Goal: Task Accomplishment & Management: Manage account settings

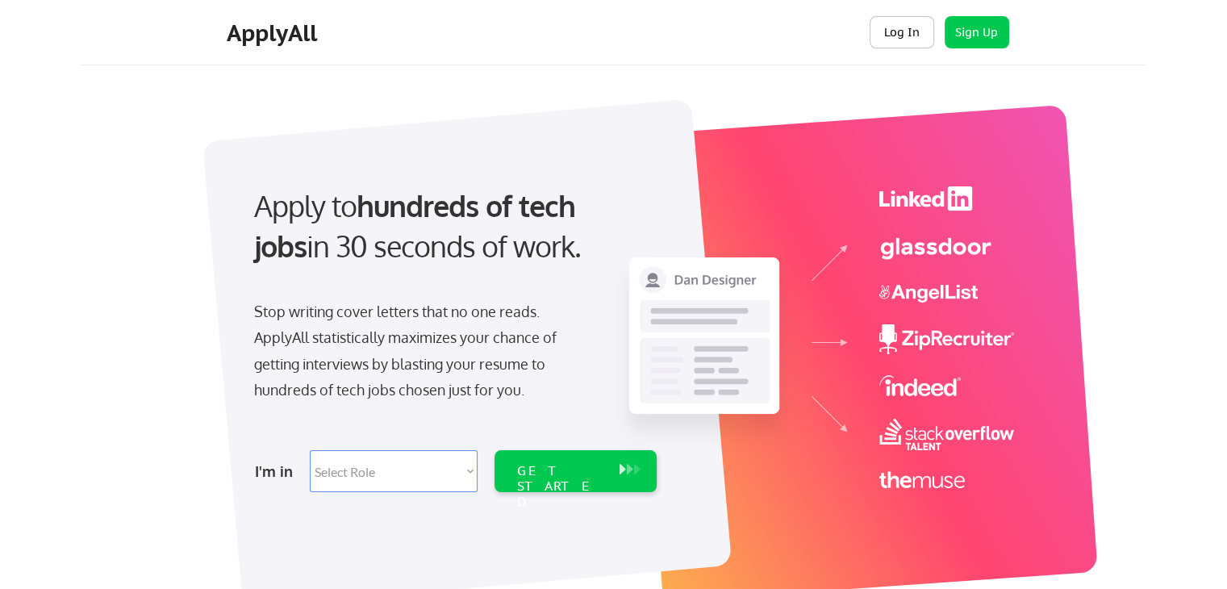
click at [917, 33] on button "Log In" at bounding box center [901, 32] width 65 height 32
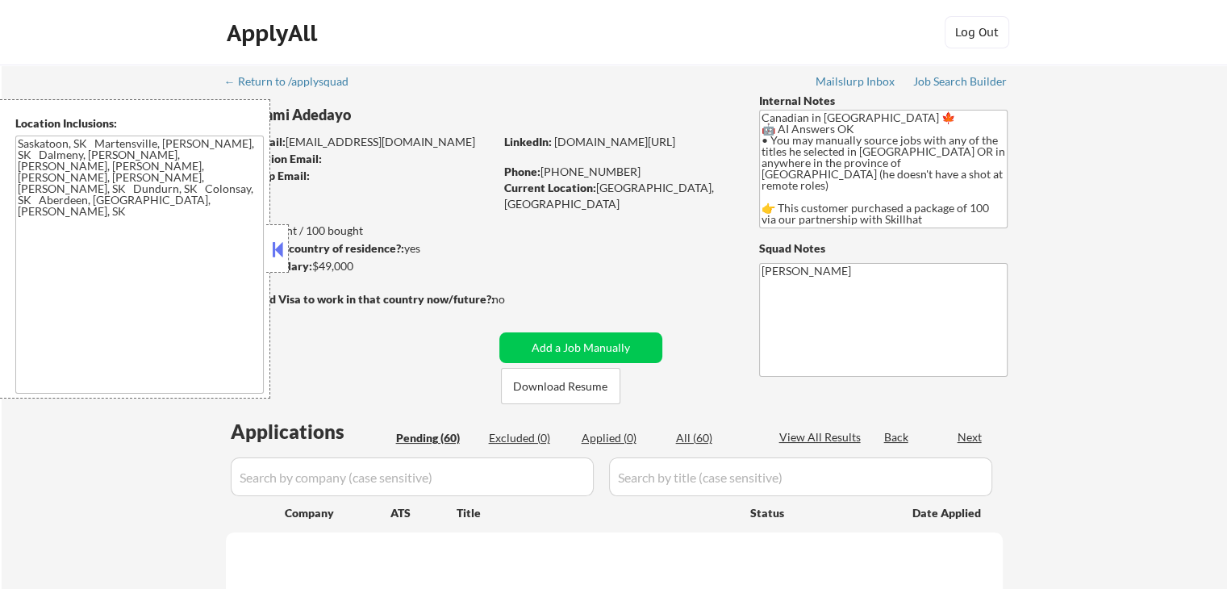
select select ""pending""
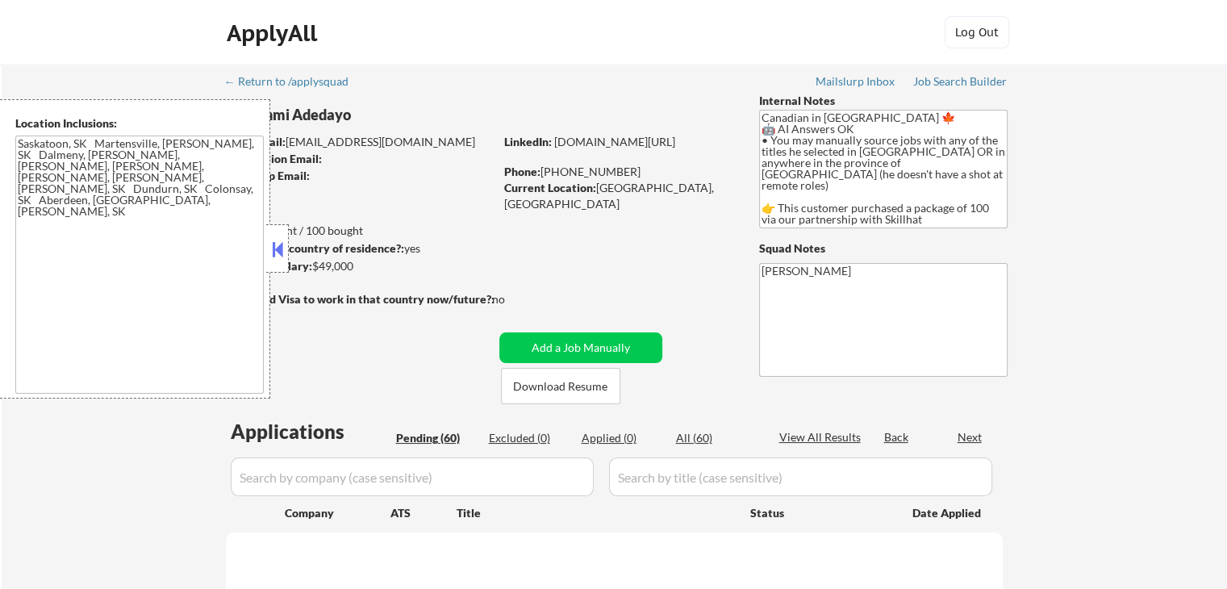
select select ""pending""
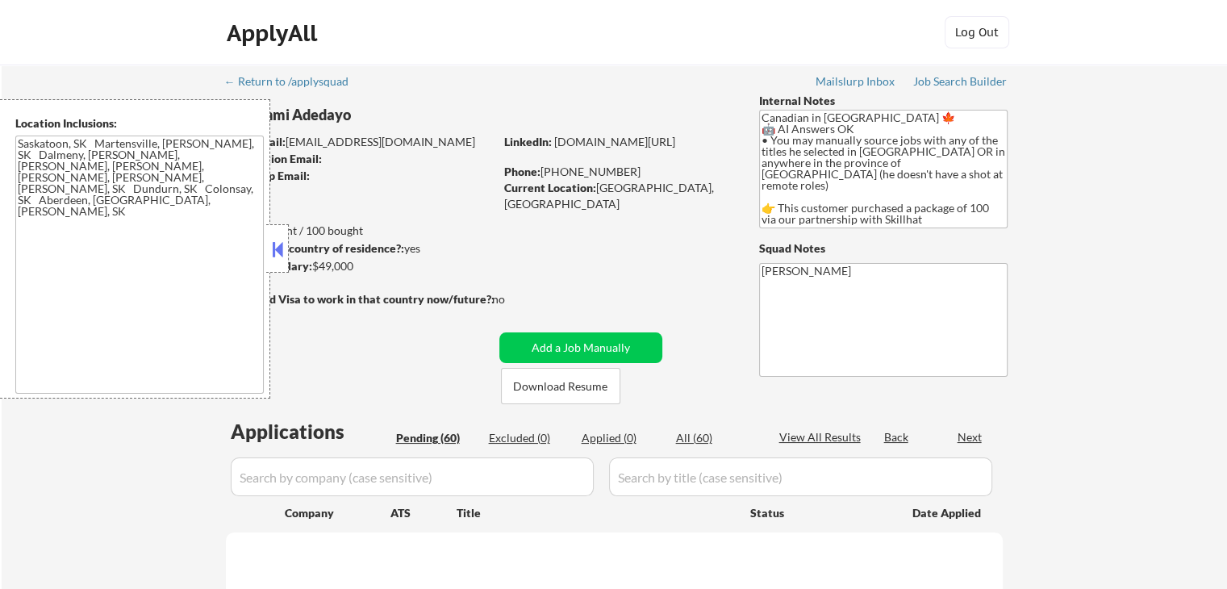
select select ""pending""
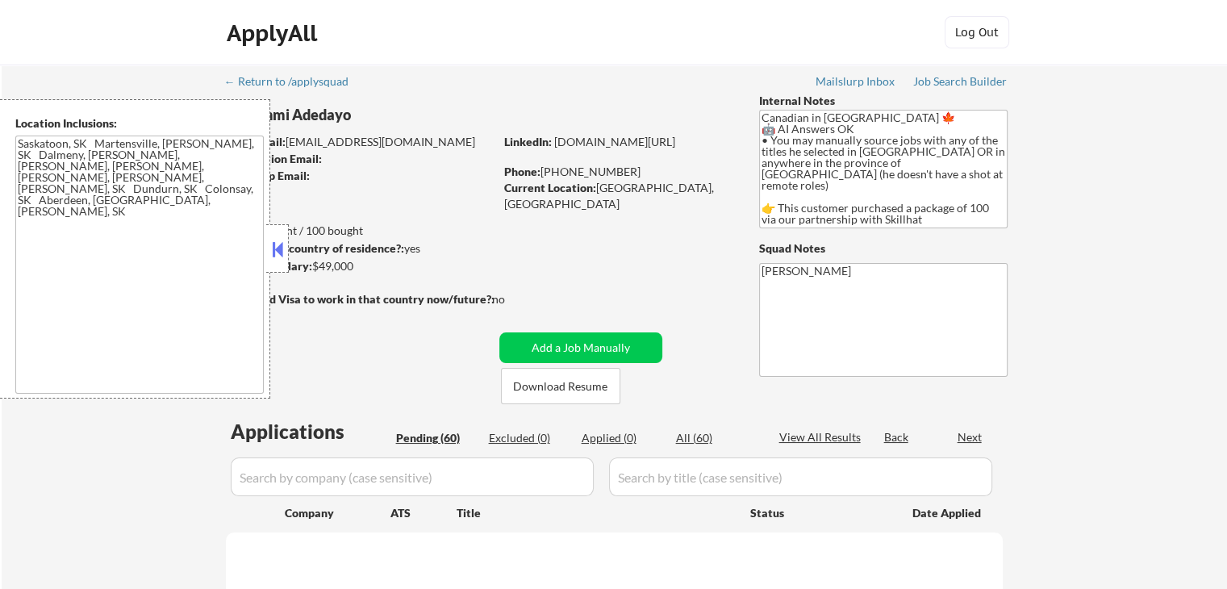
select select ""pending""
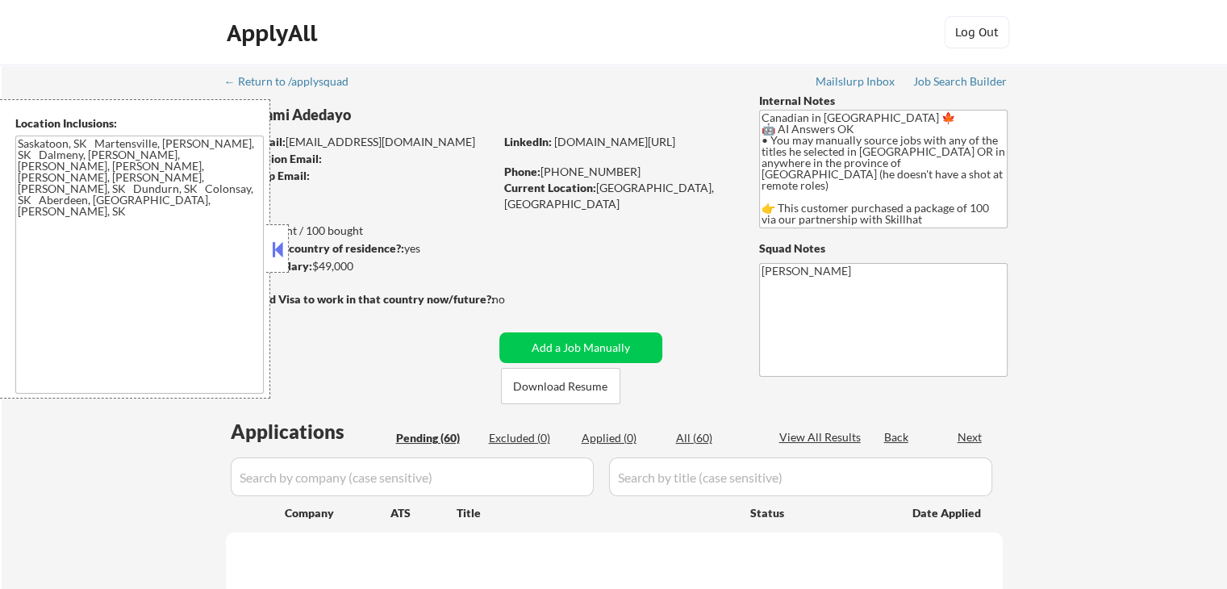
select select ""pending""
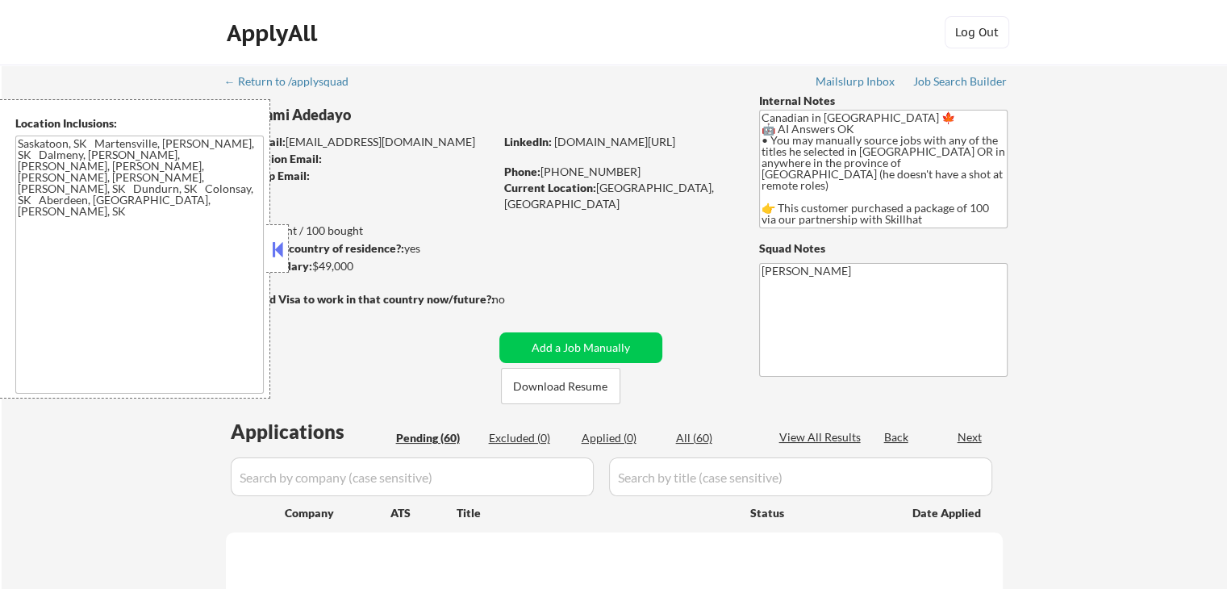
select select ""pending""
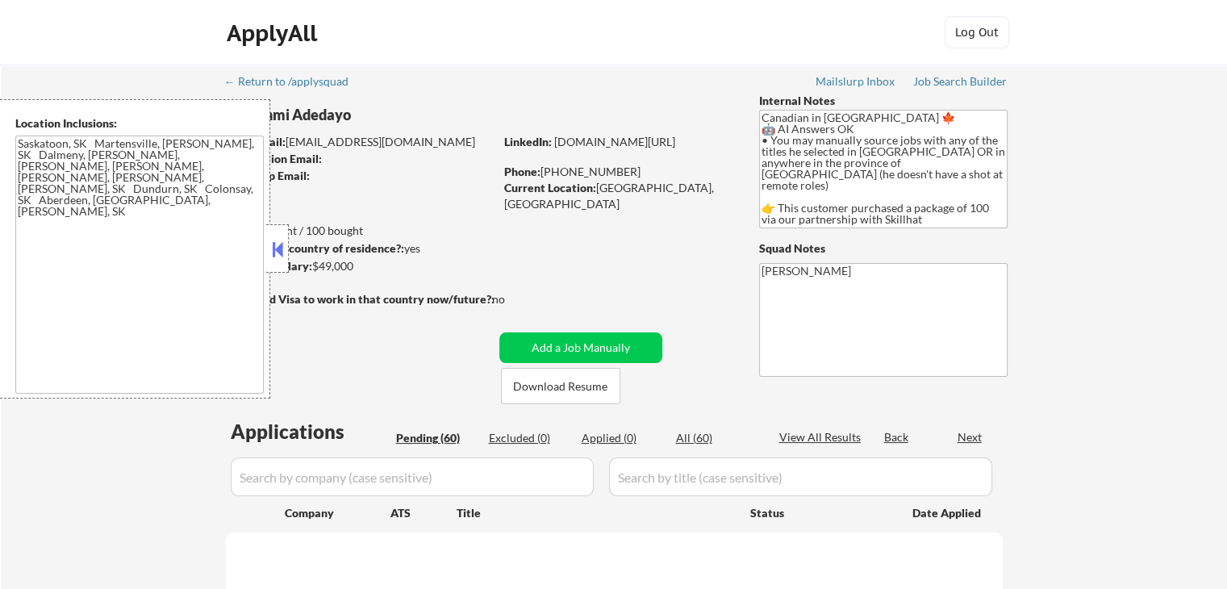
select select ""pending""
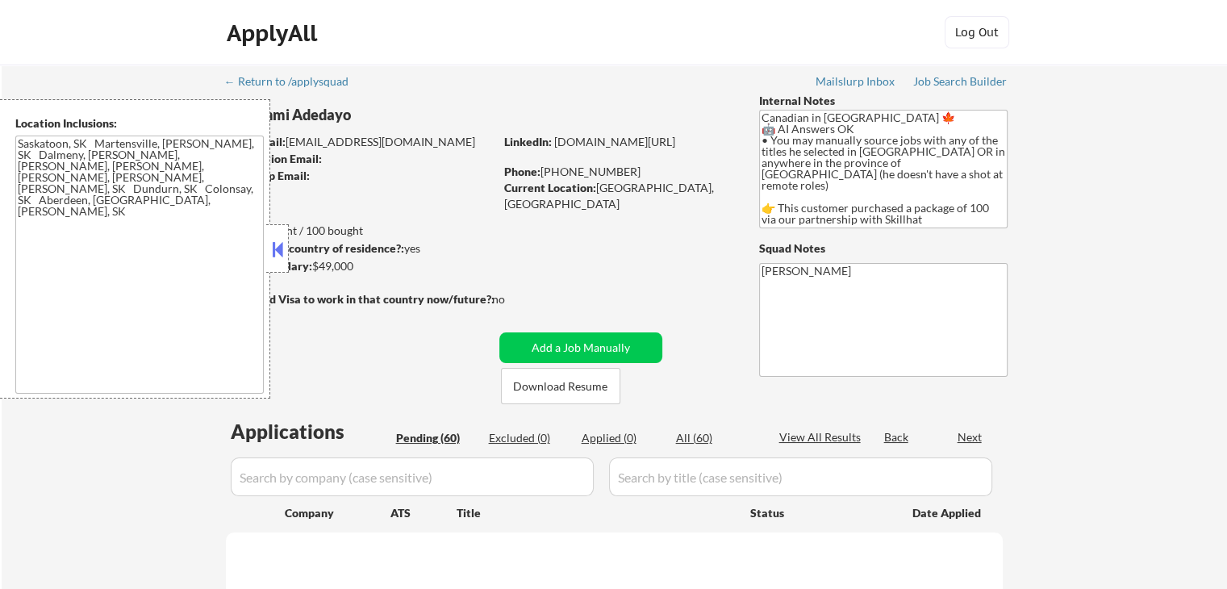
select select ""pending""
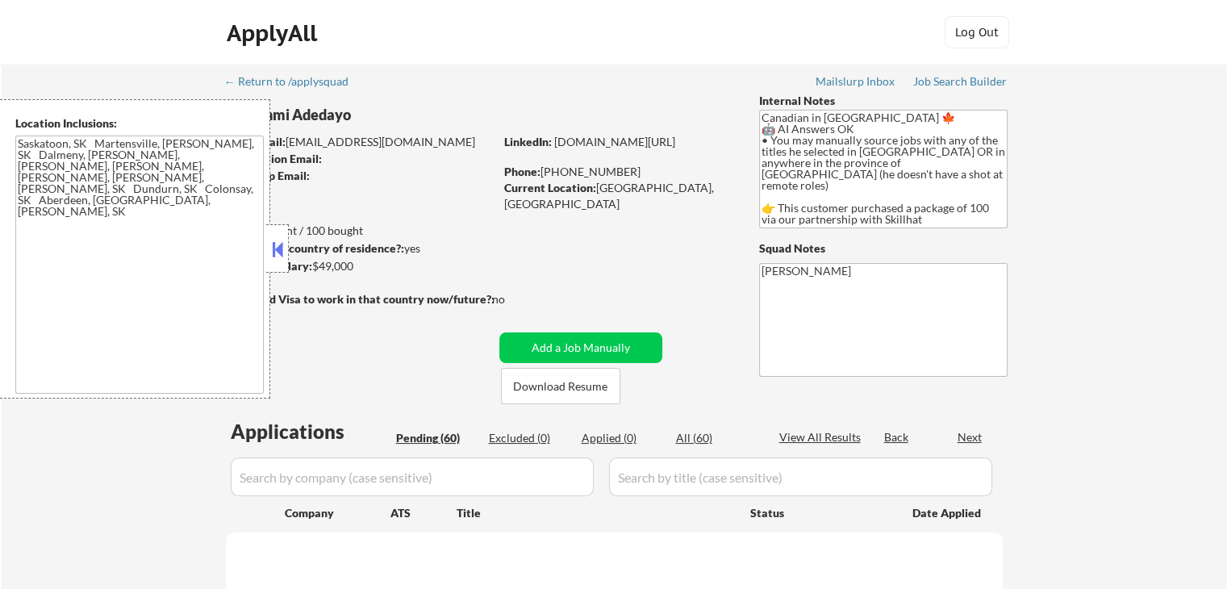
select select ""pending""
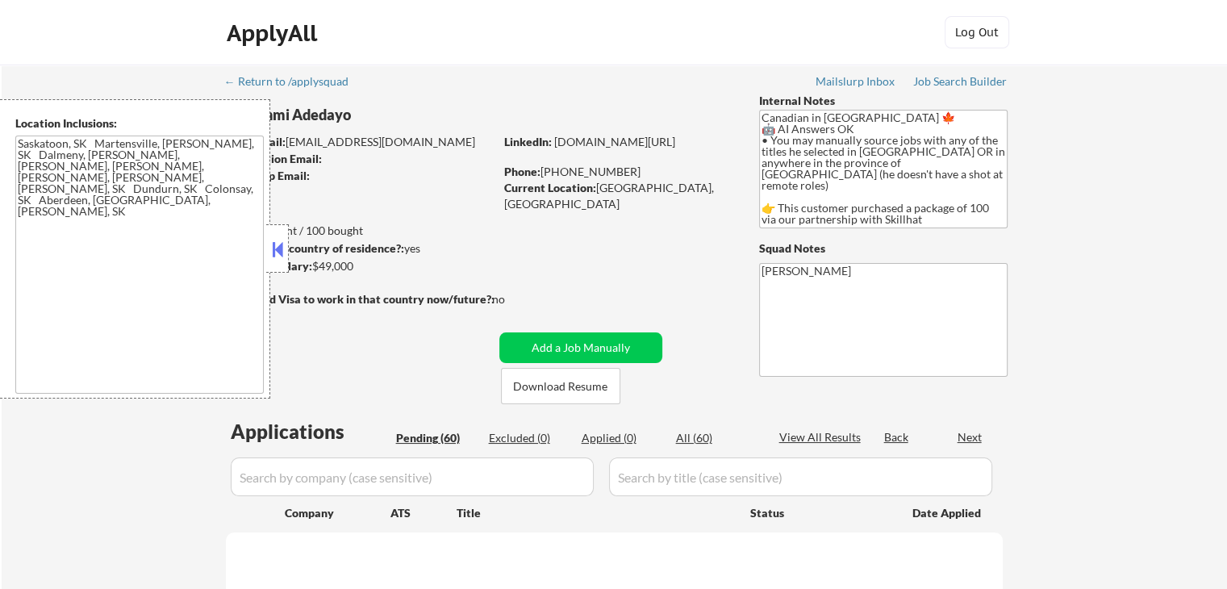
select select ""pending""
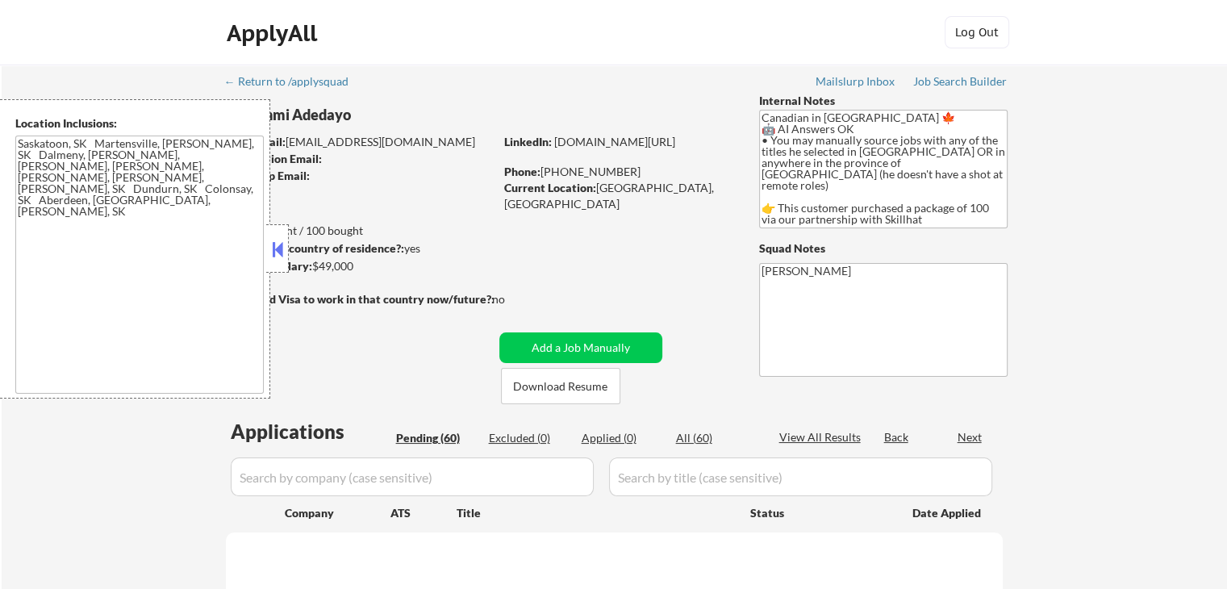
select select ""pending""
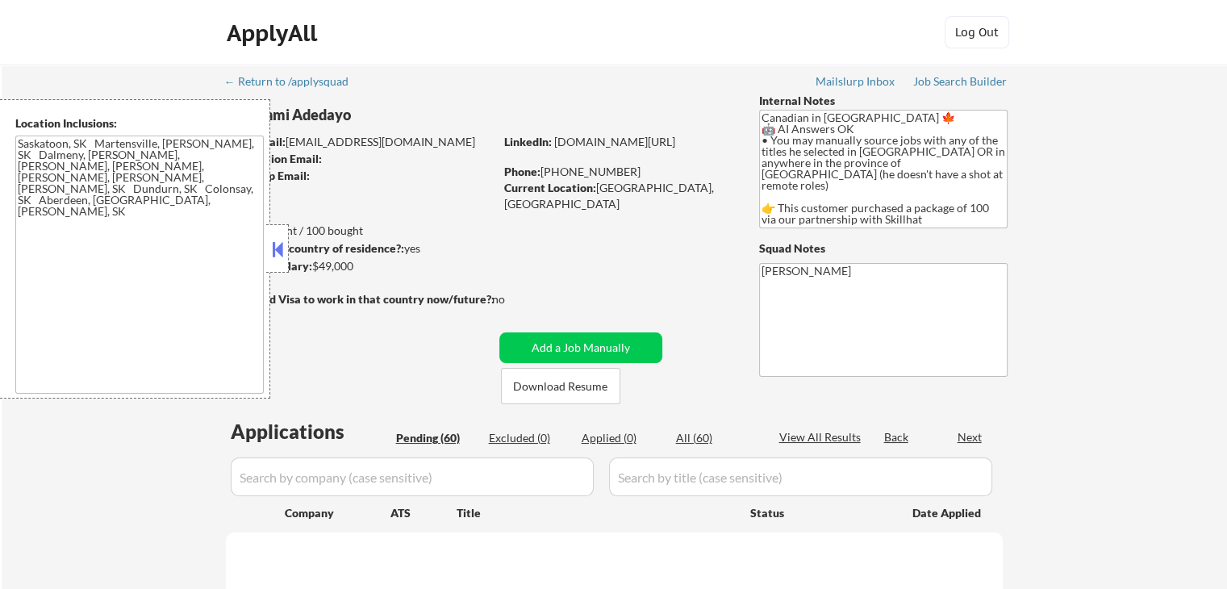
select select ""pending""
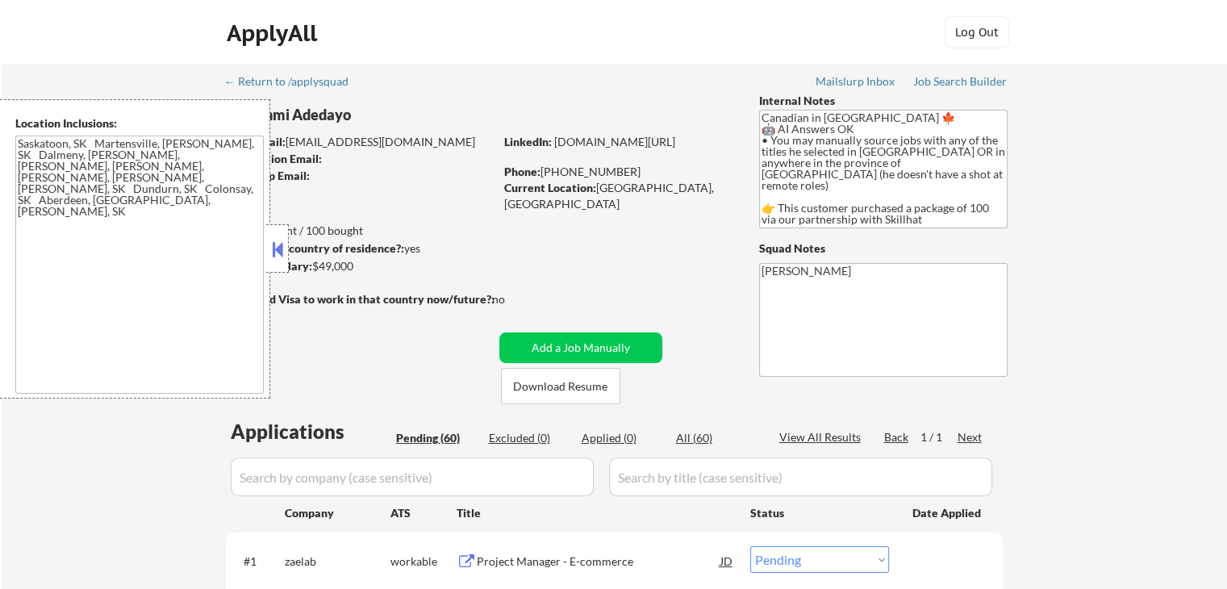
click at [276, 246] on button at bounding box center [278, 249] width 18 height 24
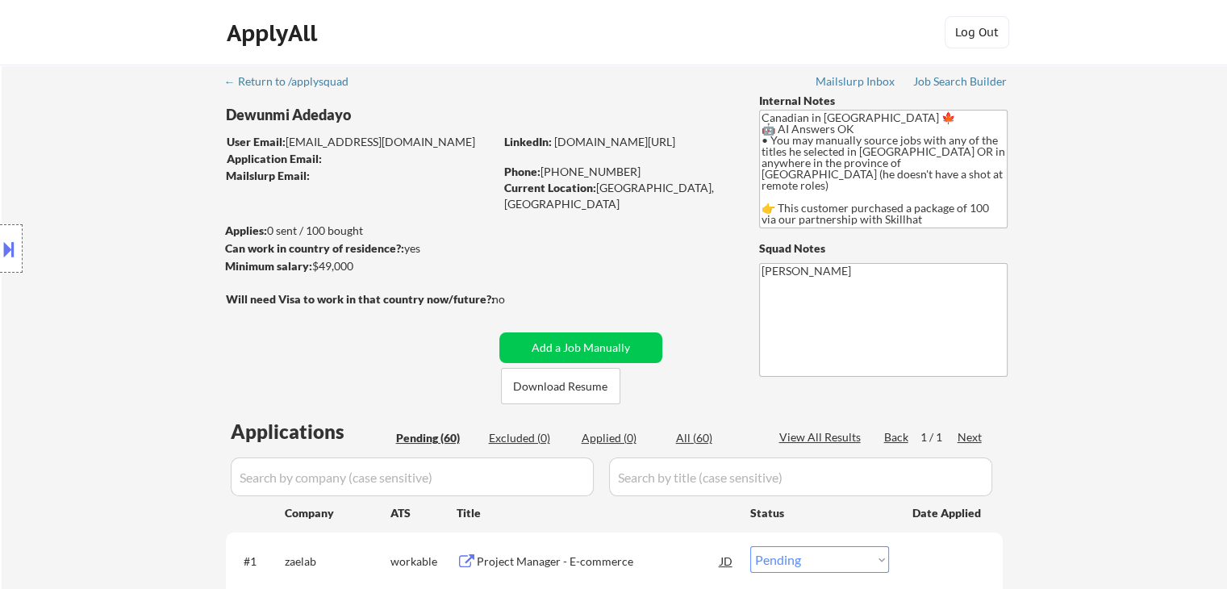
click at [9, 245] on button at bounding box center [9, 249] width 18 height 27
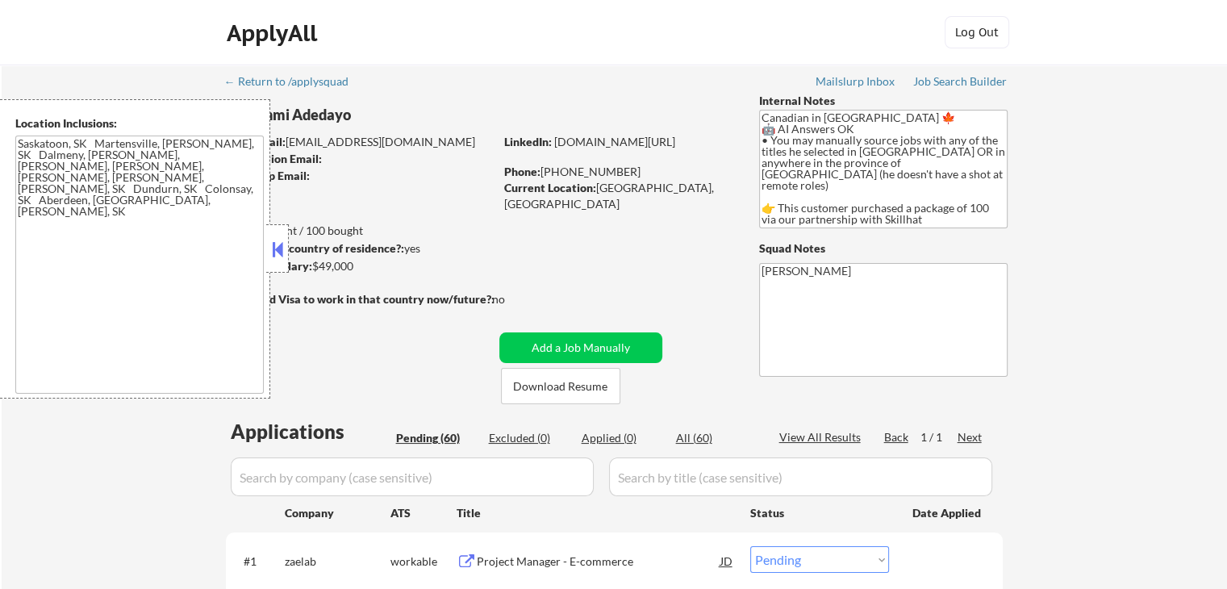
click at [79, 144] on textarea "Saskatoon, SK Martensville, [PERSON_NAME], SK Dalmeny, [PERSON_NAME], [PERSON_N…" at bounding box center [139, 264] width 248 height 258
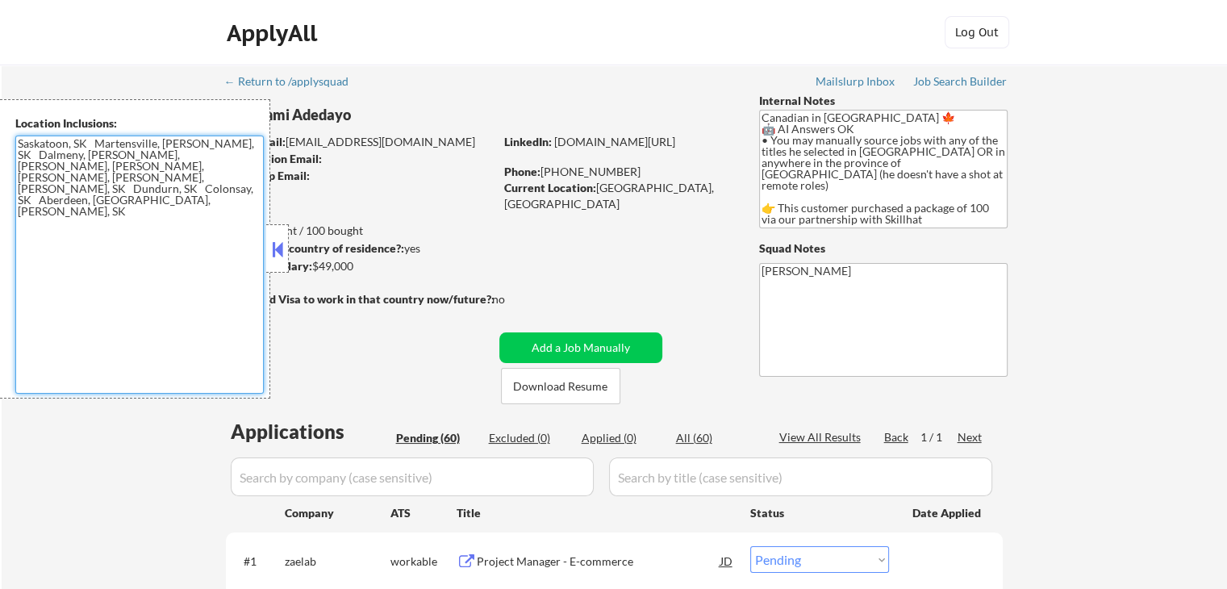
drag, startPoint x: 165, startPoint y: 144, endPoint x: 173, endPoint y: 144, distance: 8.9
click at [173, 144] on textarea "Saskatoon, SK Martensville, [PERSON_NAME], SK Dalmeny, [PERSON_NAME], [PERSON_N…" at bounding box center [139, 264] width 248 height 258
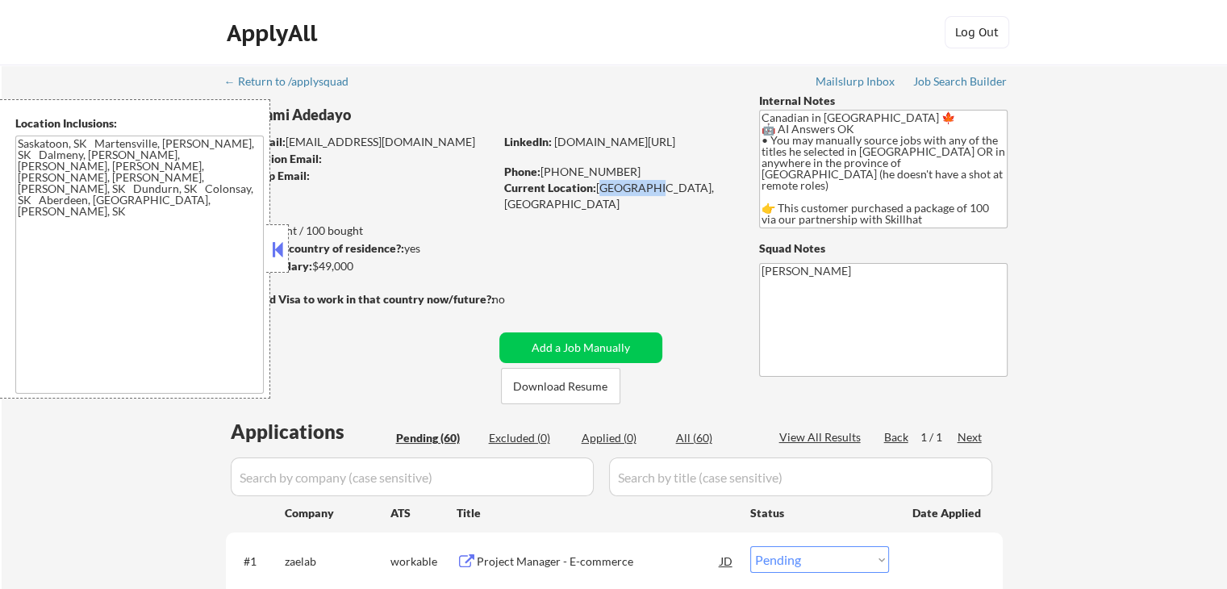
drag, startPoint x: 598, startPoint y: 185, endPoint x: 647, endPoint y: 187, distance: 48.5
click at [647, 187] on div "Current Location: Saskatoon, Saskatchewan" at bounding box center [618, 195] width 228 height 31
copy div "Saskatoon"
click at [670, 183] on div "Current Location: Saskatoon, Saskatchewan" at bounding box center [618, 195] width 228 height 31
drag, startPoint x: 597, startPoint y: 186, endPoint x: 723, endPoint y: 185, distance: 125.8
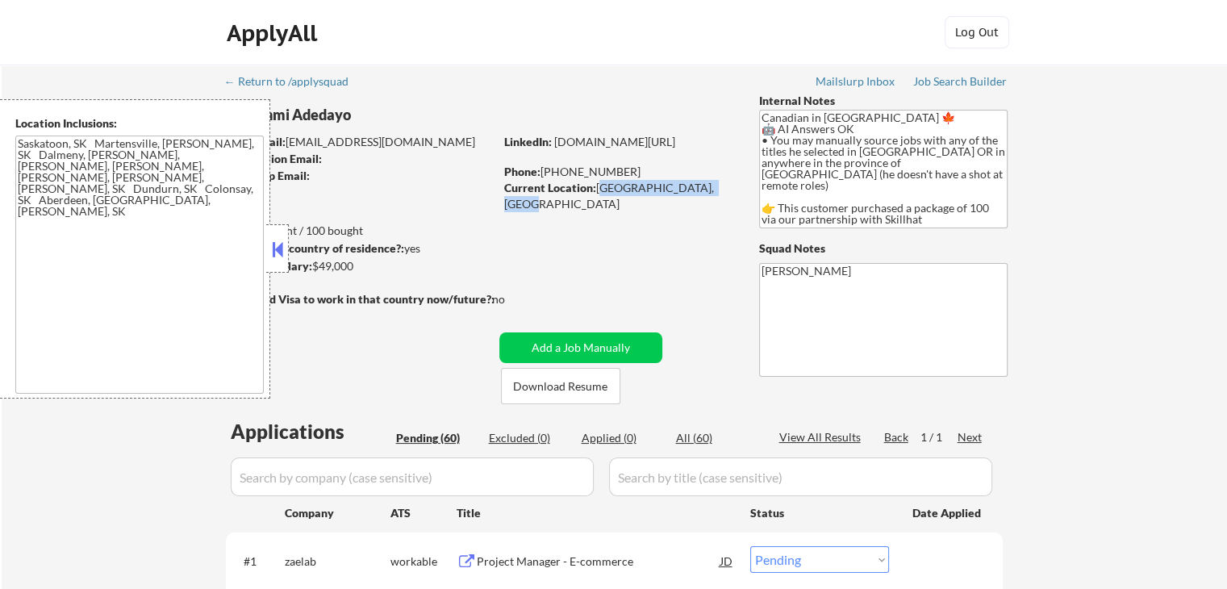
click at [723, 185] on div "Current Location: Saskatoon, Saskatchewan" at bounding box center [618, 195] width 228 height 31
copy div "[GEOGRAPHIC_DATA], [GEOGRAPHIC_DATA]"
click at [284, 244] on button at bounding box center [278, 249] width 18 height 24
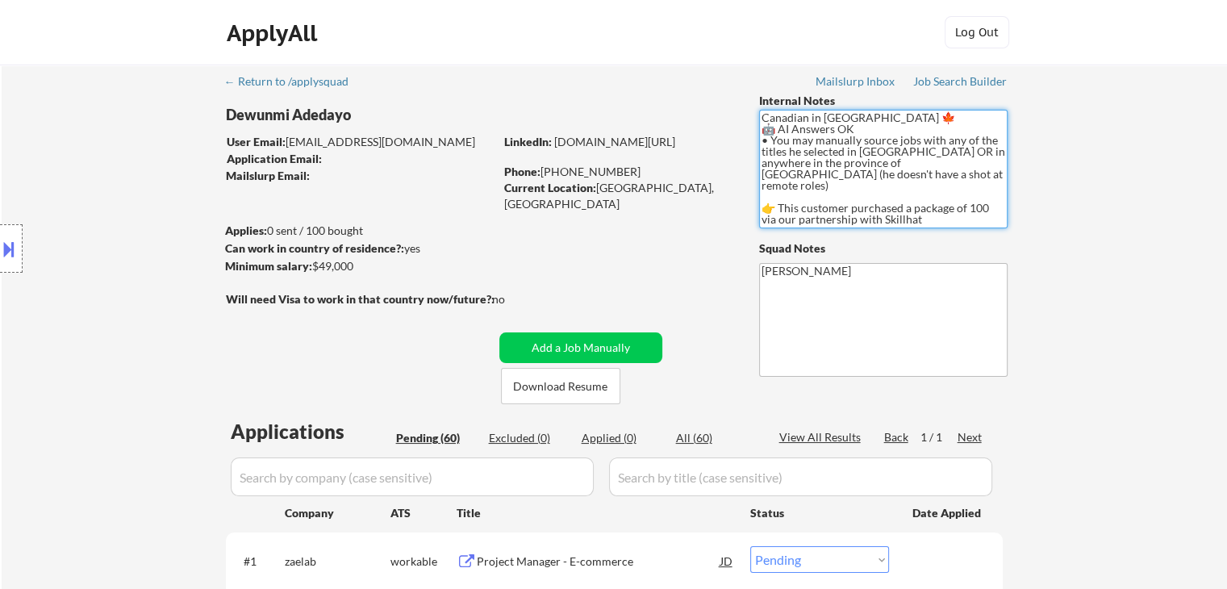
click at [803, 160] on textarea "Canadian in [GEOGRAPHIC_DATA] 🍁 🤖 AI Answers OK • You may manually source jobs …" at bounding box center [883, 169] width 248 height 119
drag, startPoint x: 868, startPoint y: 172, endPoint x: 852, endPoint y: 177, distance: 16.1
click at [826, 172] on textarea "Canadian in [GEOGRAPHIC_DATA] 🍁 🤖 AI Answers OK • You may manually source jobs …" at bounding box center [883, 169] width 248 height 119
click at [913, 177] on textarea "Canadian in [GEOGRAPHIC_DATA] 🍁 🤖 AI Answers OK • You may manually source jobs …" at bounding box center [883, 169] width 248 height 119
drag, startPoint x: 942, startPoint y: 152, endPoint x: 942, endPoint y: 172, distance: 19.4
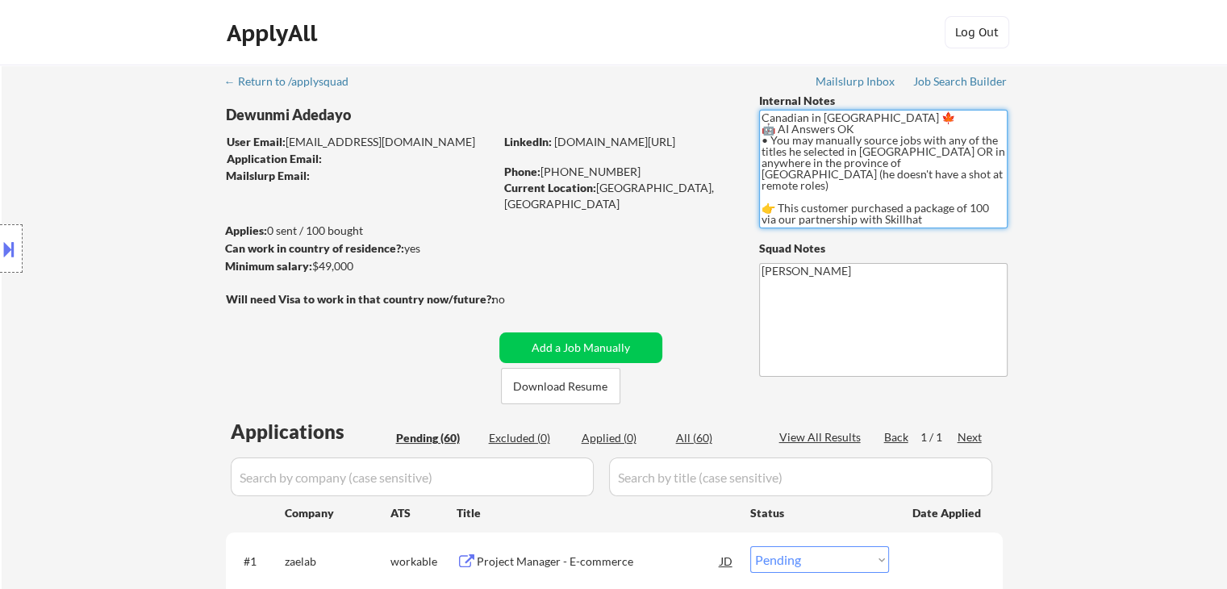
click at [942, 172] on textarea "Canadian in [GEOGRAPHIC_DATA] 🍁 🤖 AI Answers OK • You may manually source jobs …" at bounding box center [883, 169] width 248 height 119
drag, startPoint x: 865, startPoint y: 162, endPoint x: 898, endPoint y: 162, distance: 33.1
click at [898, 162] on textarea "Canadian in [GEOGRAPHIC_DATA] 🍁 🤖 AI Answers OK • You may manually source jobs …" at bounding box center [883, 169] width 248 height 119
drag, startPoint x: 797, startPoint y: 172, endPoint x: 860, endPoint y: 171, distance: 62.9
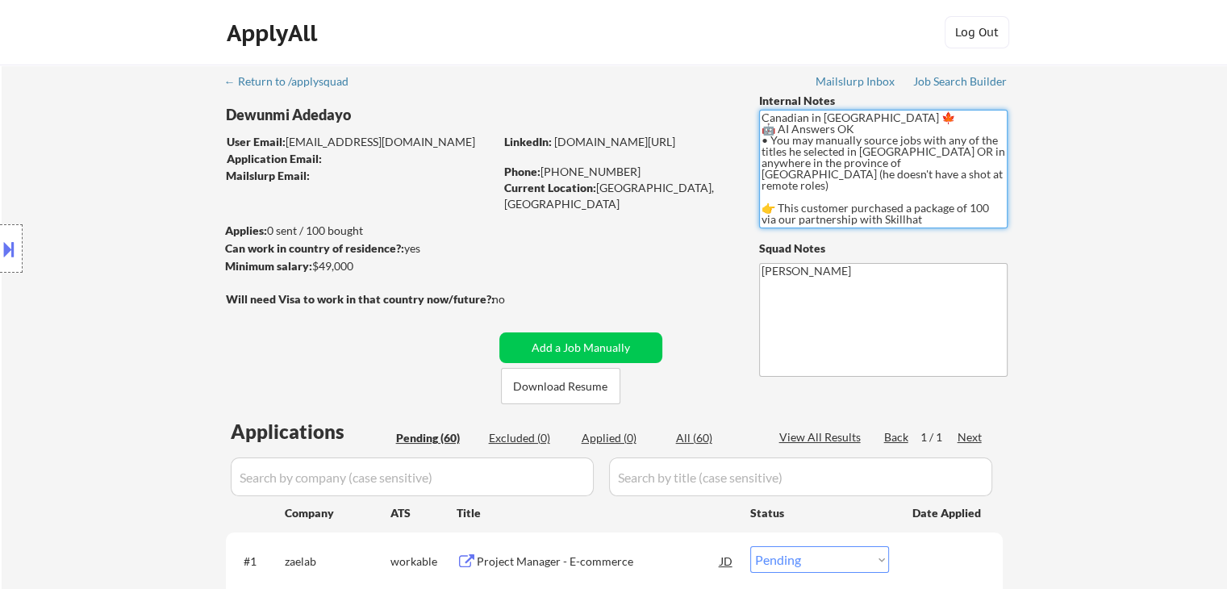
click at [860, 171] on textarea "Canadian in [GEOGRAPHIC_DATA] 🍁 🤖 AI Answers OK • You may manually source jobs …" at bounding box center [883, 169] width 248 height 119
click at [886, 171] on textarea "Canadian in [GEOGRAPHIC_DATA] 🍁 🤖 AI Answers OK • You may manually source jobs …" at bounding box center [883, 169] width 248 height 119
drag, startPoint x: 866, startPoint y: 174, endPoint x: 759, endPoint y: 151, distance: 109.8
click at [759, 161] on textarea "Canadian in [GEOGRAPHIC_DATA] 🍁 🤖 AI Answers OK • You may manually source jobs …" at bounding box center [883, 169] width 248 height 119
drag, startPoint x: 763, startPoint y: 119, endPoint x: 864, endPoint y: 172, distance: 113.6
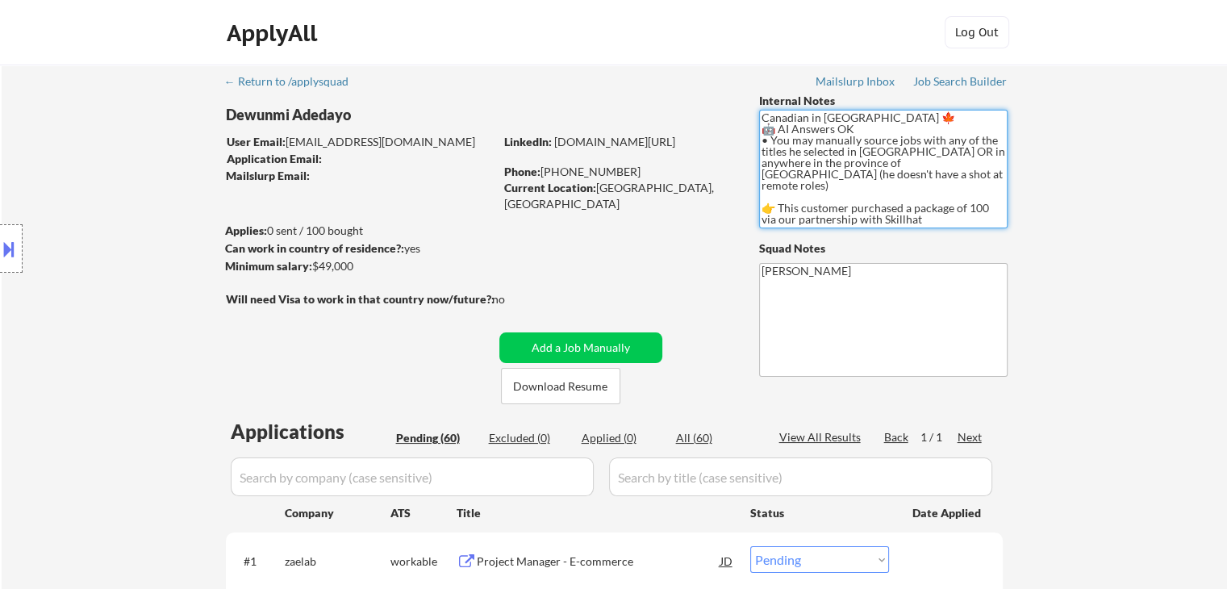
click at [864, 172] on textarea "Canadian in [GEOGRAPHIC_DATA] 🍁 🤖 AI Answers OK • You may manually source jobs …" at bounding box center [883, 169] width 248 height 119
click at [926, 172] on textarea "Canadian in [GEOGRAPHIC_DATA] 🍁 🤖 AI Answers OK • You may manually source jobs …" at bounding box center [883, 169] width 248 height 119
drag, startPoint x: 942, startPoint y: 146, endPoint x: 946, endPoint y: 173, distance: 27.7
click at [946, 173] on textarea "Canadian in [GEOGRAPHIC_DATA] 🍁 🤖 AI Answers OK • You may manually source jobs …" at bounding box center [883, 169] width 248 height 119
click at [948, 167] on textarea "Canadian in [GEOGRAPHIC_DATA] 🍁 🤖 AI Answers OK • You may manually source jobs …" at bounding box center [883, 169] width 248 height 119
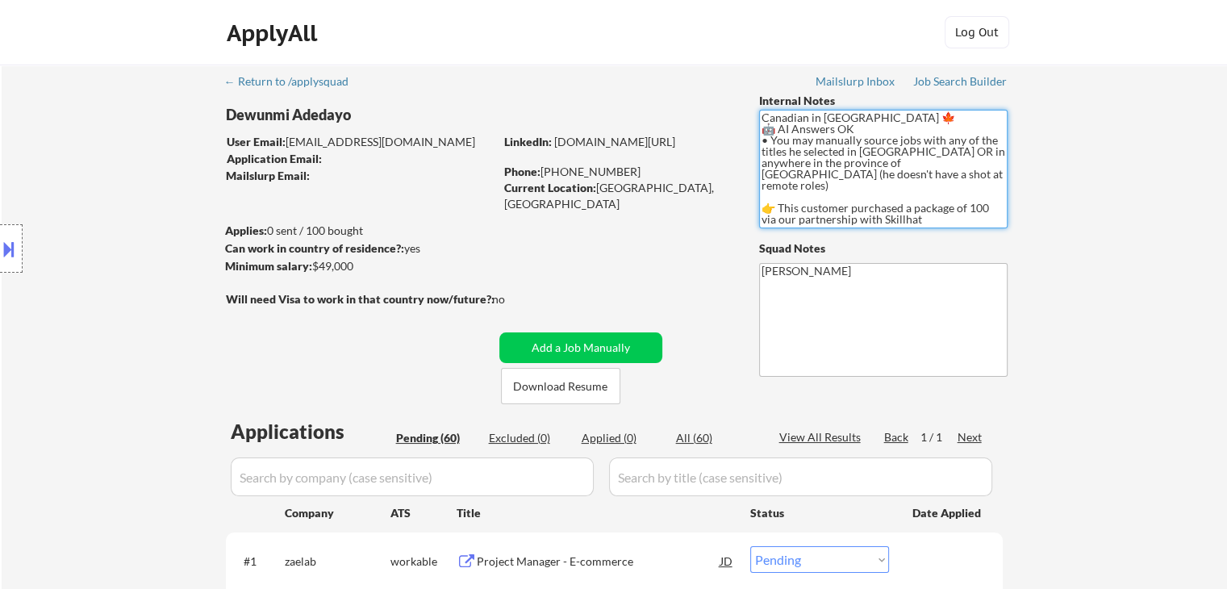
drag, startPoint x: 942, startPoint y: 152, endPoint x: 952, endPoint y: 176, distance: 25.3
click at [952, 176] on textarea "Canadian in [GEOGRAPHIC_DATA] 🍁 🤖 AI Answers OK • You may manually source jobs …" at bounding box center [883, 169] width 248 height 119
click at [897, 181] on textarea "Canadian in [GEOGRAPHIC_DATA] 🍁 🤖 AI Answers OK • You may manually source jobs …" at bounding box center [883, 169] width 248 height 119
click at [890, 161] on textarea "Canadian in [GEOGRAPHIC_DATA] 🍁 🤖 AI Answers OK • You may manually source jobs …" at bounding box center [883, 169] width 248 height 119
click at [855, 164] on textarea "Canadian in [GEOGRAPHIC_DATA] 🍁 🤖 AI Answers OK • You may manually source jobs …" at bounding box center [883, 169] width 248 height 119
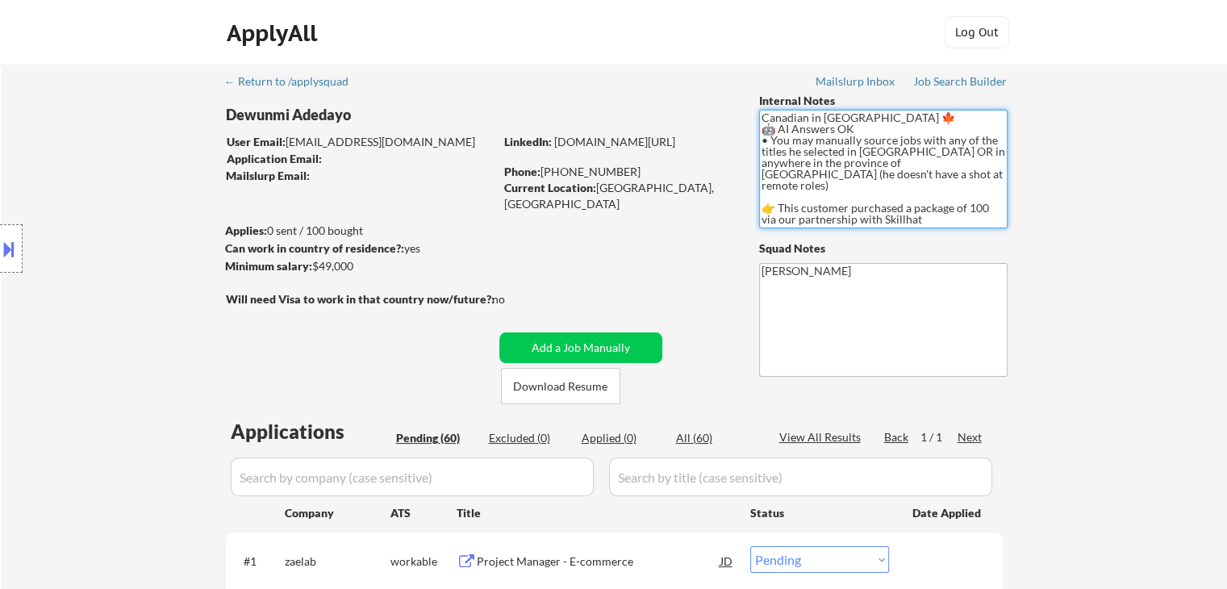
click at [894, 162] on textarea "Canadian in [GEOGRAPHIC_DATA] 🍁 🤖 AI Answers OK • You may manually source jobs …" at bounding box center [883, 169] width 248 height 119
click at [860, 173] on textarea "Canadian in [GEOGRAPHIC_DATA] 🍁 🤖 AI Answers OK • You may manually source jobs …" at bounding box center [883, 169] width 248 height 119
click at [875, 164] on textarea "Canadian in [GEOGRAPHIC_DATA] 🍁 🤖 AI Answers OK • You may manually source jobs …" at bounding box center [883, 169] width 248 height 119
click at [876, 175] on textarea "Canadian in [GEOGRAPHIC_DATA] 🍁 🤖 AI Answers OK • You may manually source jobs …" at bounding box center [883, 169] width 248 height 119
click at [874, 167] on textarea "Canadian in [GEOGRAPHIC_DATA] 🍁 🤖 AI Answers OK • You may manually source jobs …" at bounding box center [883, 169] width 248 height 119
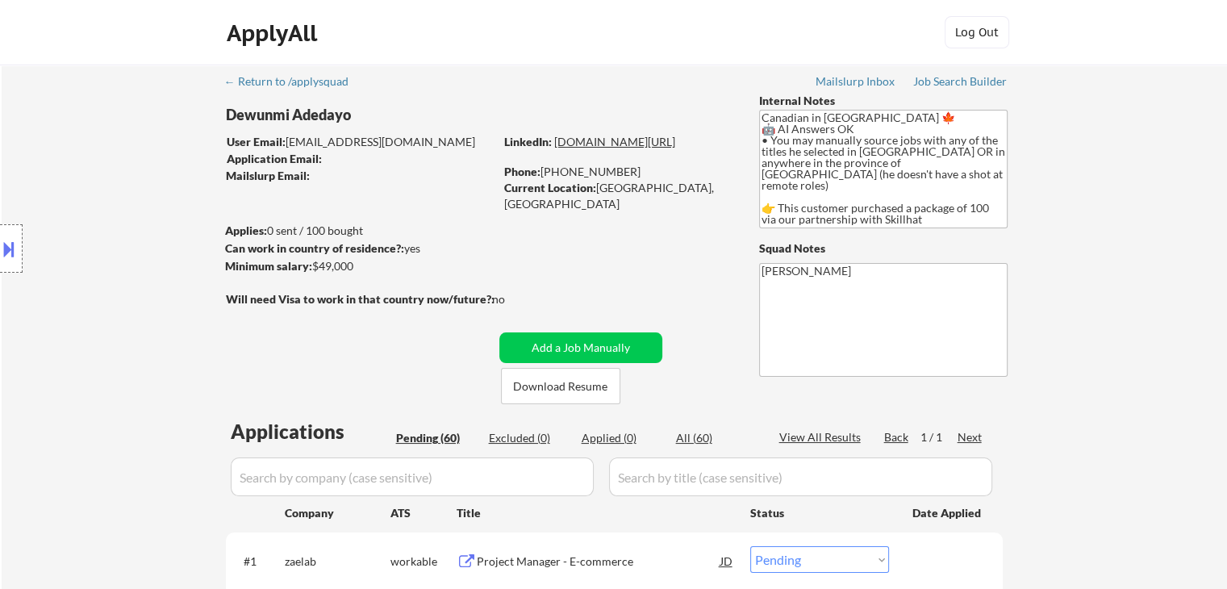
drag, startPoint x: 617, startPoint y: 155, endPoint x: 555, endPoint y: 143, distance: 63.3
click at [555, 143] on div "LinkedIn: www.linkedin.com/in/dewunmi-adedayo-8b9098254" at bounding box center [619, 142] width 231 height 16
copy link "[DOMAIN_NAME][URL]"
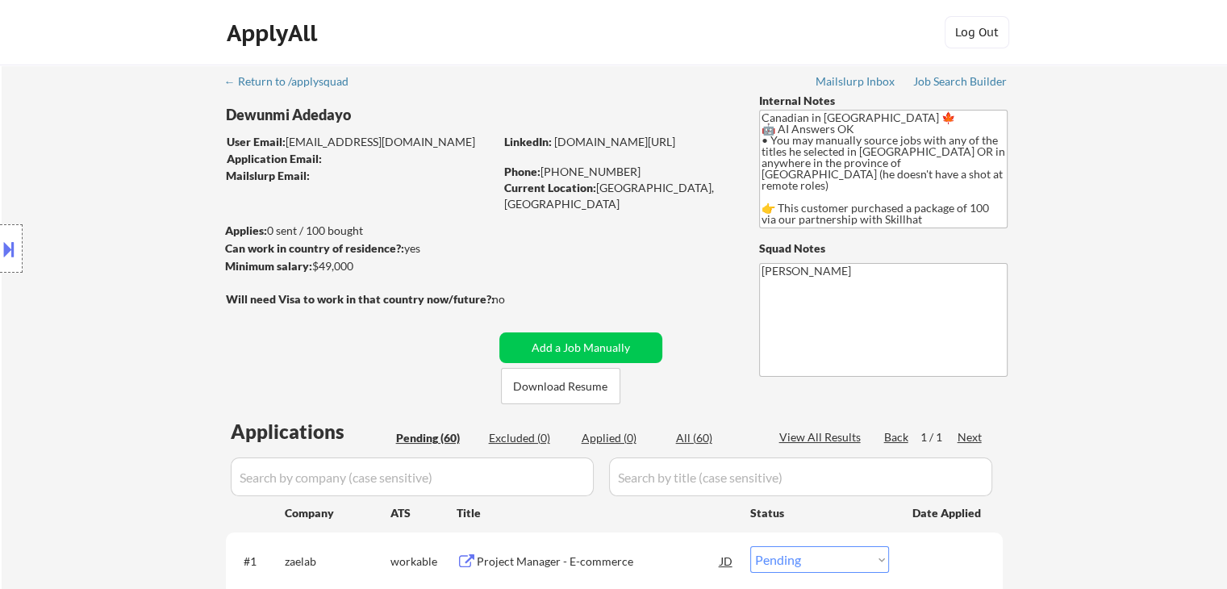
click at [0, 254] on button at bounding box center [9, 249] width 18 height 27
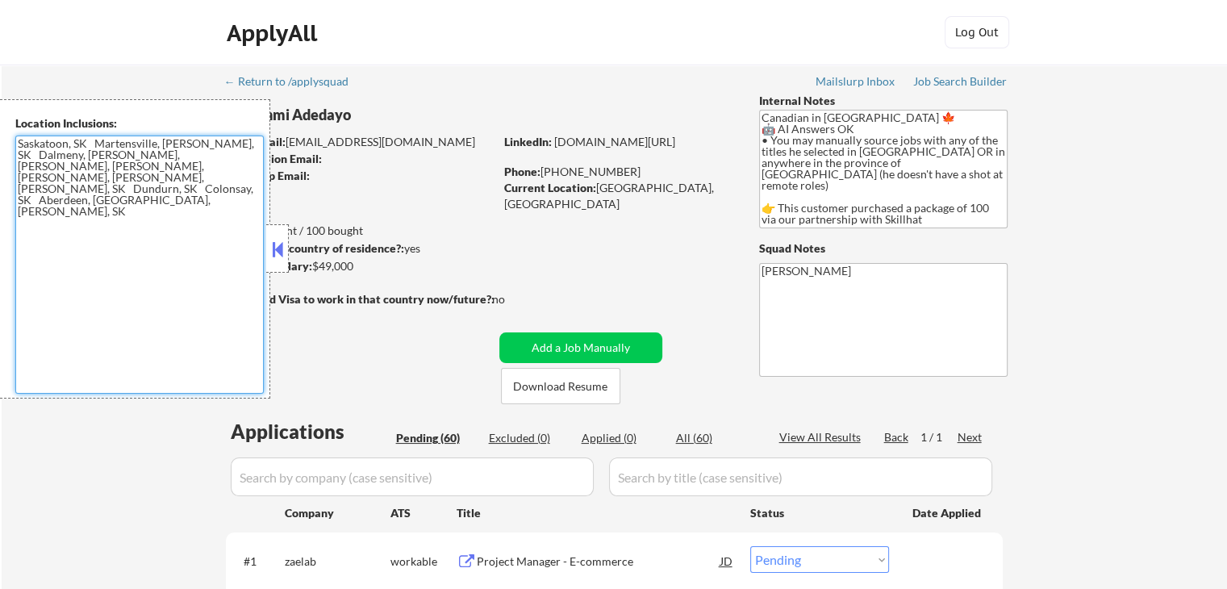
drag, startPoint x: 46, startPoint y: 188, endPoint x: 13, endPoint y: 146, distance: 53.4
click at [13, 146] on div "Location Inclusions: Saskatoon, SK Martensville, SK Warman, SK Dalmeny, SK Osle…" at bounding box center [135, 248] width 270 height 299
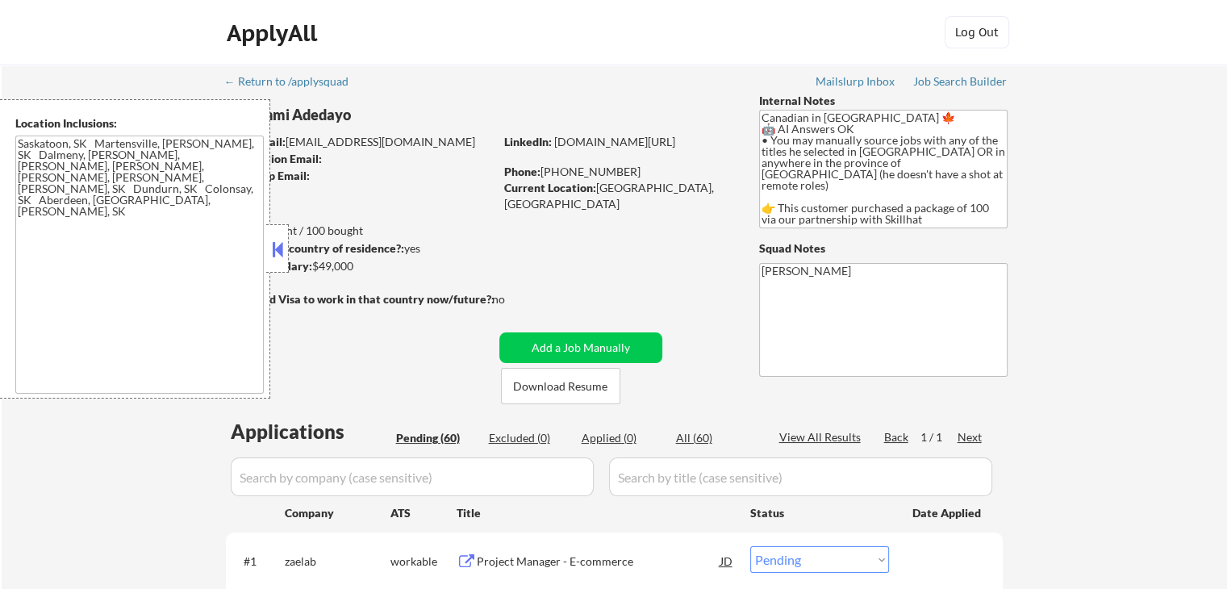
click at [280, 248] on button at bounding box center [278, 249] width 18 height 24
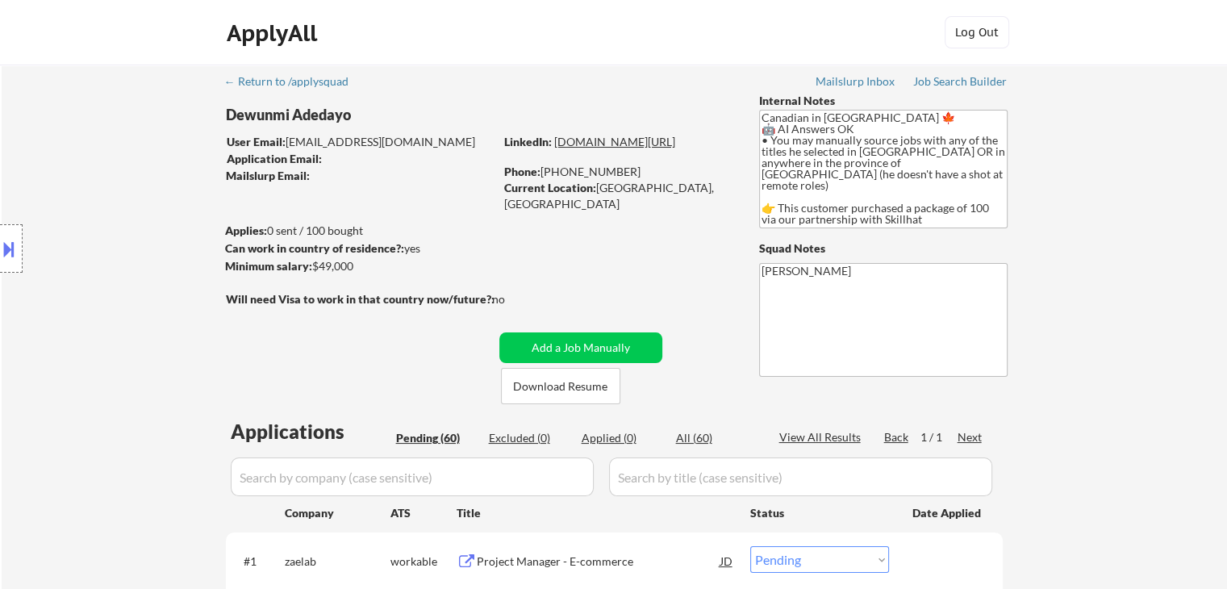
drag, startPoint x: 611, startPoint y: 156, endPoint x: 661, endPoint y: 137, distance: 53.6
click at [661, 137] on div "LinkedIn: www.linkedin.com/in/dewunmi-adedayo-8b9098254" at bounding box center [619, 142] width 231 height 16
copy link "dewunmi-adedayo-8b9098254"
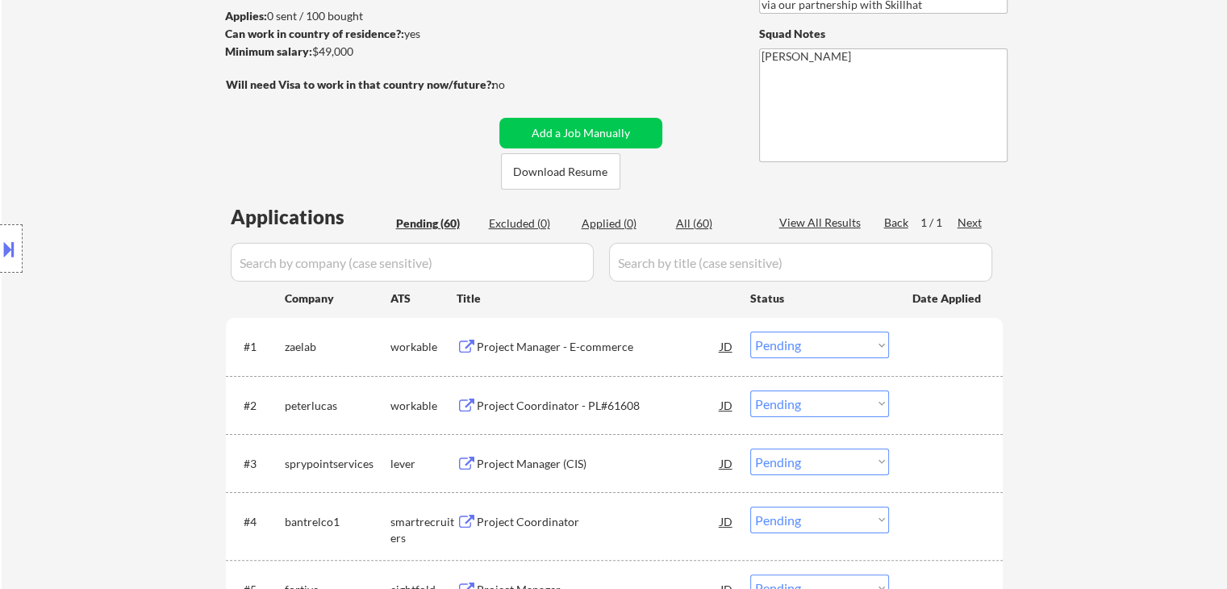
scroll to position [242, 0]
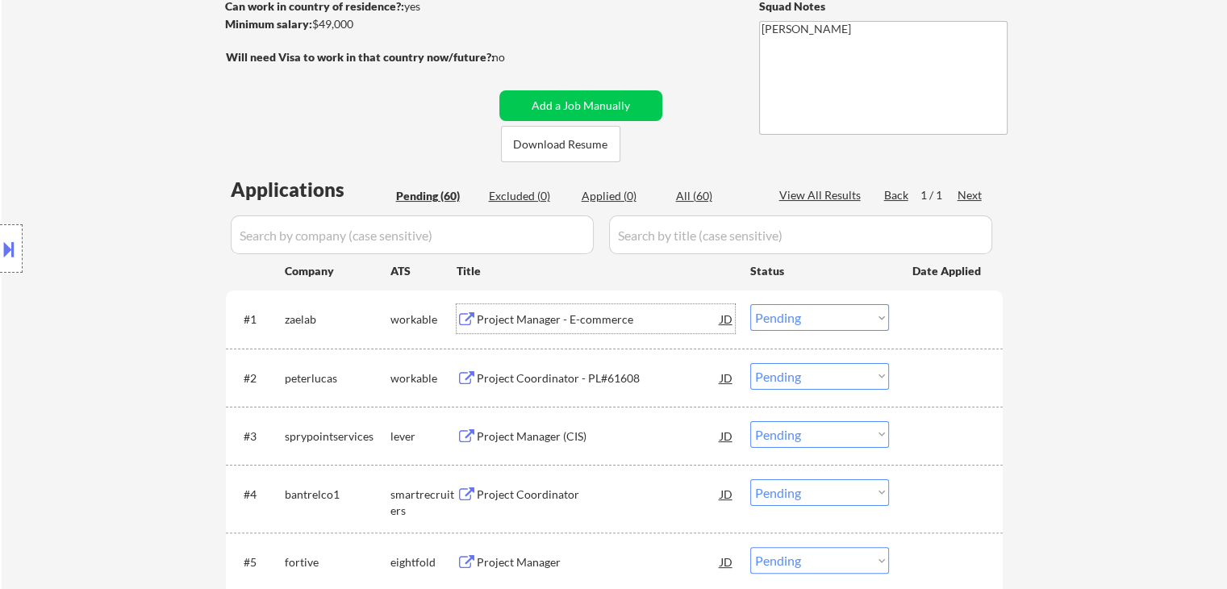
click at [556, 329] on div "Project Manager - E-commerce" at bounding box center [599, 318] width 244 height 29
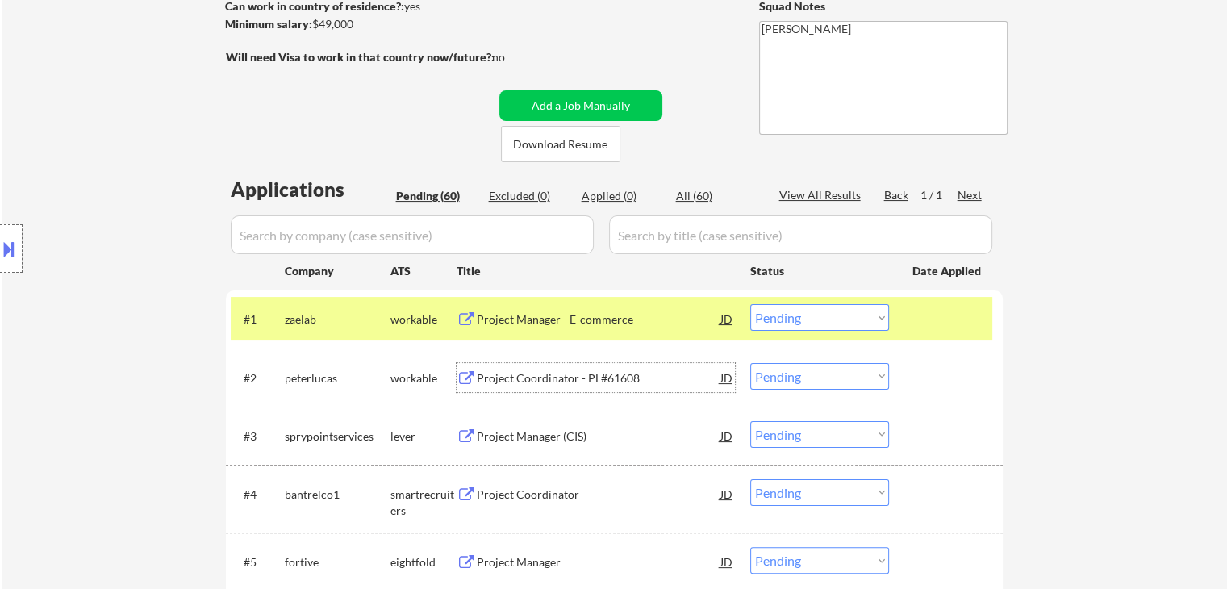
click at [570, 377] on div "Project Coordinator - PL#61608" at bounding box center [599, 378] width 244 height 16
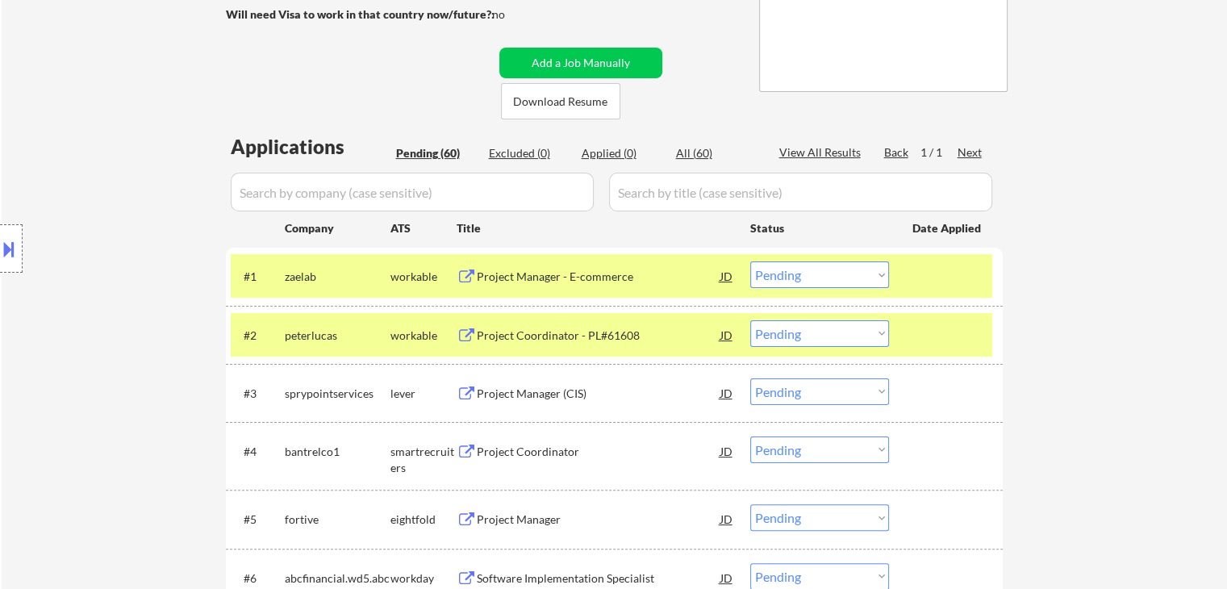
scroll to position [323, 0]
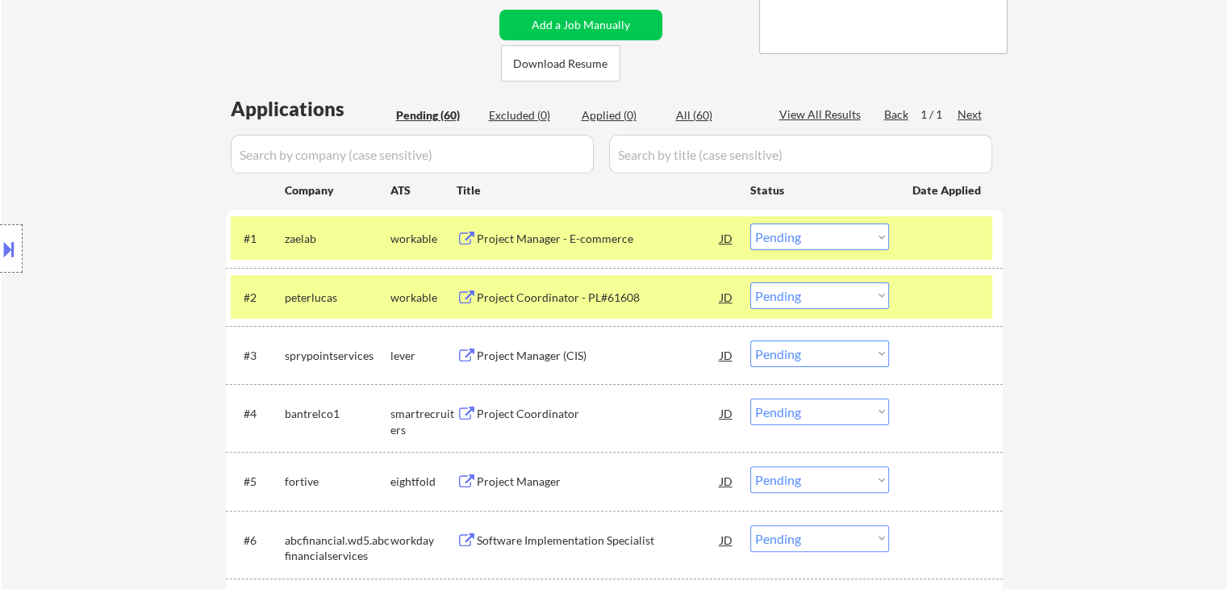
click at [530, 351] on div "Project Manager (CIS)" at bounding box center [599, 356] width 244 height 16
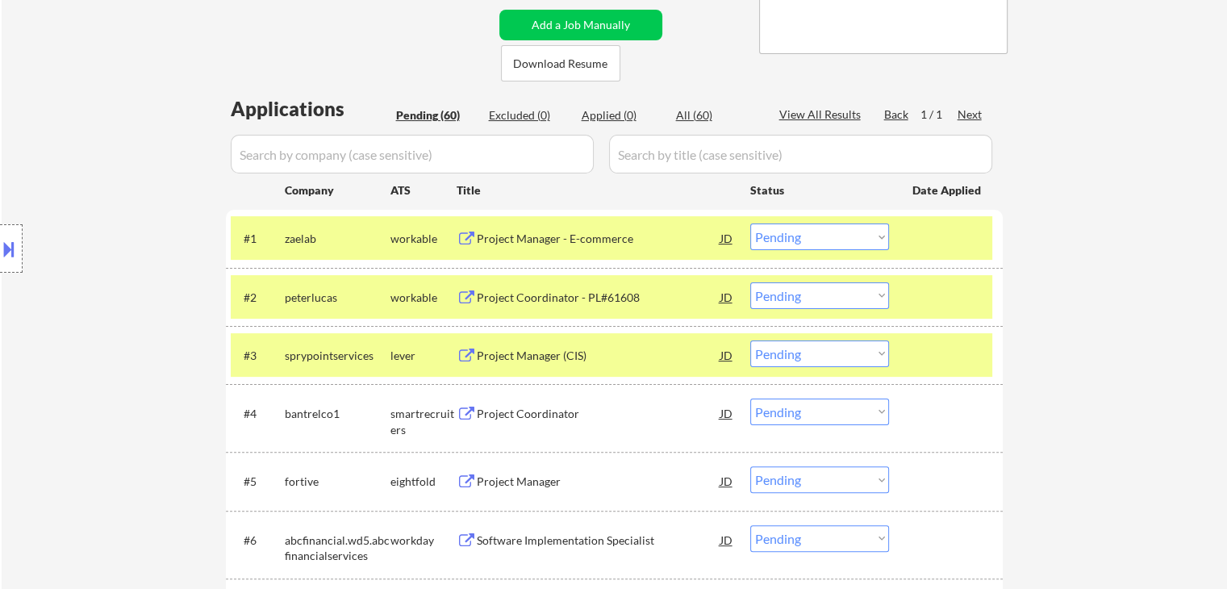
click at [530, 414] on div "Project Coordinator" at bounding box center [599, 414] width 244 height 16
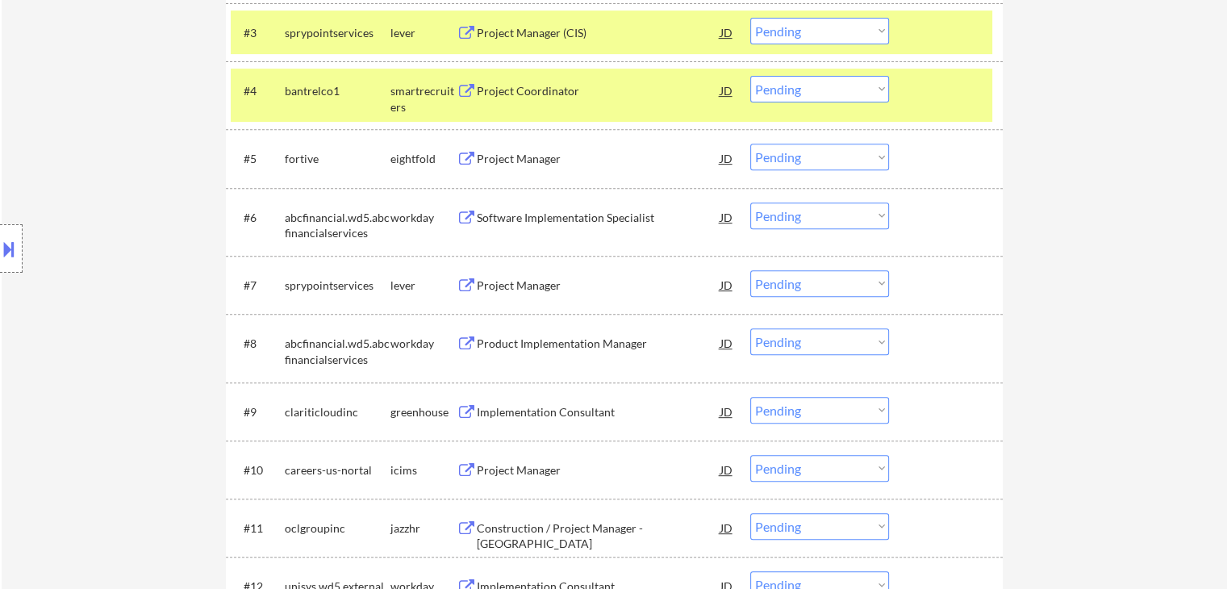
click at [528, 285] on div "Project Manager" at bounding box center [599, 285] width 244 height 16
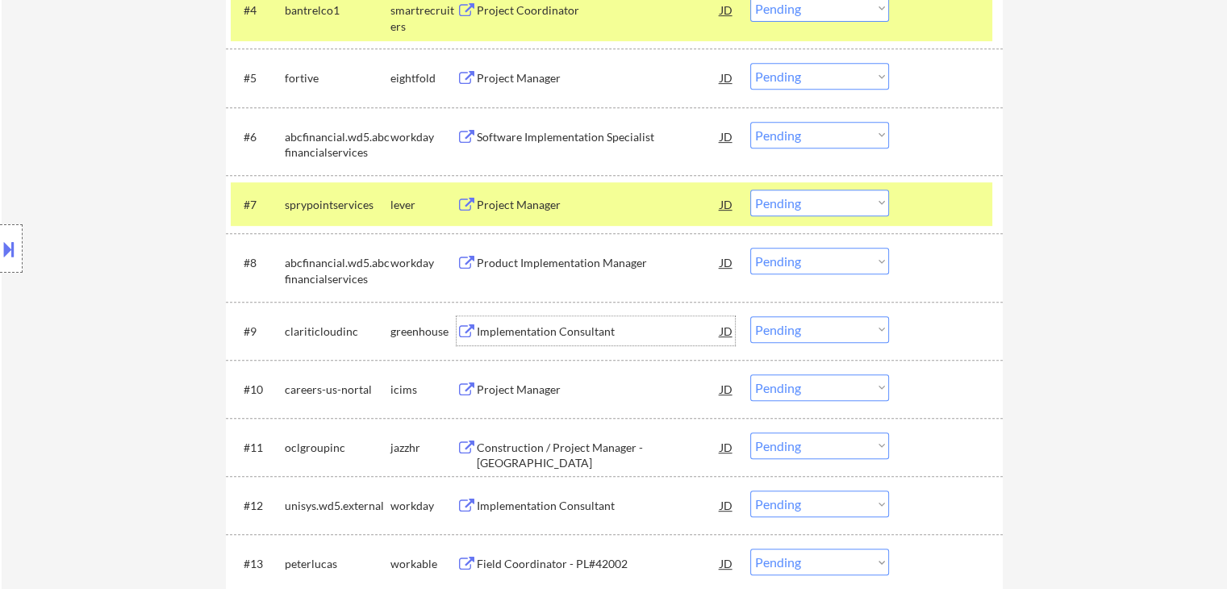
click at [554, 330] on div "Implementation Consultant" at bounding box center [599, 331] width 244 height 16
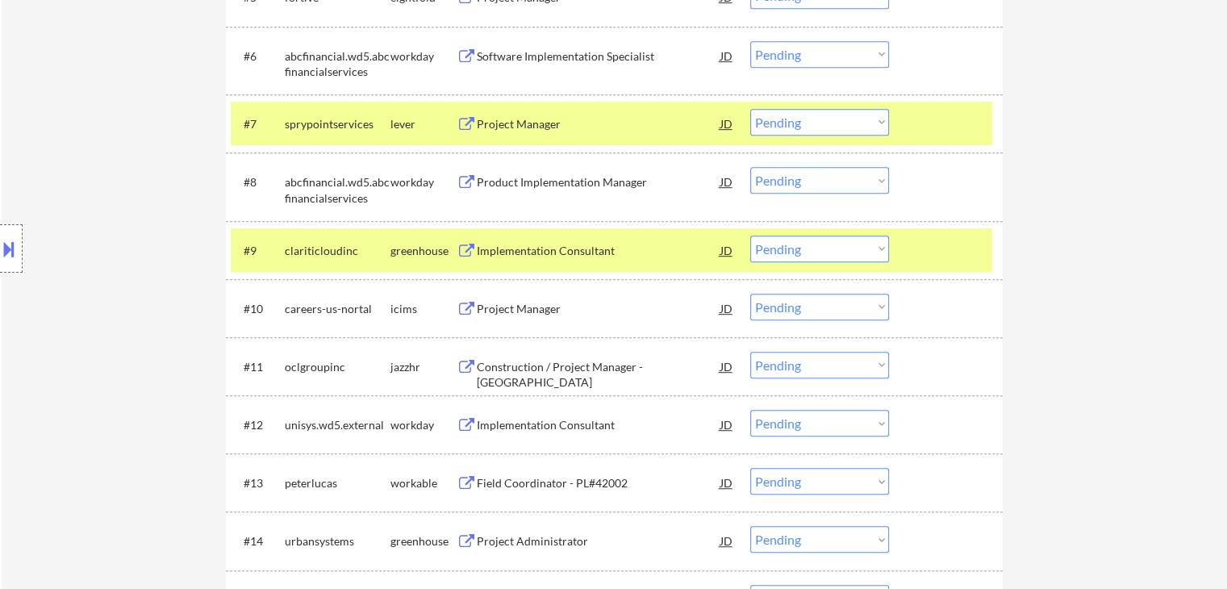
click at [539, 365] on div "Construction / Project Manager - [GEOGRAPHIC_DATA]" at bounding box center [599, 374] width 244 height 31
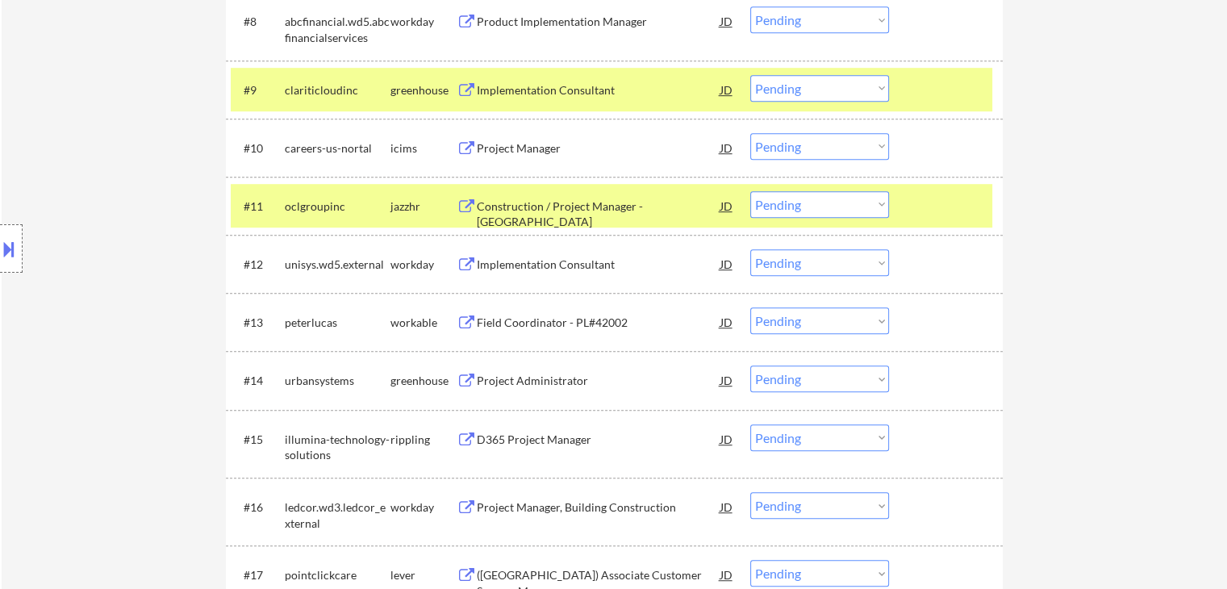
scroll to position [968, 0]
click at [551, 325] on div "Field Coordinator - PL#42002" at bounding box center [599, 322] width 244 height 16
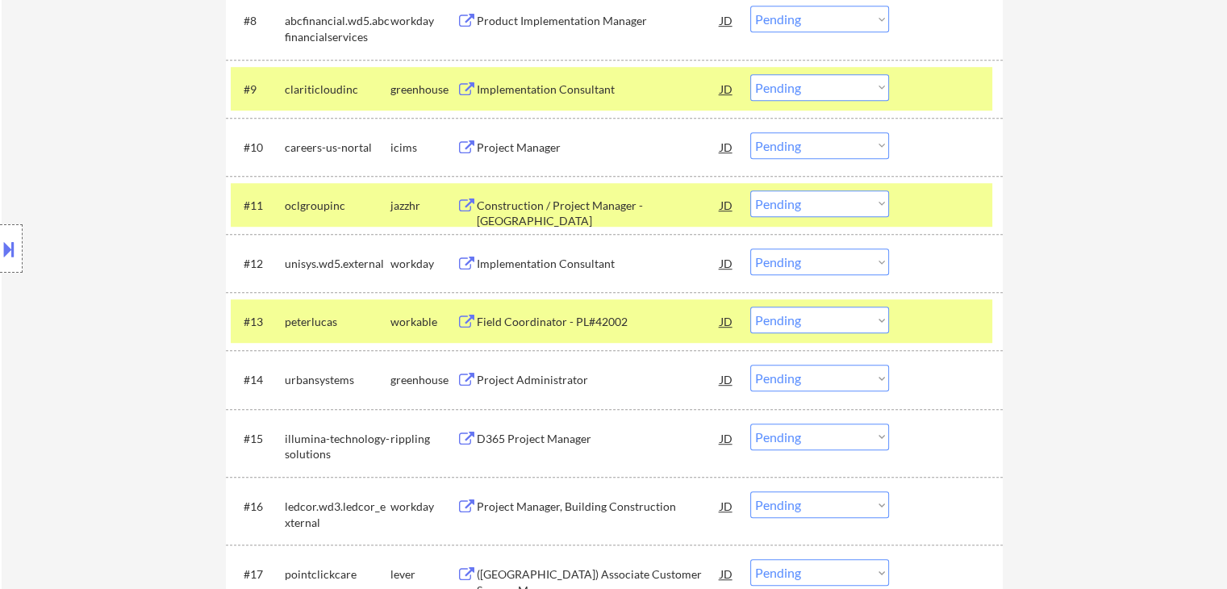
click at [557, 377] on div "Project Administrator" at bounding box center [599, 380] width 244 height 16
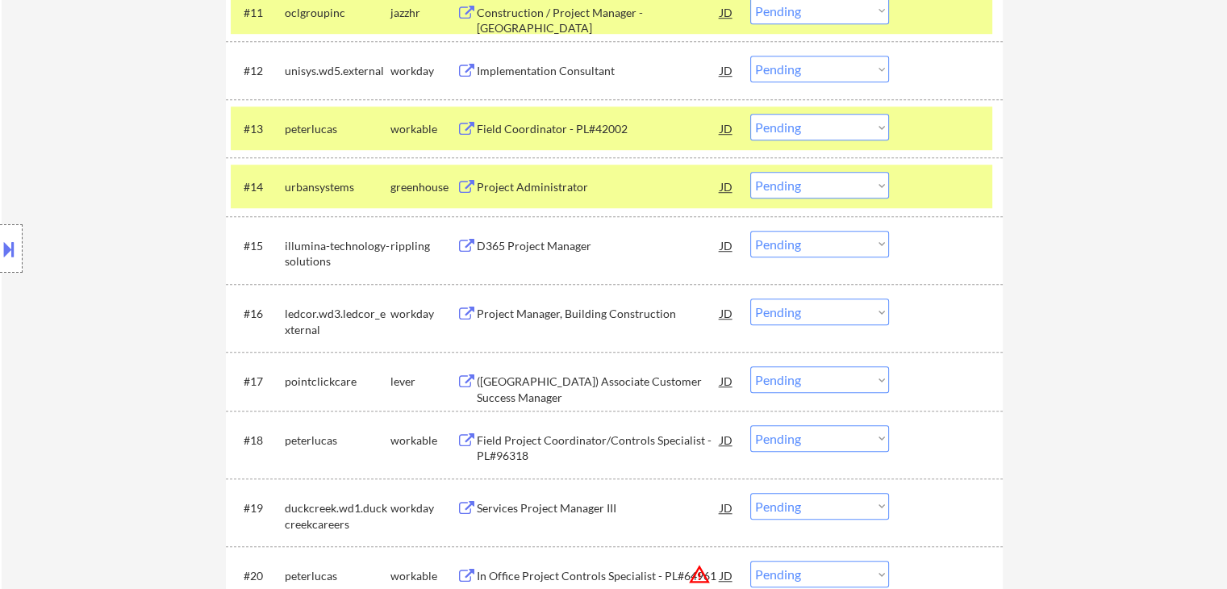
scroll to position [1210, 0]
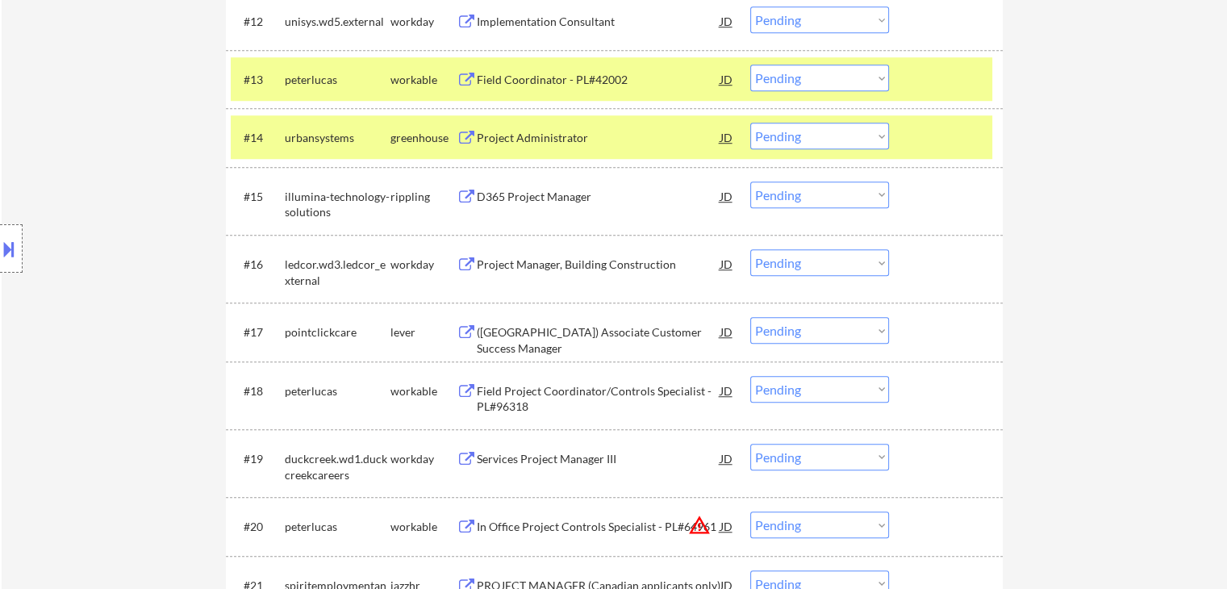
click at [540, 198] on div "D365 Project Manager" at bounding box center [599, 197] width 244 height 16
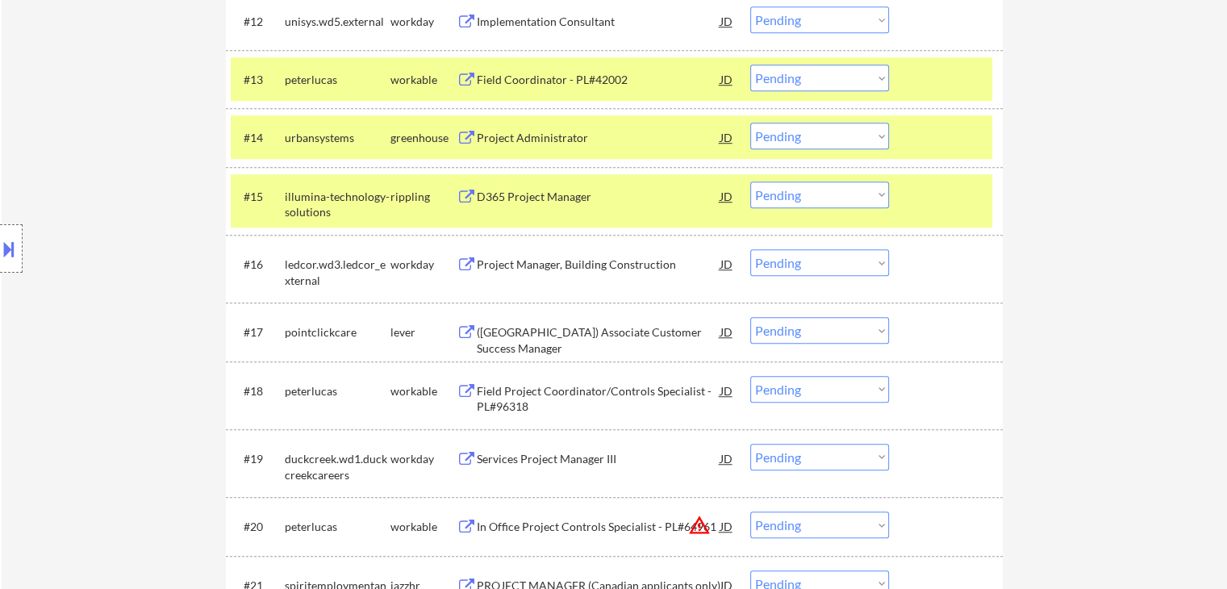
click at [544, 333] on div "([GEOGRAPHIC_DATA]) Associate Customer Success Manager" at bounding box center [599, 339] width 244 height 31
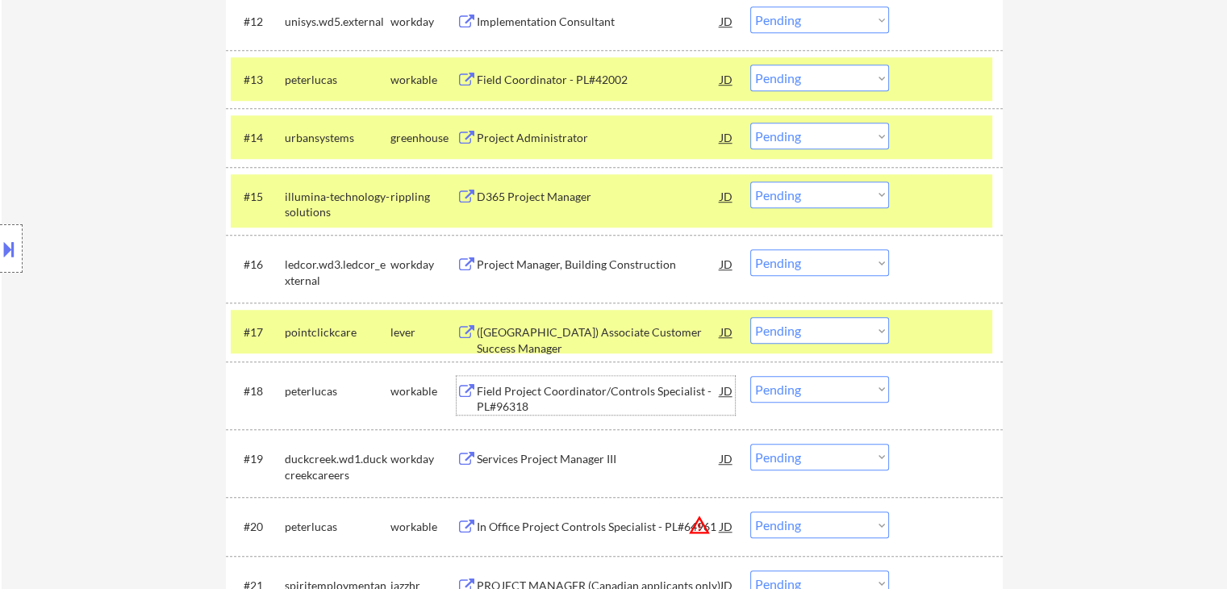
click at [564, 391] on div "Field Project Coordinator/Controls Specialist - PL#96318" at bounding box center [599, 398] width 244 height 31
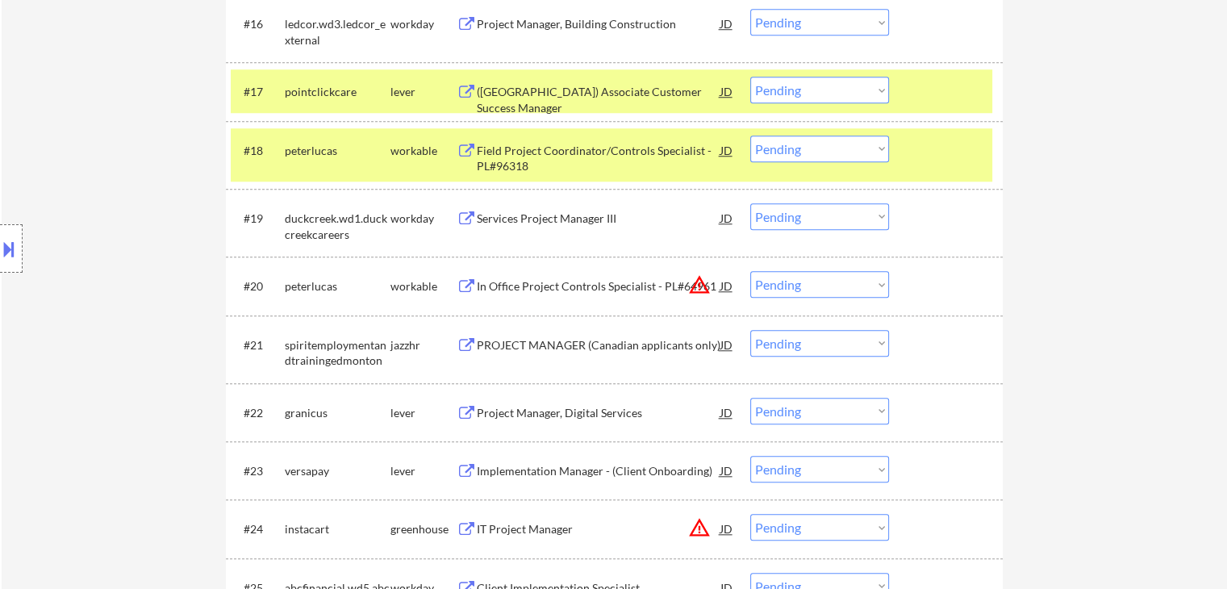
scroll to position [1452, 0]
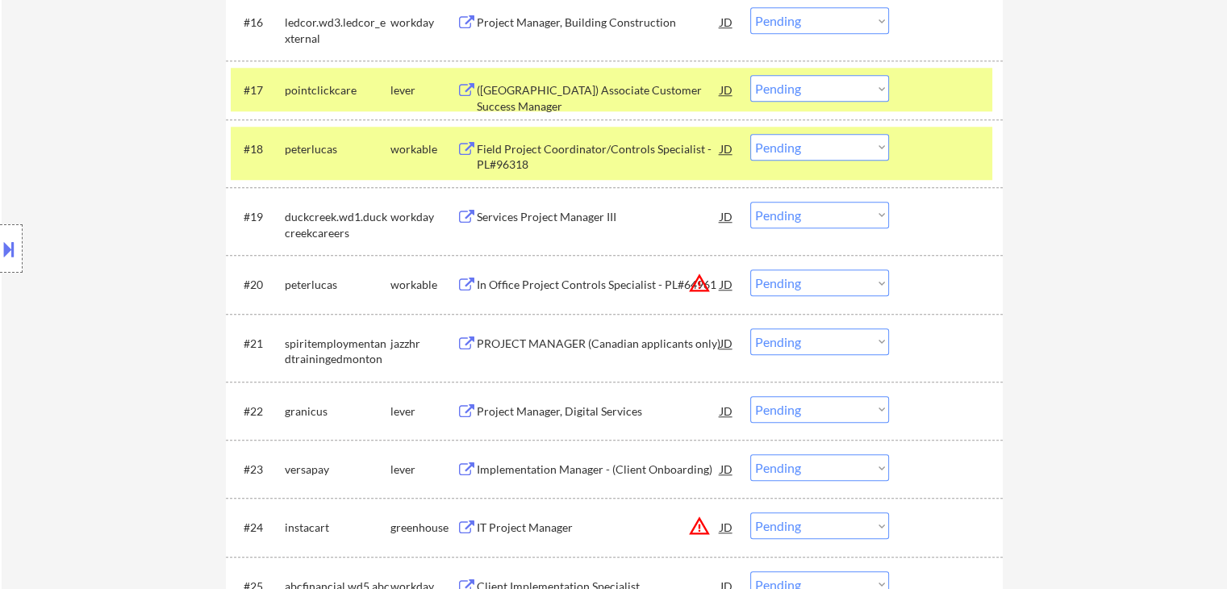
click at [508, 404] on div "Project Manager, Digital Services" at bounding box center [599, 411] width 244 height 16
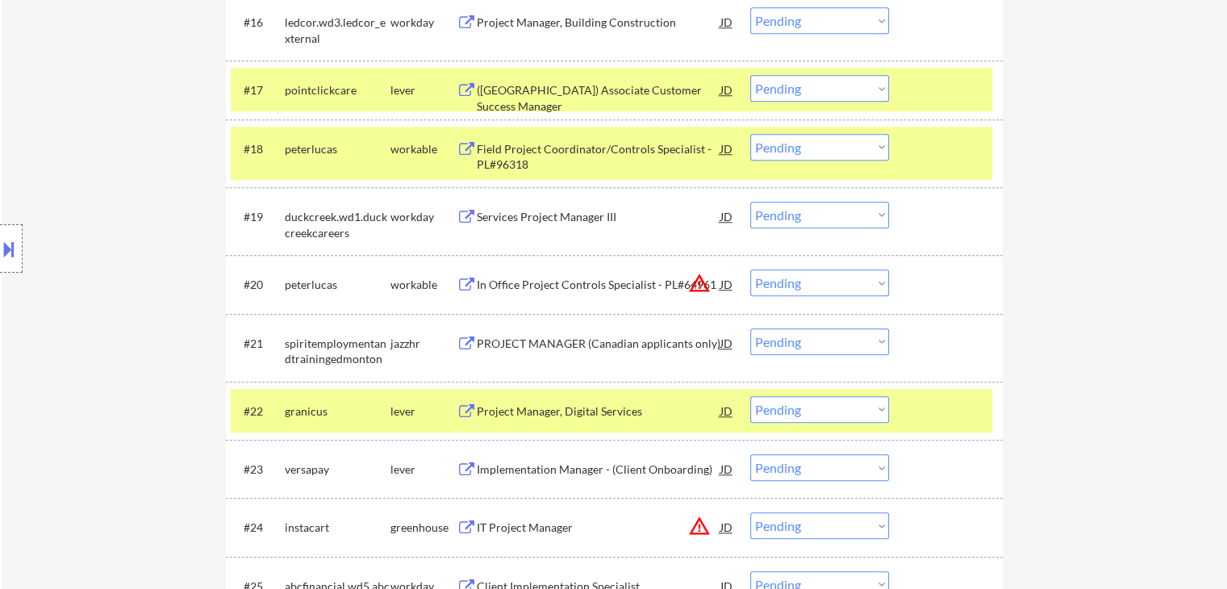
click at [519, 467] on div "Implementation Manager - (Client Onboarding)" at bounding box center [599, 469] width 244 height 16
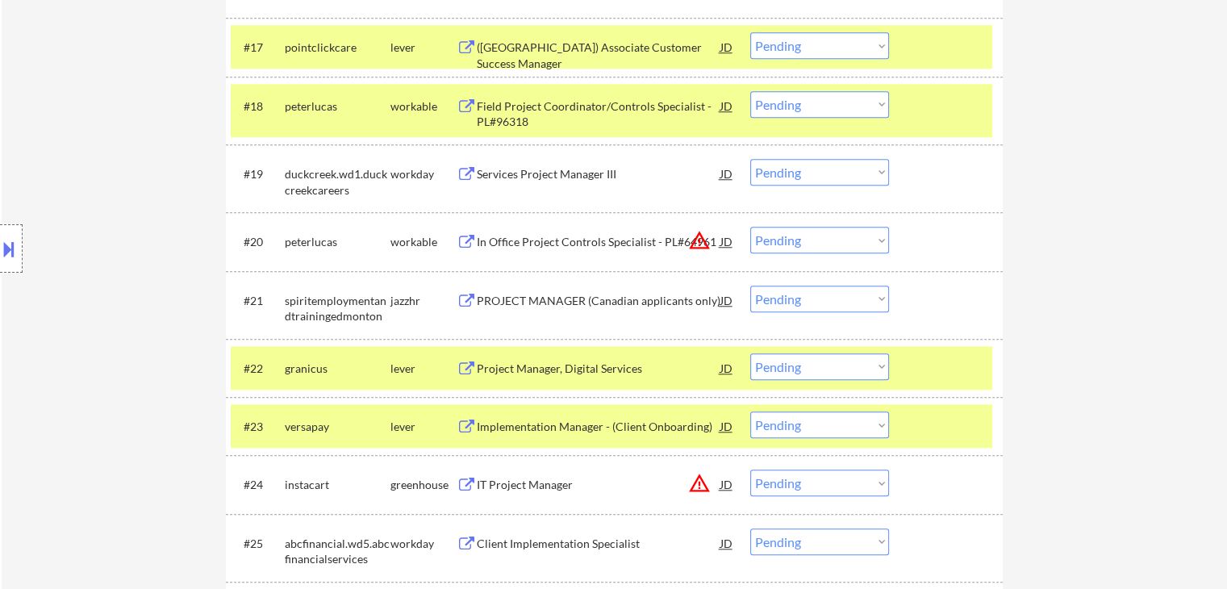
scroll to position [1532, 0]
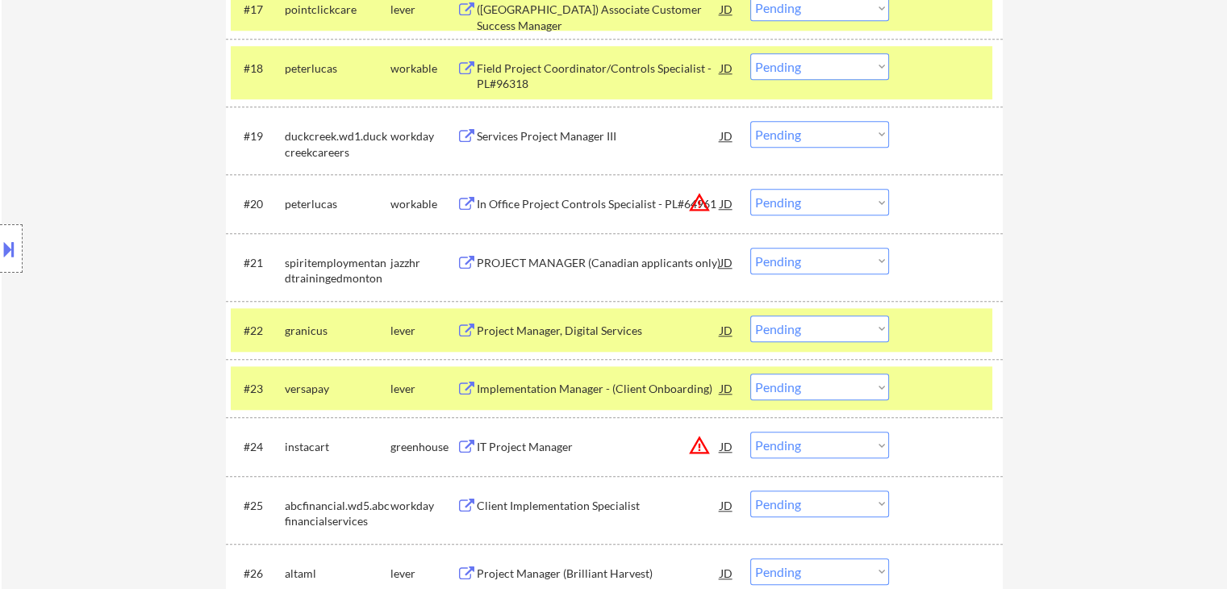
click at [539, 434] on div "IT Project Manager" at bounding box center [599, 445] width 244 height 29
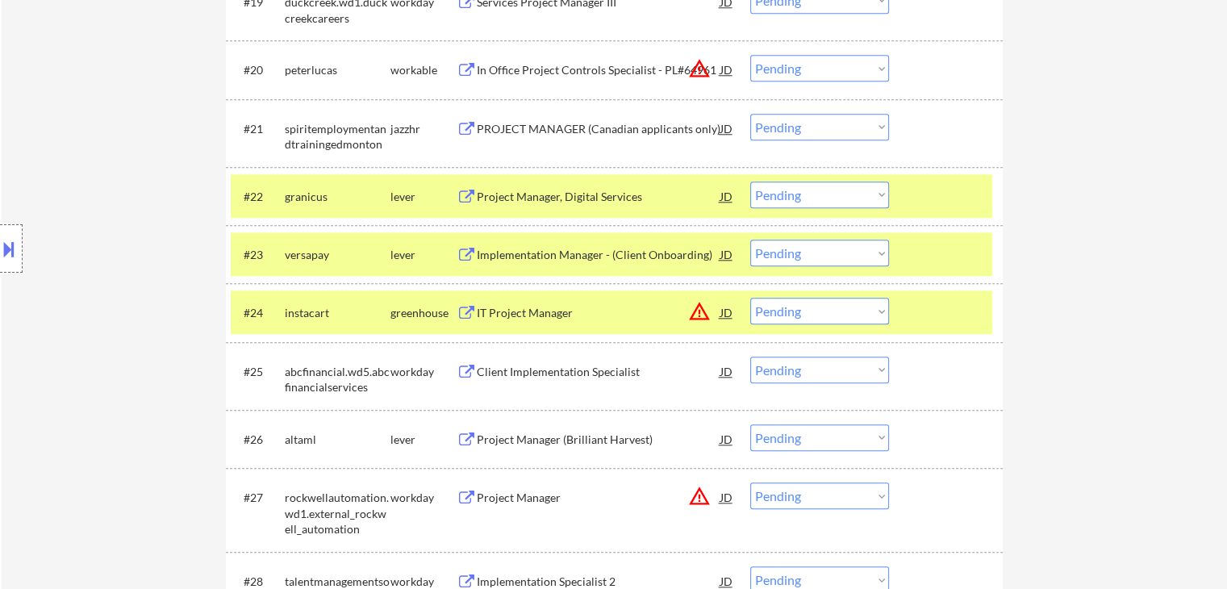
scroll to position [1694, 0]
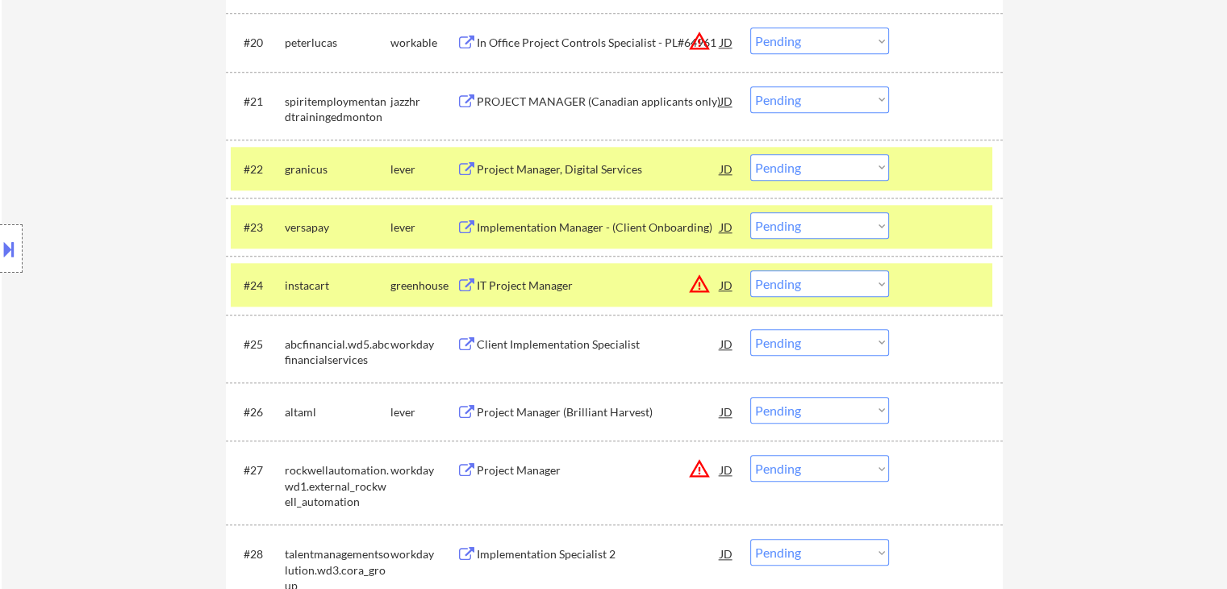
click at [550, 412] on div "Project Manager (Brilliant Harvest)" at bounding box center [599, 412] width 244 height 16
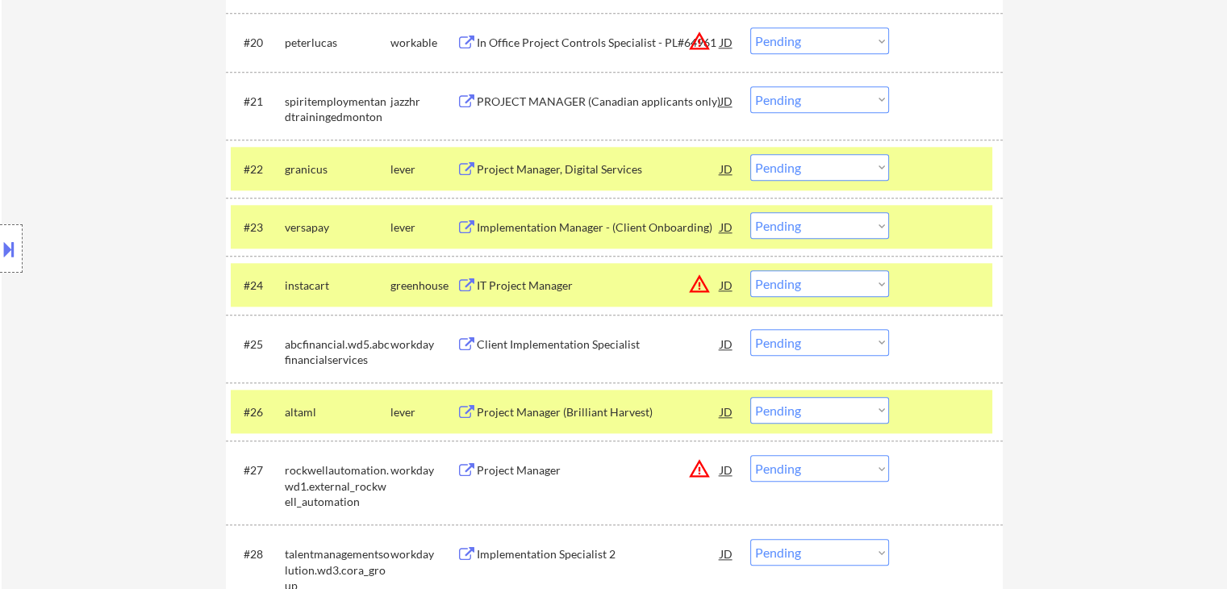
click at [10, 252] on button at bounding box center [9, 249] width 18 height 27
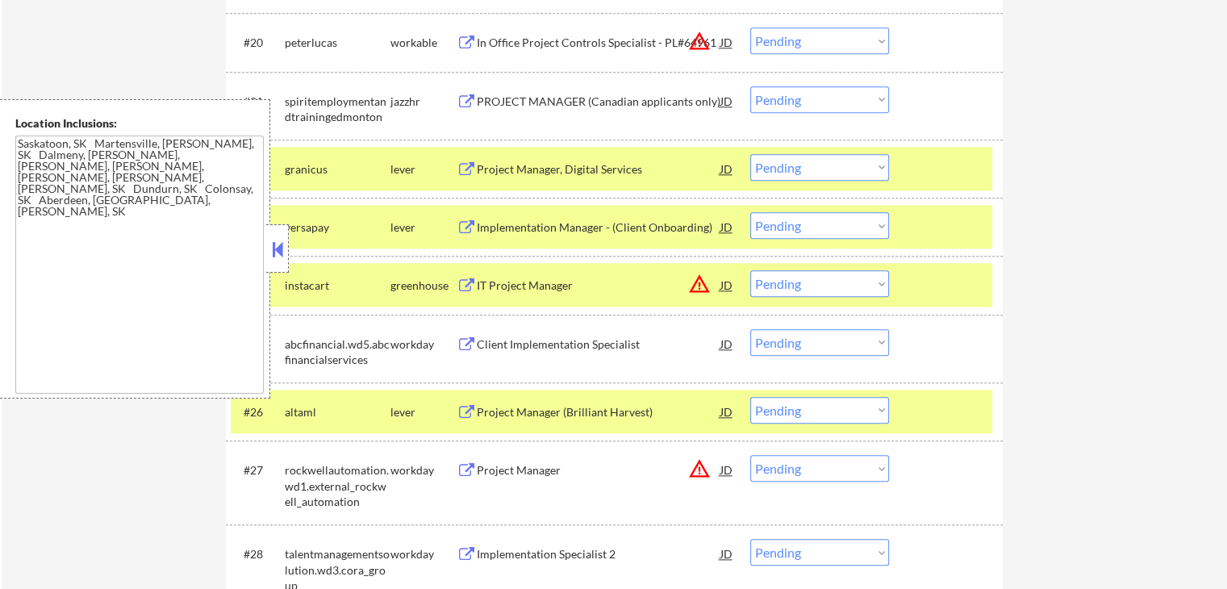
drag, startPoint x: 282, startPoint y: 251, endPoint x: 461, endPoint y: 327, distance: 194.0
click at [281, 250] on button at bounding box center [278, 249] width 18 height 24
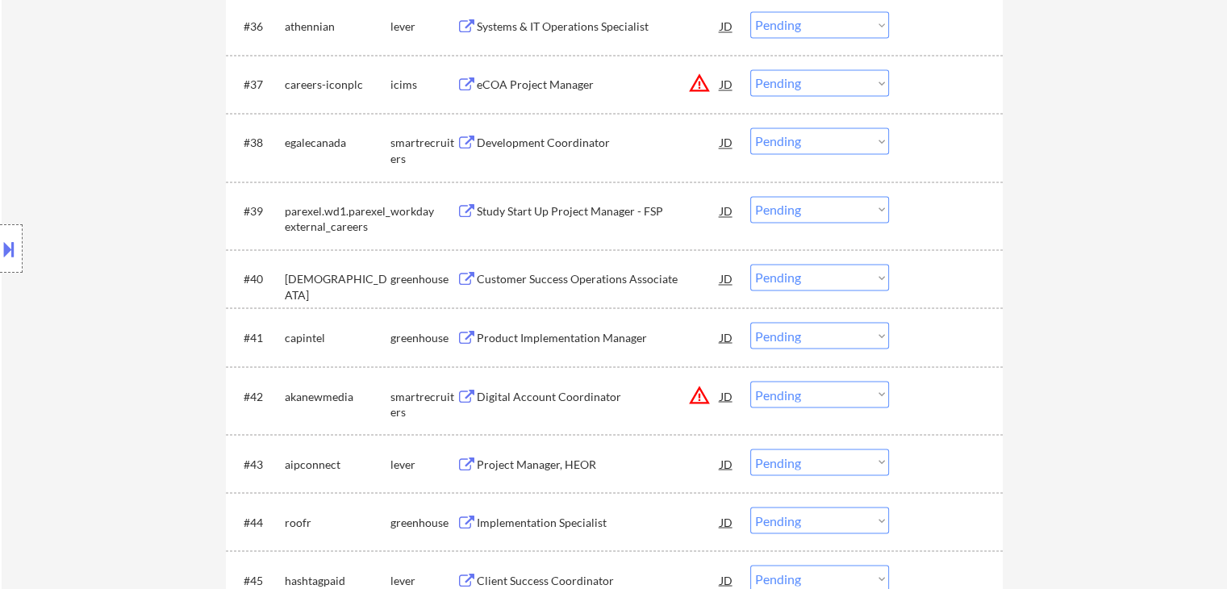
scroll to position [2984, 0]
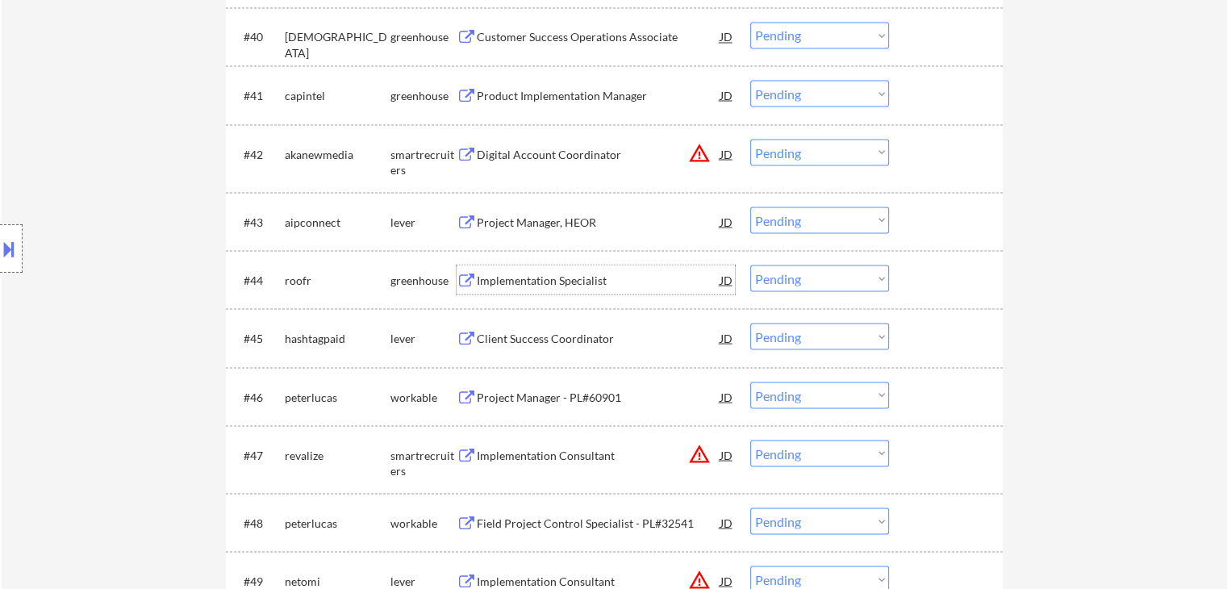
click at [558, 274] on div "Implementation Specialist" at bounding box center [599, 280] width 244 height 16
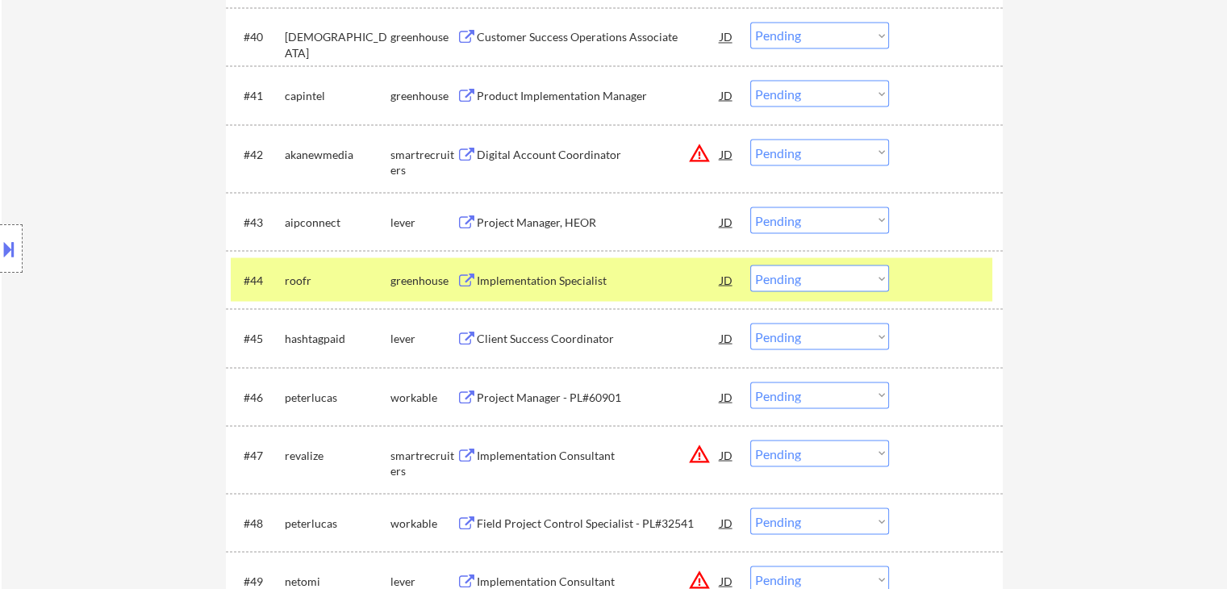
click at [556, 329] on div "Client Success Coordinator" at bounding box center [599, 337] width 244 height 29
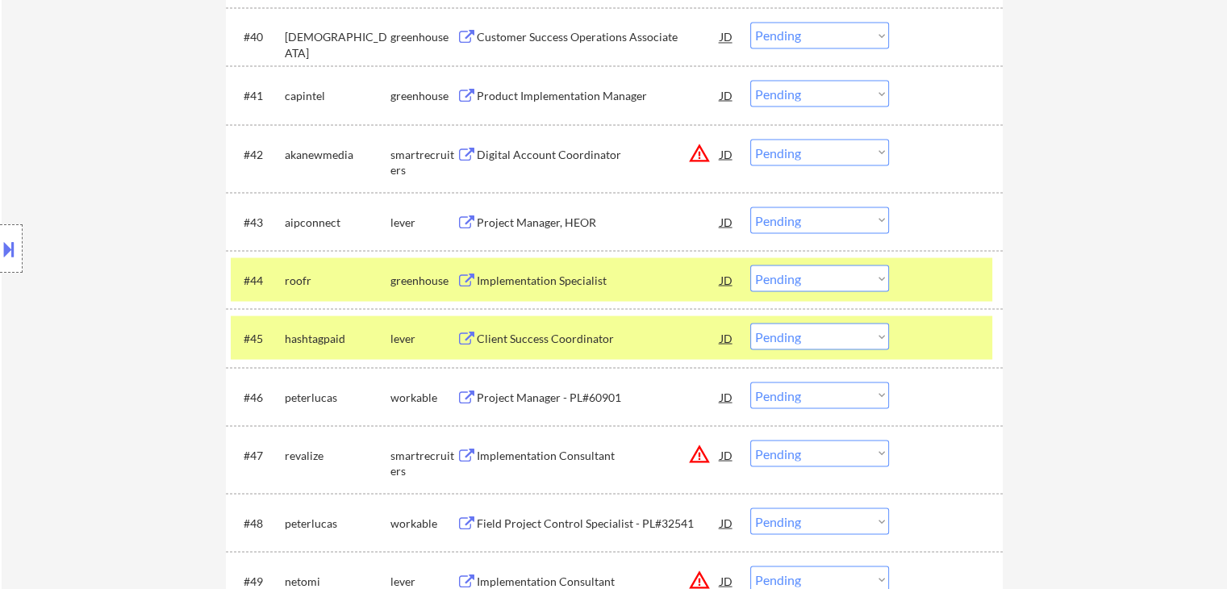
click at [547, 393] on div "Project Manager - PL#60901" at bounding box center [599, 397] width 244 height 16
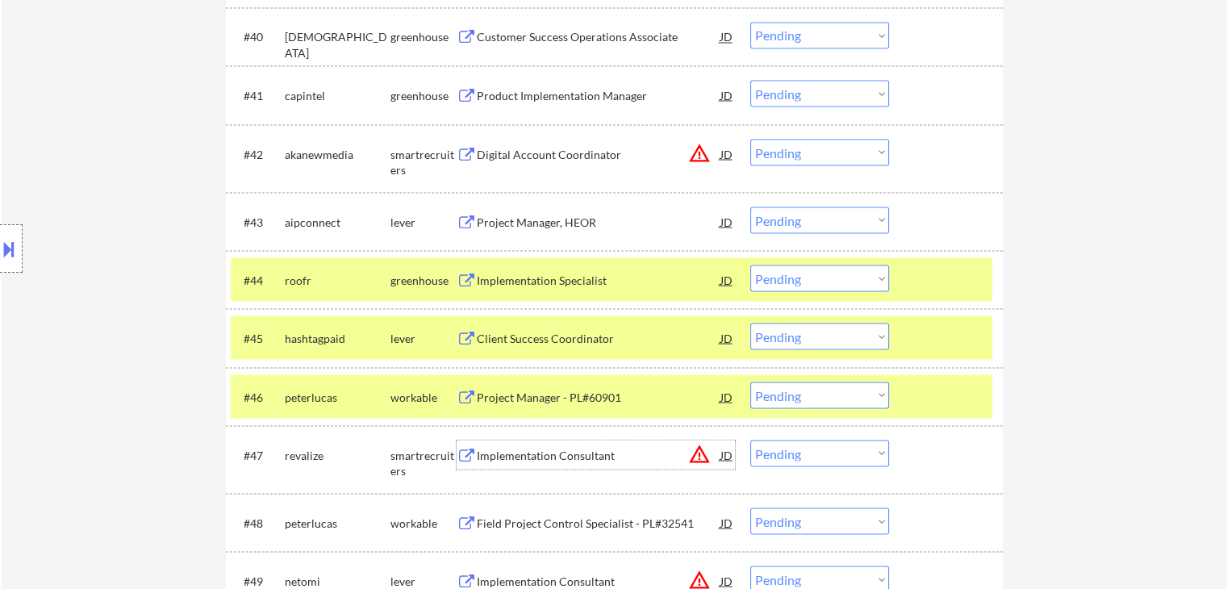
click at [531, 452] on div "Implementation Consultant" at bounding box center [599, 455] width 244 height 16
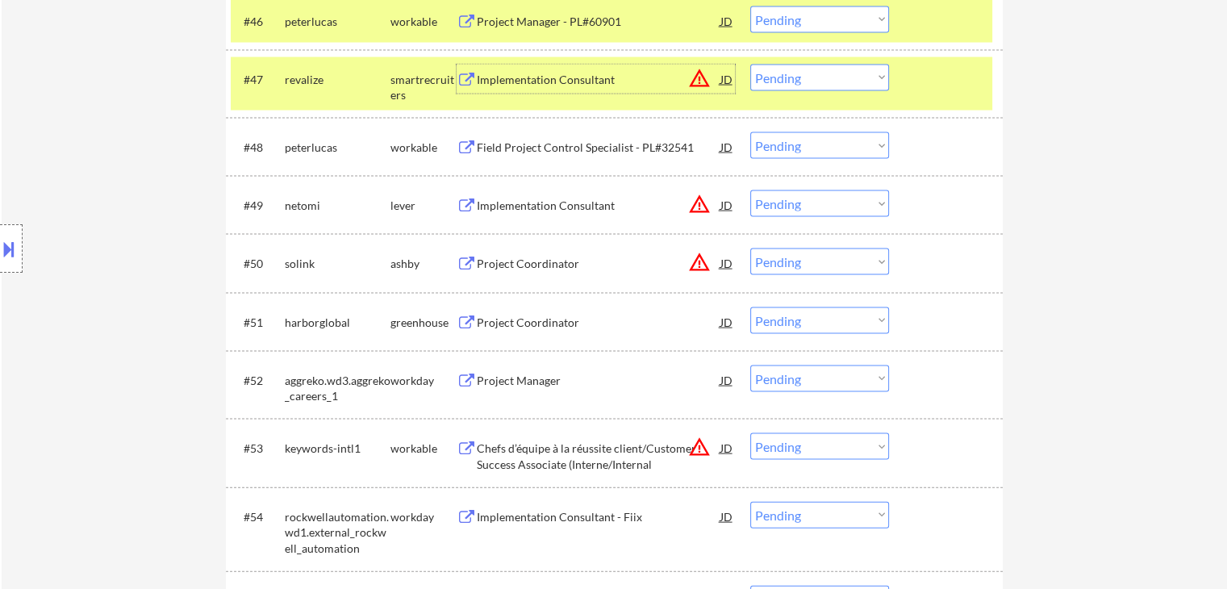
scroll to position [3387, 0]
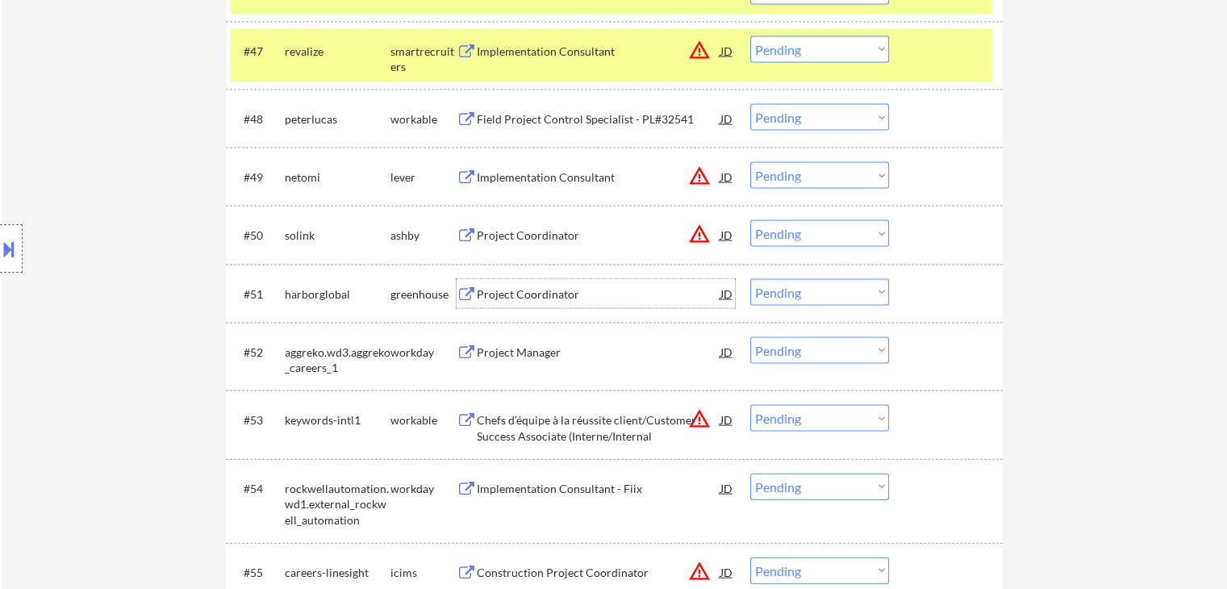
click at [536, 290] on div "Project Coordinator" at bounding box center [599, 294] width 244 height 16
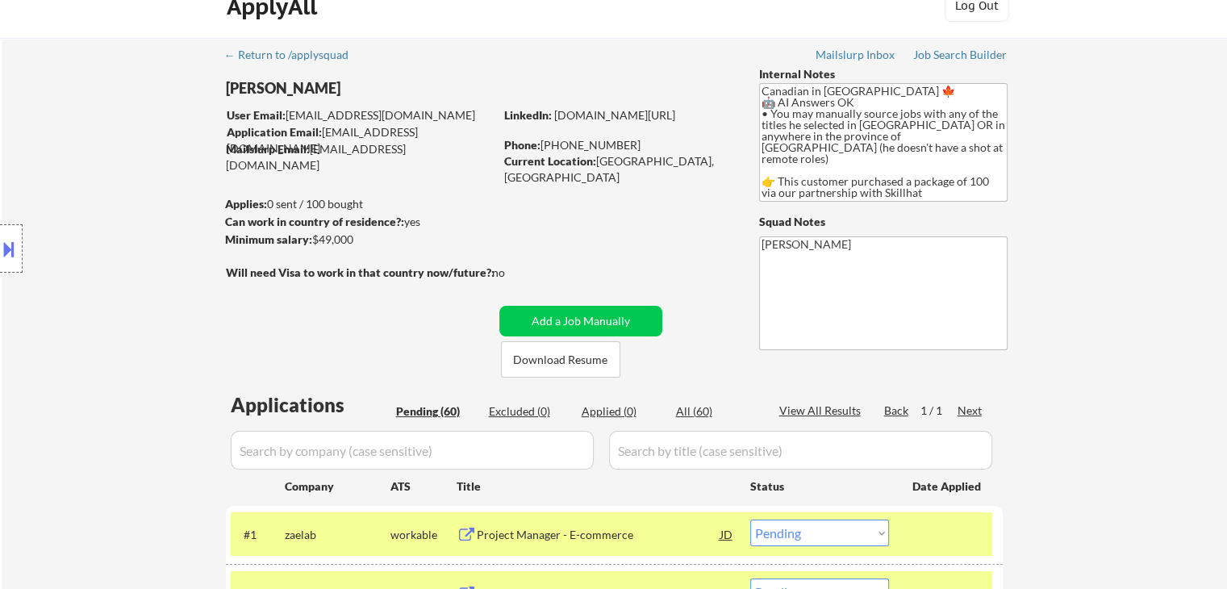
scroll to position [0, 0]
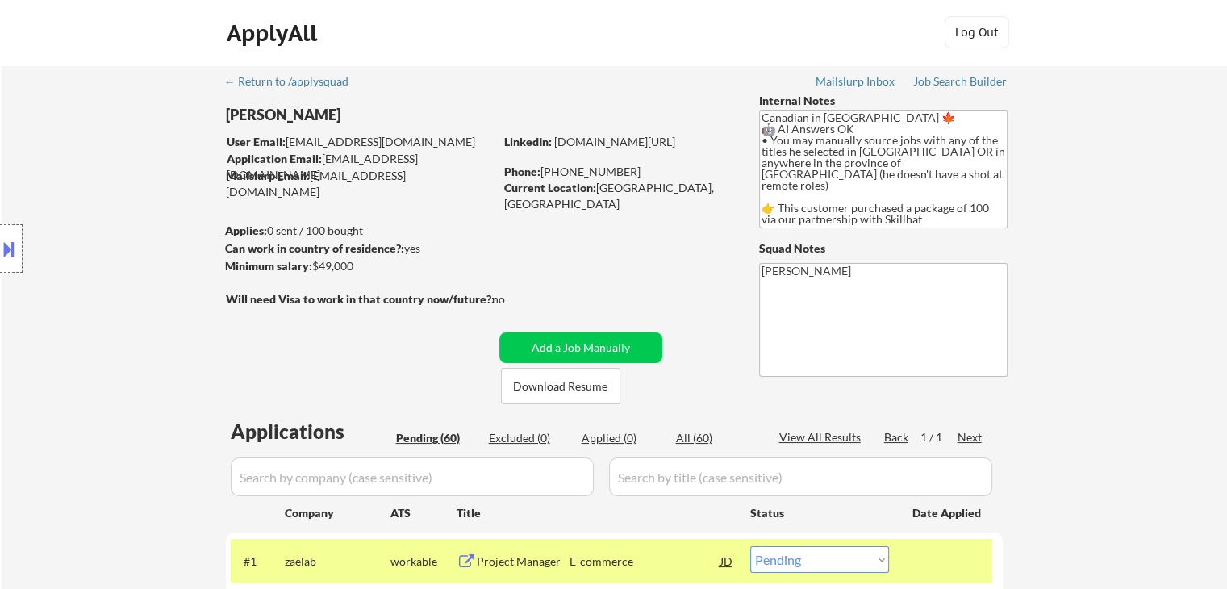
click at [0, 249] on button at bounding box center [9, 249] width 18 height 27
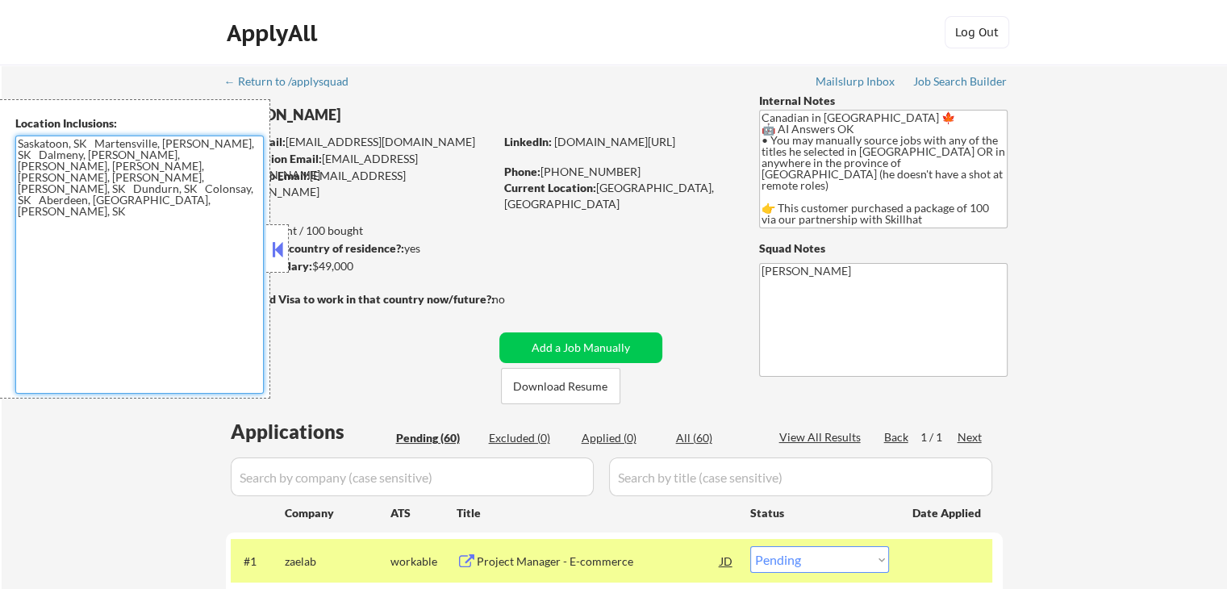
drag, startPoint x: 41, startPoint y: 189, endPoint x: 15, endPoint y: 144, distance: 52.0
click at [15, 144] on textarea "Saskatoon, SK Martensville, [PERSON_NAME], SK Dalmeny, [PERSON_NAME], [PERSON_N…" at bounding box center [139, 264] width 248 height 258
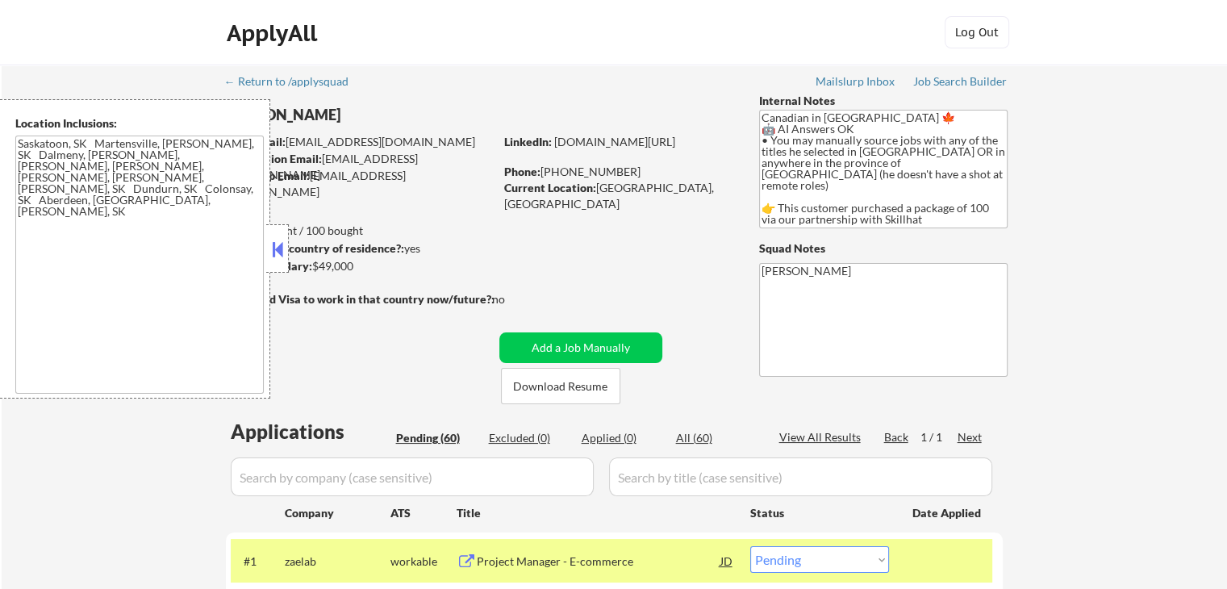
click at [280, 249] on button at bounding box center [278, 249] width 18 height 24
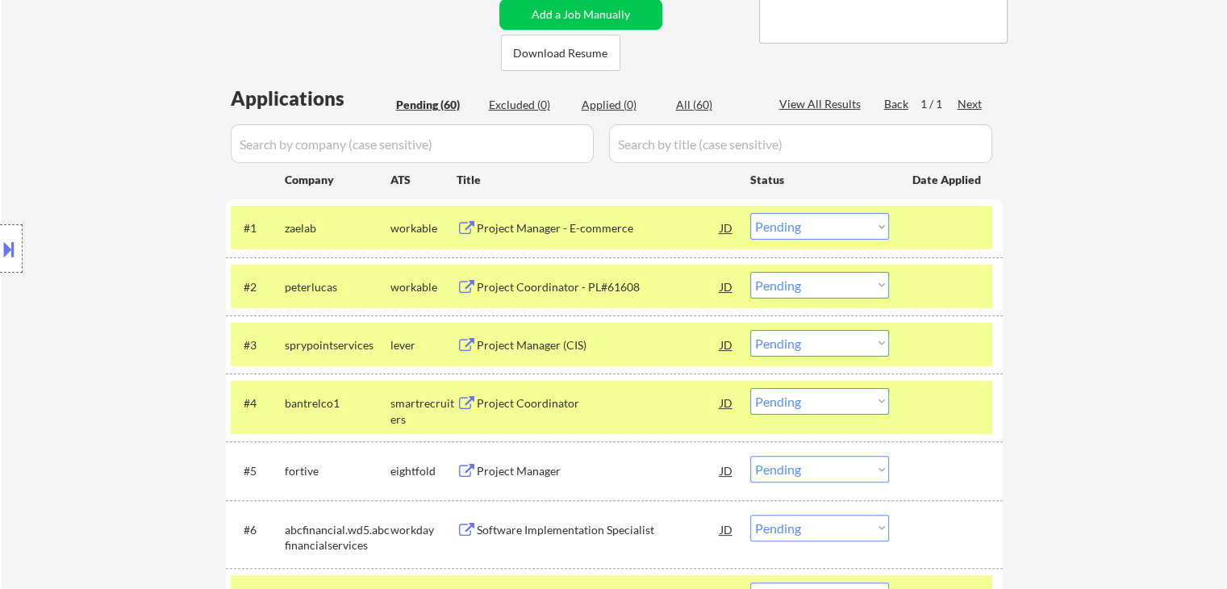
scroll to position [403, 0]
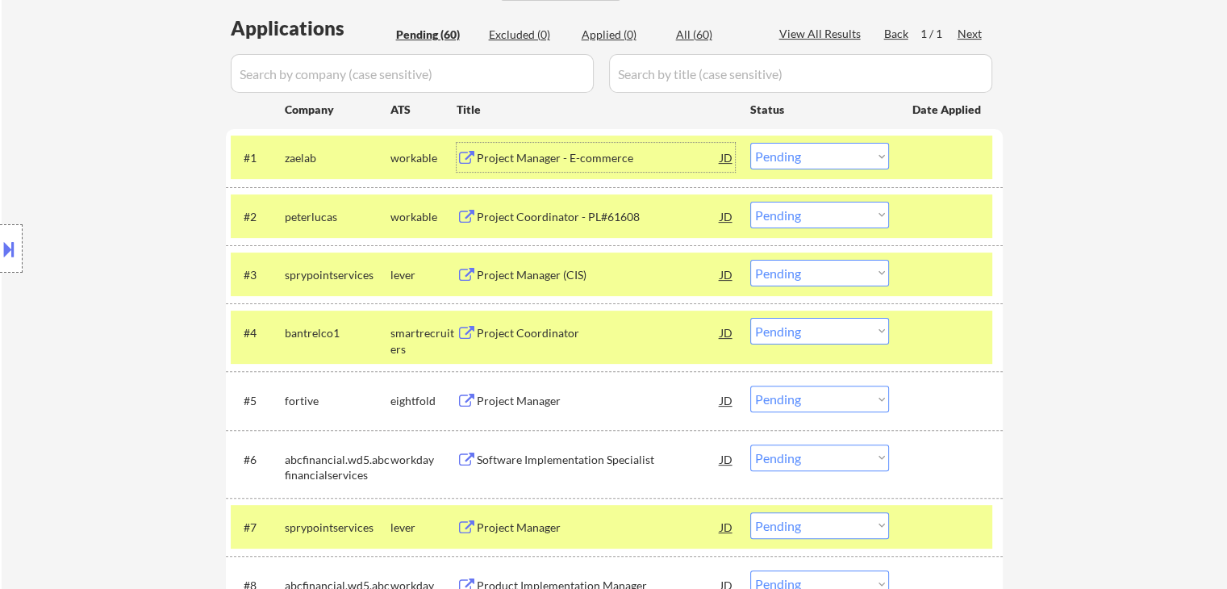
click at [581, 162] on div "Project Manager - E-commerce" at bounding box center [599, 158] width 244 height 16
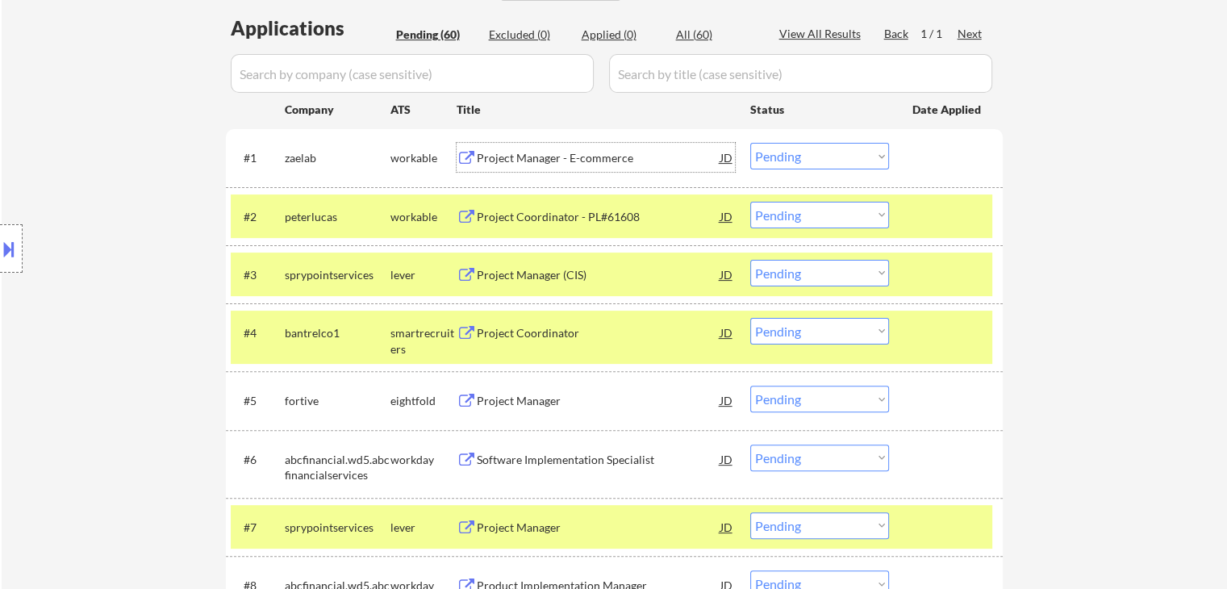
click at [829, 151] on select "Choose an option... Pending Applied Excluded (Questions) Excluded (Expired) Exc…" at bounding box center [819, 156] width 139 height 27
click at [750, 143] on select "Choose an option... Pending Applied Excluded (Questions) Excluded (Expired) Exc…" at bounding box center [819, 156] width 139 height 27
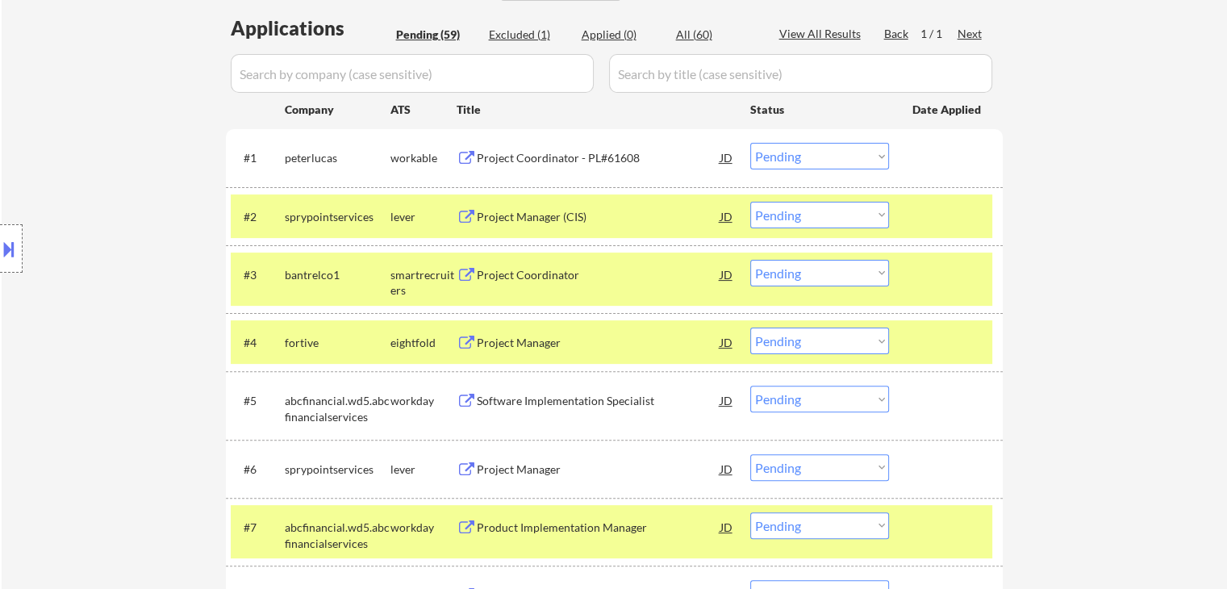
click at [577, 159] on div "Project Coordinator - PL#61608" at bounding box center [599, 158] width 244 height 16
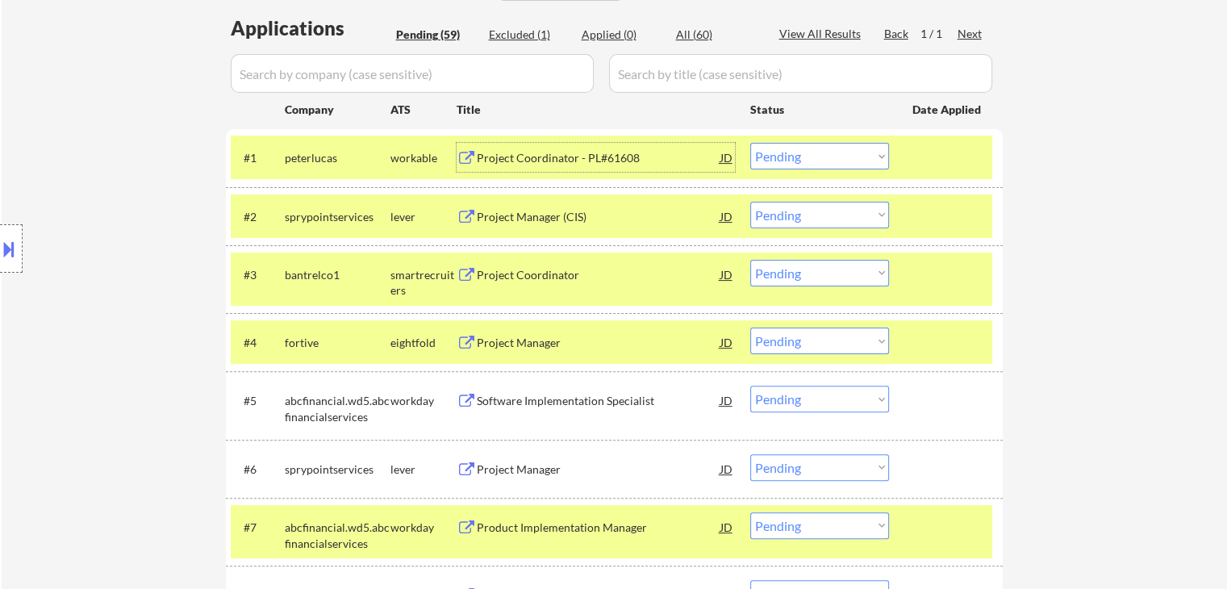
click at [824, 155] on select "Choose an option... Pending Applied Excluded (Questions) Excluded (Expired) Exc…" at bounding box center [819, 156] width 139 height 27
click at [750, 143] on select "Choose an option... Pending Applied Excluded (Questions) Excluded (Expired) Exc…" at bounding box center [819, 156] width 139 height 27
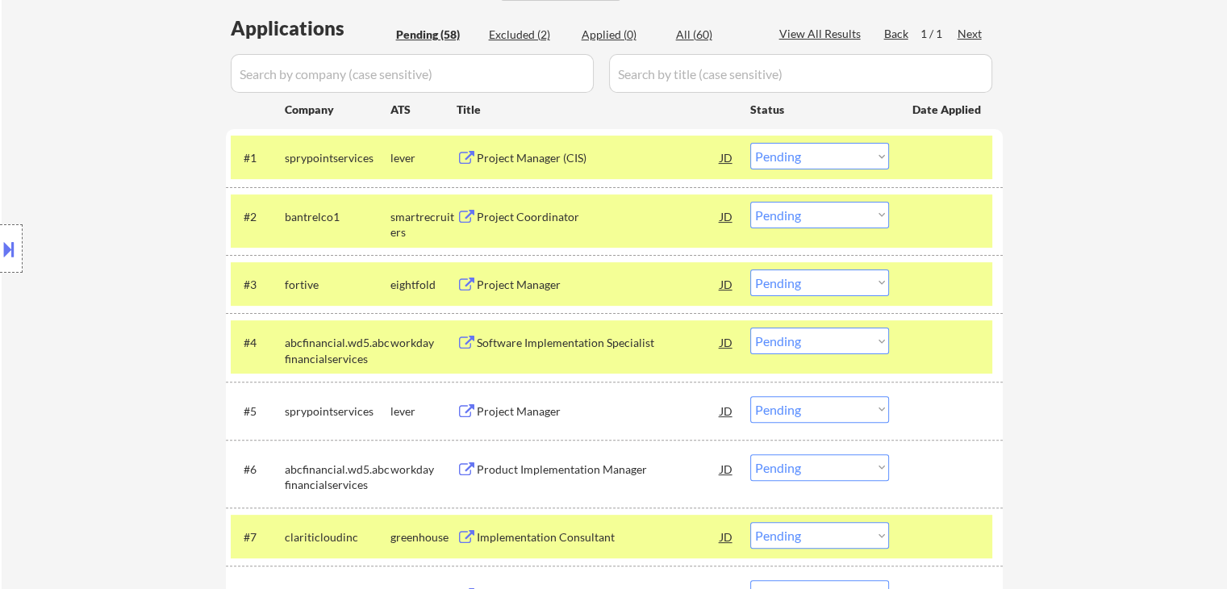
click at [568, 159] on div "Project Manager (CIS)" at bounding box center [599, 158] width 244 height 16
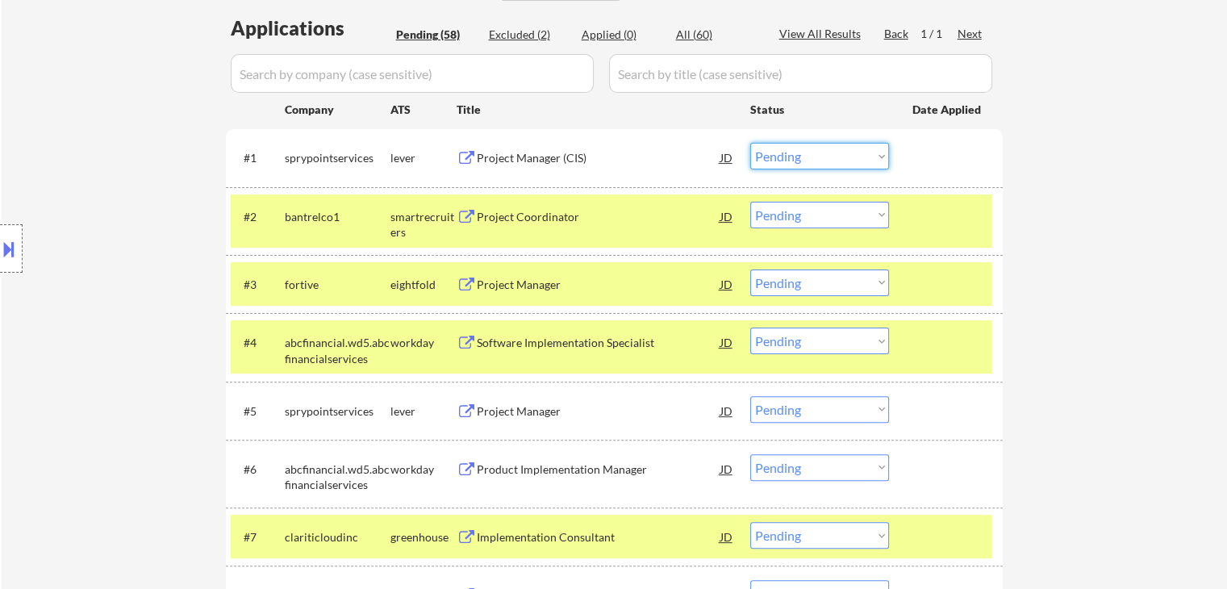
click at [807, 148] on select "Choose an option... Pending Applied Excluded (Questions) Excluded (Expired) Exc…" at bounding box center [819, 156] width 139 height 27
click at [750, 143] on select "Choose an option... Pending Applied Excluded (Questions) Excluded (Expired) Exc…" at bounding box center [819, 156] width 139 height 27
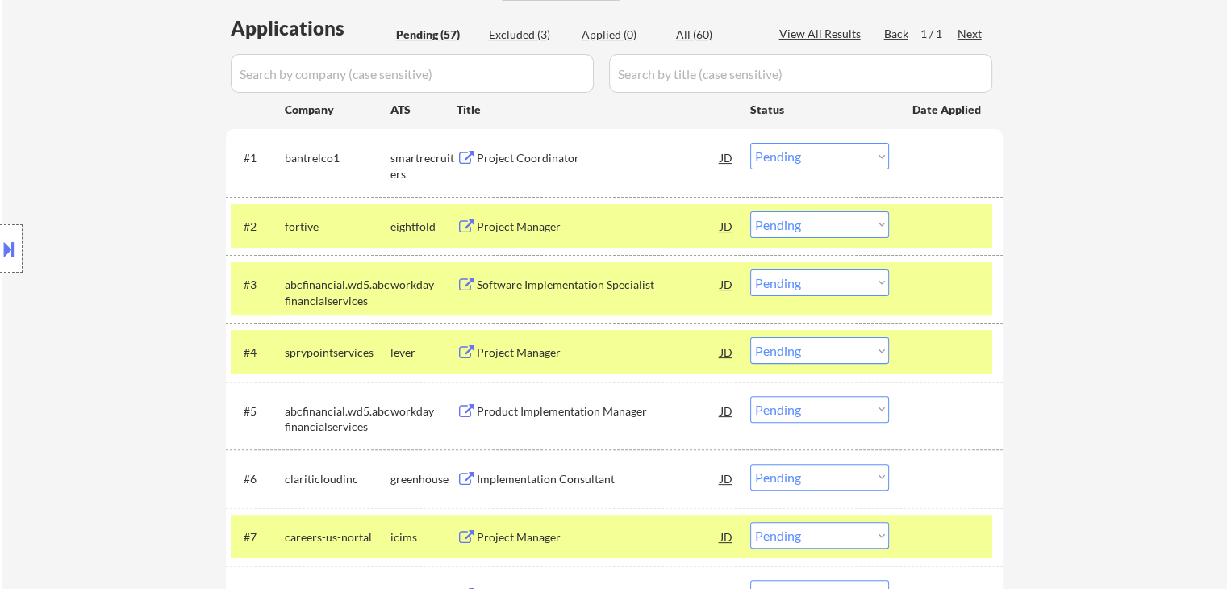
click at [557, 157] on div "Project Coordinator" at bounding box center [599, 158] width 244 height 16
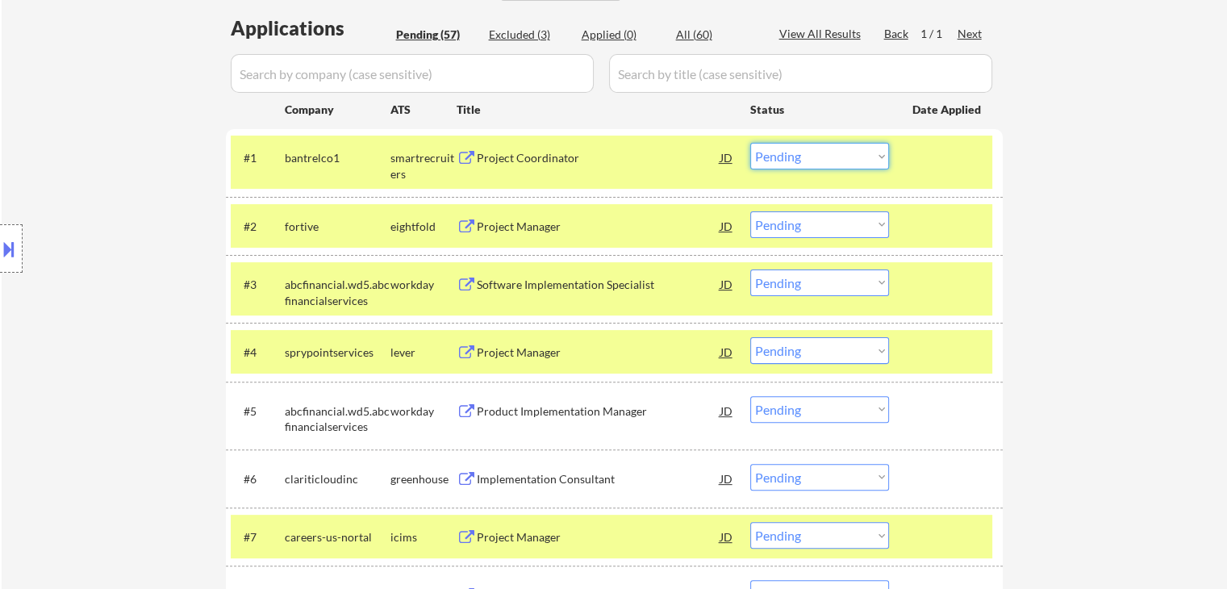
click at [832, 156] on select "Choose an option... Pending Applied Excluded (Questions) Excluded (Expired) Exc…" at bounding box center [819, 156] width 139 height 27
click at [750, 143] on select "Choose an option... Pending Applied Excluded (Questions) Excluded (Expired) Exc…" at bounding box center [819, 156] width 139 height 27
select select ""pending""
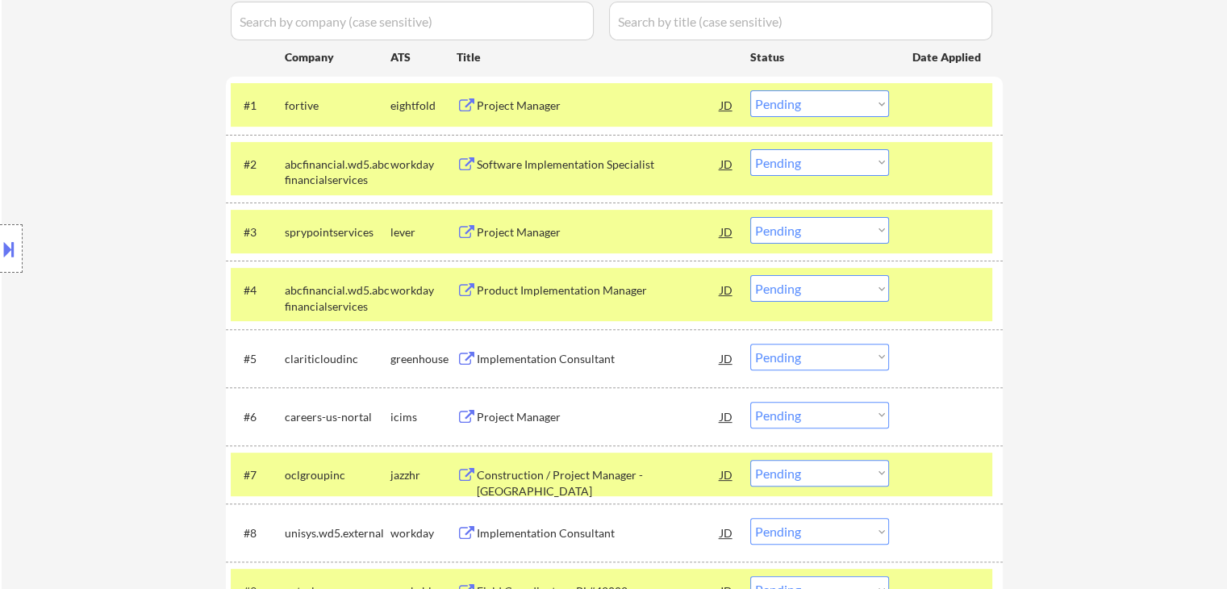
scroll to position [484, 0]
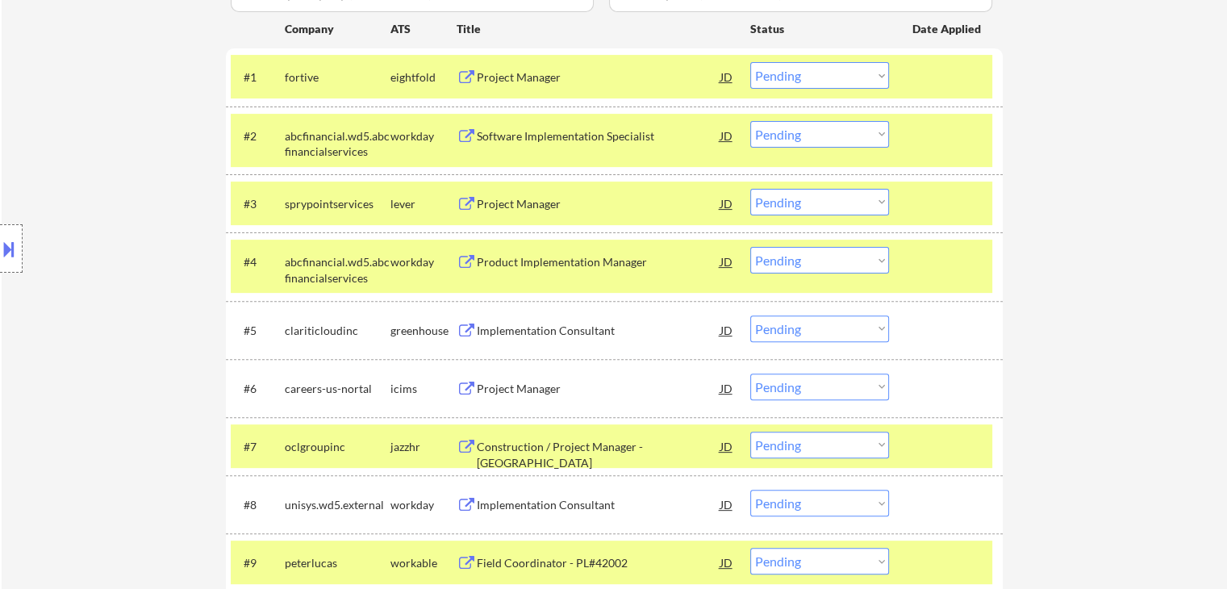
click at [523, 206] on div "Project Manager" at bounding box center [599, 204] width 244 height 16
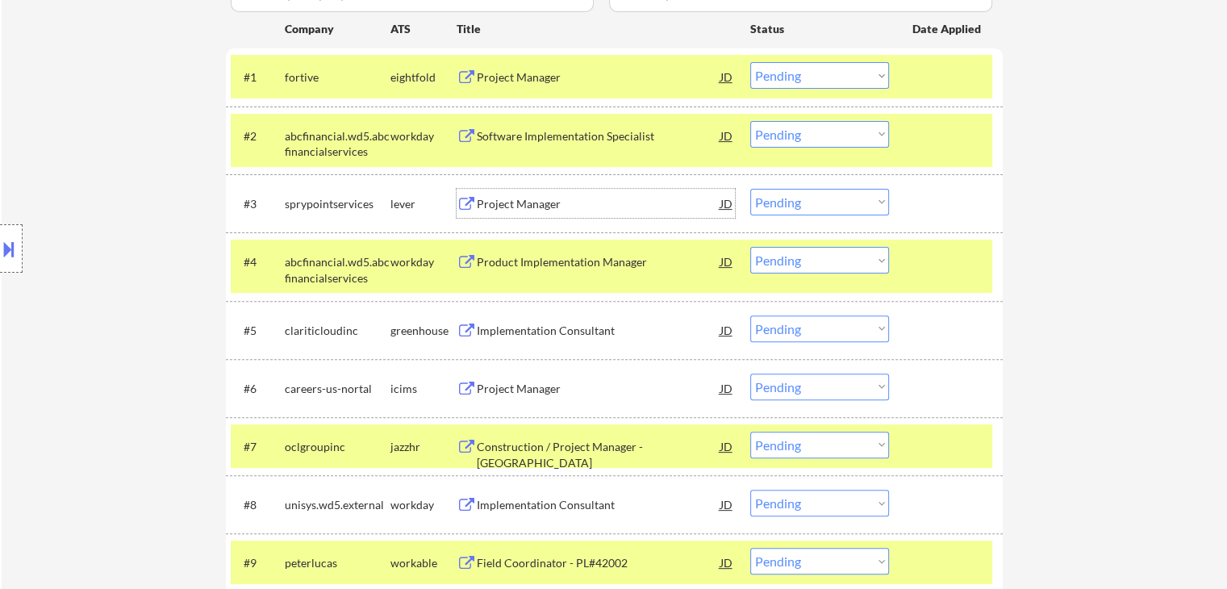
click at [822, 202] on select "Choose an option... Pending Applied Excluded (Questions) Excluded (Expired) Exc…" at bounding box center [819, 202] width 139 height 27
click at [750, 189] on select "Choose an option... Pending Applied Excluded (Questions) Excluded (Expired) Exc…" at bounding box center [819, 202] width 139 height 27
select select ""pending""
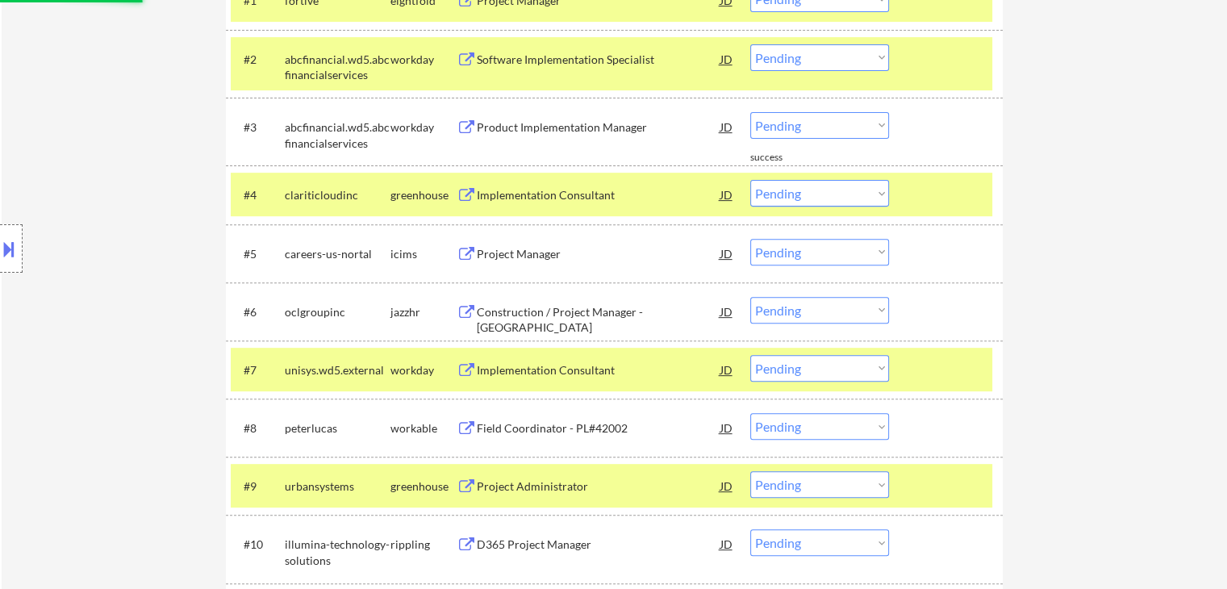
scroll to position [565, 0]
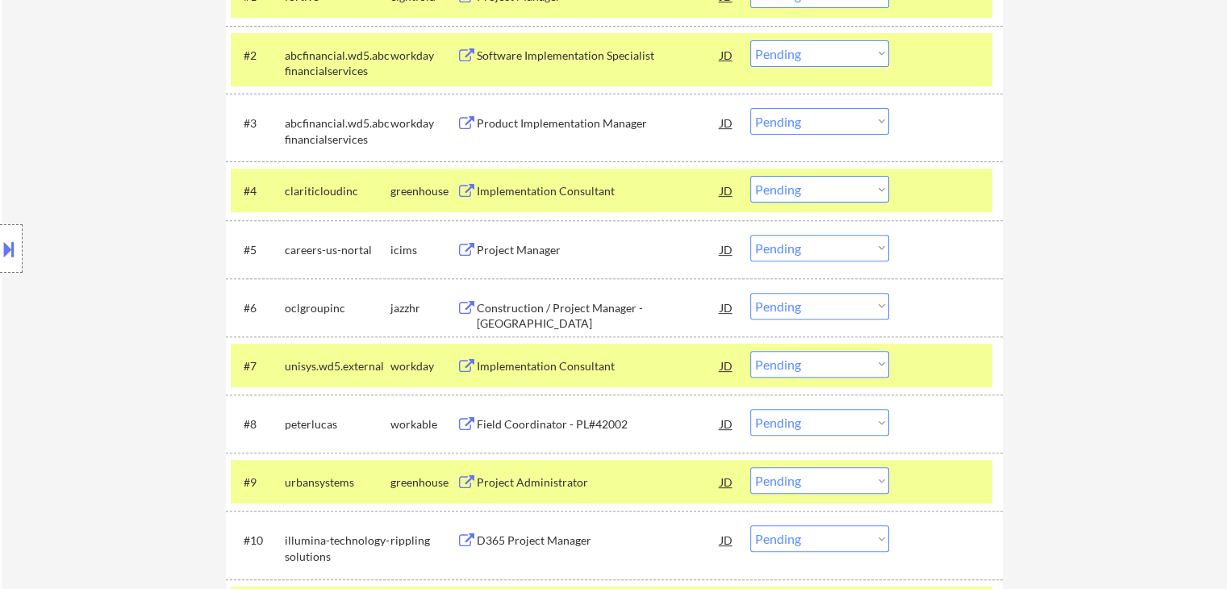
click at [570, 192] on div "Implementation Consultant" at bounding box center [599, 191] width 244 height 16
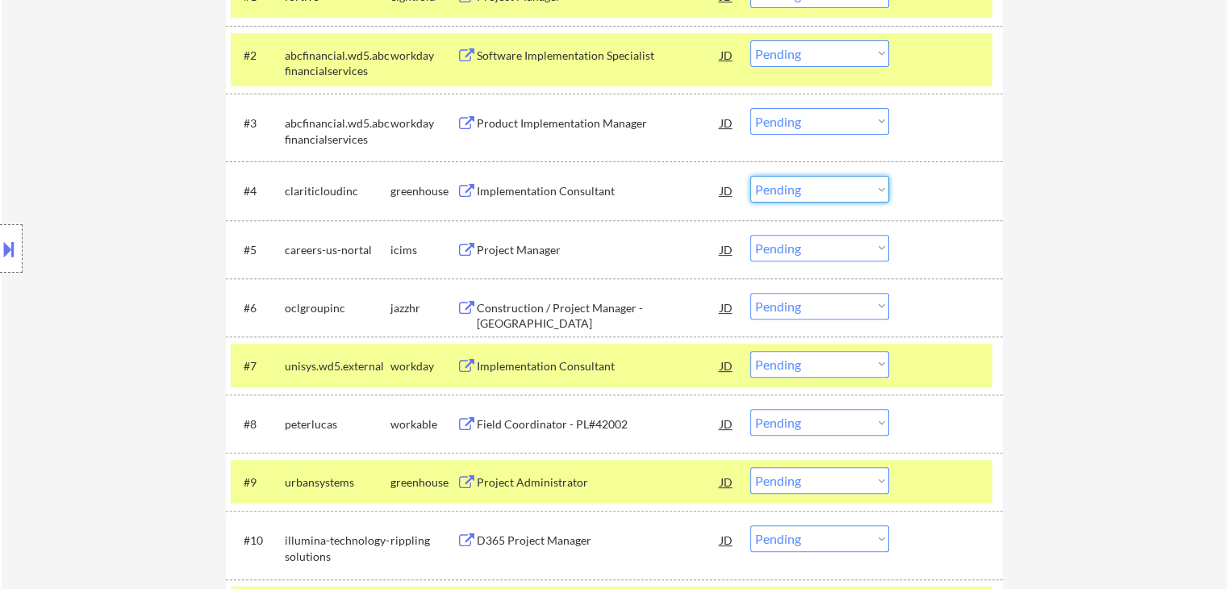
click at [794, 185] on select "Choose an option... Pending Applied Excluded (Questions) Excluded (Expired) Exc…" at bounding box center [819, 189] width 139 height 27
click at [750, 176] on select "Choose an option... Pending Applied Excluded (Questions) Excluded (Expired) Exc…" at bounding box center [819, 189] width 139 height 27
select select ""pending""
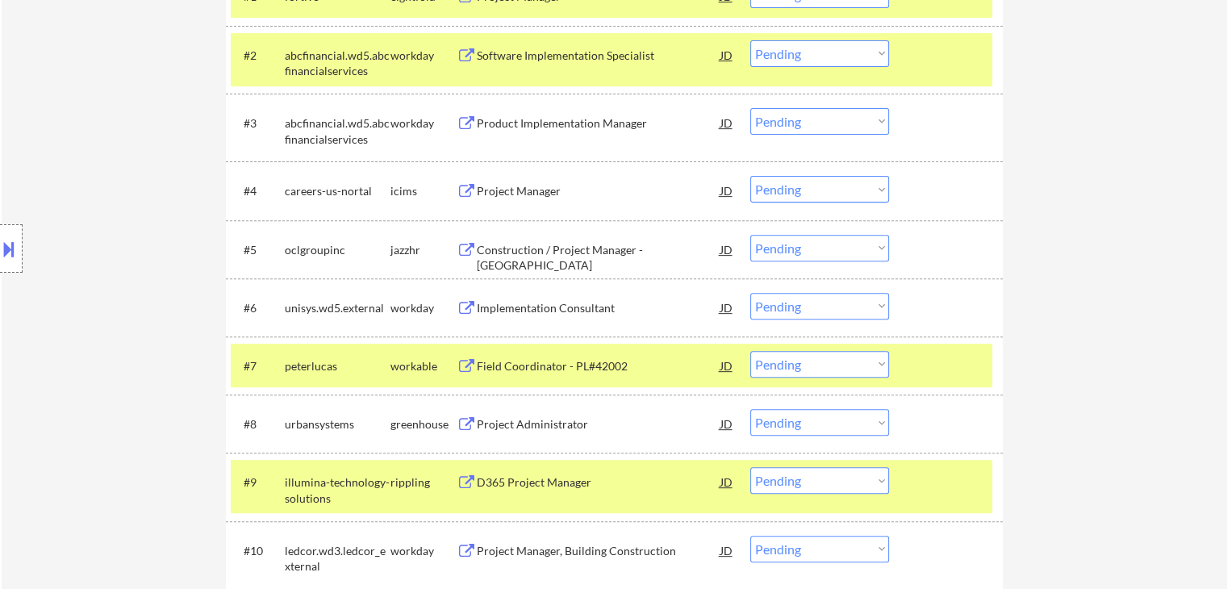
click at [613, 250] on div "Construction / Project Manager - [GEOGRAPHIC_DATA]" at bounding box center [599, 257] width 244 height 31
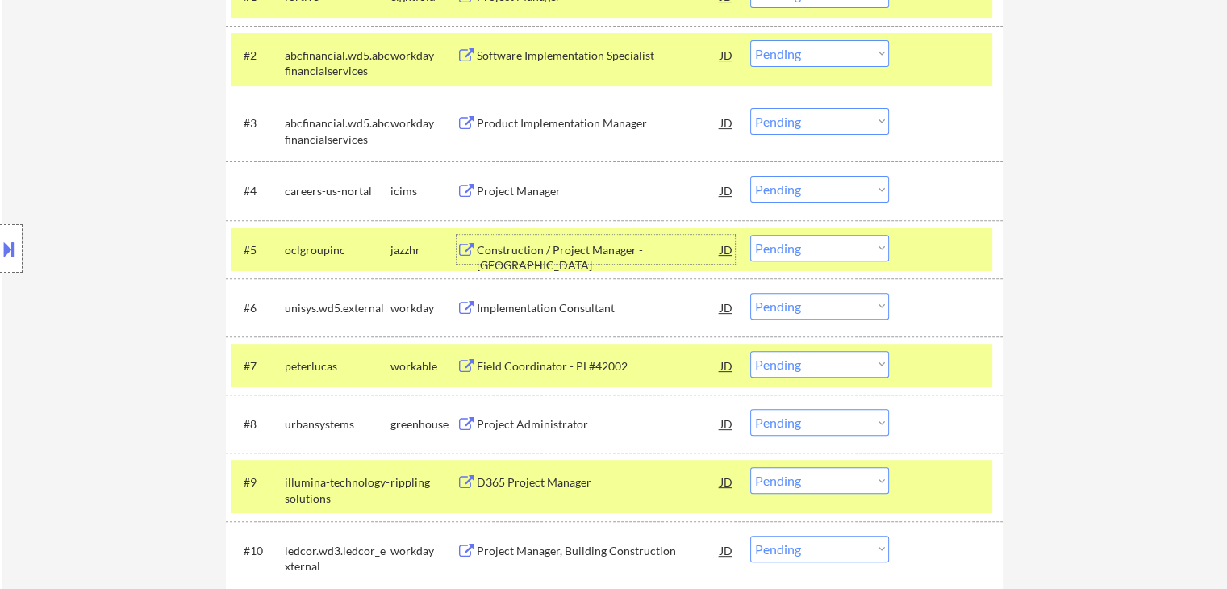
click at [816, 248] on select "Choose an option... Pending Applied Excluded (Questions) Excluded (Expired) Exc…" at bounding box center [819, 248] width 139 height 27
click at [750, 235] on select "Choose an option... Pending Applied Excluded (Questions) Excluded (Expired) Exc…" at bounding box center [819, 248] width 139 height 27
select select ""pending""
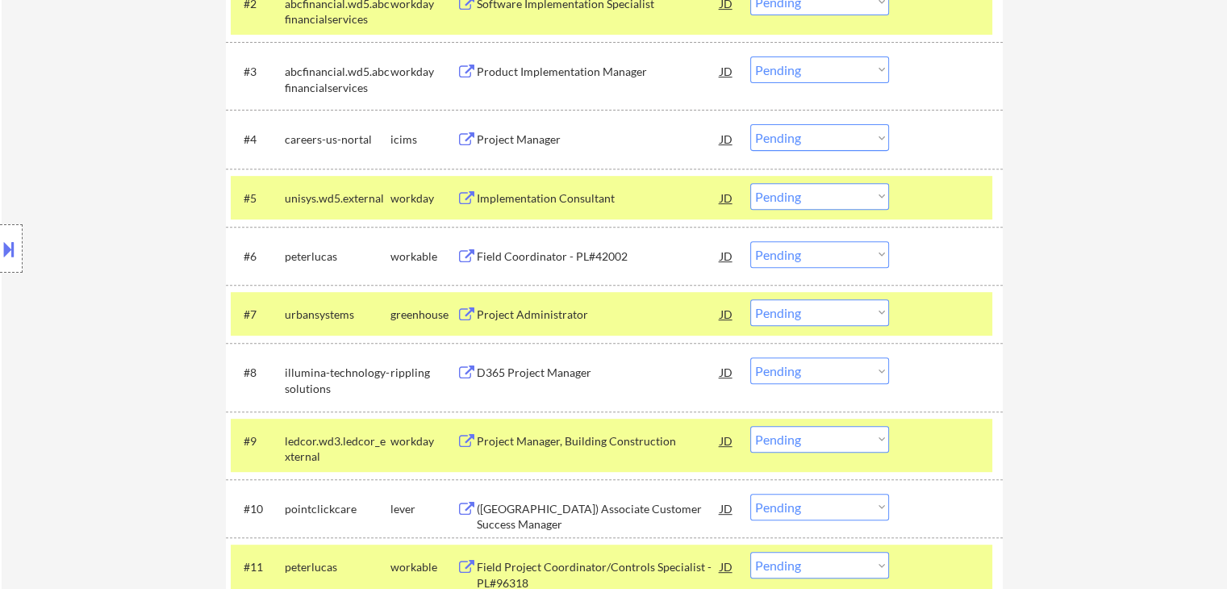
scroll to position [645, 0]
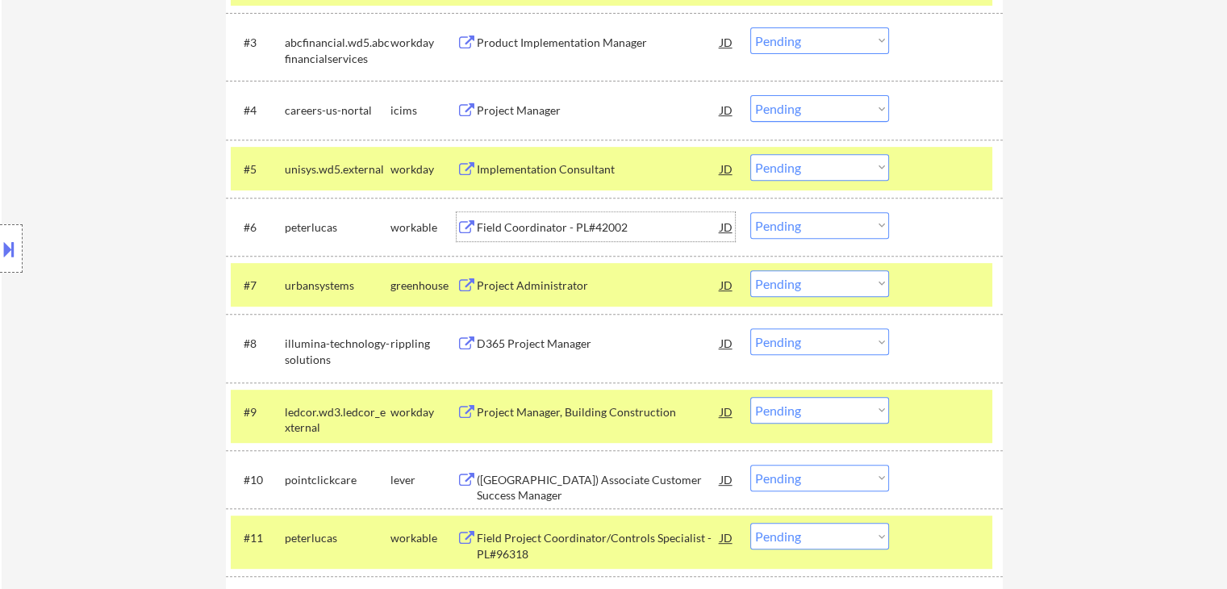
click at [557, 220] on div "Field Coordinator - PL#42002" at bounding box center [599, 227] width 244 height 16
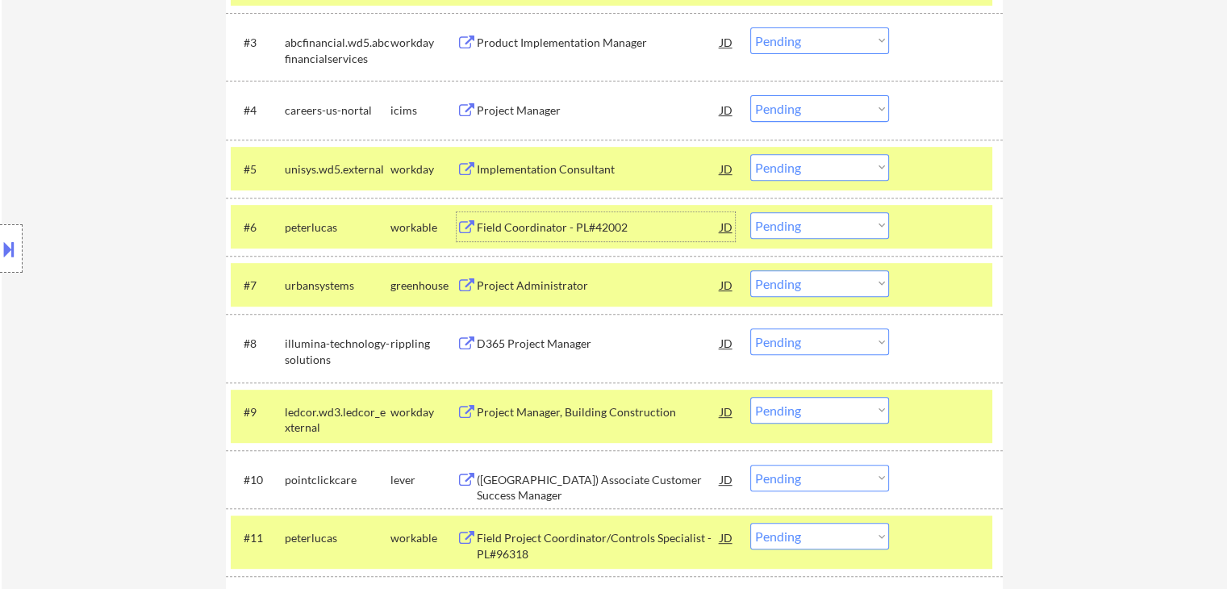
click at [806, 232] on select "Choose an option... Pending Applied Excluded (Questions) Excluded (Expired) Exc…" at bounding box center [819, 225] width 139 height 27
click at [750, 212] on select "Choose an option... Pending Applied Excluded (Questions) Excluded (Expired) Exc…" at bounding box center [819, 225] width 139 height 27
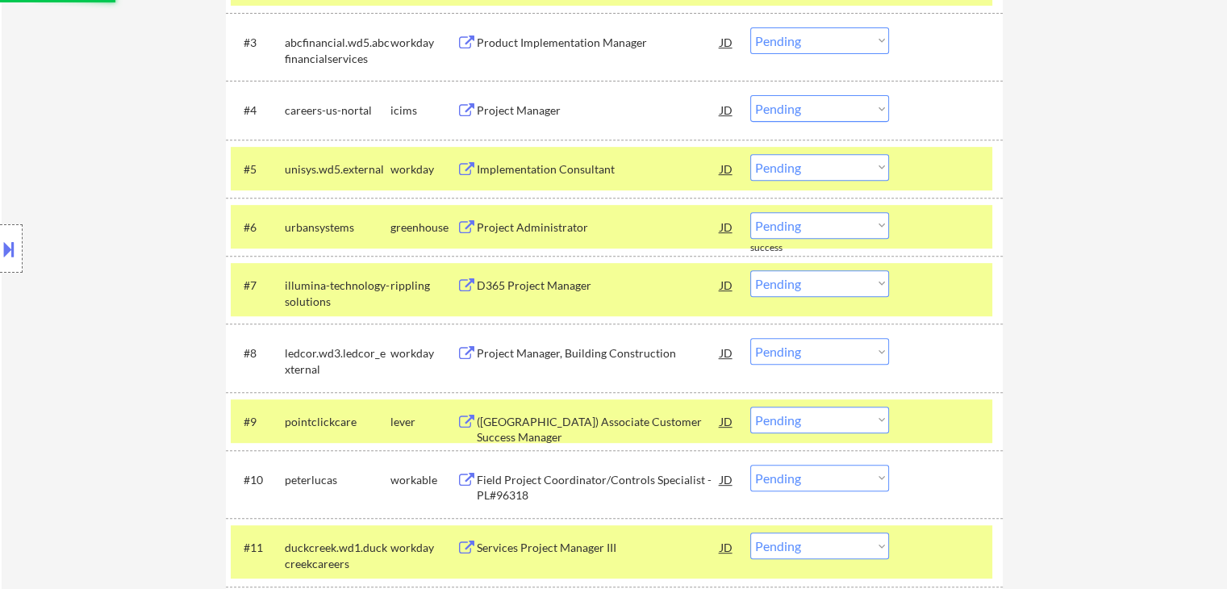
click at [552, 226] on div "Project Administrator" at bounding box center [599, 227] width 244 height 16
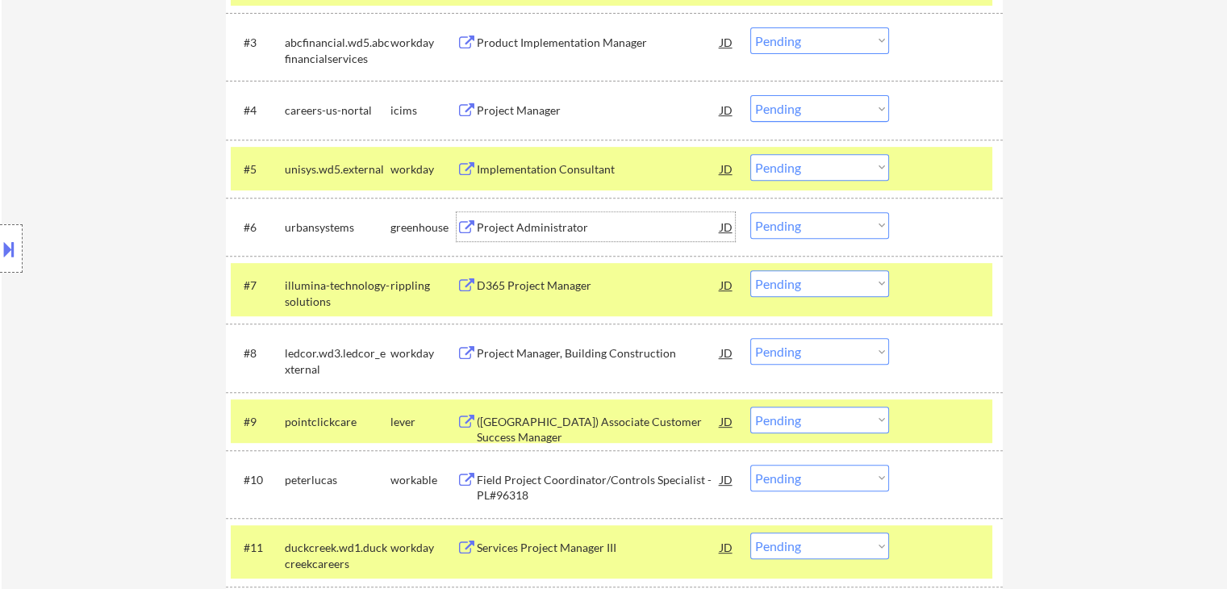
click at [792, 222] on select "Choose an option... Pending Applied Excluded (Questions) Excluded (Expired) Exc…" at bounding box center [819, 225] width 139 height 27
click at [750, 212] on select "Choose an option... Pending Applied Excluded (Questions) Excluded (Expired) Exc…" at bounding box center [819, 225] width 139 height 27
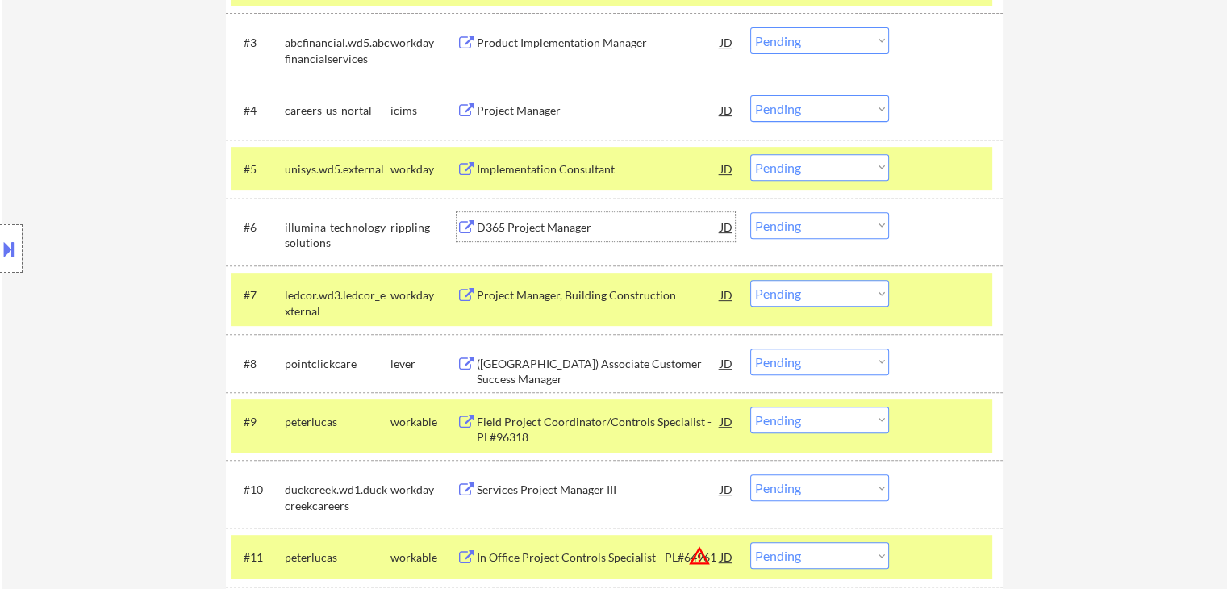
click at [552, 227] on div "D365 Project Manager" at bounding box center [599, 227] width 244 height 16
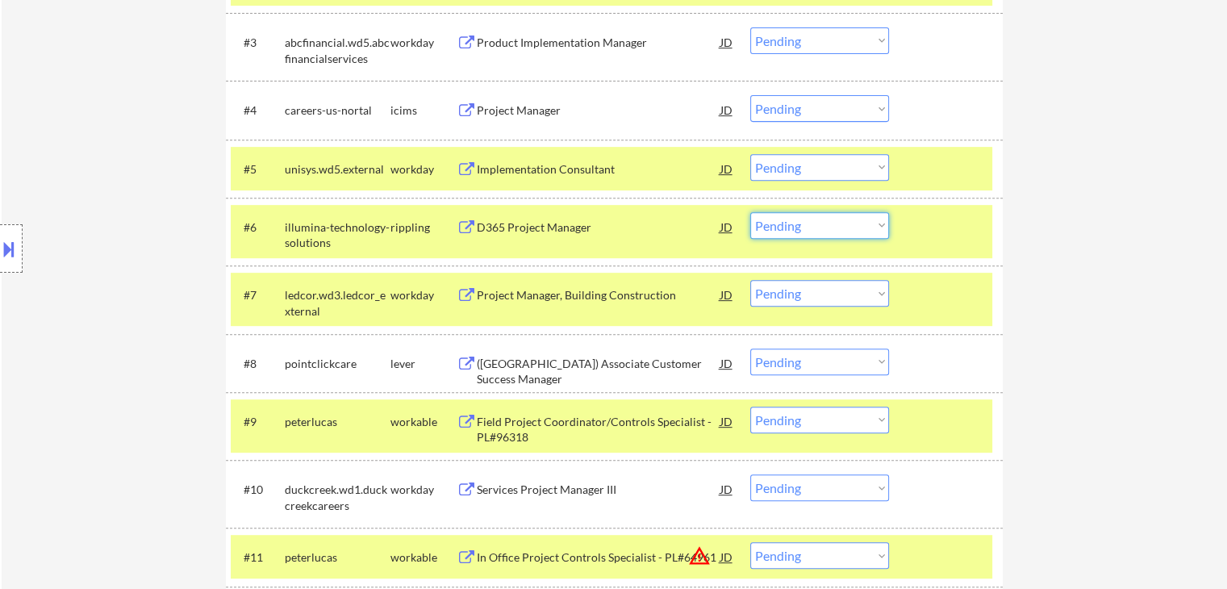
click at [799, 227] on select "Choose an option... Pending Applied Excluded (Questions) Excluded (Expired) Exc…" at bounding box center [819, 225] width 139 height 27
click at [750, 212] on select "Choose an option... Pending Applied Excluded (Questions) Excluded (Expired) Exc…" at bounding box center [819, 225] width 139 height 27
select select ""pending""
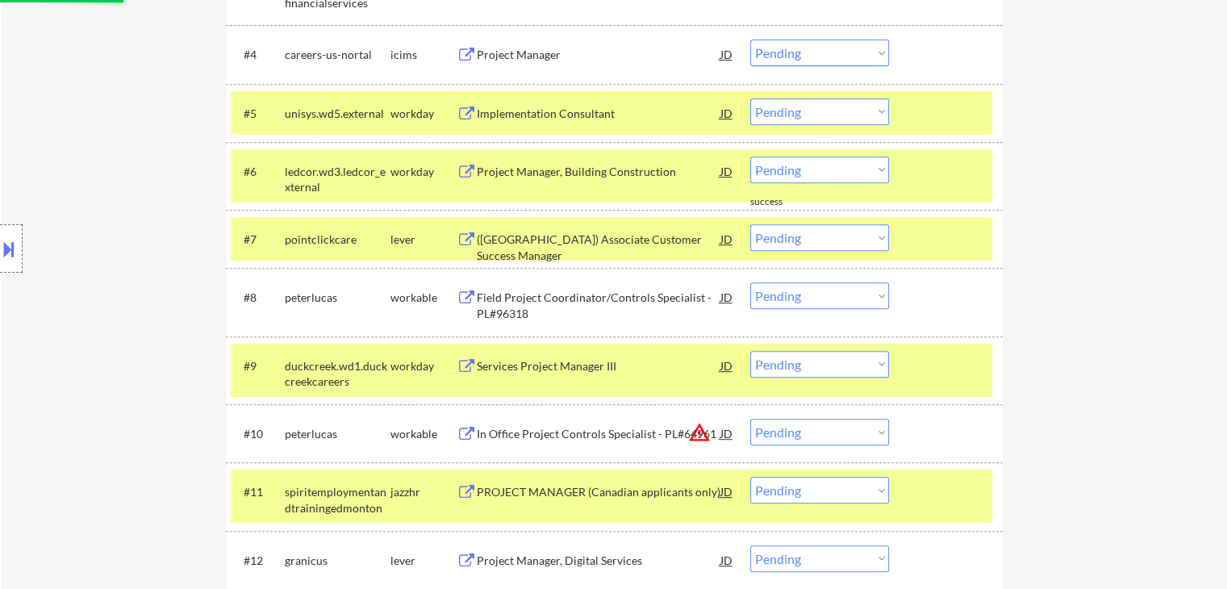
scroll to position [726, 0]
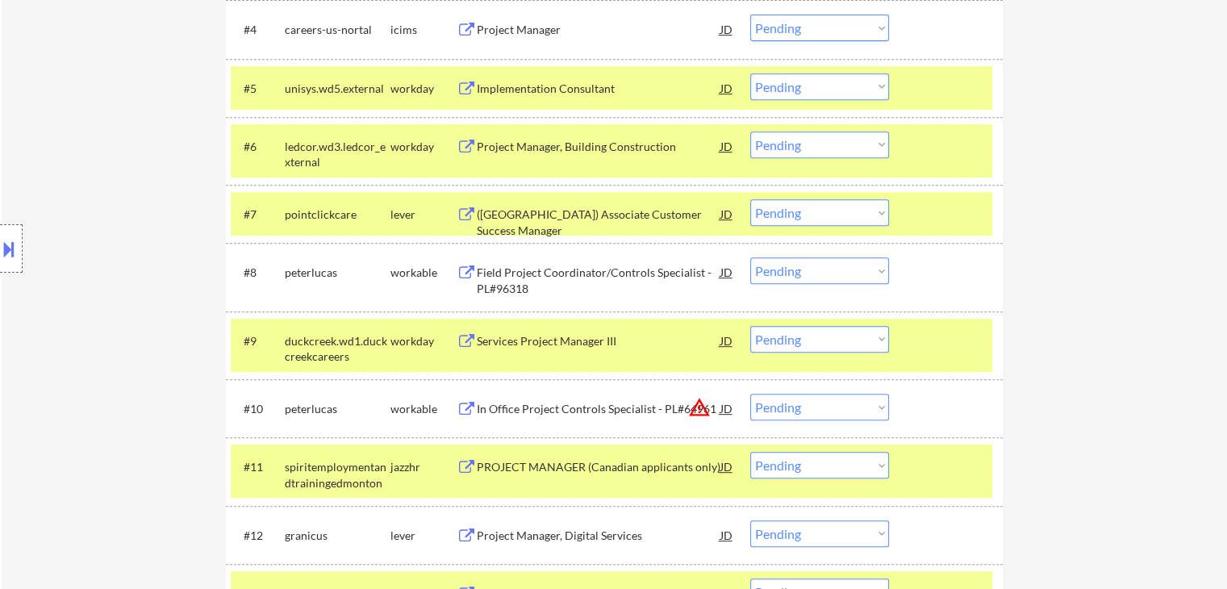
click at [572, 211] on div "([GEOGRAPHIC_DATA]) Associate Customer Success Manager" at bounding box center [599, 221] width 244 height 31
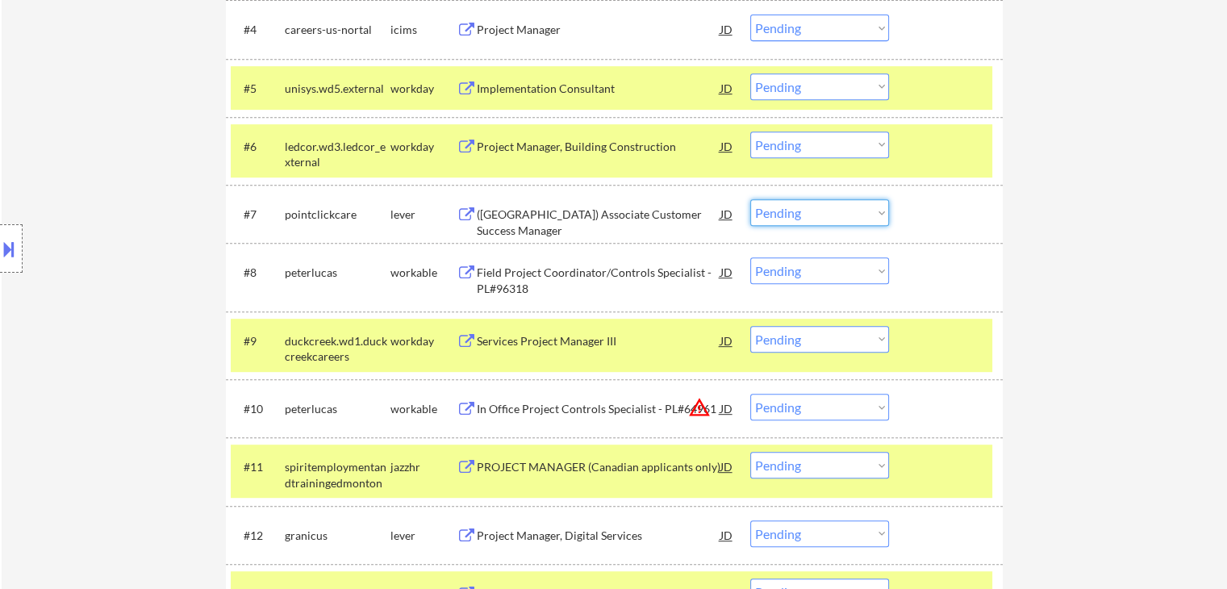
drag, startPoint x: 785, startPoint y: 211, endPoint x: 787, endPoint y: 220, distance: 9.2
click at [785, 211] on select "Choose an option... Pending Applied Excluded (Questions) Excluded (Expired) Exc…" at bounding box center [819, 212] width 139 height 27
click at [750, 199] on select "Choose an option... Pending Applied Excluded (Questions) Excluded (Expired) Exc…" at bounding box center [819, 212] width 139 height 27
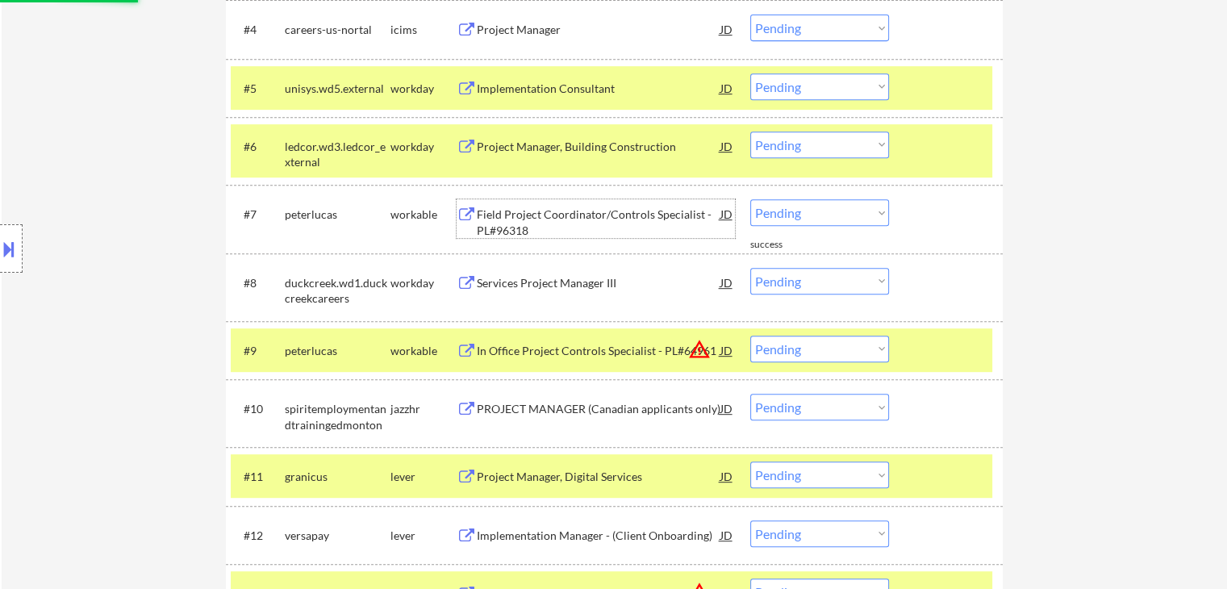
click at [572, 217] on div "Field Project Coordinator/Controls Specialist - PL#96318" at bounding box center [599, 221] width 244 height 31
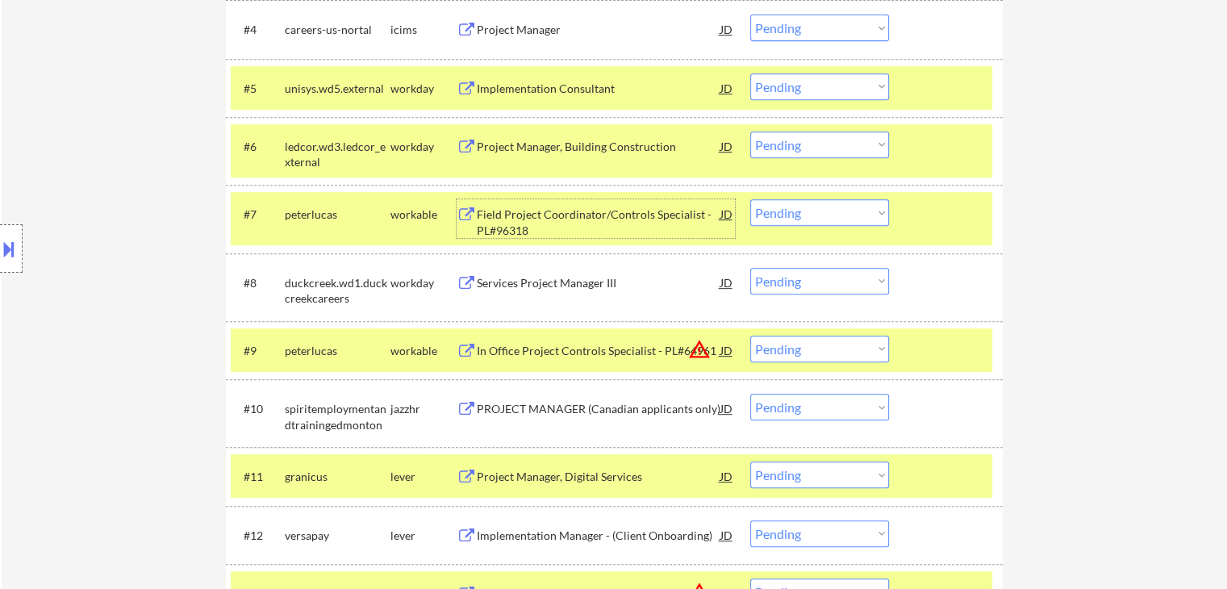
click at [803, 213] on select "Choose an option... Pending Applied Excluded (Questions) Excluded (Expired) Exc…" at bounding box center [819, 212] width 139 height 27
click at [750, 199] on select "Choose an option... Pending Applied Excluded (Questions) Excluded (Expired) Exc…" at bounding box center [819, 212] width 139 height 27
select select ""pending""
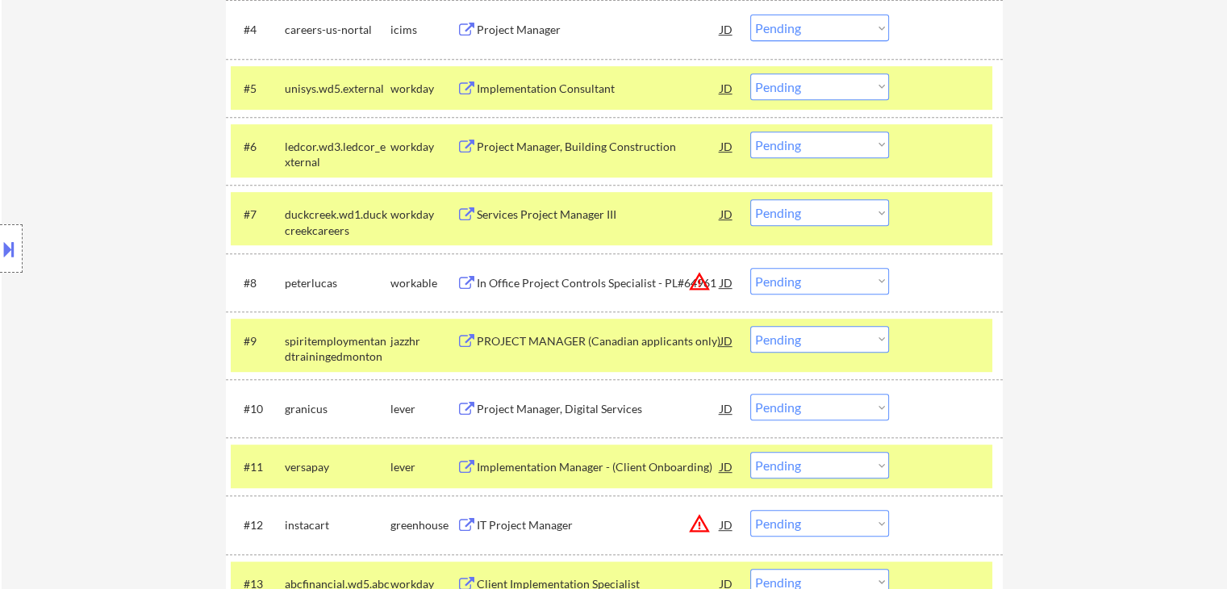
click at [590, 283] on div "In Office Project Controls Specialist - PL#64961" at bounding box center [599, 283] width 244 height 16
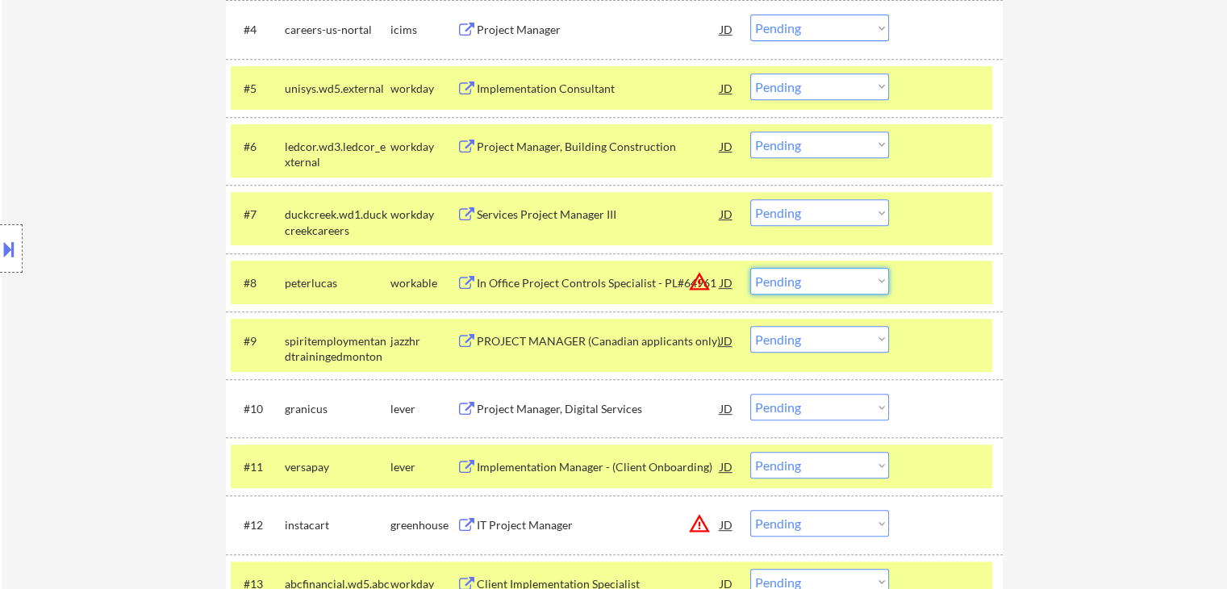
click at [798, 278] on select "Choose an option... Pending Applied Excluded (Questions) Excluded (Expired) Exc…" at bounding box center [819, 281] width 139 height 27
click at [750, 268] on select "Choose an option... Pending Applied Excluded (Questions) Excluded (Expired) Exc…" at bounding box center [819, 281] width 139 height 27
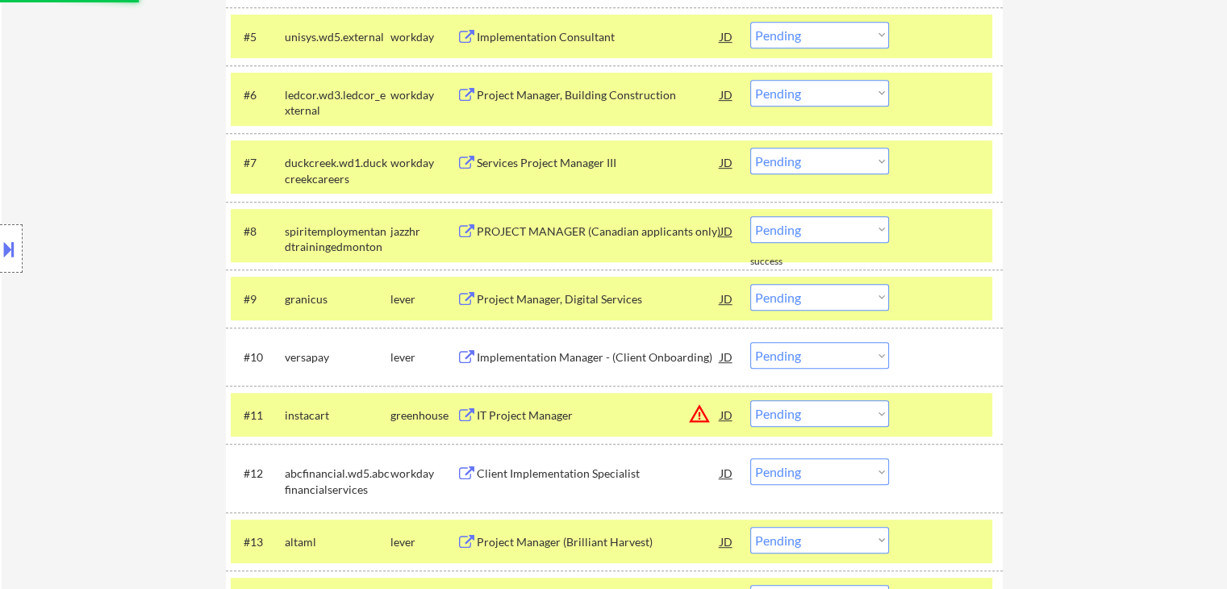
scroll to position [807, 0]
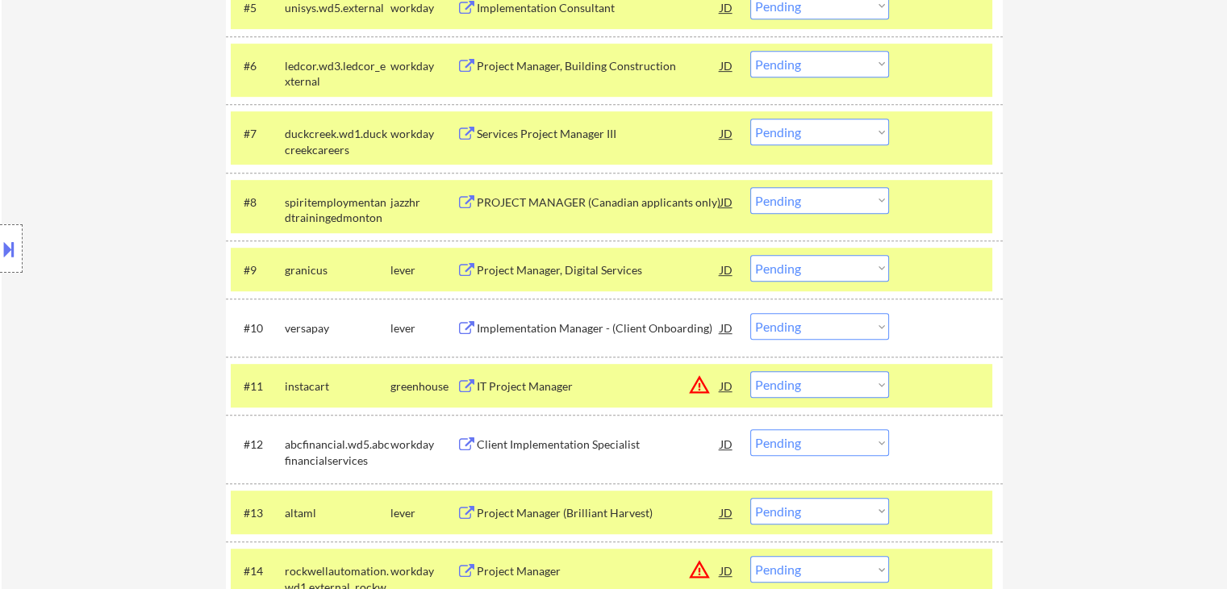
click at [627, 207] on div "PROJECT MANAGER (Canadian applicants only)" at bounding box center [599, 202] width 244 height 16
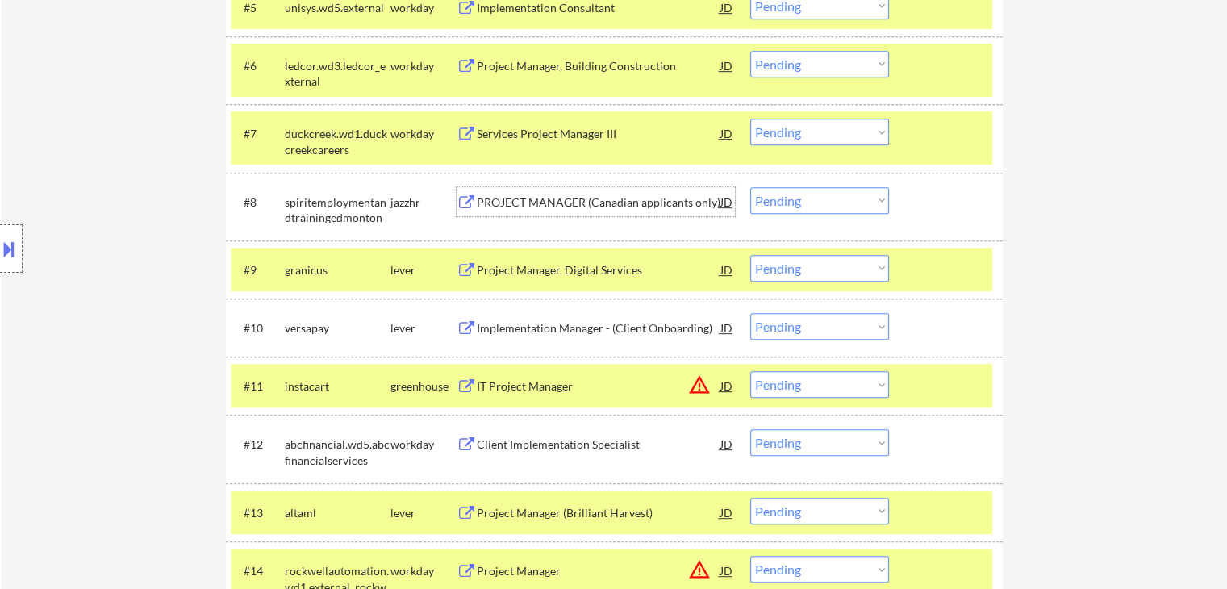
click at [774, 198] on select "Choose an option... Pending Applied Excluded (Questions) Excluded (Expired) Exc…" at bounding box center [819, 200] width 139 height 27
click at [750, 187] on select "Choose an option... Pending Applied Excluded (Questions) Excluded (Expired) Exc…" at bounding box center [819, 200] width 139 height 27
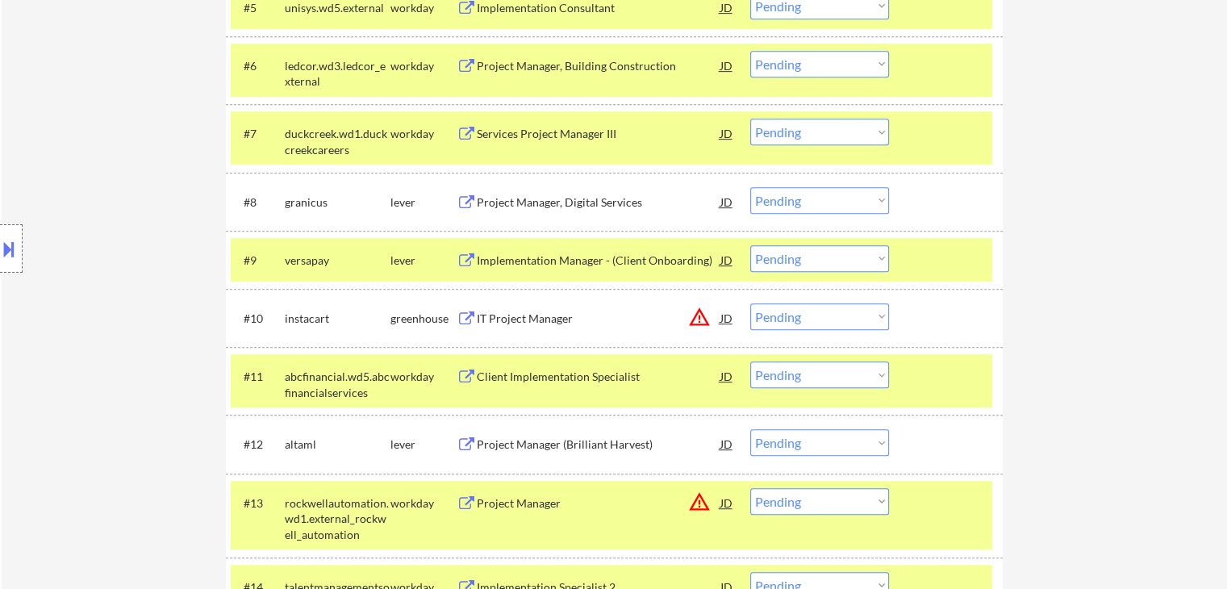
click at [527, 201] on div "Project Manager, Digital Services" at bounding box center [599, 202] width 244 height 16
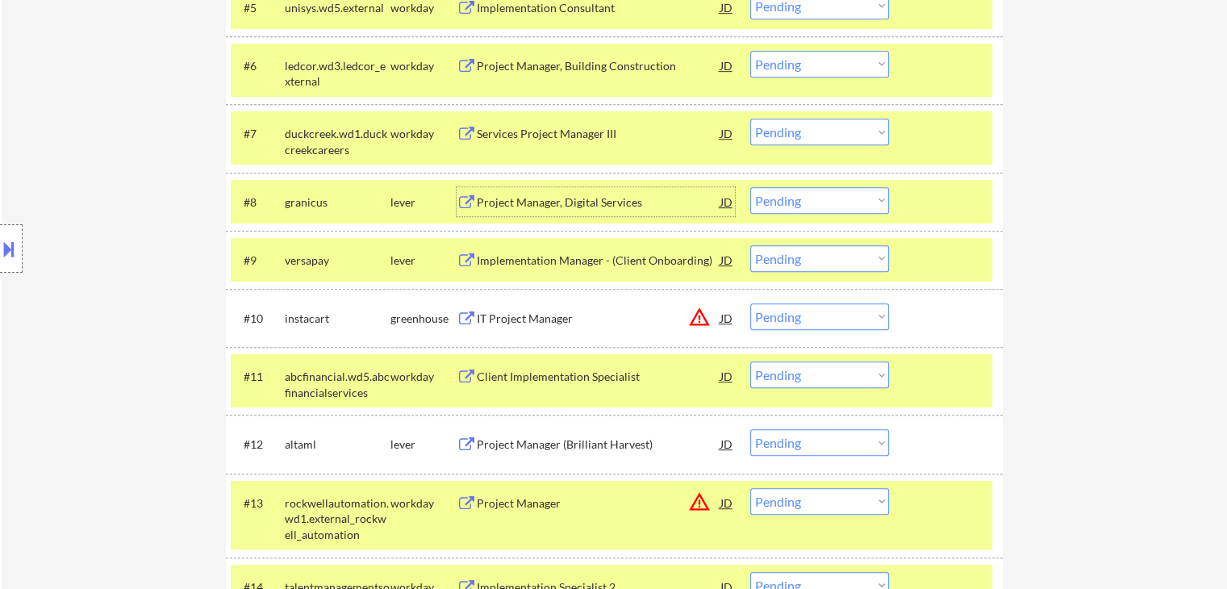
click at [796, 205] on select "Choose an option... Pending Applied Excluded (Questions) Excluded (Expired) Exc…" at bounding box center [819, 200] width 139 height 27
click at [750, 187] on select "Choose an option... Pending Applied Excluded (Questions) Excluded (Expired) Exc…" at bounding box center [819, 200] width 139 height 27
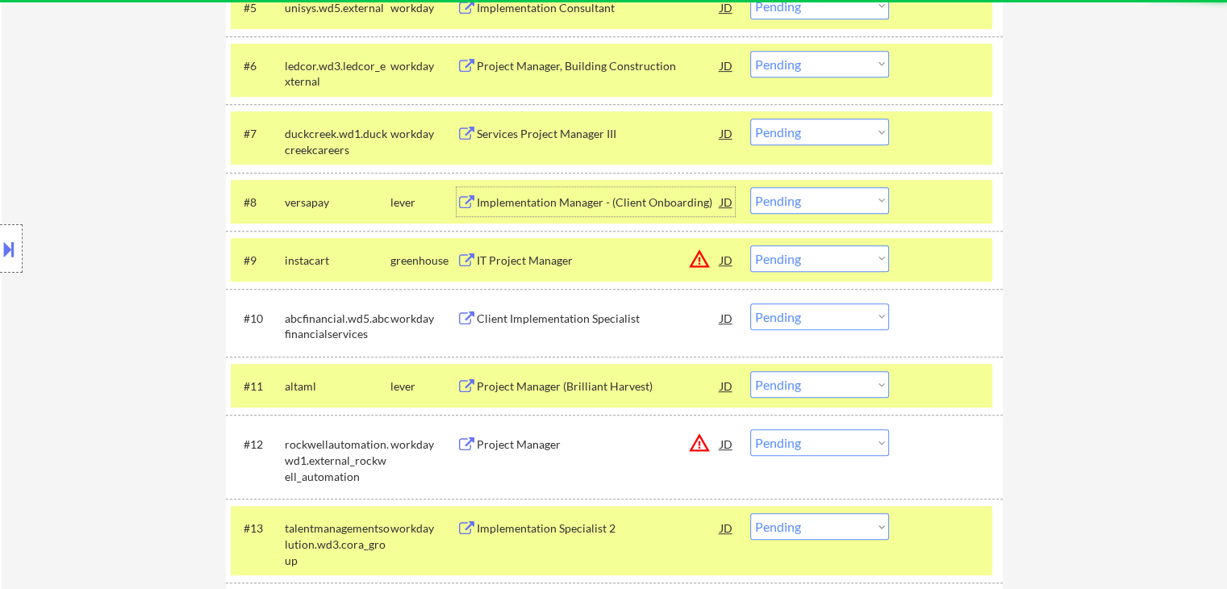
click at [571, 198] on div "Implementation Manager - (Client Onboarding)" at bounding box center [599, 202] width 244 height 16
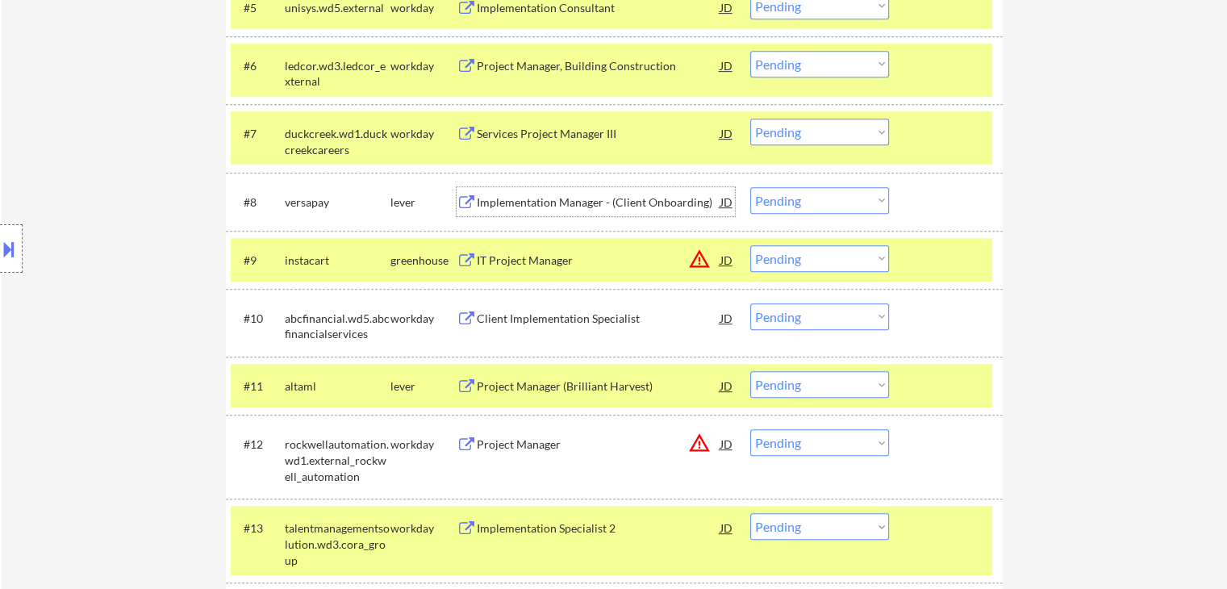
click at [801, 201] on select "Choose an option... Pending Applied Excluded (Questions) Excluded (Expired) Exc…" at bounding box center [819, 200] width 139 height 27
click at [750, 187] on select "Choose an option... Pending Applied Excluded (Questions) Excluded (Expired) Exc…" at bounding box center [819, 200] width 139 height 27
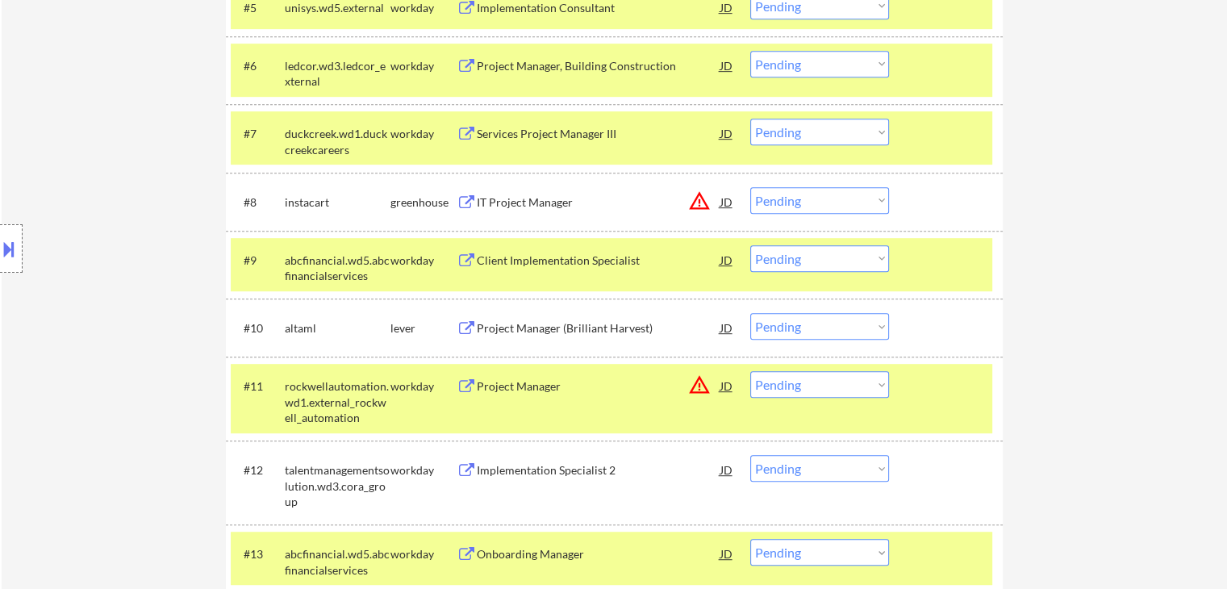
click at [541, 194] on div "IT Project Manager" at bounding box center [599, 202] width 244 height 16
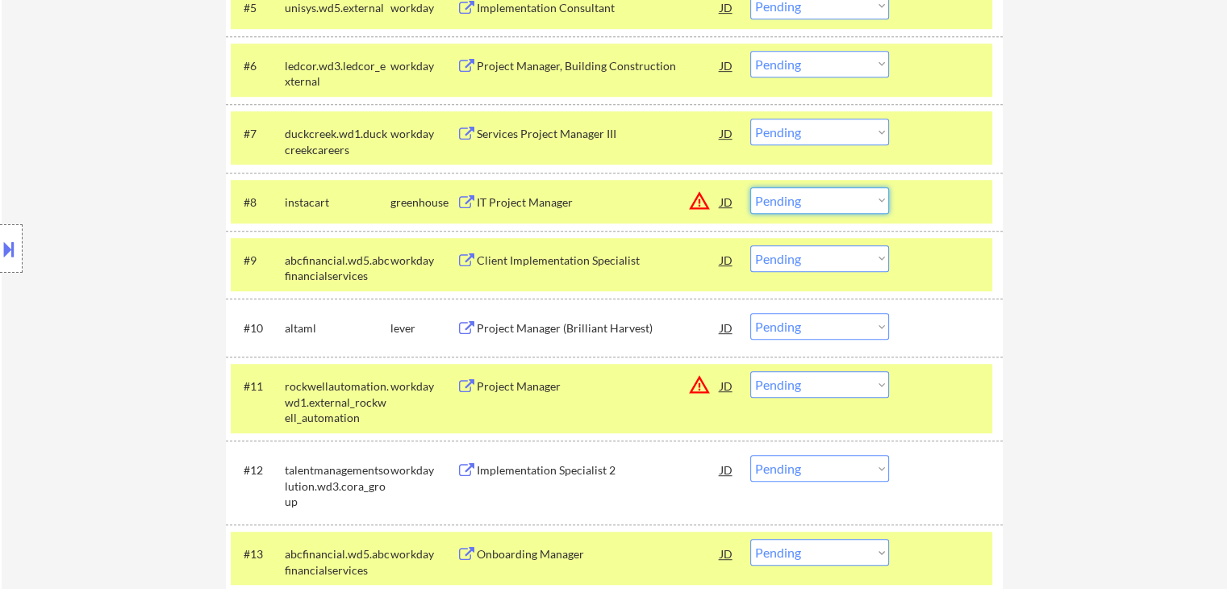
click at [797, 198] on select "Choose an option... Pending Applied Excluded (Questions) Excluded (Expired) Exc…" at bounding box center [819, 200] width 139 height 27
click at [750, 187] on select "Choose an option... Pending Applied Excluded (Questions) Excluded (Expired) Exc…" at bounding box center [819, 200] width 139 height 27
select select ""pending""
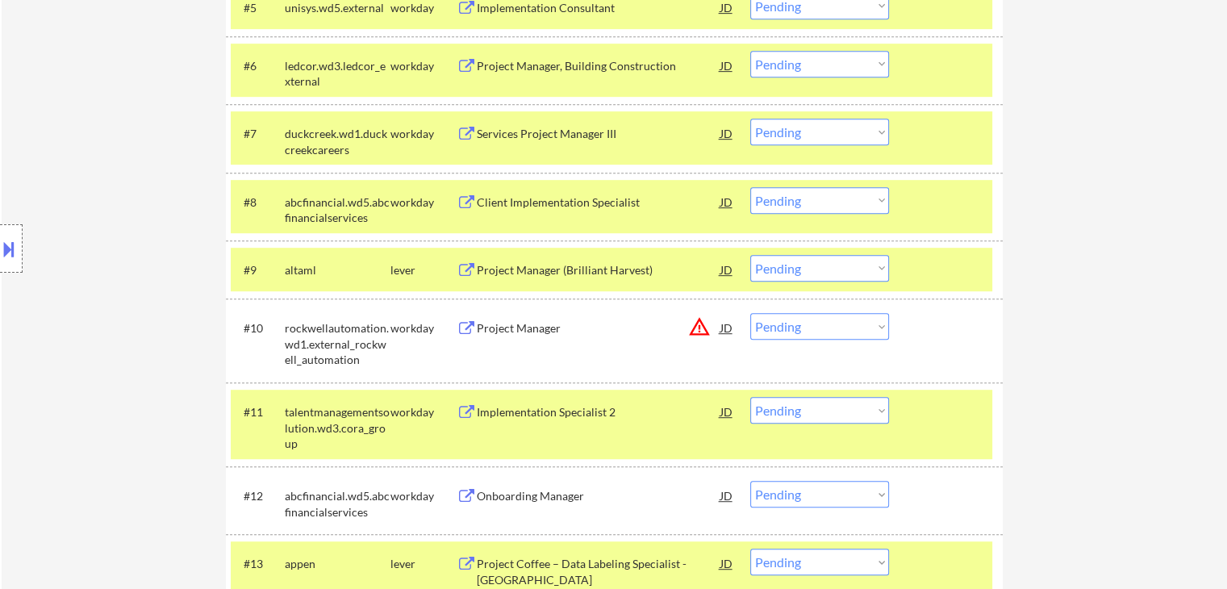
click at [561, 269] on div "Project Manager (Brilliant Harvest)" at bounding box center [599, 270] width 244 height 16
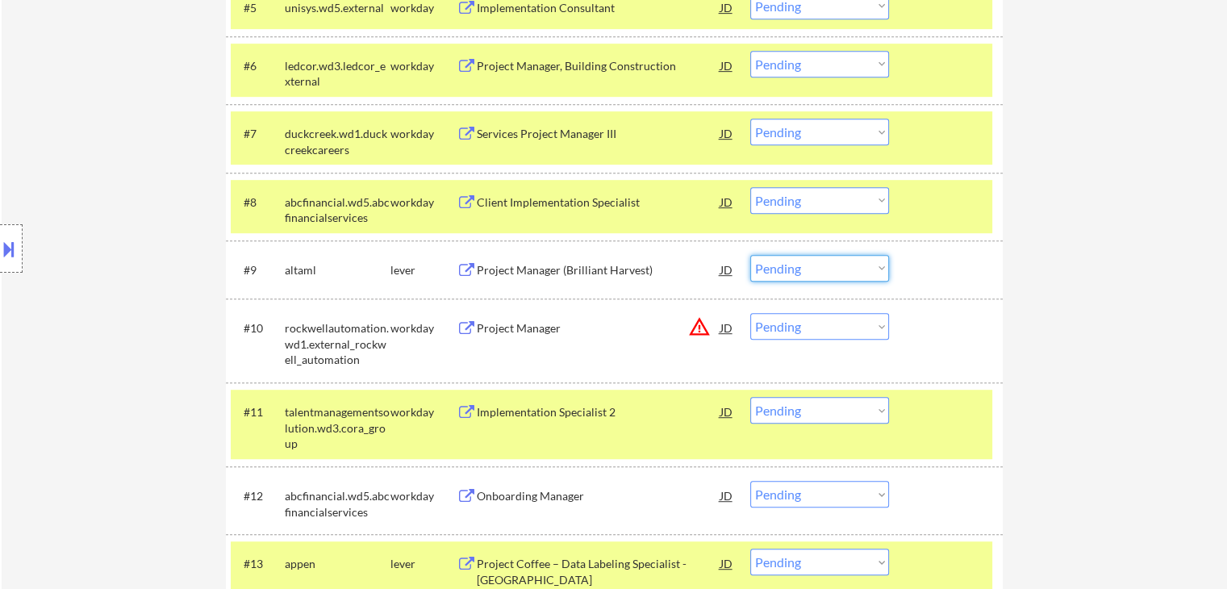
click at [778, 269] on select "Choose an option... Pending Applied Excluded (Questions) Excluded (Expired) Exc…" at bounding box center [819, 268] width 139 height 27
click at [750, 255] on select "Choose an option... Pending Applied Excluded (Questions) Excluded (Expired) Exc…" at bounding box center [819, 268] width 139 height 27
select select ""pending""
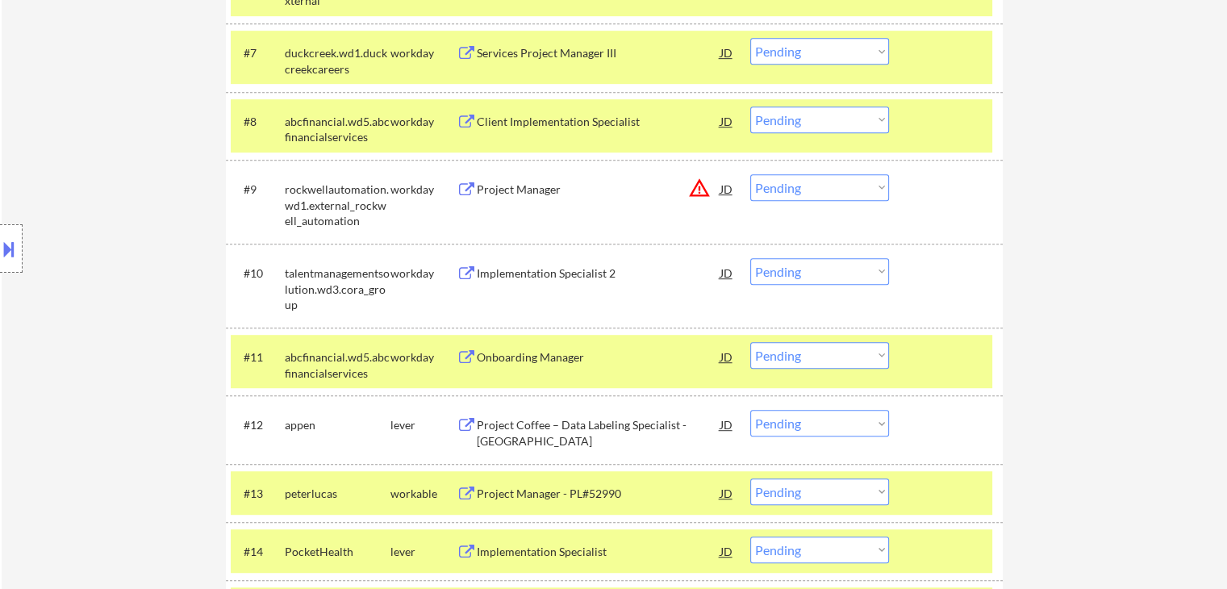
scroll to position [968, 0]
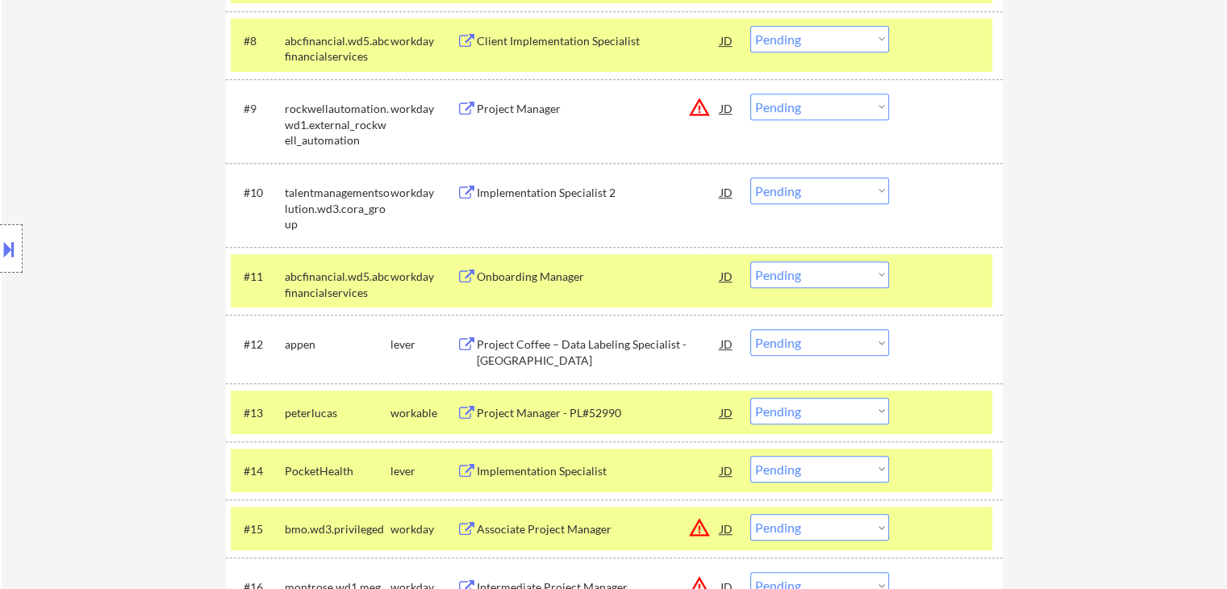
click at [574, 344] on div "Project Coffee – Data Labeling Specialist - [GEOGRAPHIC_DATA]" at bounding box center [599, 351] width 244 height 31
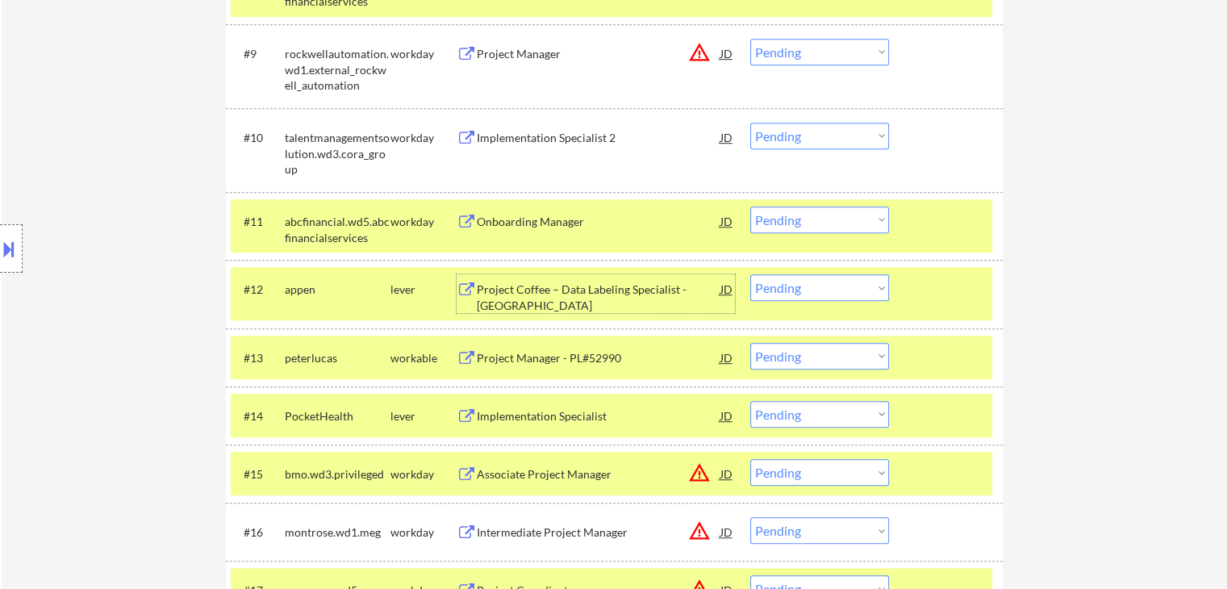
scroll to position [1048, 0]
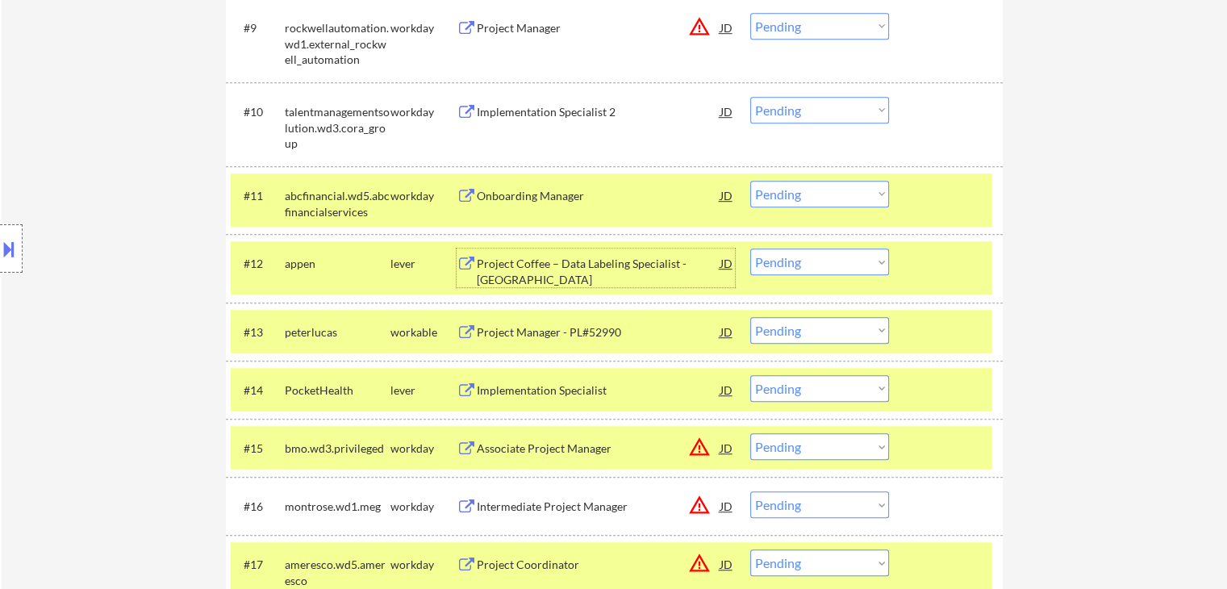
drag, startPoint x: 776, startPoint y: 266, endPoint x: 784, endPoint y: 264, distance: 8.4
click at [776, 266] on select "Choose an option... Pending Applied Excluded (Questions) Excluded (Expired) Exc…" at bounding box center [819, 261] width 139 height 27
click at [750, 248] on select "Choose an option... Pending Applied Excluded (Questions) Excluded (Expired) Exc…" at bounding box center [819, 261] width 139 height 27
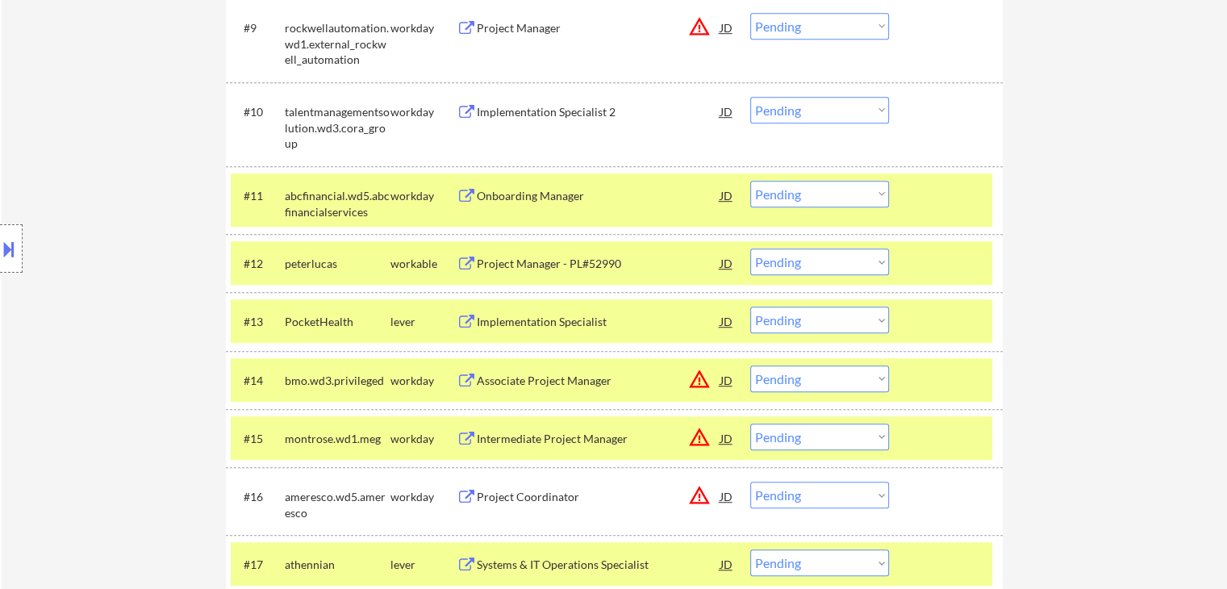
click at [568, 261] on div "Project Manager - PL#52990" at bounding box center [599, 264] width 244 height 16
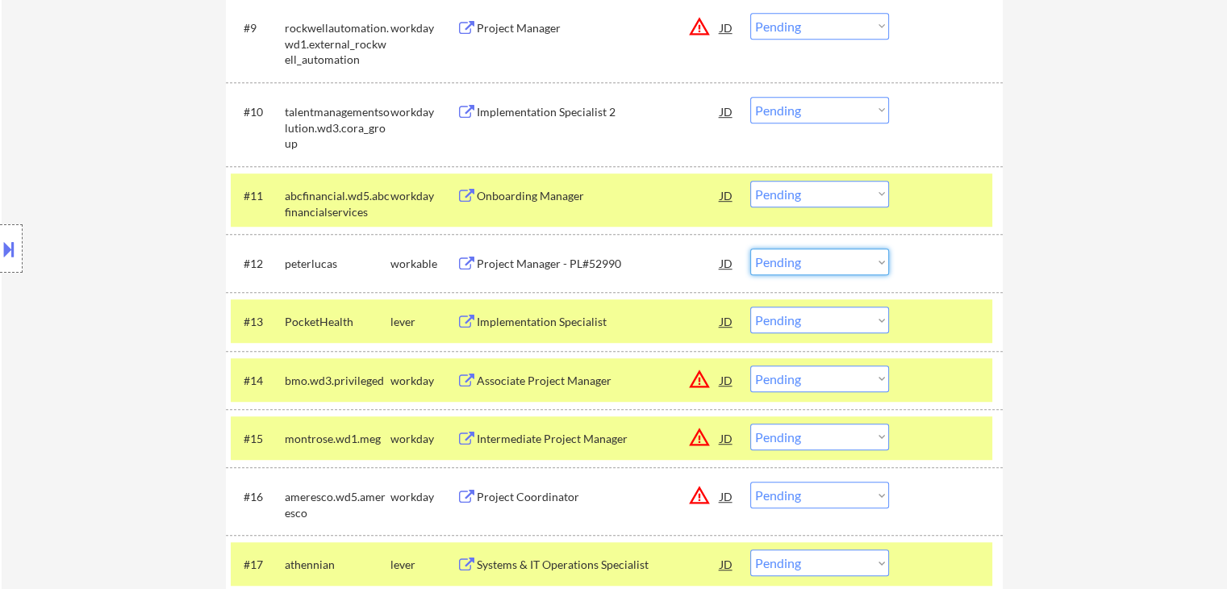
click at [783, 268] on select "Choose an option... Pending Applied Excluded (Questions) Excluded (Expired) Exc…" at bounding box center [819, 261] width 139 height 27
click at [750, 248] on select "Choose an option... Pending Applied Excluded (Questions) Excluded (Expired) Exc…" at bounding box center [819, 261] width 139 height 27
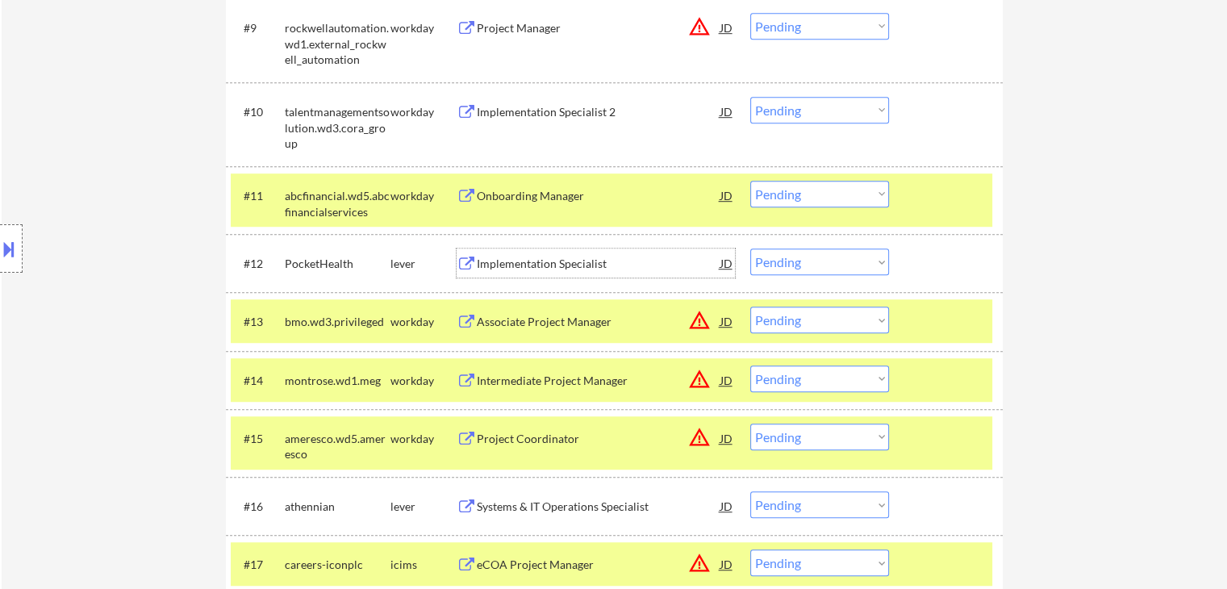
click at [536, 262] on div "Implementation Specialist" at bounding box center [599, 264] width 244 height 16
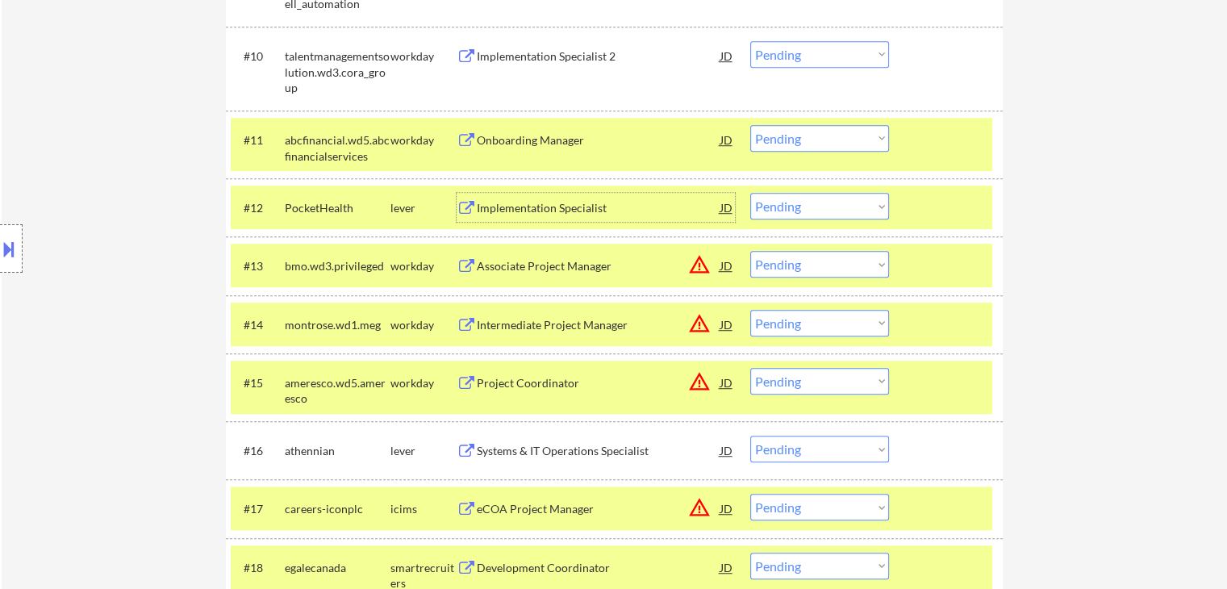
scroll to position [1129, 0]
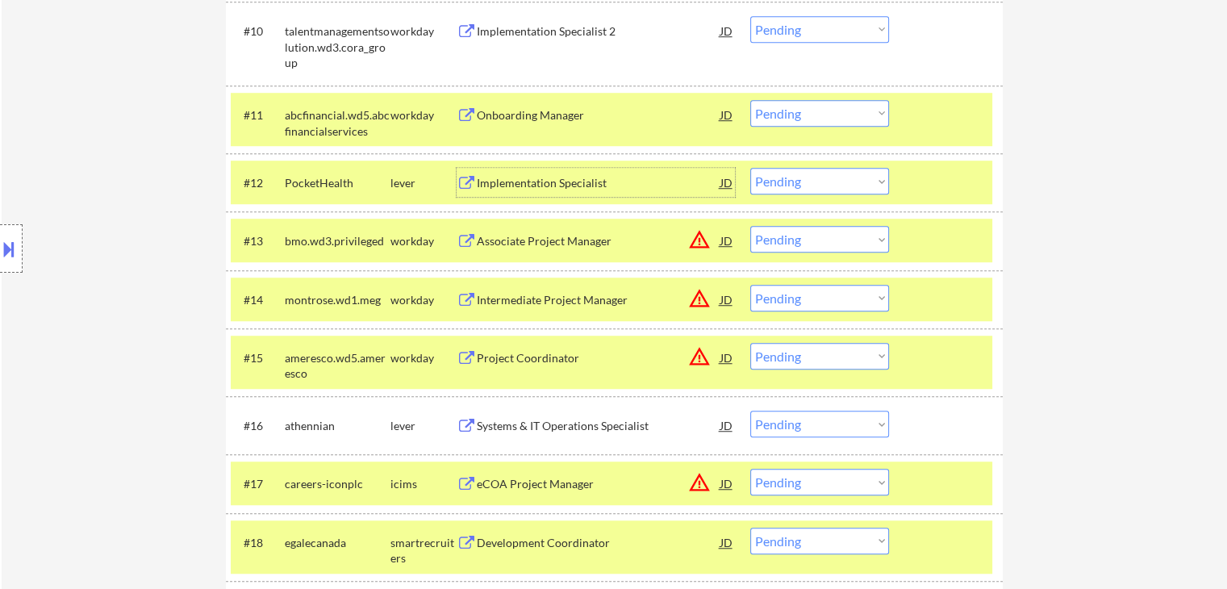
click at [811, 181] on select "Choose an option... Pending Applied Excluded (Questions) Excluded (Expired) Exc…" at bounding box center [819, 181] width 139 height 27
click at [750, 168] on select "Choose an option... Pending Applied Excluded (Questions) Excluded (Expired) Exc…" at bounding box center [819, 181] width 139 height 27
select select ""pending""
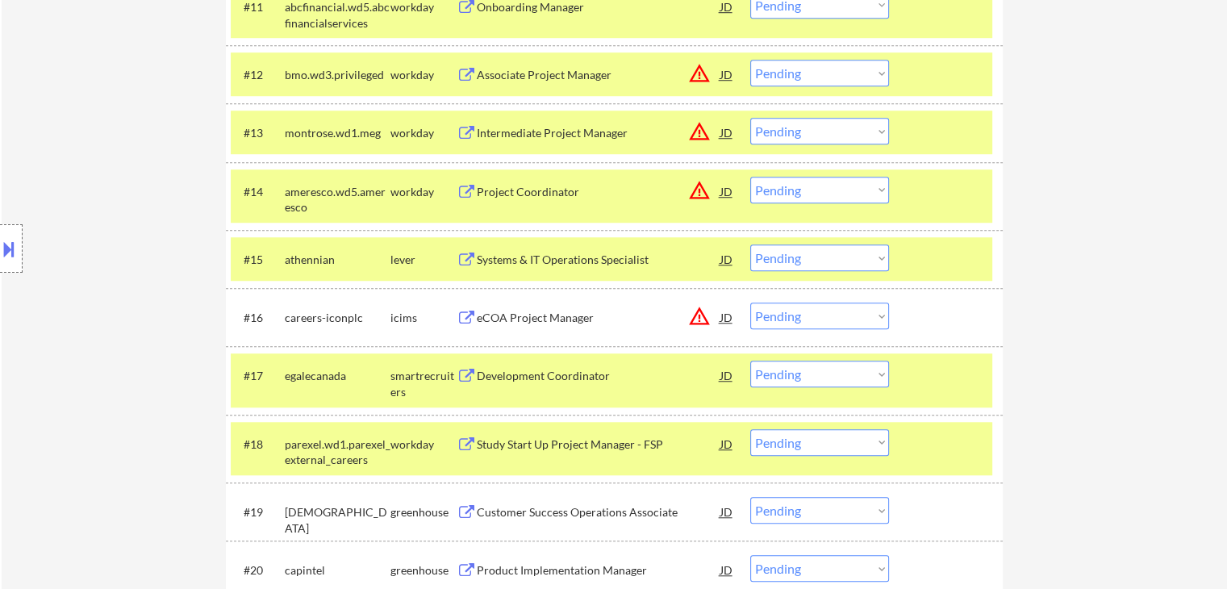
scroll to position [1290, 0]
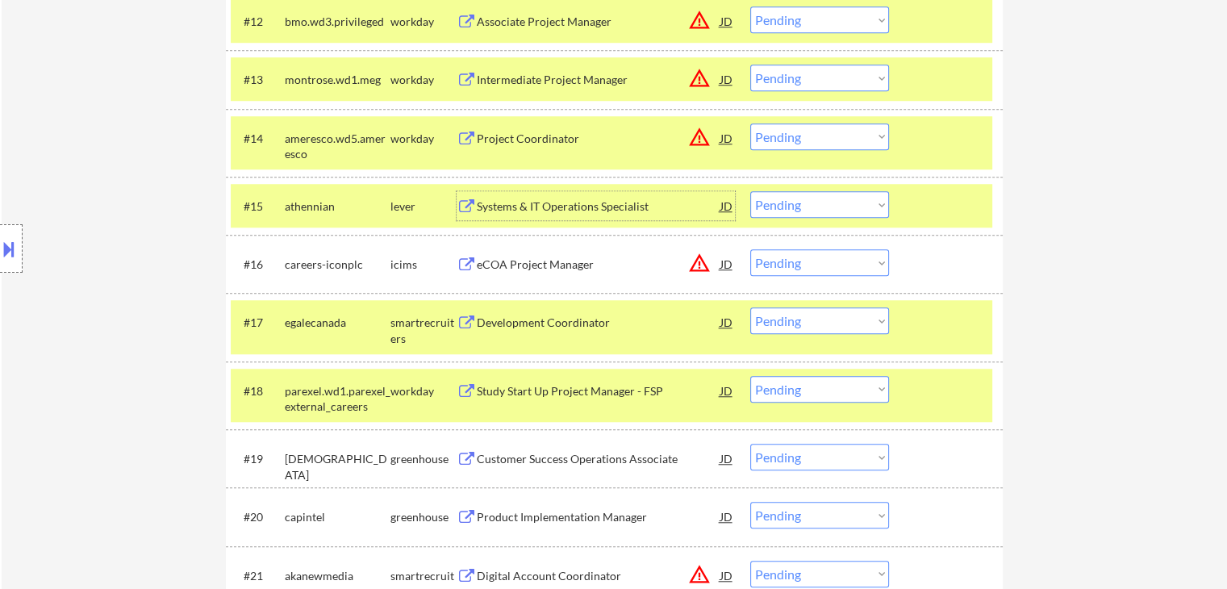
click at [581, 205] on div "Systems & IT Operations Specialist" at bounding box center [599, 206] width 244 height 16
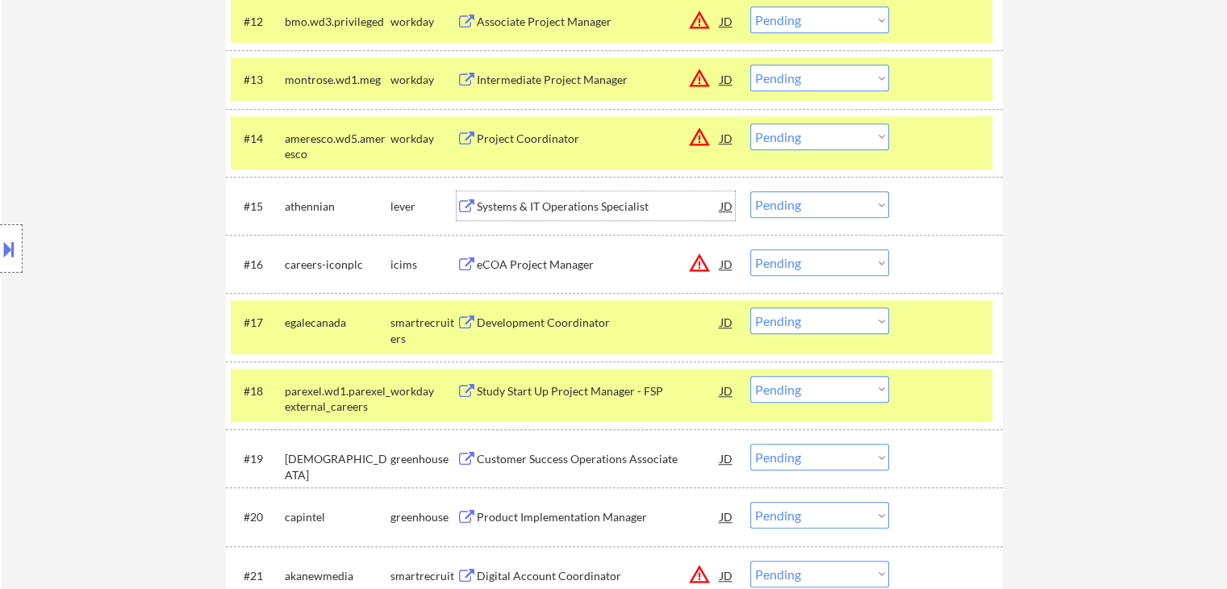
click at [787, 203] on select "Choose an option... Pending Applied Excluded (Questions) Excluded (Expired) Exc…" at bounding box center [819, 204] width 139 height 27
click at [750, 191] on select "Choose an option... Pending Applied Excluded (Questions) Excluded (Expired) Exc…" at bounding box center [819, 204] width 139 height 27
select select ""pending""
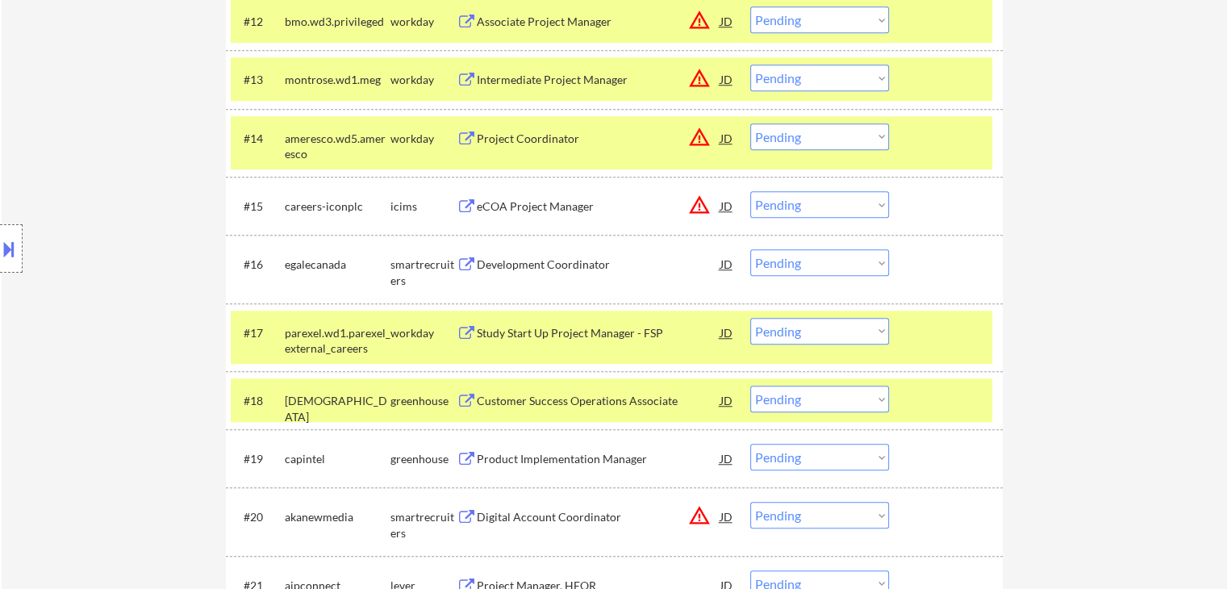
click at [561, 262] on div "Development Coordinator" at bounding box center [599, 264] width 244 height 16
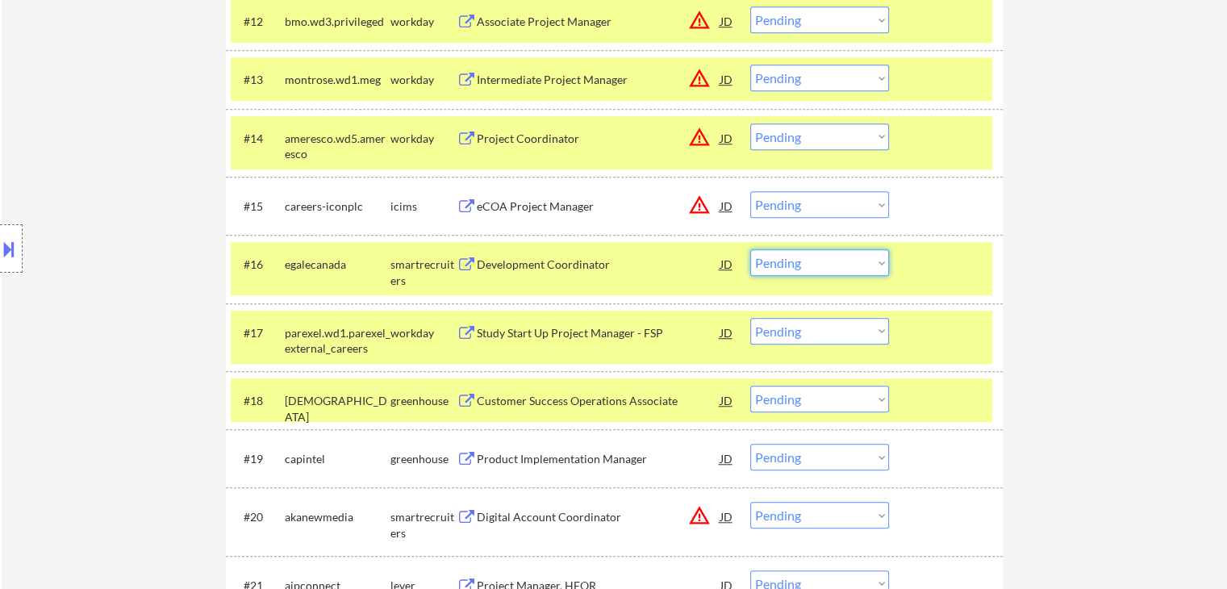
drag, startPoint x: 777, startPoint y: 258, endPoint x: 784, endPoint y: 262, distance: 8.3
click at [777, 258] on select "Choose an option... Pending Applied Excluded (Questions) Excluded (Expired) Exc…" at bounding box center [819, 262] width 139 height 27
click at [750, 249] on select "Choose an option... Pending Applied Excluded (Questions) Excluded (Expired) Exc…" at bounding box center [819, 262] width 139 height 27
select select ""pending""
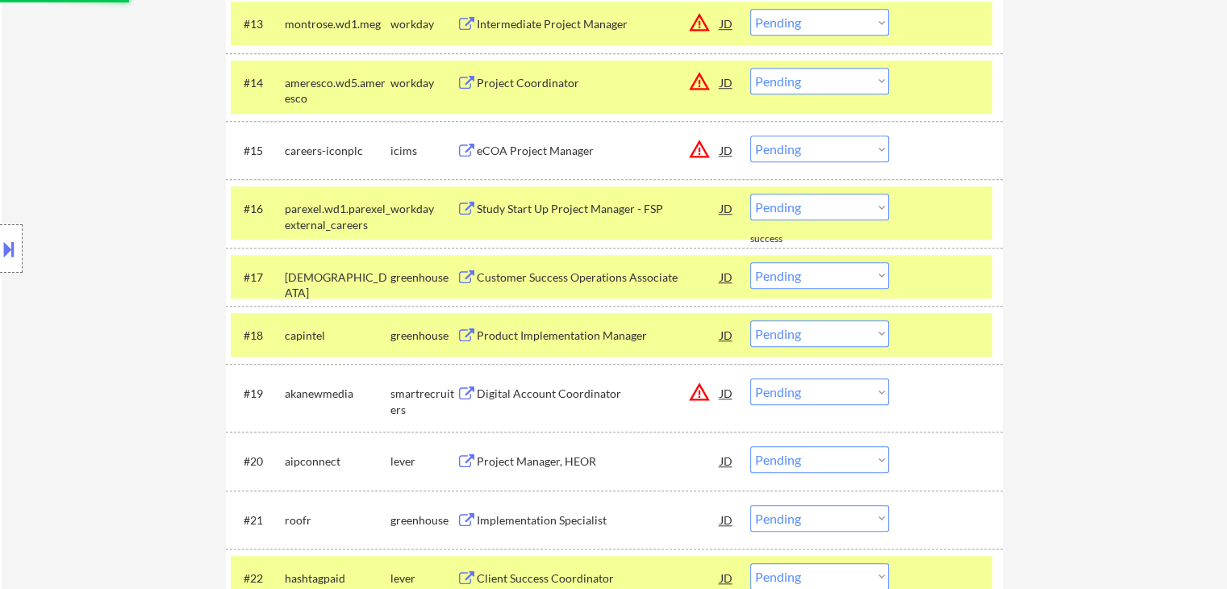
scroll to position [1371, 0]
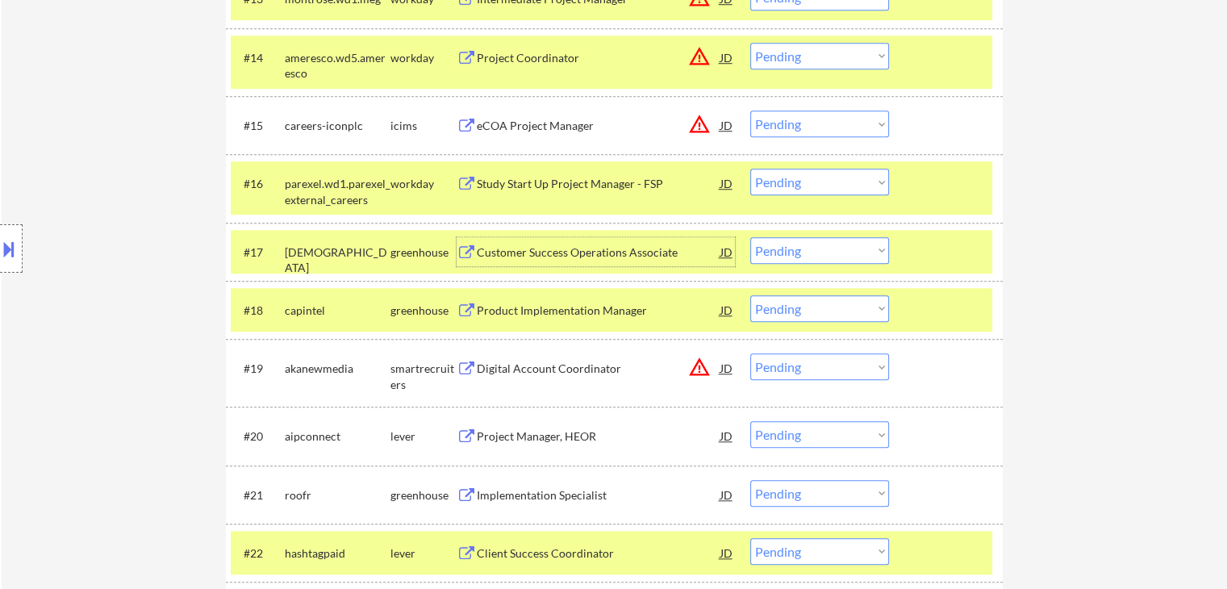
click at [602, 257] on div "Customer Success Operations Associate" at bounding box center [599, 252] width 244 height 16
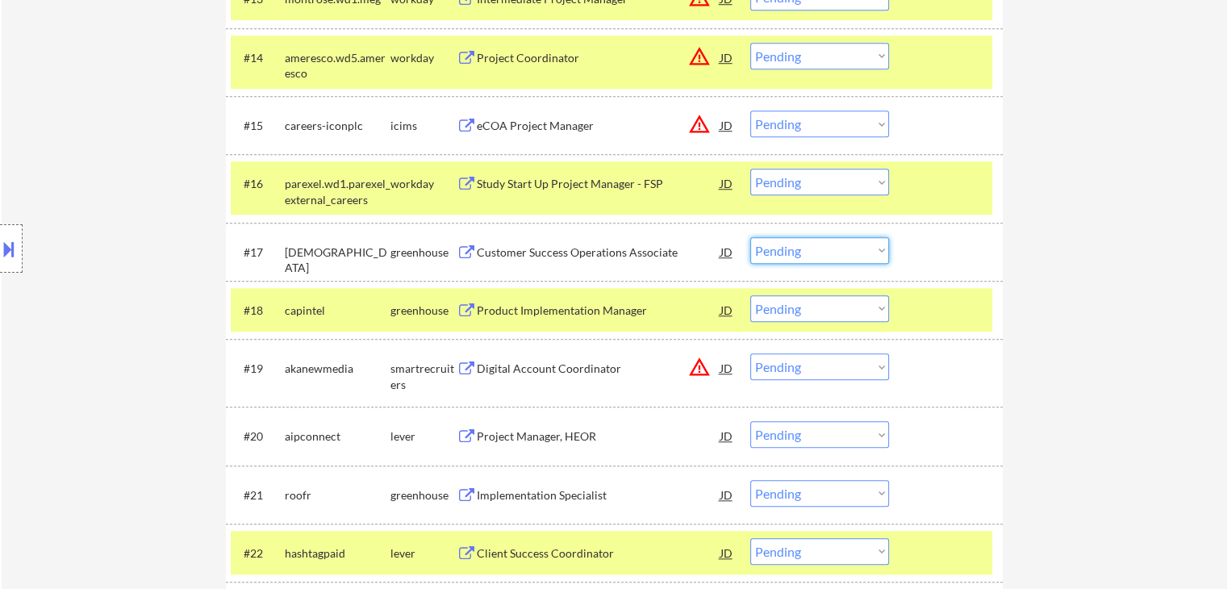
click at [807, 252] on select "Choose an option... Pending Applied Excluded (Questions) Excluded (Expired) Exc…" at bounding box center [819, 250] width 139 height 27
click at [750, 237] on select "Choose an option... Pending Applied Excluded (Questions) Excluded (Expired) Exc…" at bounding box center [819, 250] width 139 height 27
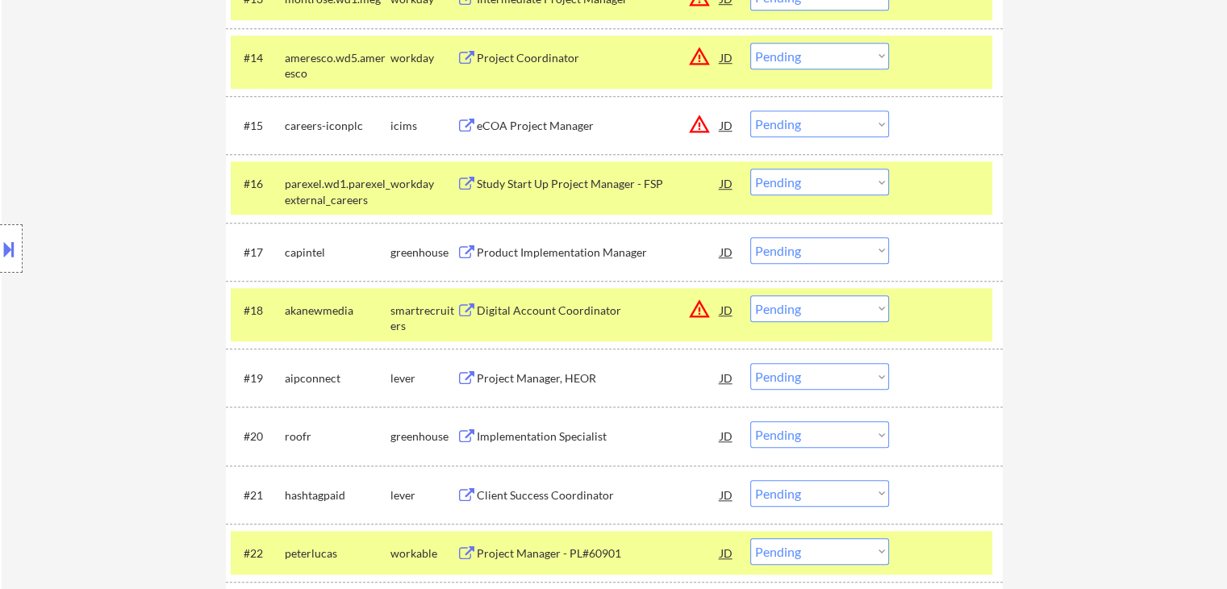
click at [536, 251] on div "Product Implementation Manager" at bounding box center [599, 252] width 244 height 16
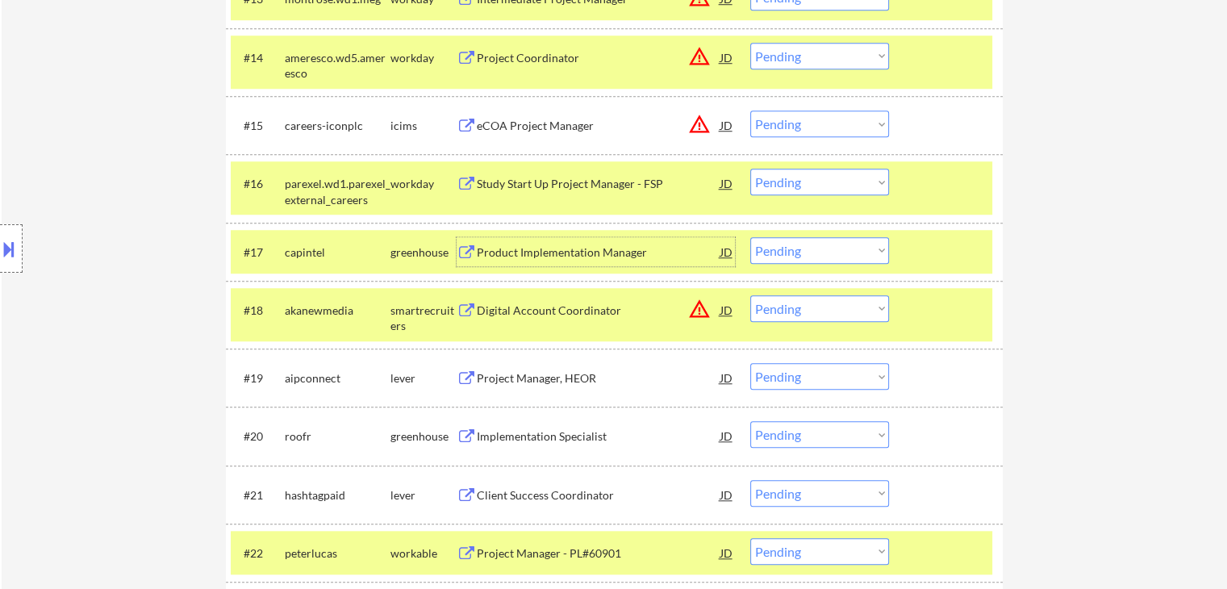
click at [789, 248] on select "Choose an option... Pending Applied Excluded (Questions) Excluded (Expired) Exc…" at bounding box center [819, 250] width 139 height 27
click at [750, 237] on select "Choose an option... Pending Applied Excluded (Questions) Excluded (Expired) Exc…" at bounding box center [819, 250] width 139 height 27
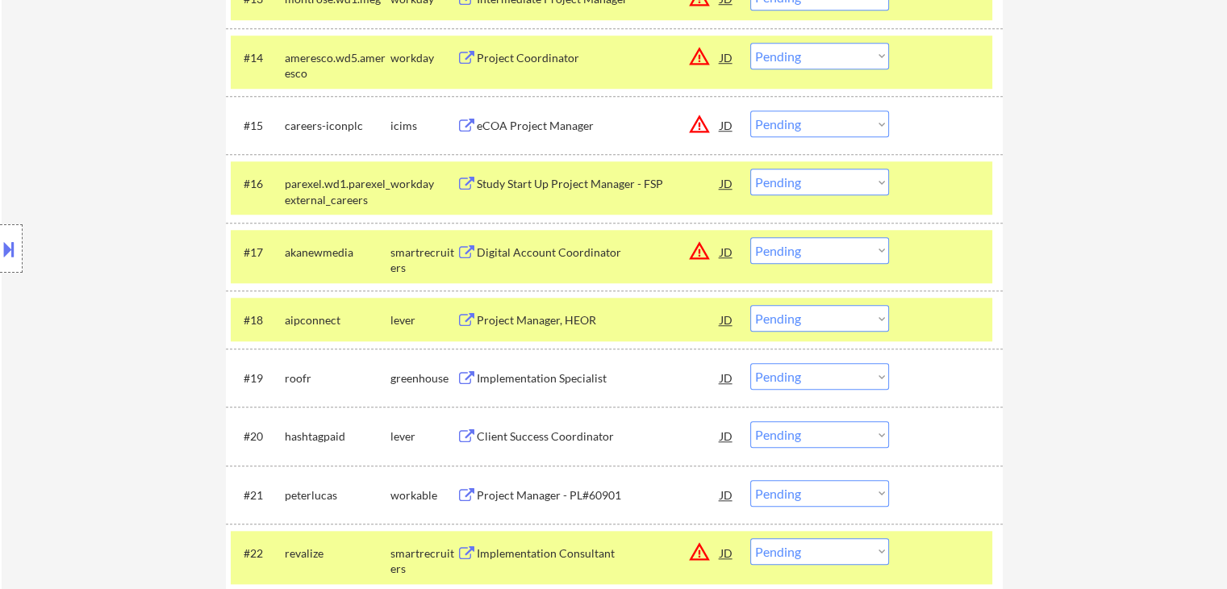
click at [569, 245] on div "Digital Account Coordinator" at bounding box center [599, 252] width 244 height 16
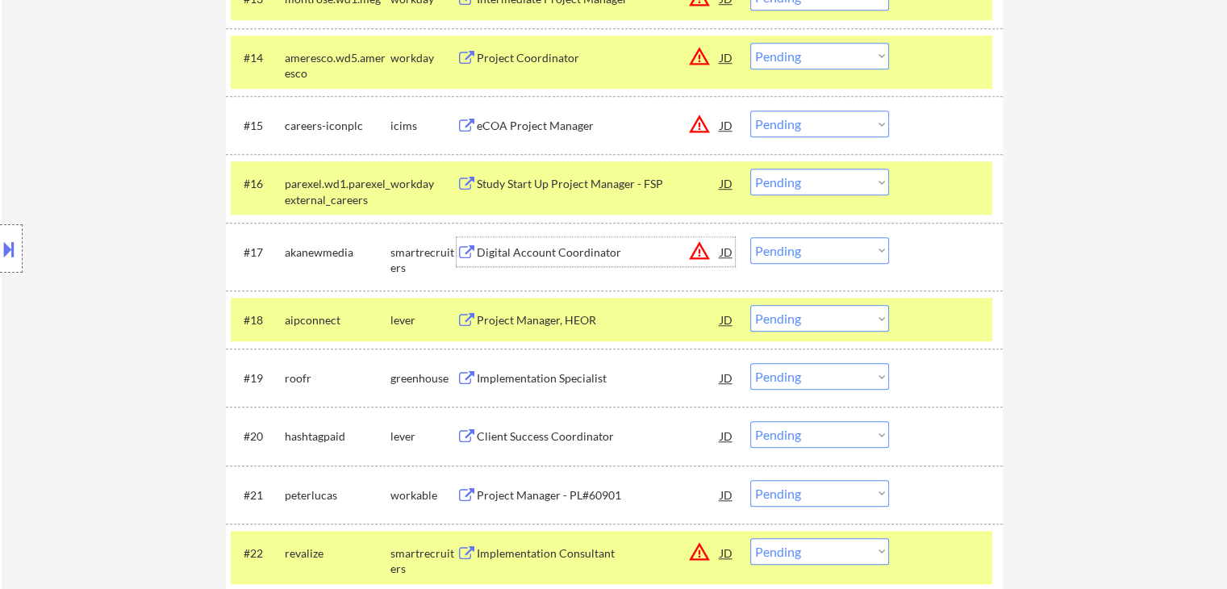
click at [809, 249] on select "Choose an option... Pending Applied Excluded (Questions) Excluded (Expired) Exc…" at bounding box center [819, 250] width 139 height 27
click at [750, 237] on select "Choose an option... Pending Applied Excluded (Questions) Excluded (Expired) Exc…" at bounding box center [819, 250] width 139 height 27
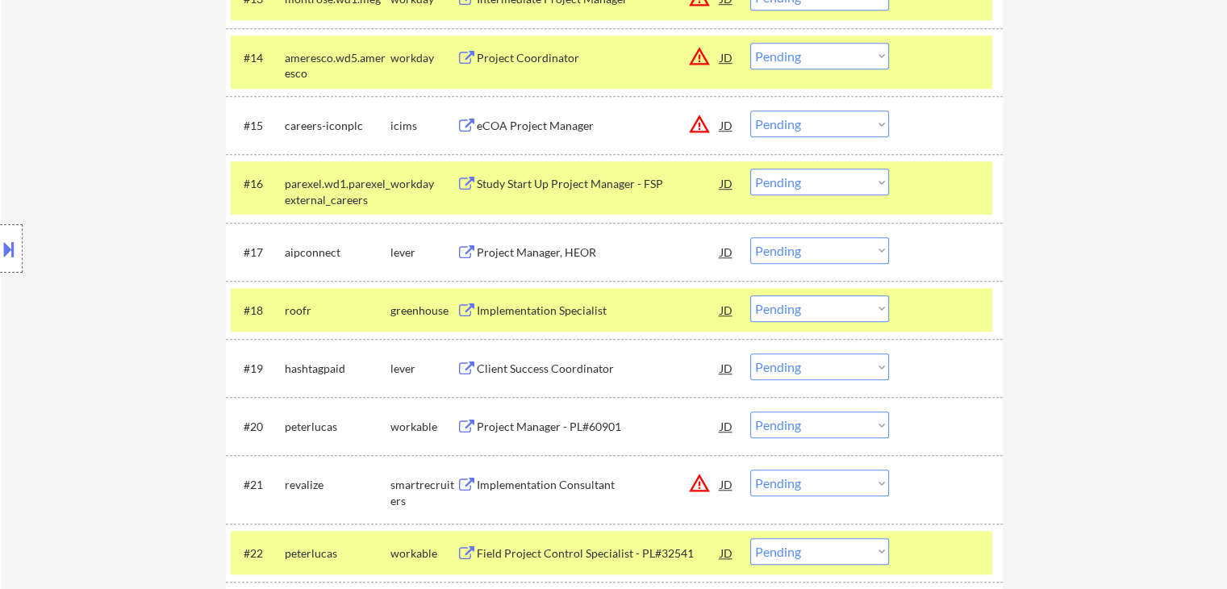
click at [565, 249] on div "Project Manager, HEOR" at bounding box center [599, 252] width 244 height 16
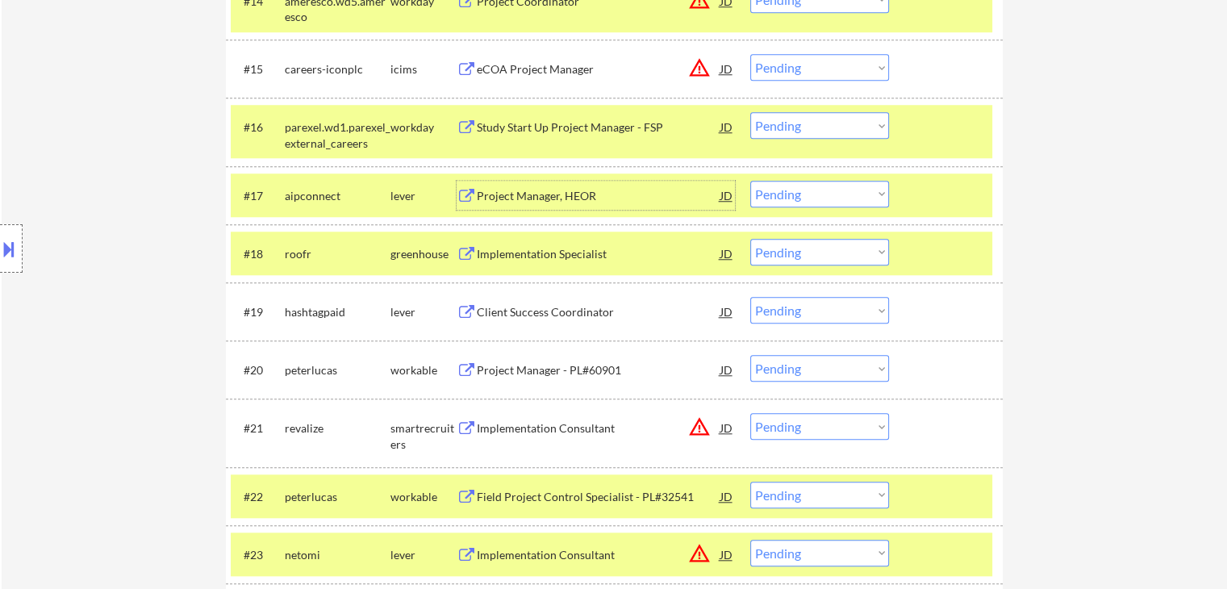
scroll to position [1452, 0]
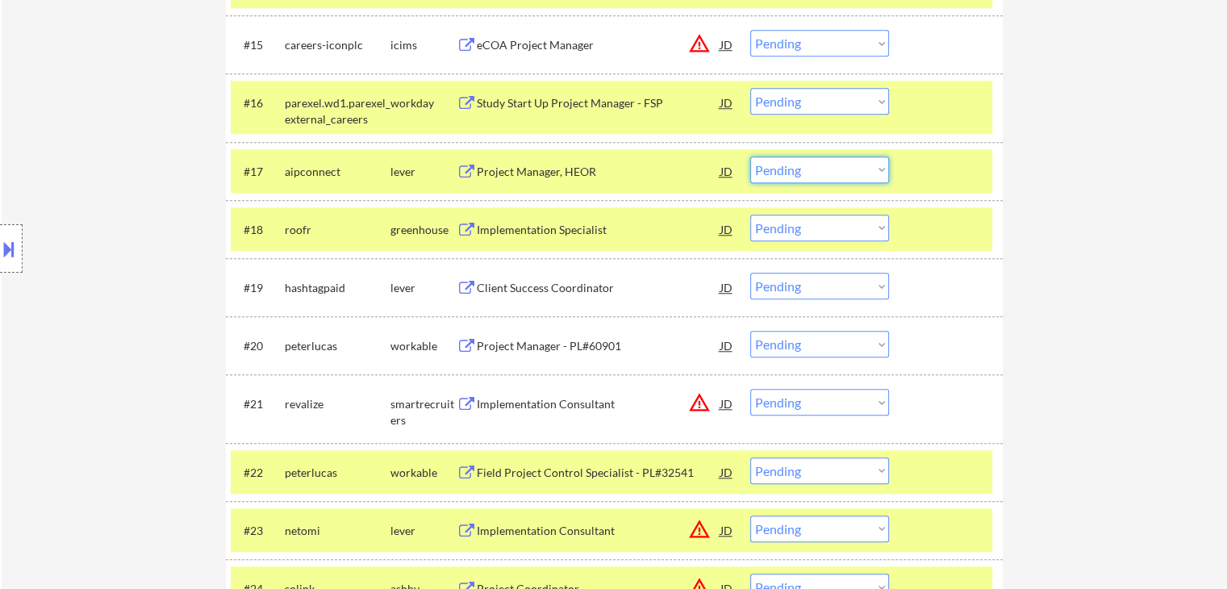
click at [793, 165] on select "Choose an option... Pending Applied Excluded (Questions) Excluded (Expired) Exc…" at bounding box center [819, 169] width 139 height 27
click at [750, 156] on select "Choose an option... Pending Applied Excluded (Questions) Excluded (Expired) Exc…" at bounding box center [819, 169] width 139 height 27
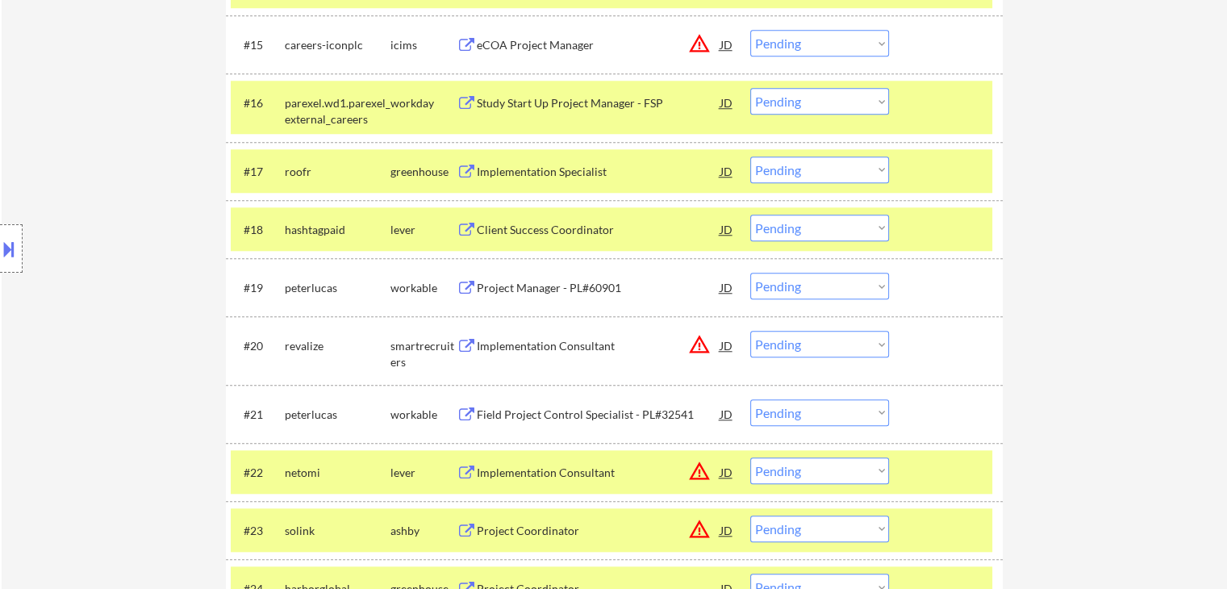
click at [581, 168] on div "Implementation Specialist" at bounding box center [599, 172] width 244 height 16
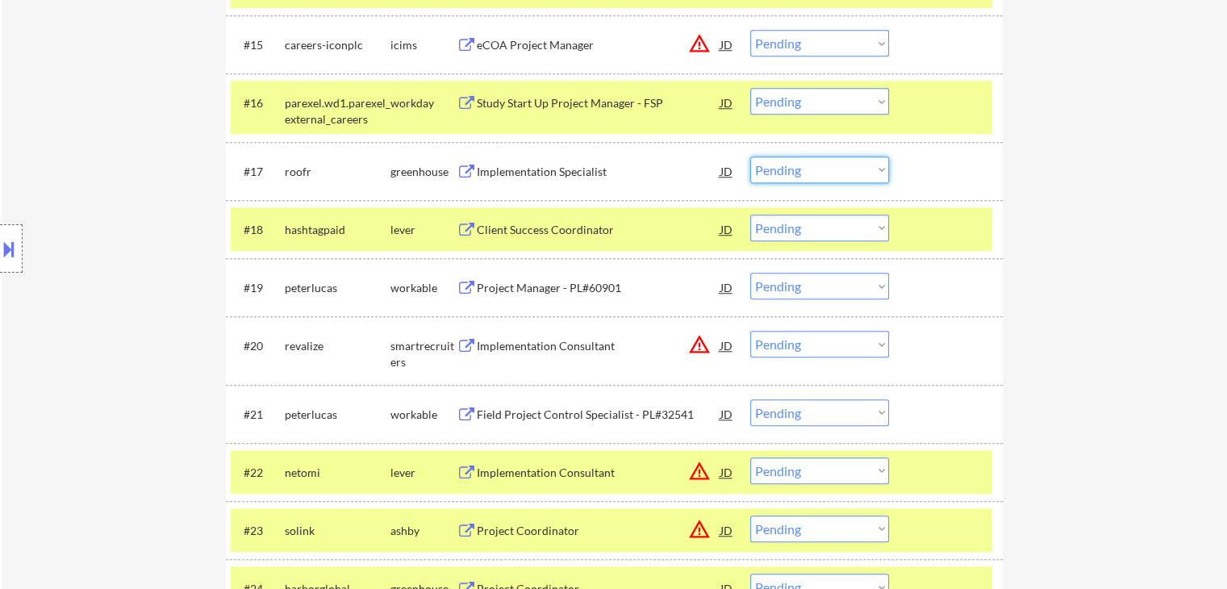
click at [807, 170] on select "Choose an option... Pending Applied Excluded (Questions) Excluded (Expired) Exc…" at bounding box center [819, 169] width 139 height 27
click at [750, 156] on select "Choose an option... Pending Applied Excluded (Questions) Excluded (Expired) Exc…" at bounding box center [819, 169] width 139 height 27
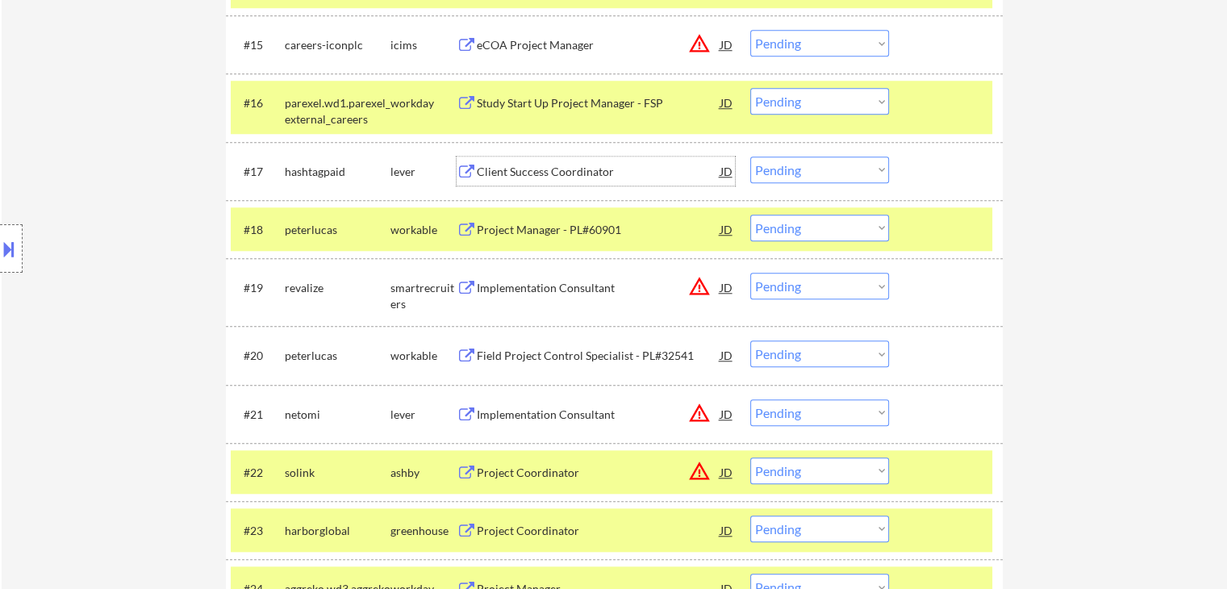
click at [574, 169] on div "Client Success Coordinator" at bounding box center [599, 172] width 244 height 16
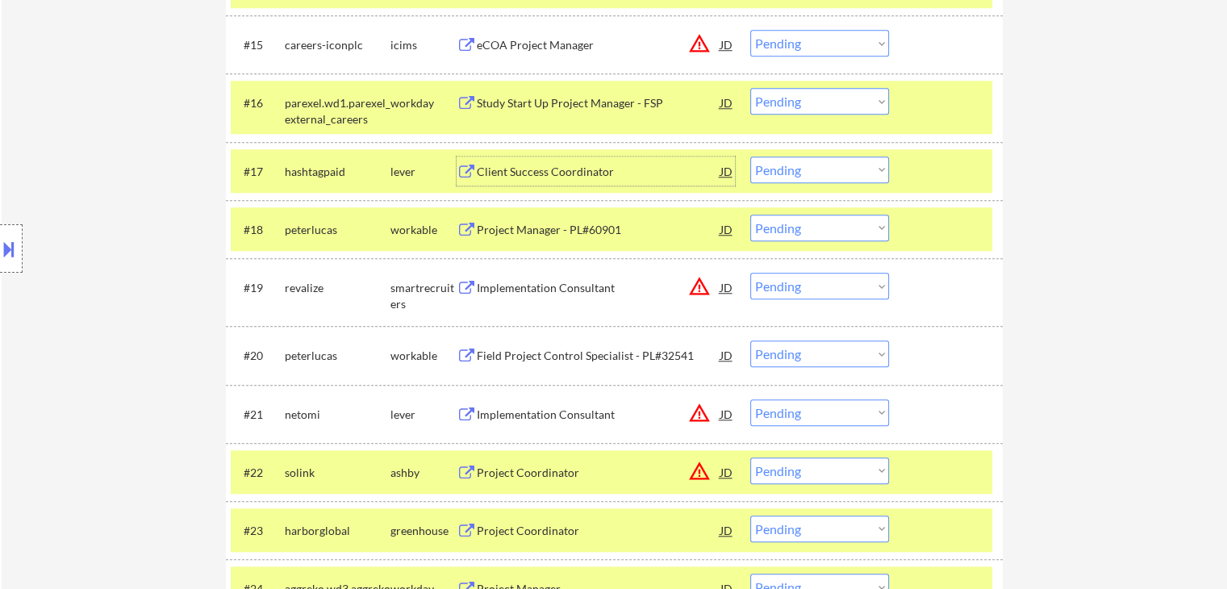
click at [779, 169] on select "Choose an option... Pending Applied Excluded (Questions) Excluded (Expired) Exc…" at bounding box center [819, 169] width 139 height 27
click at [750, 156] on select "Choose an option... Pending Applied Excluded (Questions) Excluded (Expired) Exc…" at bounding box center [819, 169] width 139 height 27
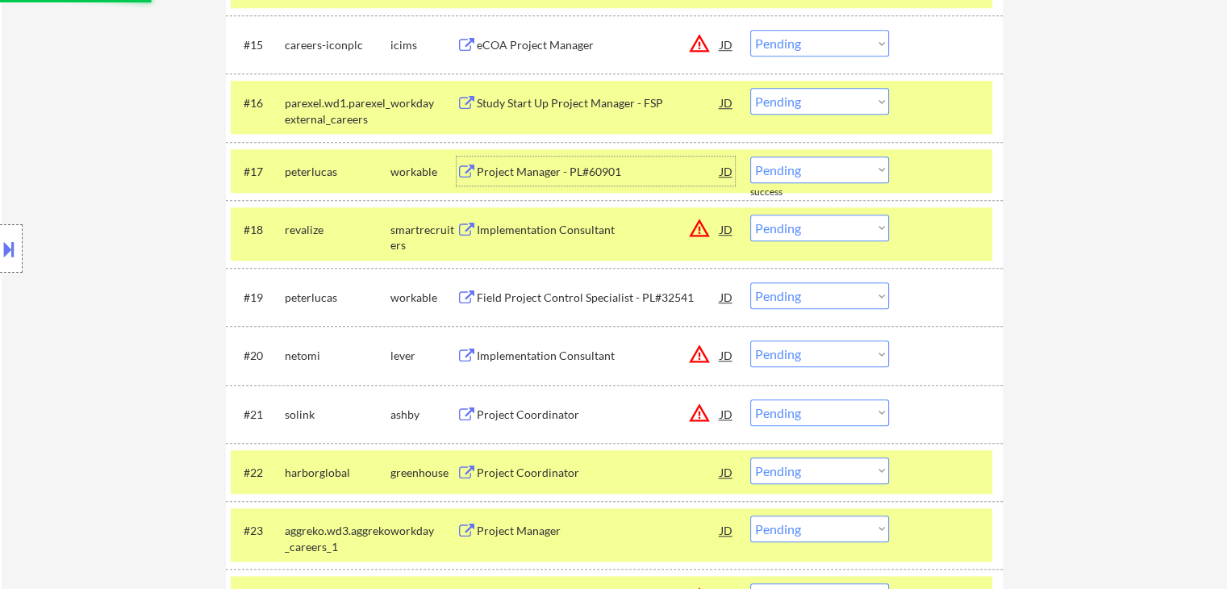
click at [546, 169] on div "Project Manager - PL#60901" at bounding box center [599, 172] width 244 height 16
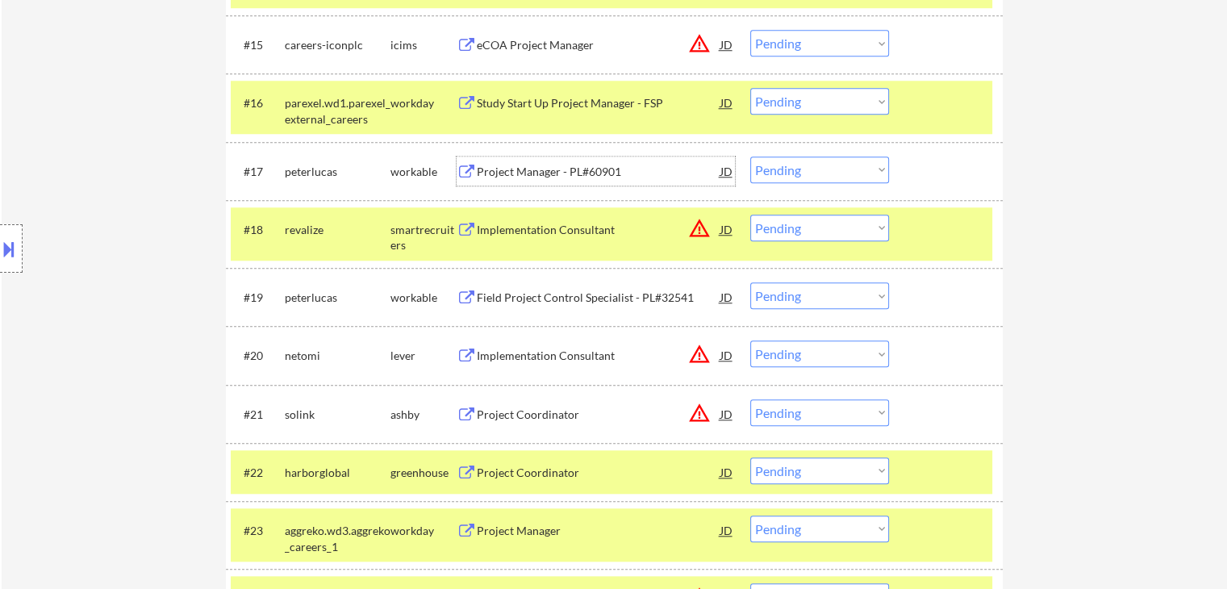
drag, startPoint x: 765, startPoint y: 165, endPoint x: 779, endPoint y: 172, distance: 15.2
click at [765, 165] on select "Choose an option... Pending Applied Excluded (Questions) Excluded (Expired) Exc…" at bounding box center [819, 169] width 139 height 27
click at [750, 156] on select "Choose an option... Pending Applied Excluded (Questions) Excluded (Expired) Exc…" at bounding box center [819, 169] width 139 height 27
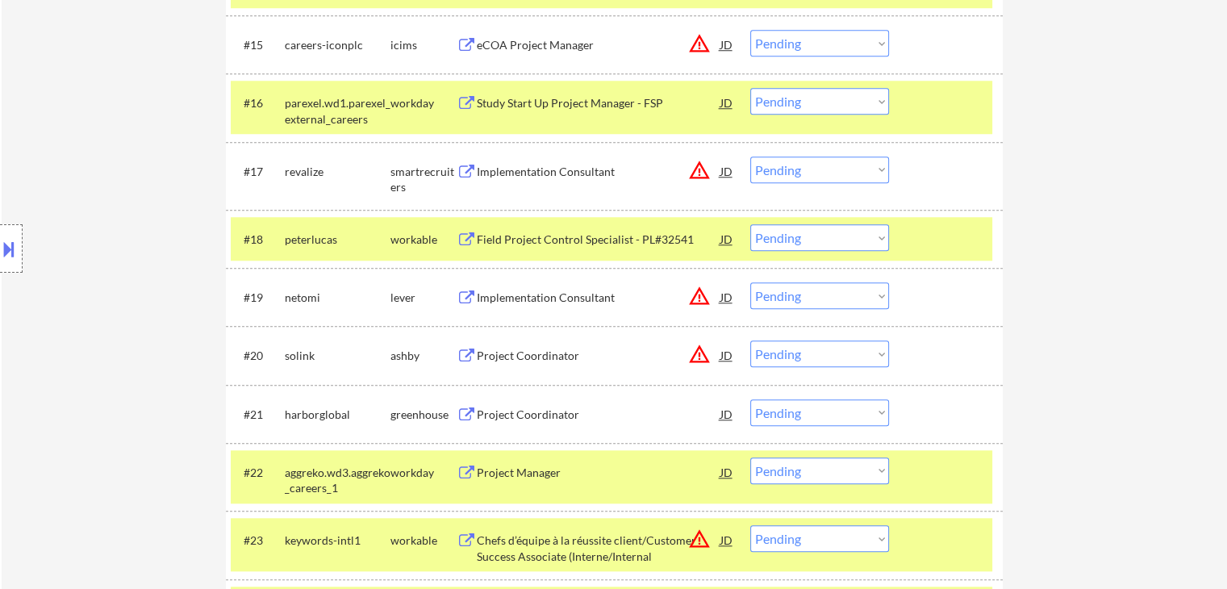
click at [581, 169] on div "Implementation Consultant" at bounding box center [599, 172] width 244 height 16
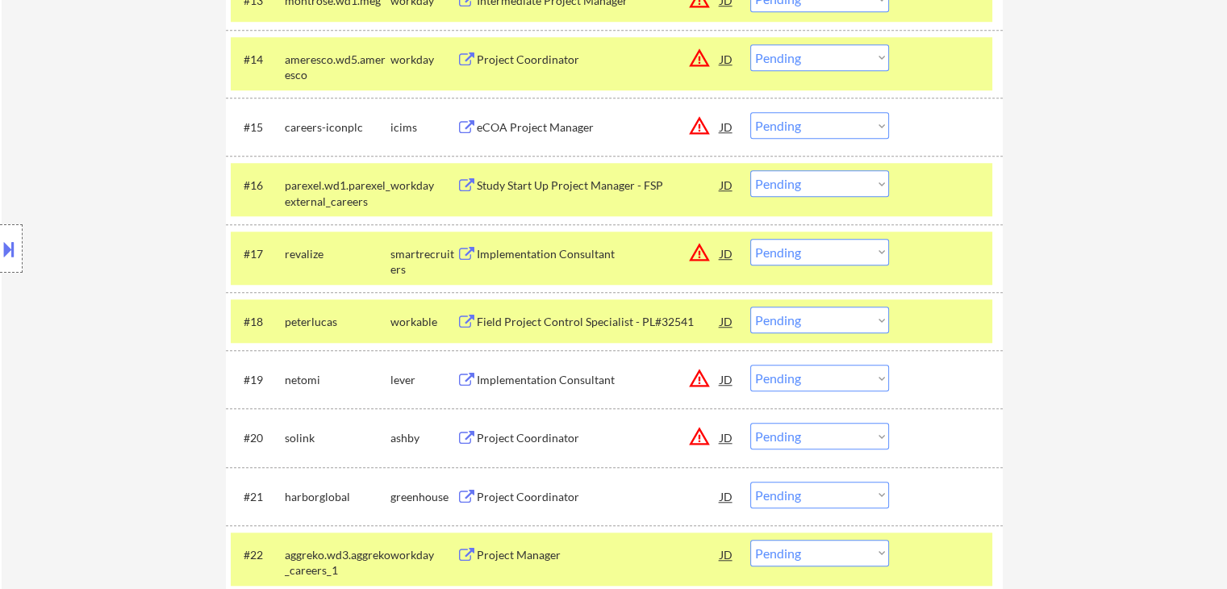
scroll to position [1409, 0]
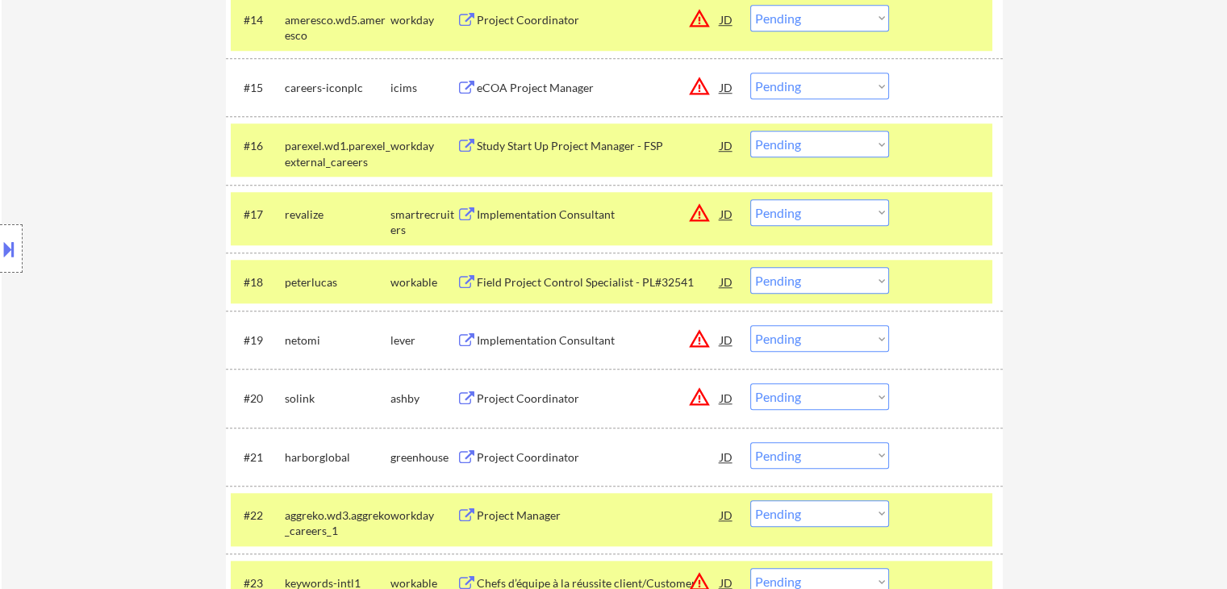
click at [798, 205] on select "Choose an option... Pending Applied Excluded (Questions) Excluded (Expired) Exc…" at bounding box center [819, 212] width 139 height 27
click at [750, 199] on select "Choose an option... Pending Applied Excluded (Questions) Excluded (Expired) Exc…" at bounding box center [819, 212] width 139 height 27
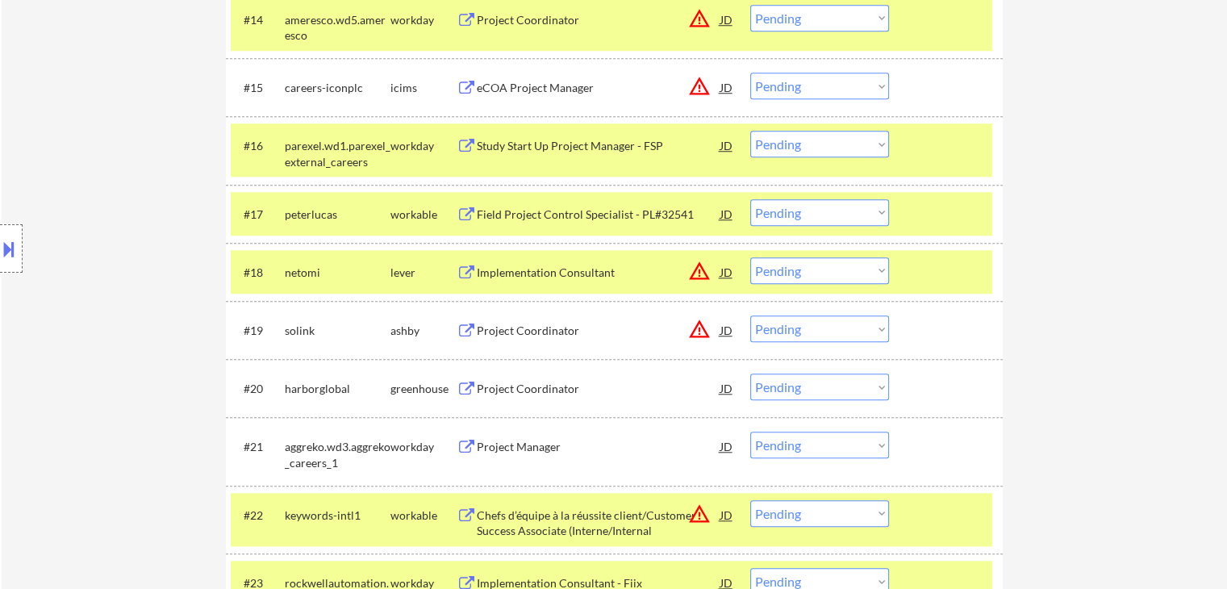
click at [598, 215] on div "Field Project Control Specialist - PL#32541" at bounding box center [599, 214] width 244 height 16
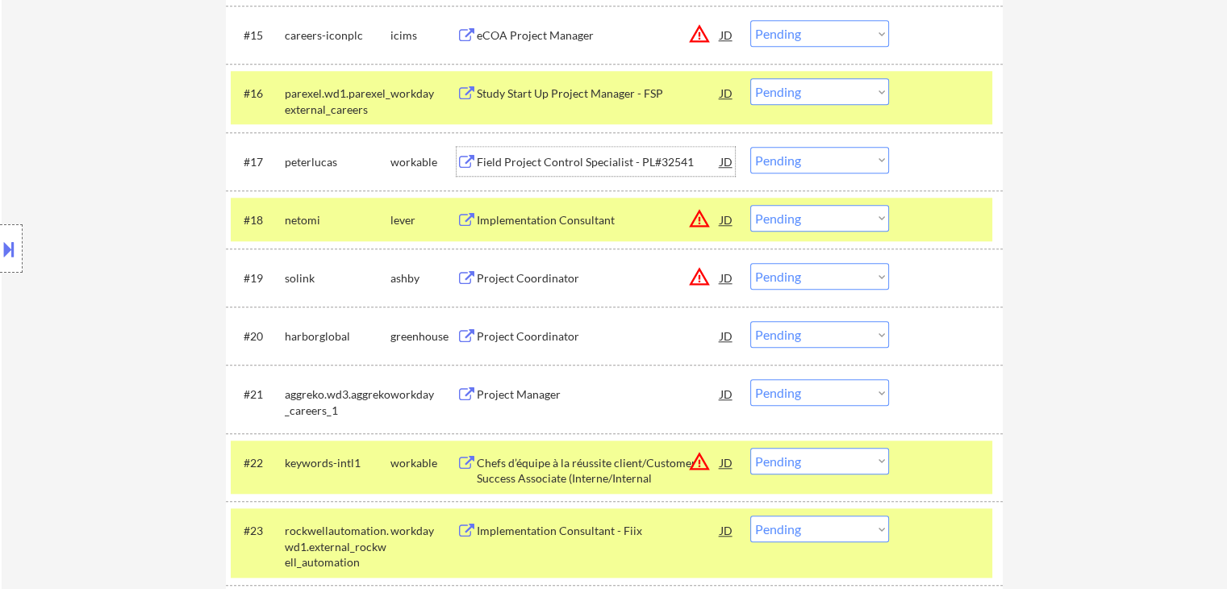
scroll to position [1490, 0]
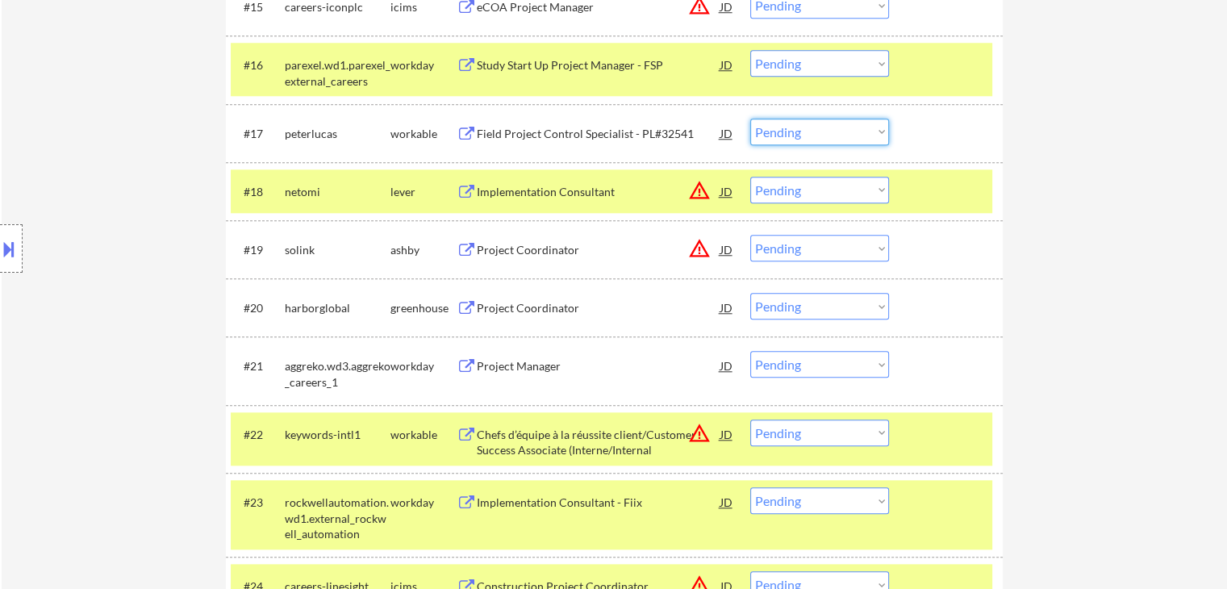
click at [786, 135] on select "Choose an option... Pending Applied Excluded (Questions) Excluded (Expired) Exc…" at bounding box center [819, 132] width 139 height 27
click at [750, 119] on select "Choose an option... Pending Applied Excluded (Questions) Excluded (Expired) Exc…" at bounding box center [819, 132] width 139 height 27
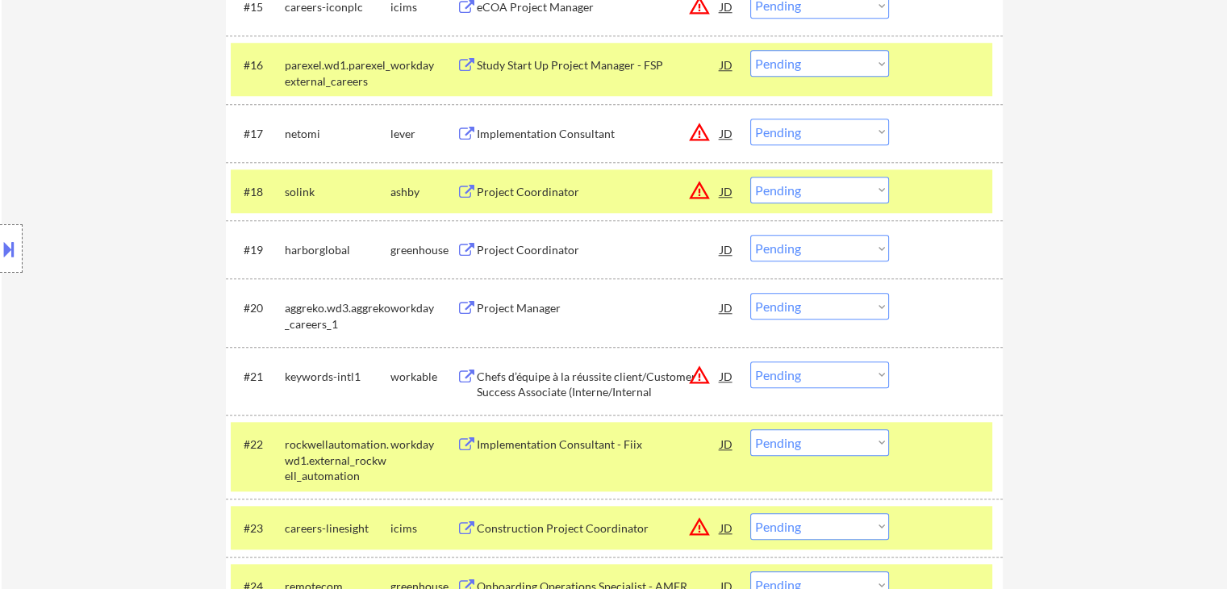
click at [575, 132] on div "Implementation Consultant" at bounding box center [599, 134] width 244 height 16
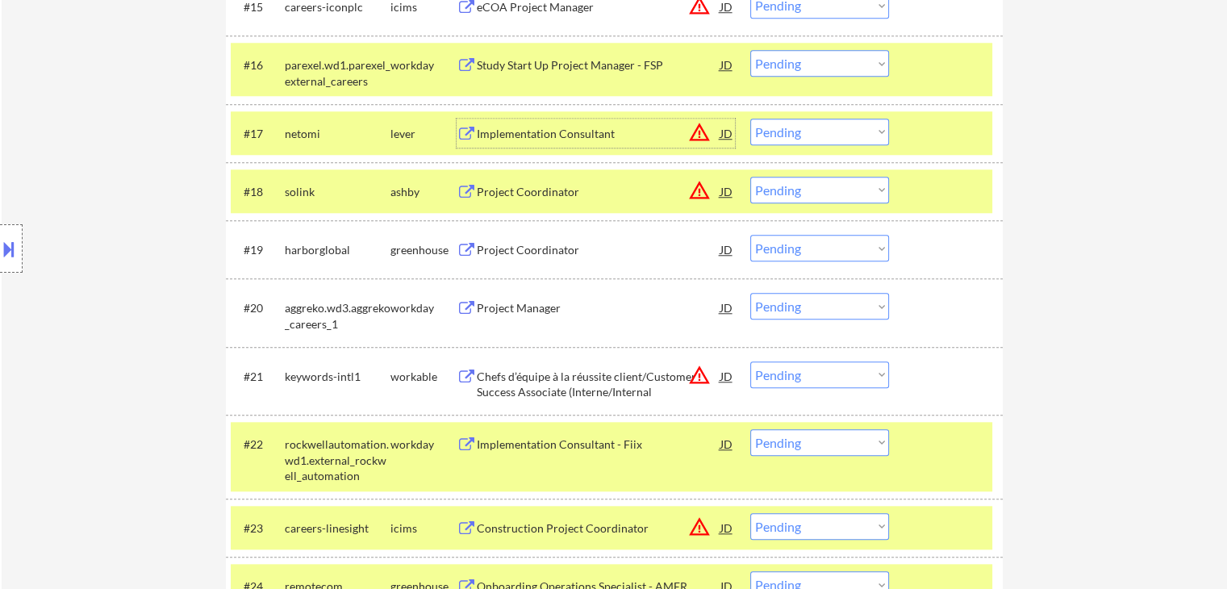
click at [798, 133] on select "Choose an option... Pending Applied Excluded (Questions) Excluded (Expired) Exc…" at bounding box center [819, 132] width 139 height 27
click at [750, 119] on select "Choose an option... Pending Applied Excluded (Questions) Excluded (Expired) Exc…" at bounding box center [819, 132] width 139 height 27
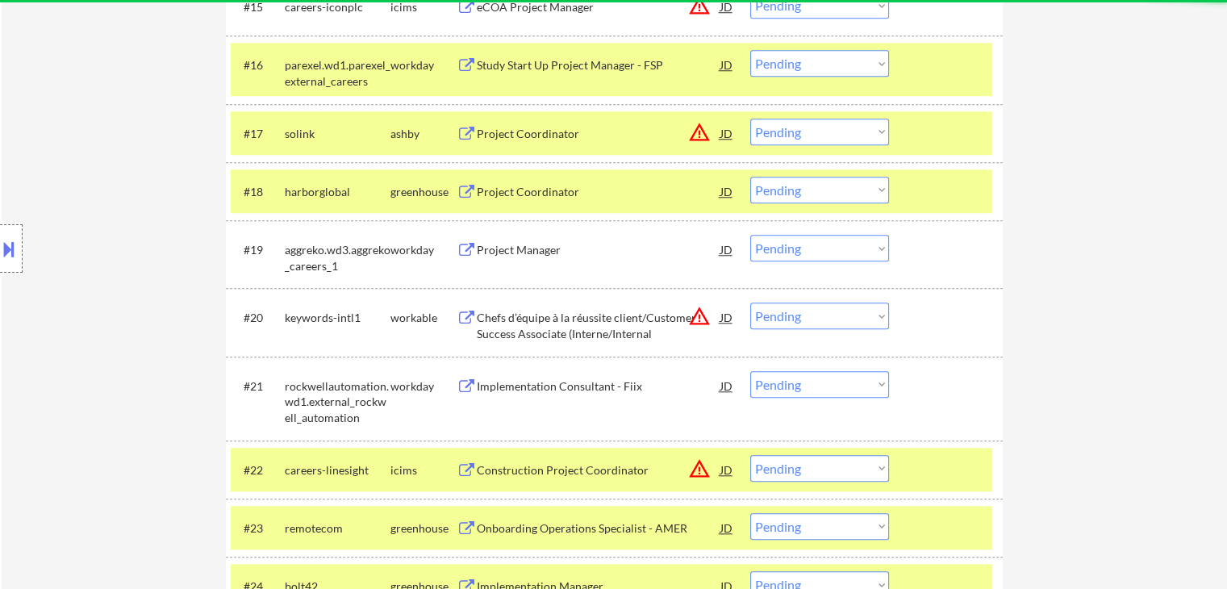
click at [552, 134] on div "Project Coordinator" at bounding box center [599, 134] width 244 height 16
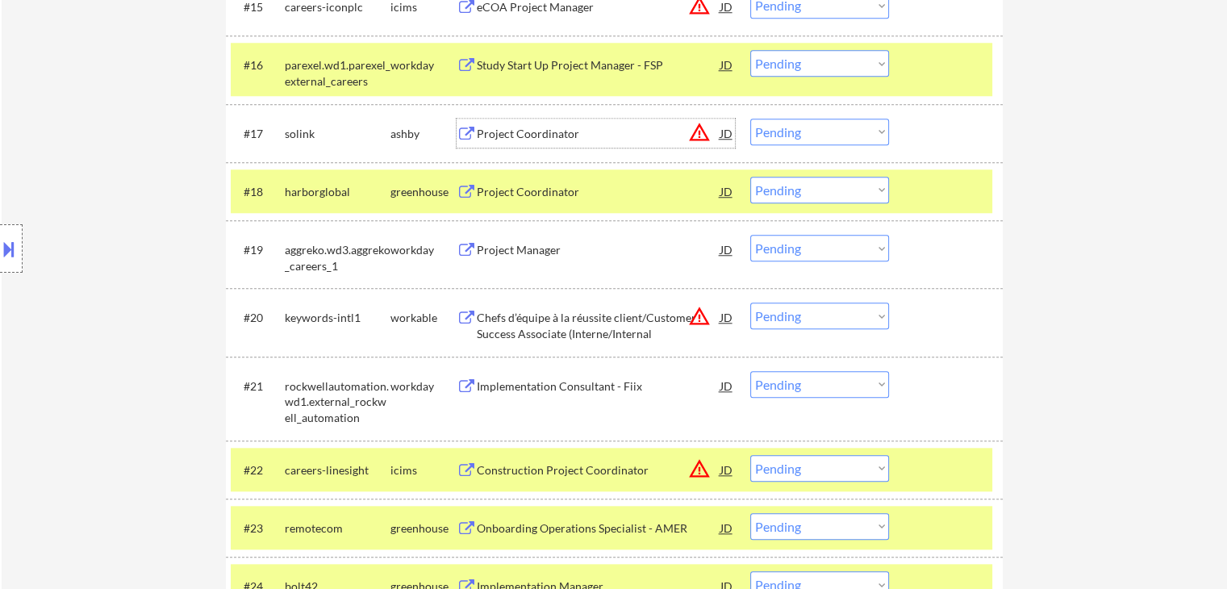
click at [0, 249] on button at bounding box center [9, 249] width 18 height 27
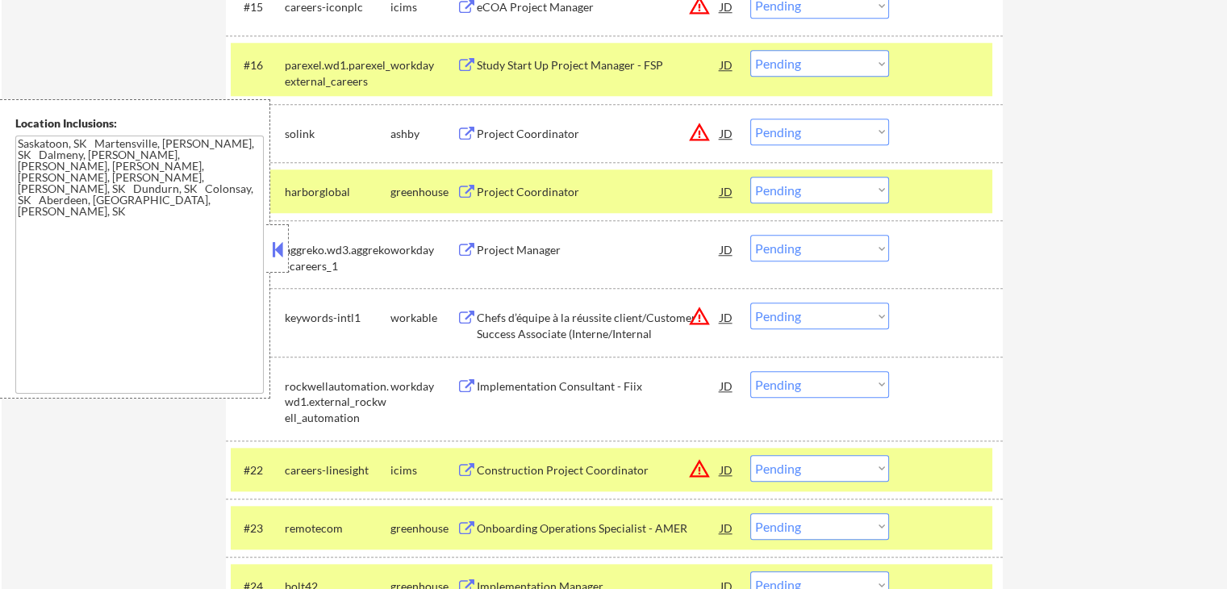
click at [274, 256] on button at bounding box center [278, 249] width 18 height 24
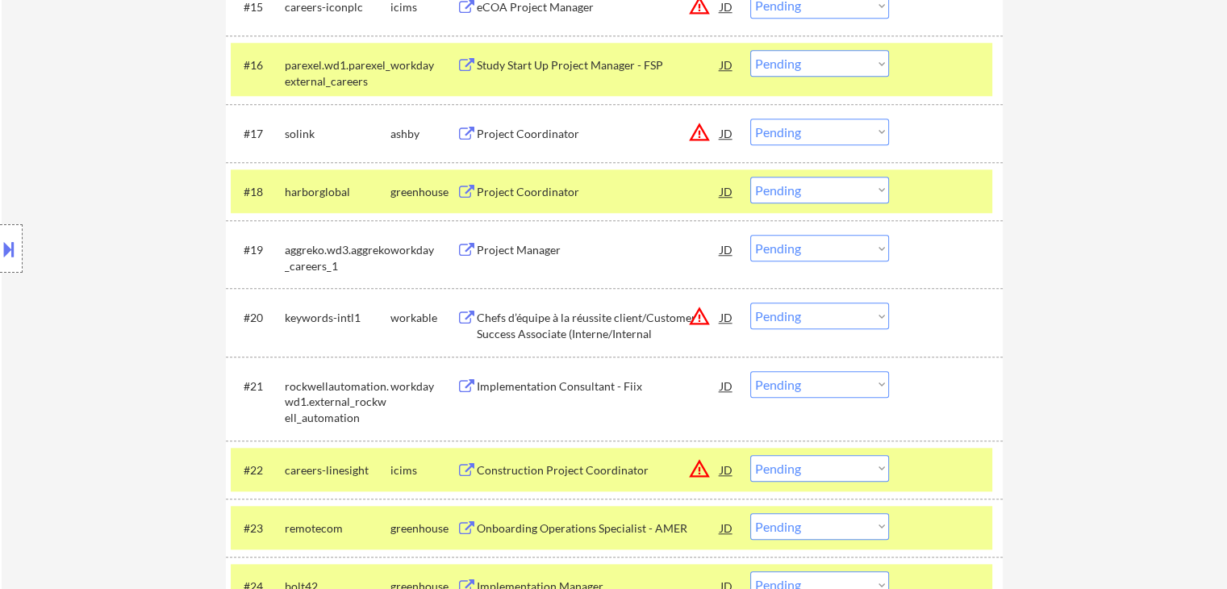
click at [793, 133] on select "Choose an option... Pending Applied Excluded (Questions) Excluded (Expired) Exc…" at bounding box center [819, 132] width 139 height 27
click at [750, 119] on select "Choose an option... Pending Applied Excluded (Questions) Excluded (Expired) Exc…" at bounding box center [819, 132] width 139 height 27
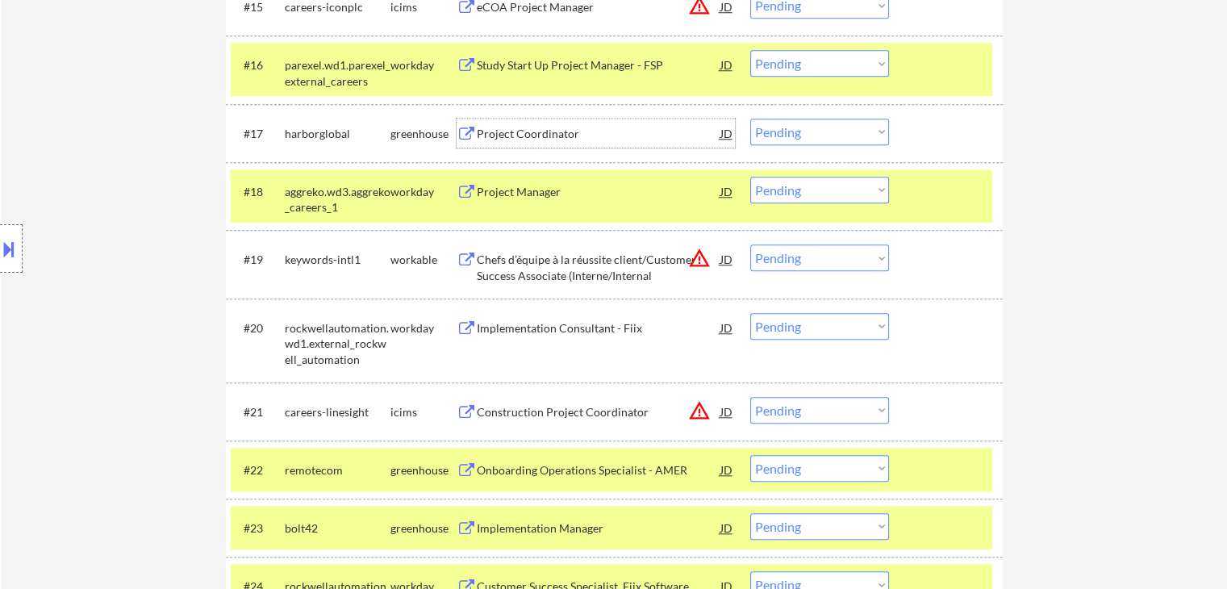
click at [544, 135] on div "Project Coordinator" at bounding box center [599, 134] width 244 height 16
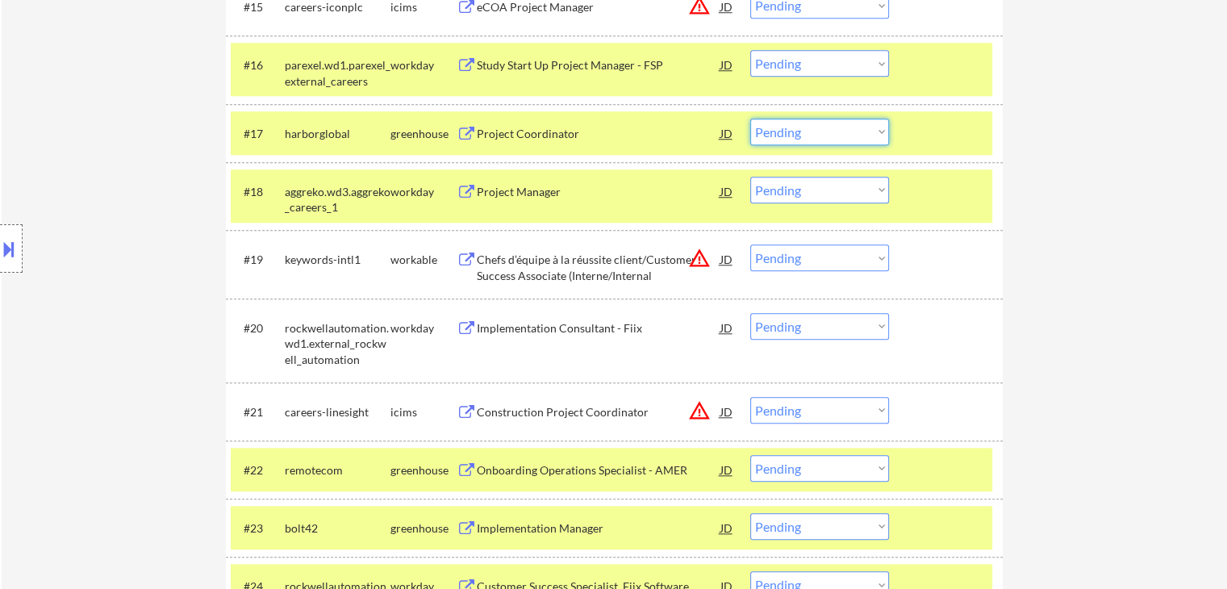
click at [790, 127] on select "Choose an option... Pending Applied Excluded (Questions) Excluded (Expired) Exc…" at bounding box center [819, 132] width 139 height 27
click at [750, 119] on select "Choose an option... Pending Applied Excluded (Questions) Excluded (Expired) Exc…" at bounding box center [819, 132] width 139 height 27
select select ""pending""
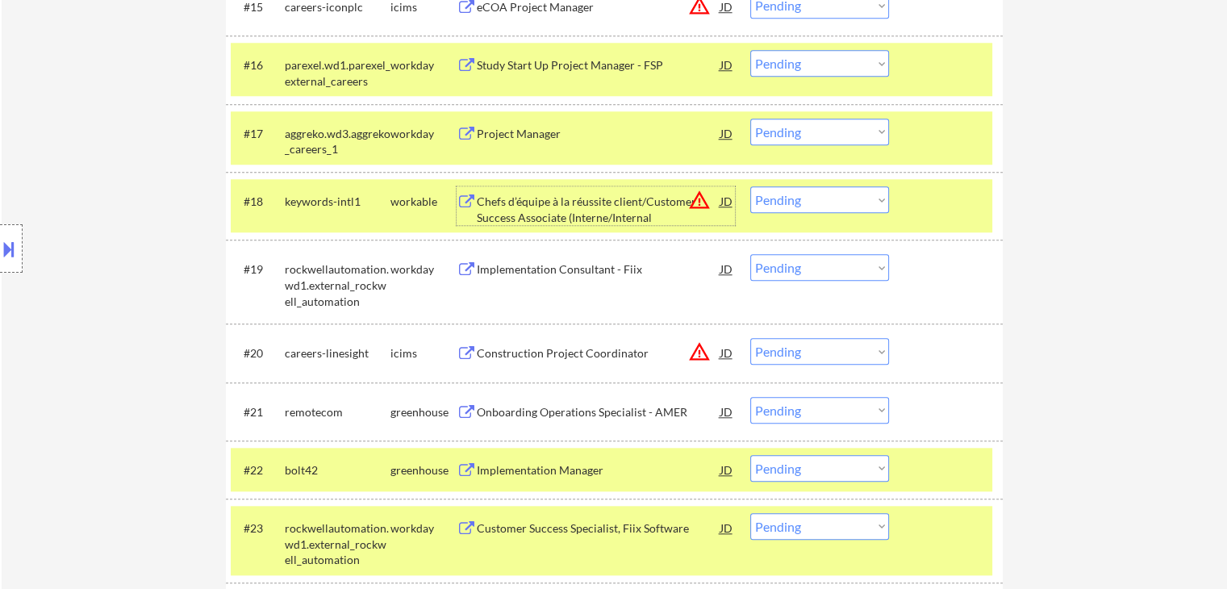
click at [552, 204] on div "Chefs d’équipe à la réussite client/Customer Success Associate (Interne/Internal" at bounding box center [599, 209] width 244 height 31
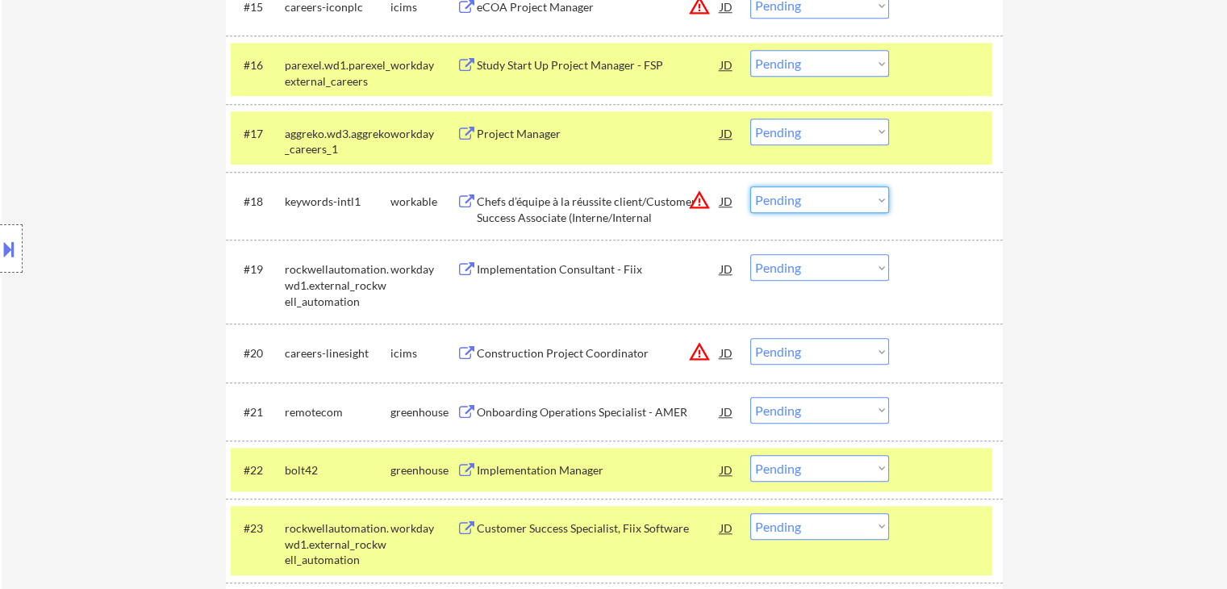
click at [783, 202] on select "Choose an option... Pending Applied Excluded (Questions) Excluded (Expired) Exc…" at bounding box center [819, 199] width 139 height 27
click at [750, 186] on select "Choose an option... Pending Applied Excluded (Questions) Excluded (Expired) Exc…" at bounding box center [819, 199] width 139 height 27
select select ""pending""
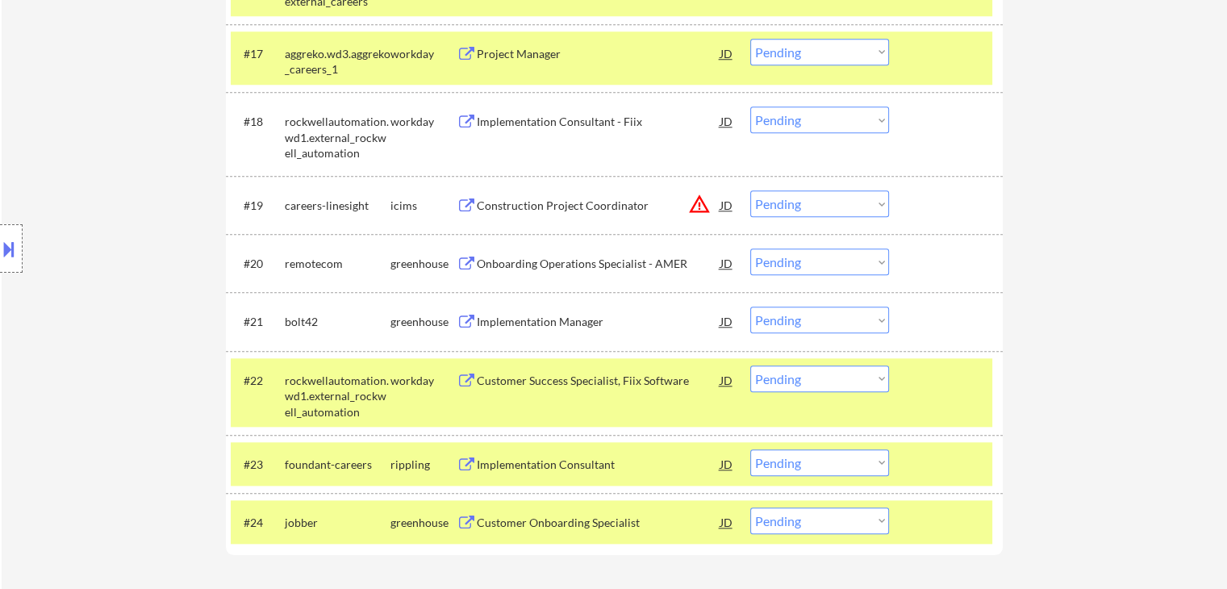
scroll to position [1570, 0]
click at [561, 262] on div "Onboarding Operations Specialist - AMER" at bounding box center [599, 263] width 244 height 16
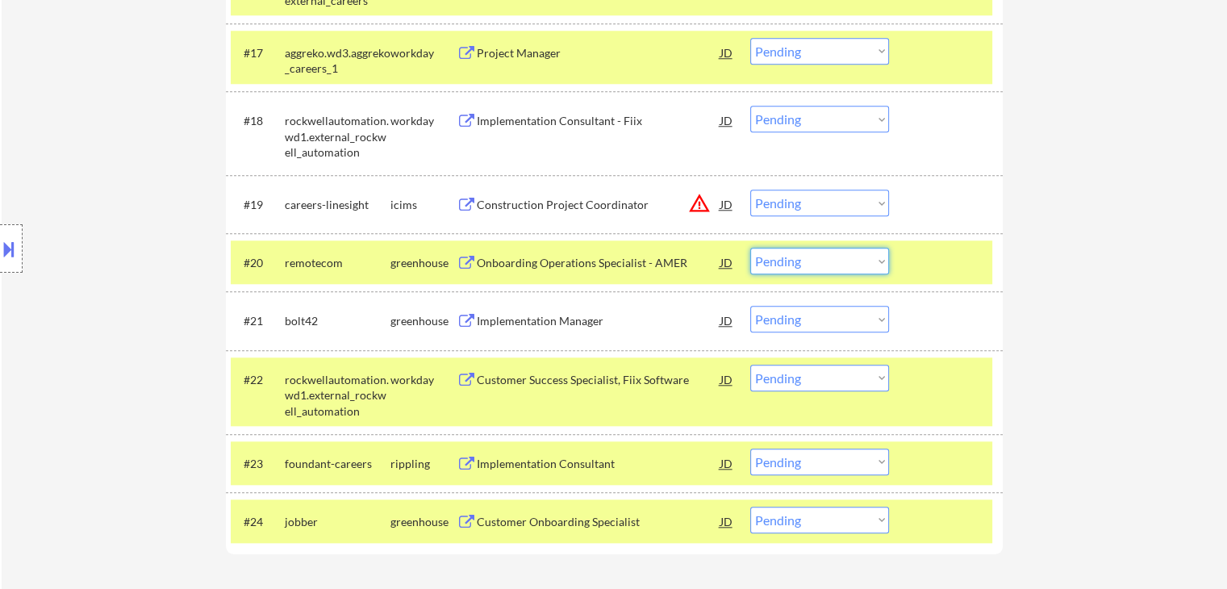
click at [810, 268] on select "Choose an option... Pending Applied Excluded (Questions) Excluded (Expired) Exc…" at bounding box center [819, 261] width 139 height 27
click at [750, 248] on select "Choose an option... Pending Applied Excluded (Questions) Excluded (Expired) Exc…" at bounding box center [819, 261] width 139 height 27
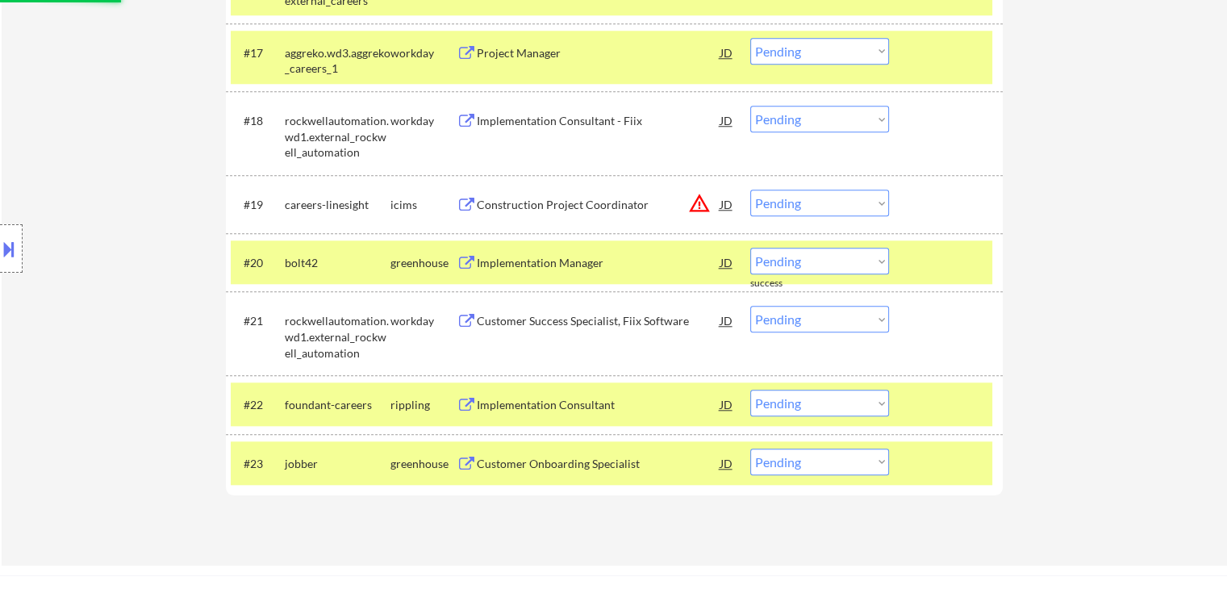
click at [573, 265] on div "Implementation Manager" at bounding box center [599, 263] width 244 height 16
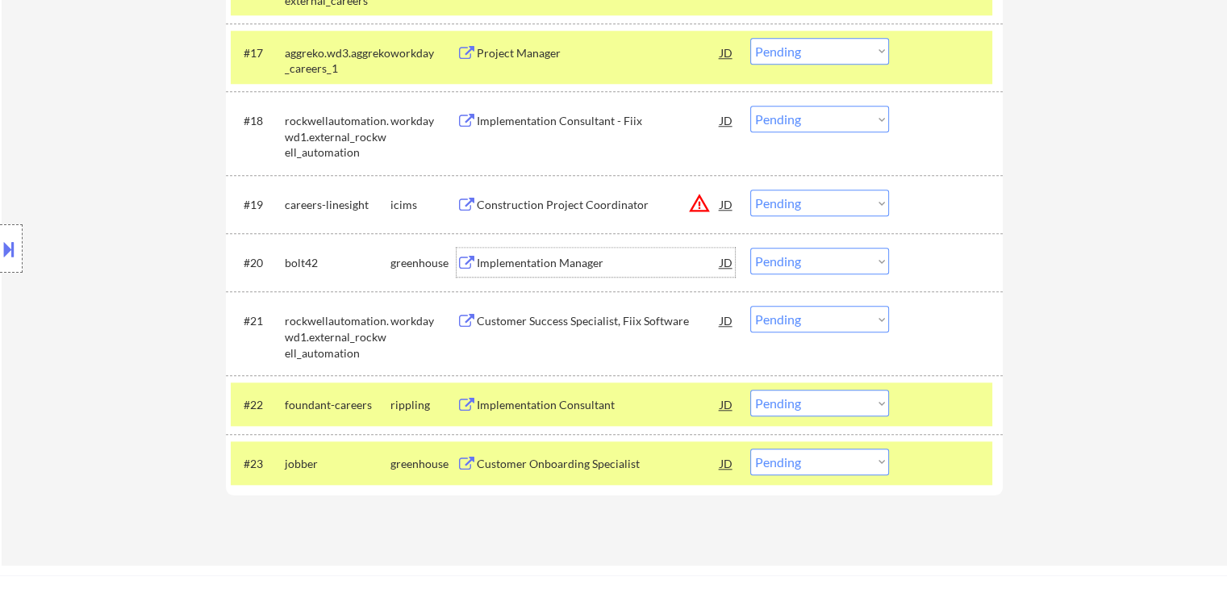
click at [807, 256] on select "Choose an option... Pending Applied Excluded (Questions) Excluded (Expired) Exc…" at bounding box center [819, 261] width 139 height 27
click at [750, 248] on select "Choose an option... Pending Applied Excluded (Questions) Excluded (Expired) Exc…" at bounding box center [819, 261] width 139 height 27
select select ""pending""
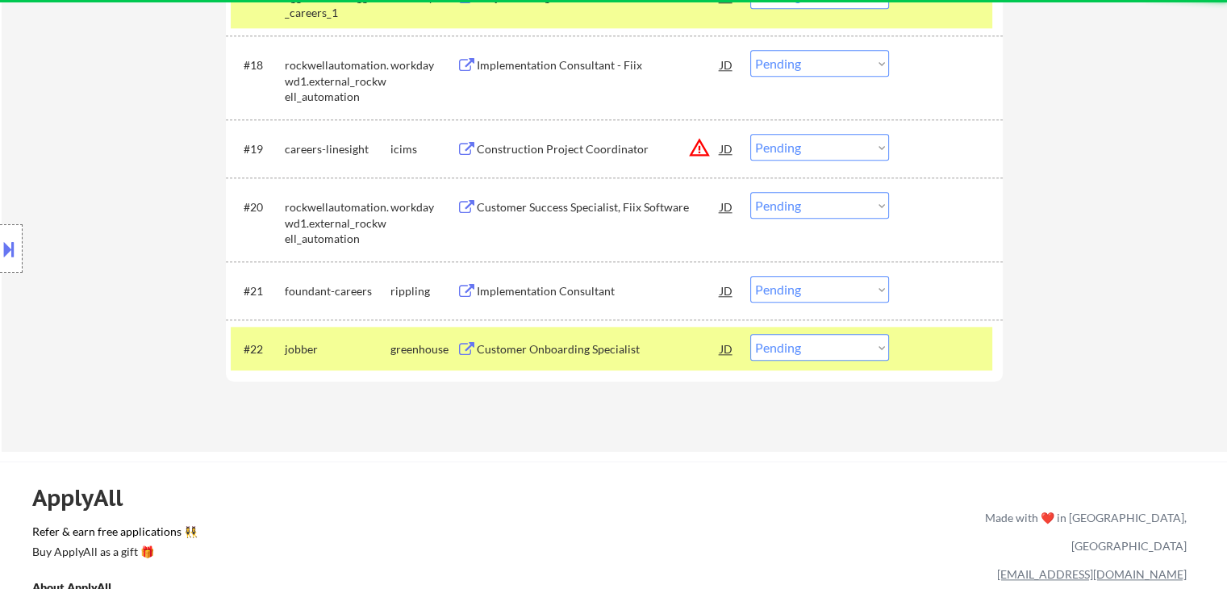
scroll to position [1651, 0]
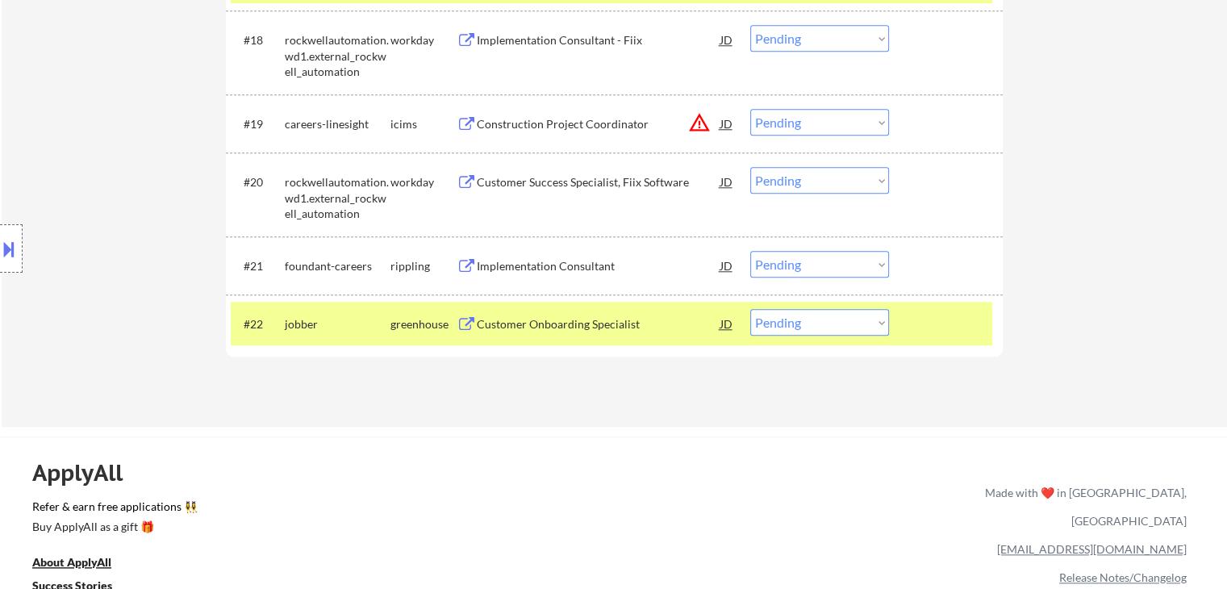
click at [556, 258] on div "Implementation Consultant" at bounding box center [599, 266] width 244 height 16
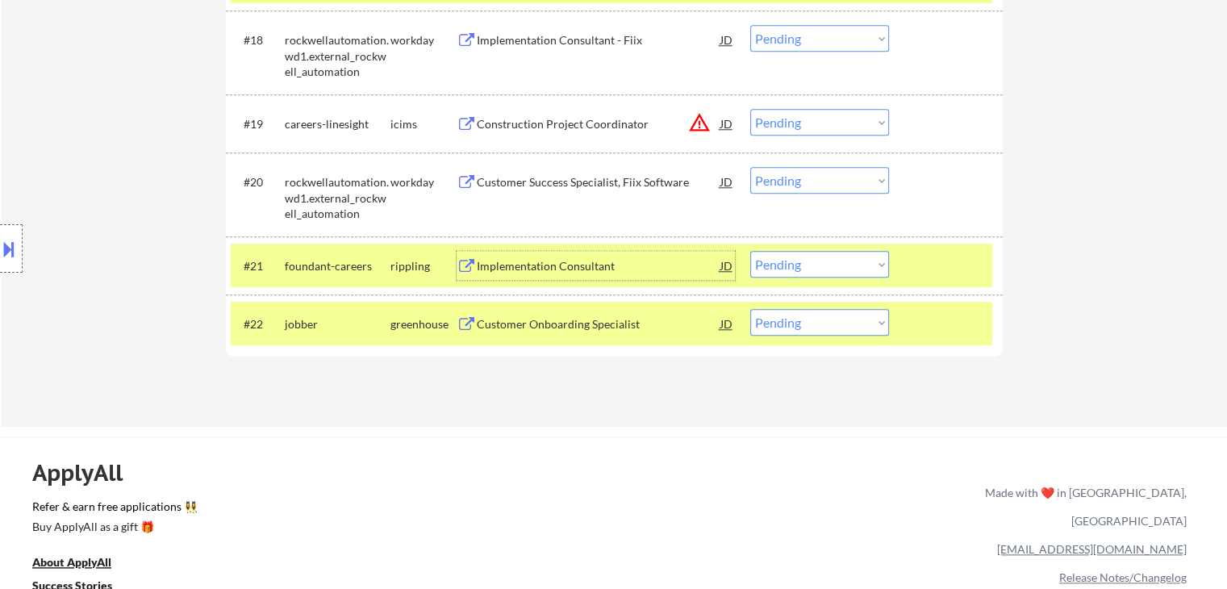
click at [813, 261] on select "Choose an option... Pending Applied Excluded (Questions) Excluded (Expired) Exc…" at bounding box center [819, 264] width 139 height 27
click at [750, 251] on select "Choose an option... Pending Applied Excluded (Questions) Excluded (Expired) Exc…" at bounding box center [819, 264] width 139 height 27
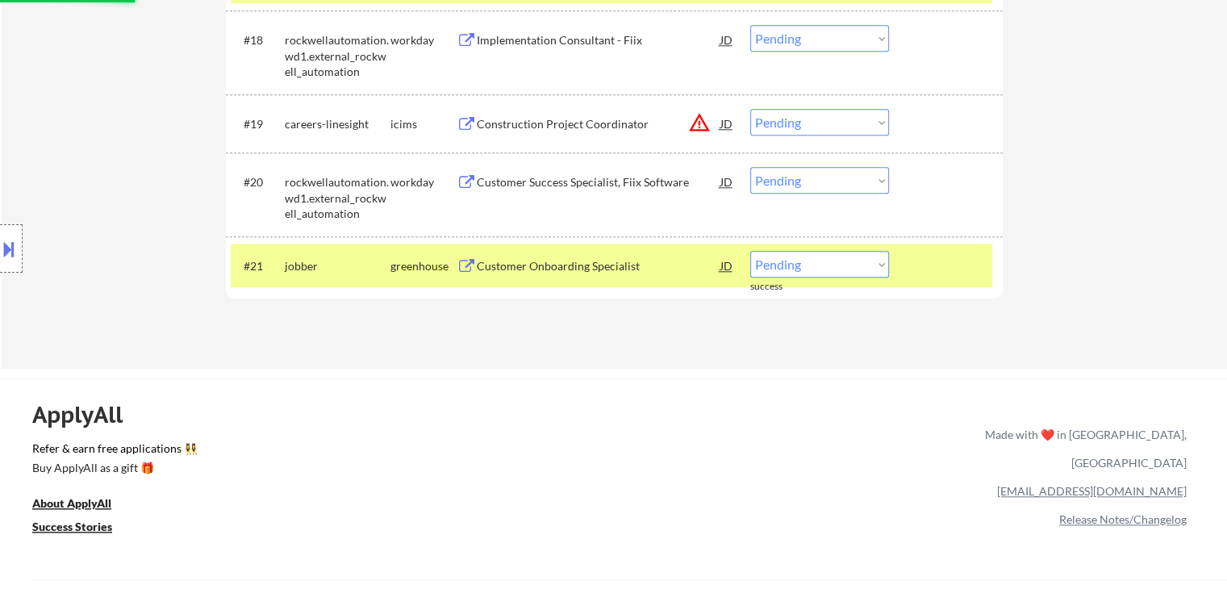
click at [586, 273] on div "Customer Onboarding Specialist" at bounding box center [599, 266] width 244 height 16
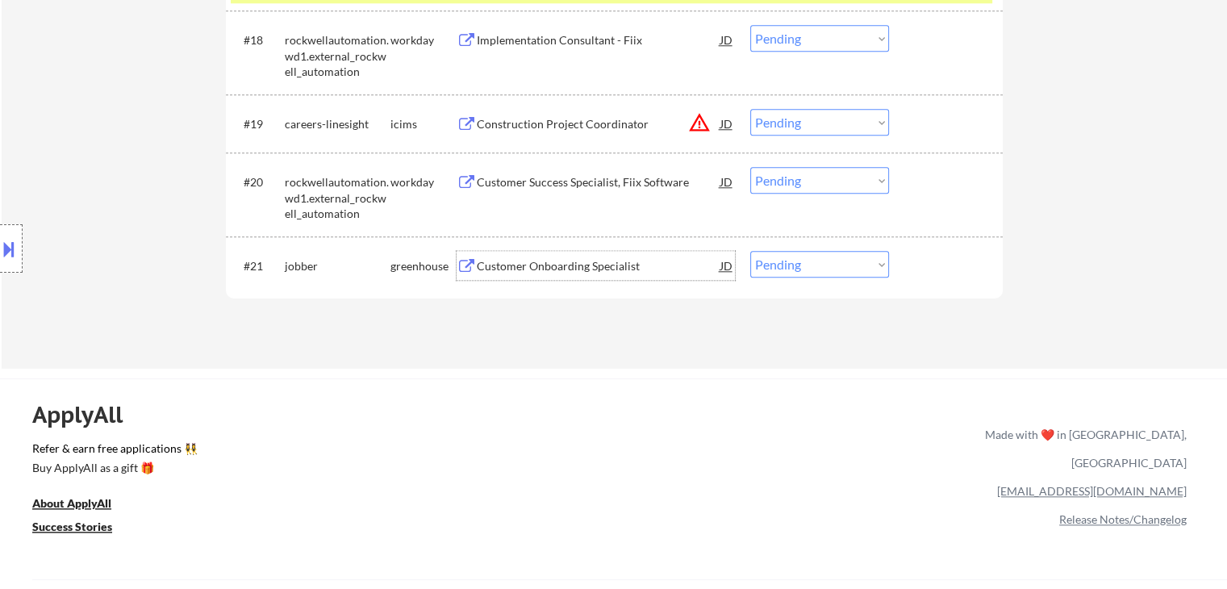
click at [569, 274] on div "Customer Onboarding Specialist" at bounding box center [599, 265] width 244 height 29
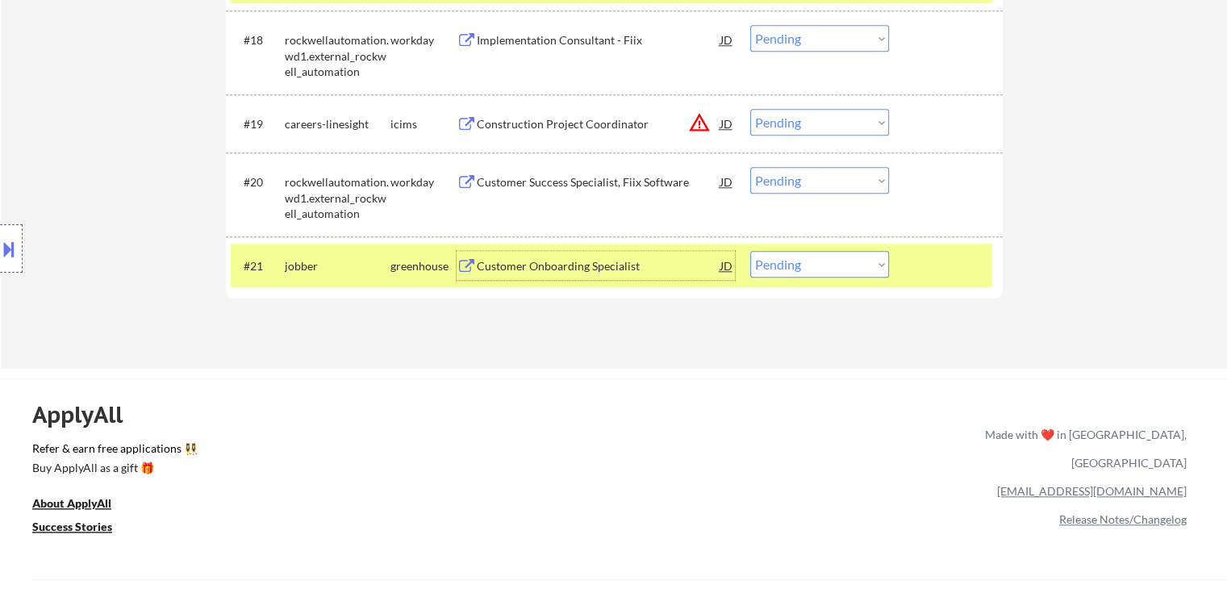
click at [777, 257] on select "Choose an option... Pending Applied Excluded (Questions) Excluded (Expired) Exc…" at bounding box center [819, 264] width 139 height 27
select select ""excluded__expired_""
click at [750, 251] on select "Choose an option... Pending Applied Excluded (Questions) Excluded (Expired) Exc…" at bounding box center [819, 264] width 139 height 27
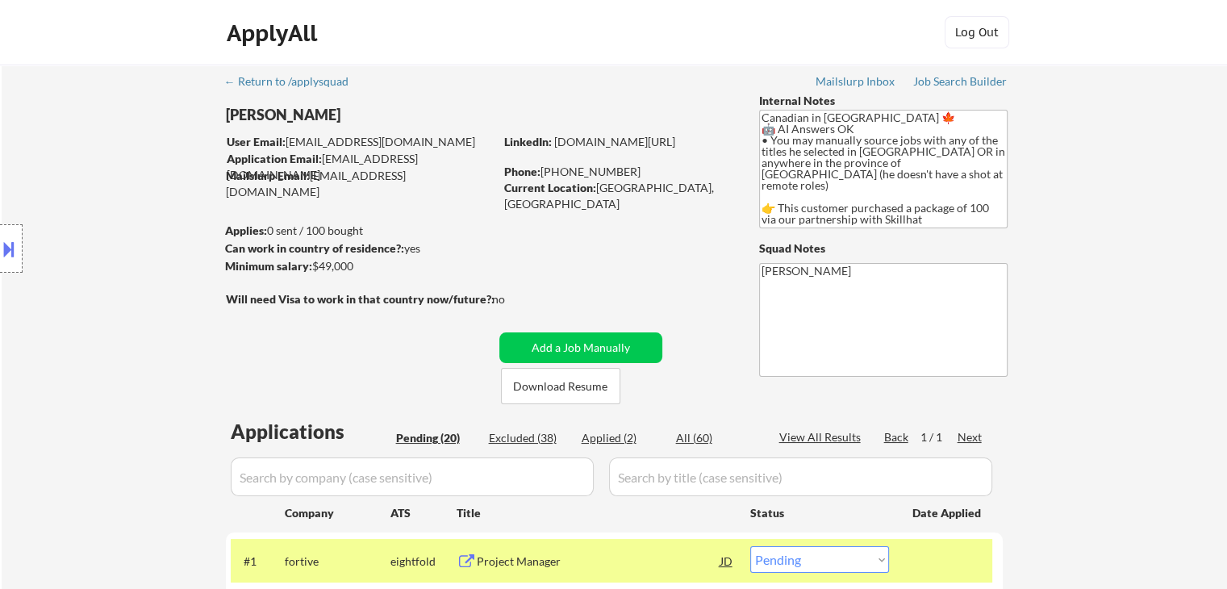
scroll to position [323, 0]
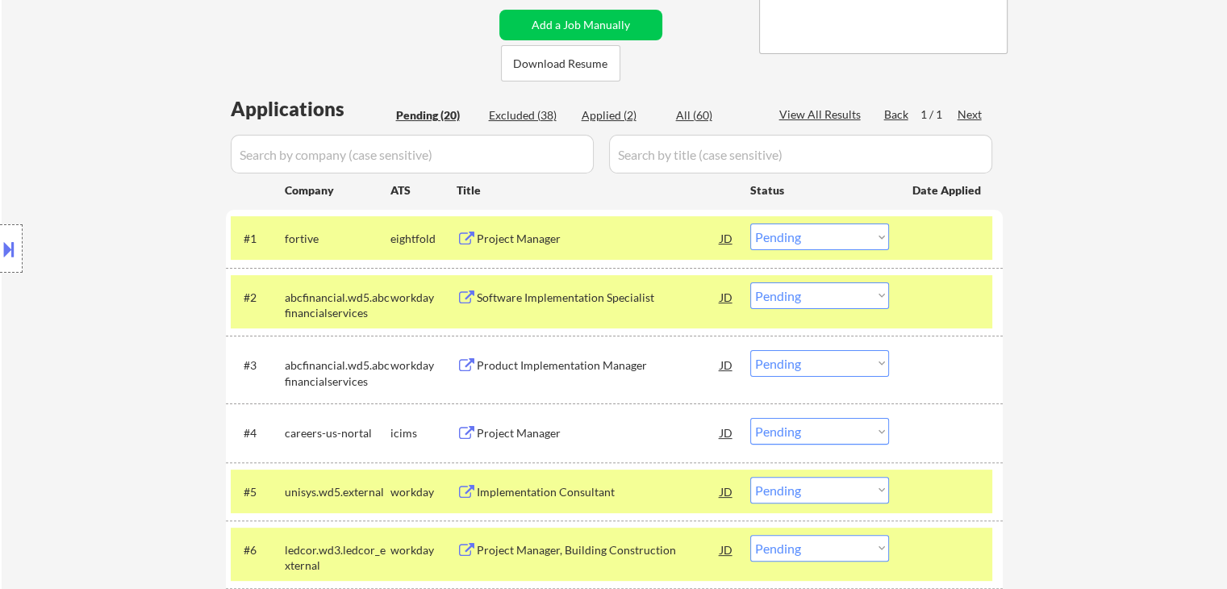
click at [520, 239] on div "Project Manager" at bounding box center [599, 239] width 244 height 16
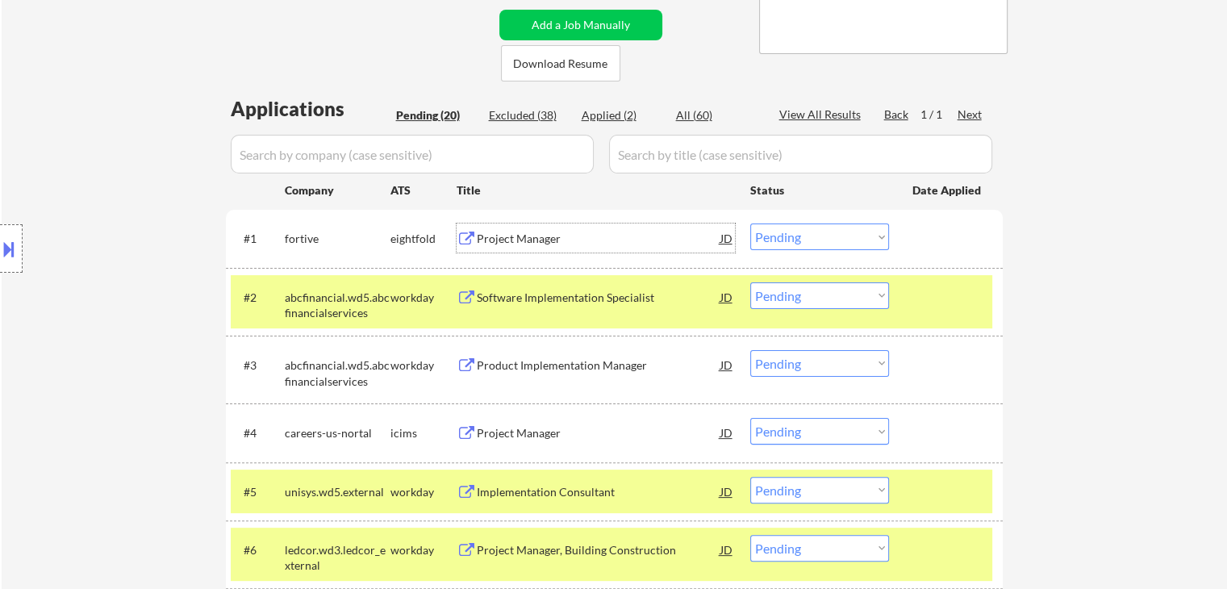
click at [790, 243] on select "Choose an option... Pending Applied Excluded (Questions) Excluded (Expired) Exc…" at bounding box center [819, 236] width 139 height 27
click at [750, 223] on select "Choose an option... Pending Applied Excluded (Questions) Excluded (Expired) Exc…" at bounding box center [819, 236] width 139 height 27
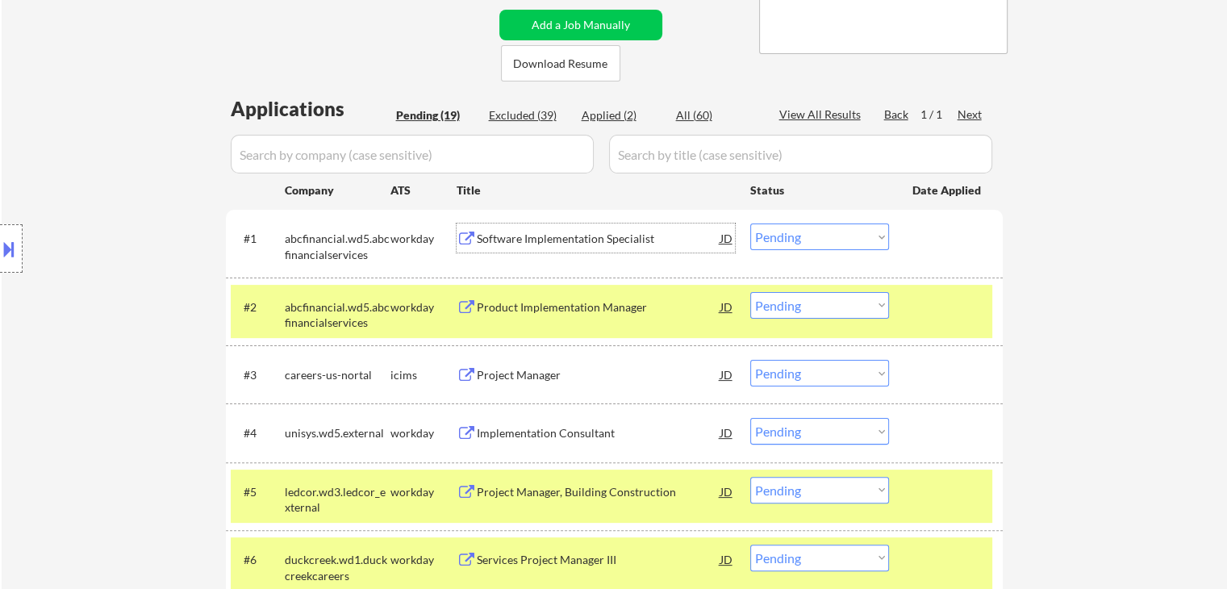
click at [556, 236] on div "Software Implementation Specialist" at bounding box center [599, 239] width 244 height 16
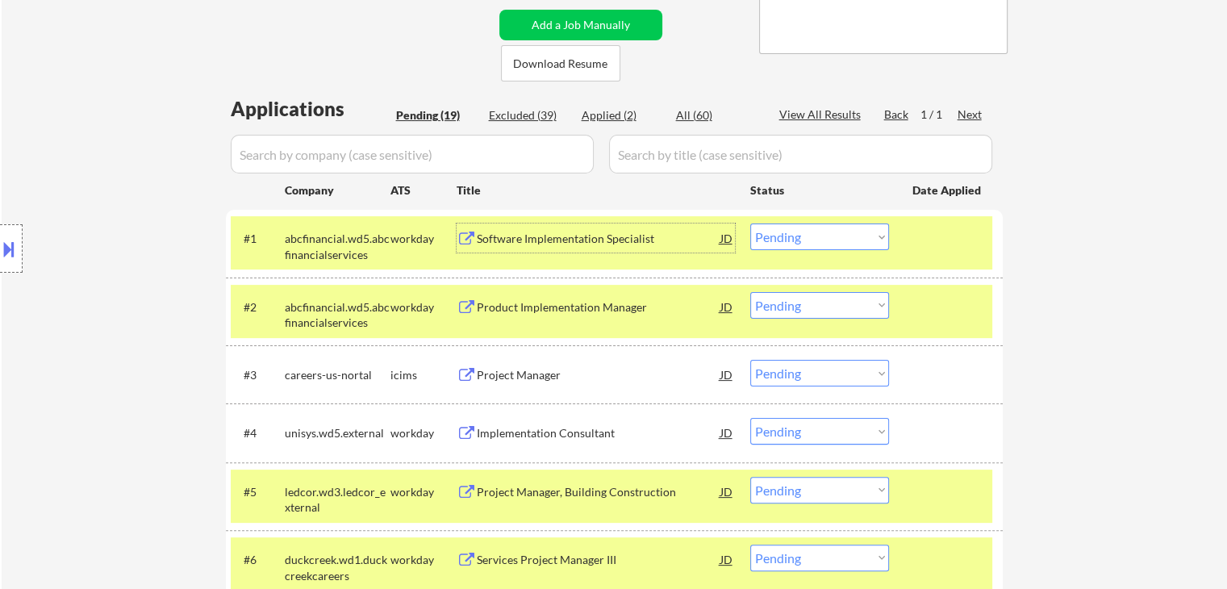
click at [780, 229] on select "Choose an option... Pending Applied Excluded (Questions) Excluded (Expired) Exc…" at bounding box center [819, 236] width 139 height 27
click at [750, 223] on select "Choose an option... Pending Applied Excluded (Questions) Excluded (Expired) Exc…" at bounding box center [819, 236] width 139 height 27
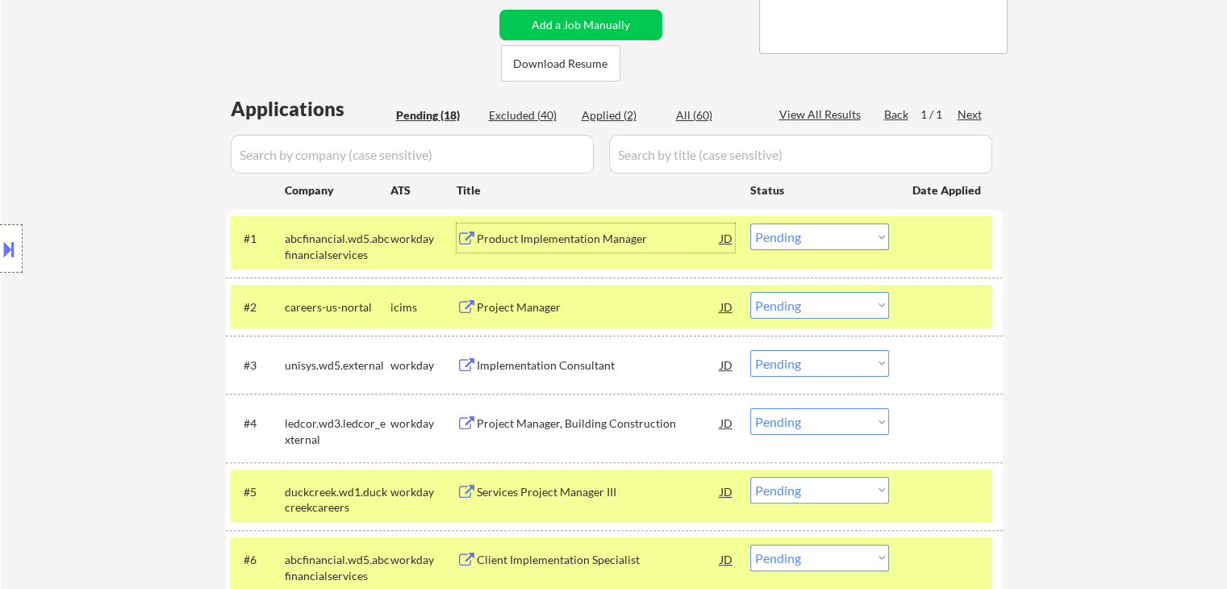
click at [539, 241] on div "Product Implementation Manager" at bounding box center [599, 239] width 244 height 16
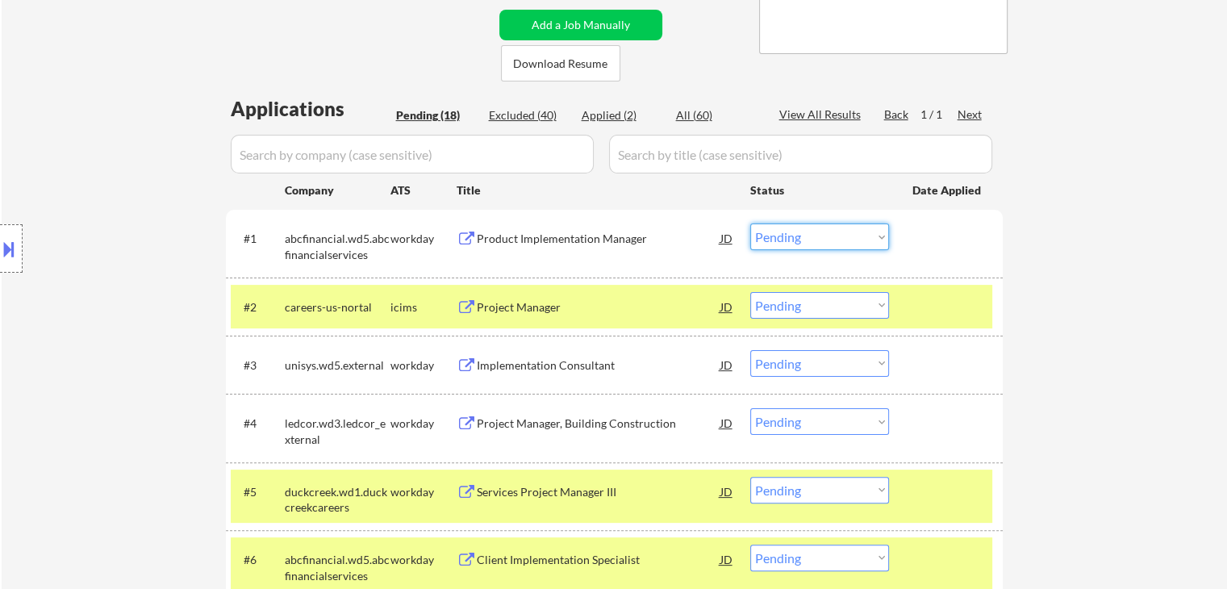
click at [797, 236] on select "Choose an option... Pending Applied Excluded (Questions) Excluded (Expired) Exc…" at bounding box center [819, 236] width 139 height 27
click at [750, 223] on select "Choose an option... Pending Applied Excluded (Questions) Excluded (Expired) Exc…" at bounding box center [819, 236] width 139 height 27
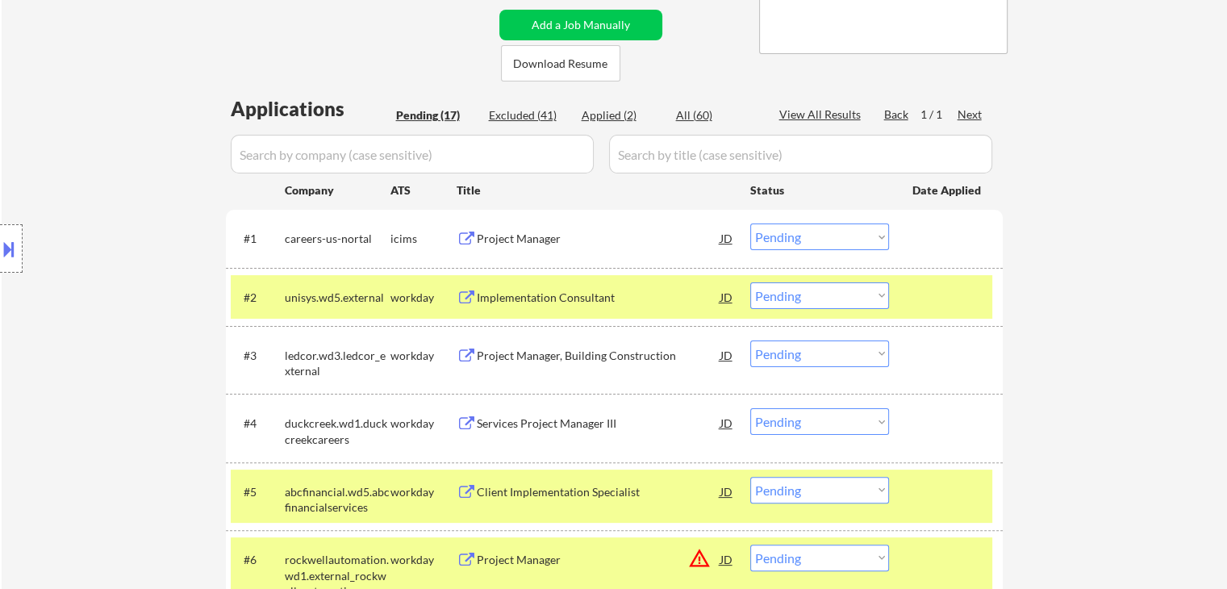
click at [542, 241] on div "Project Manager" at bounding box center [599, 239] width 244 height 16
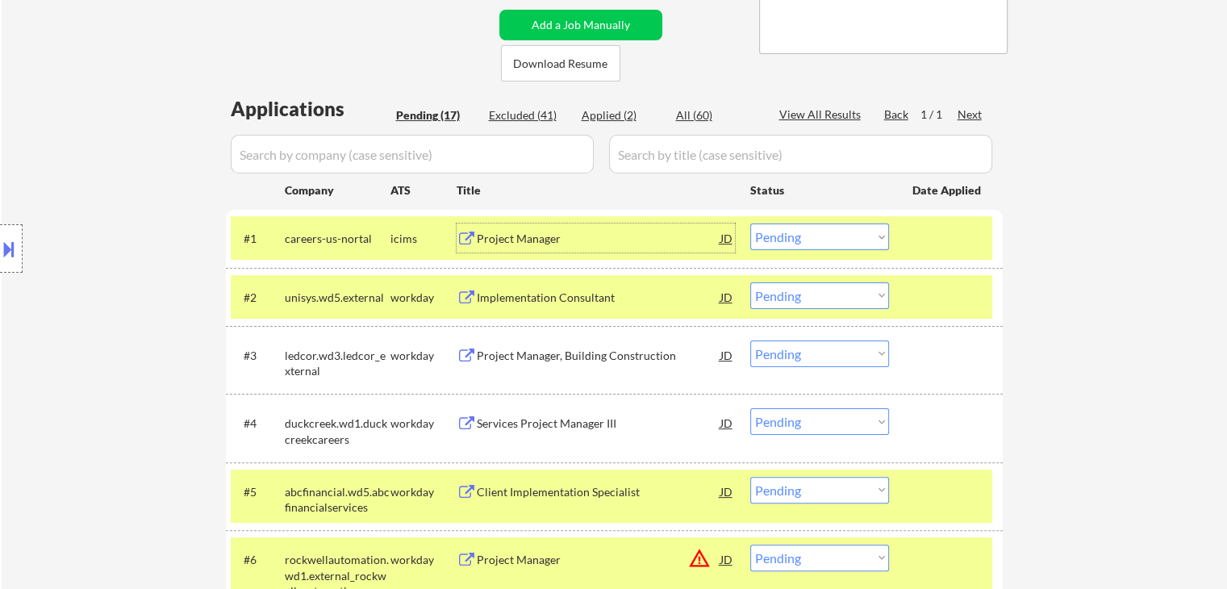
click at [784, 235] on select "Choose an option... Pending Applied Excluded (Questions) Excluded (Expired) Exc…" at bounding box center [819, 236] width 139 height 27
click at [750, 223] on select "Choose an option... Pending Applied Excluded (Questions) Excluded (Expired) Exc…" at bounding box center [819, 236] width 139 height 27
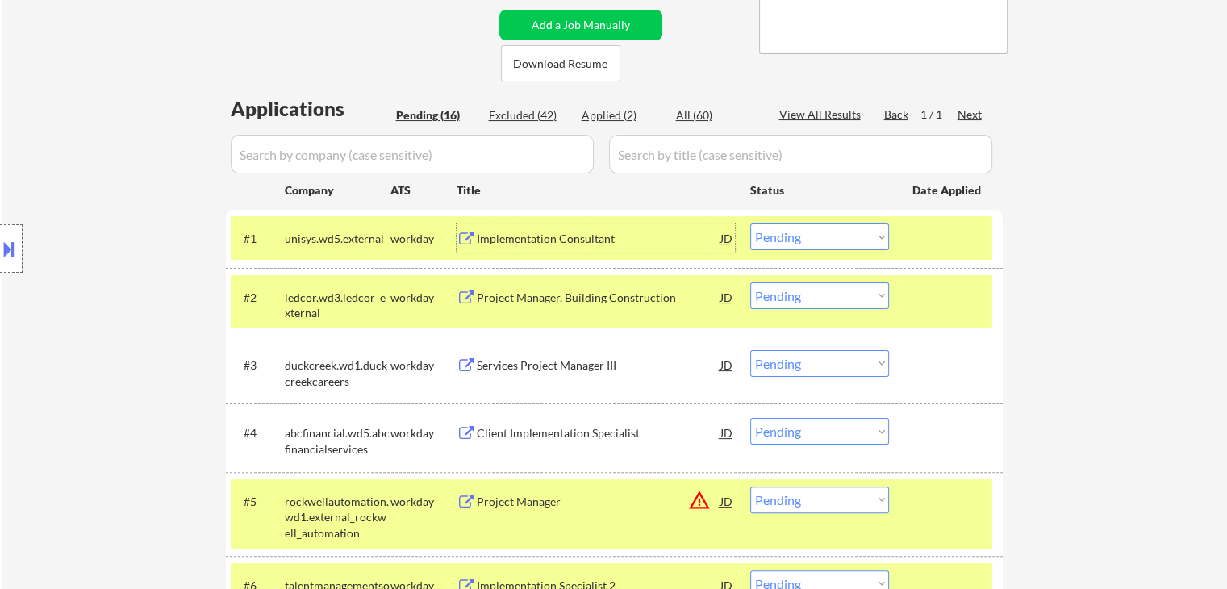
click at [566, 236] on div "Implementation Consultant" at bounding box center [599, 239] width 244 height 16
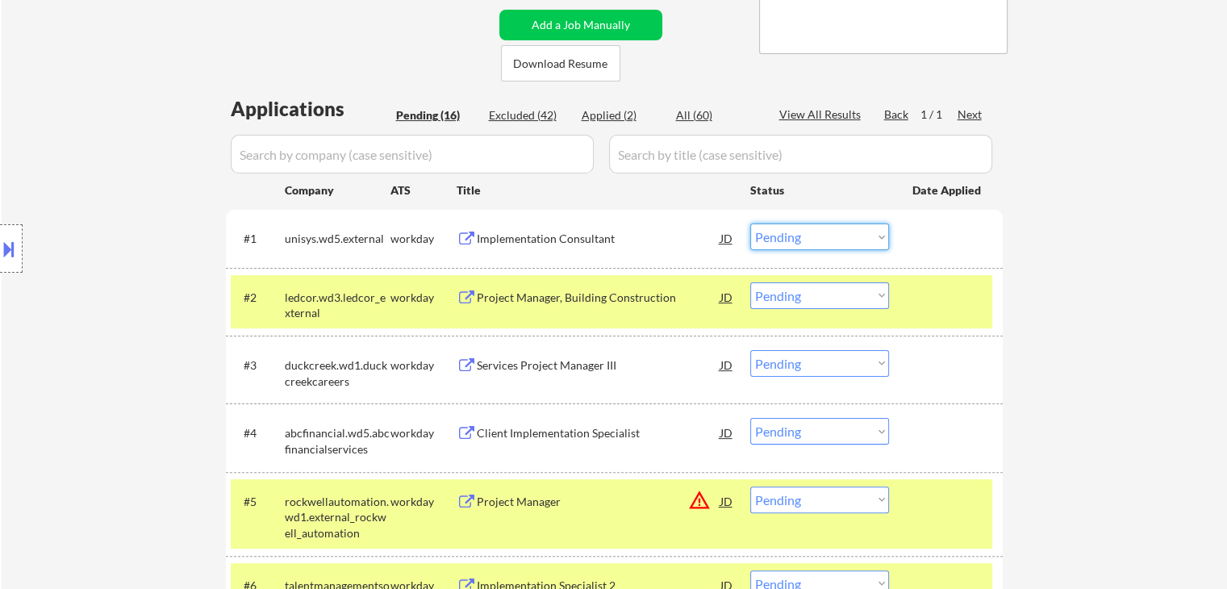
drag, startPoint x: 771, startPoint y: 240, endPoint x: 781, endPoint y: 249, distance: 13.7
click at [771, 240] on select "Choose an option... Pending Applied Excluded (Questions) Excluded (Expired) Exc…" at bounding box center [819, 236] width 139 height 27
click at [750, 223] on select "Choose an option... Pending Applied Excluded (Questions) Excluded (Expired) Exc…" at bounding box center [819, 236] width 139 height 27
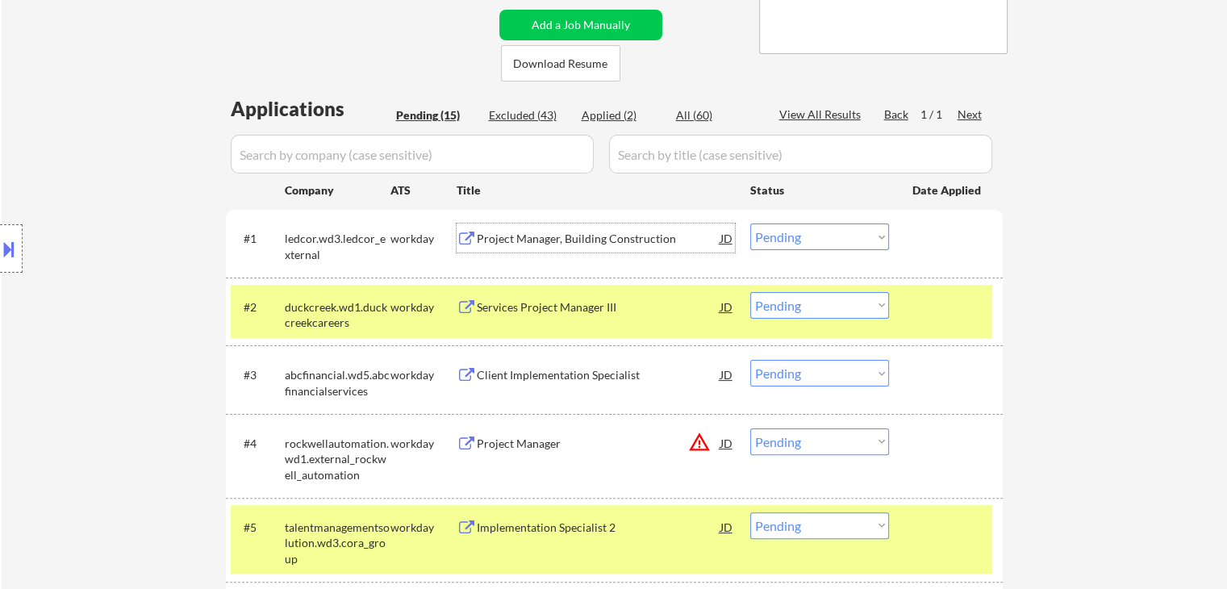
click at [585, 241] on div "Project Manager, Building Construction" at bounding box center [599, 239] width 244 height 16
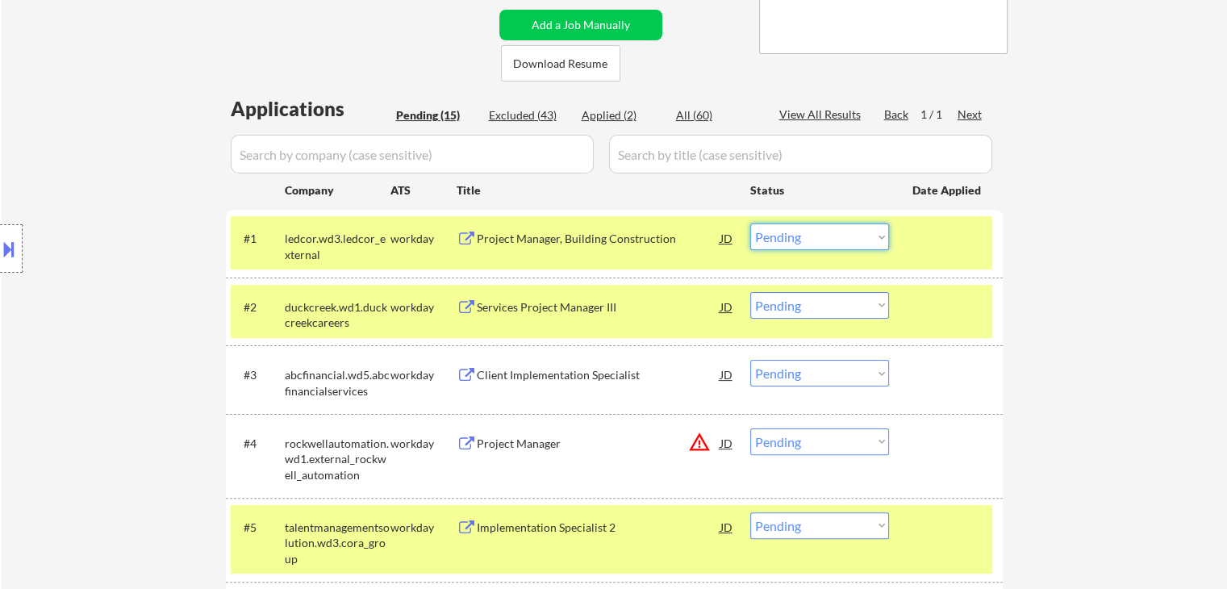
click at [808, 244] on select "Choose an option... Pending Applied Excluded (Questions) Excluded (Expired) Exc…" at bounding box center [819, 236] width 139 height 27
click at [750, 223] on select "Choose an option... Pending Applied Excluded (Questions) Excluded (Expired) Exc…" at bounding box center [819, 236] width 139 height 27
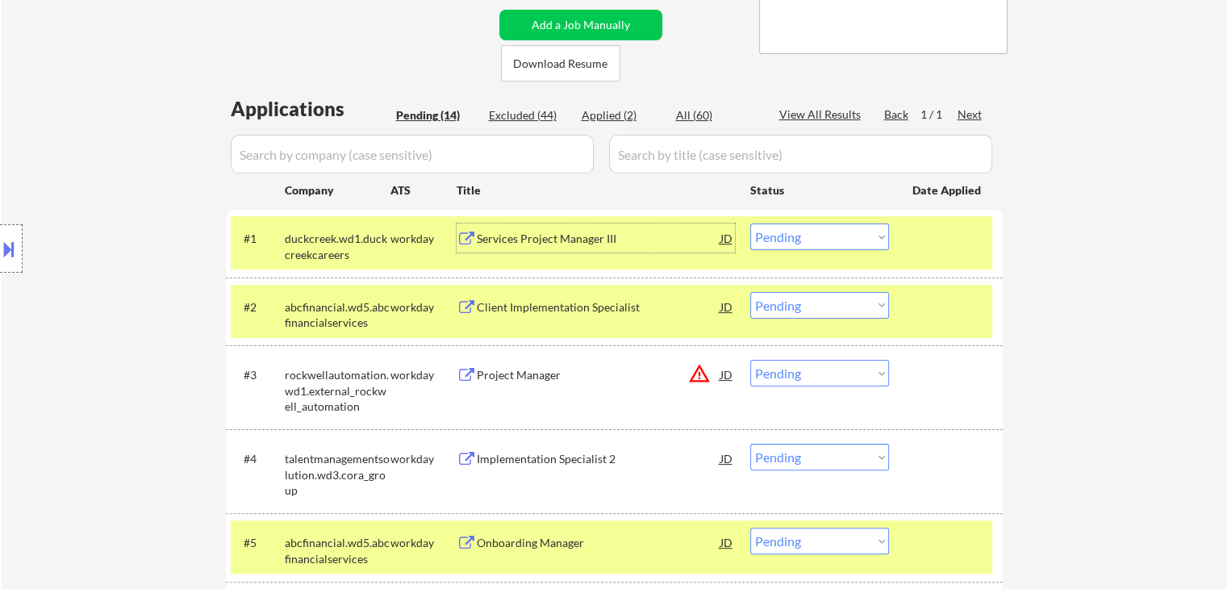
click at [540, 241] on div "Services Project Manager III" at bounding box center [599, 239] width 244 height 16
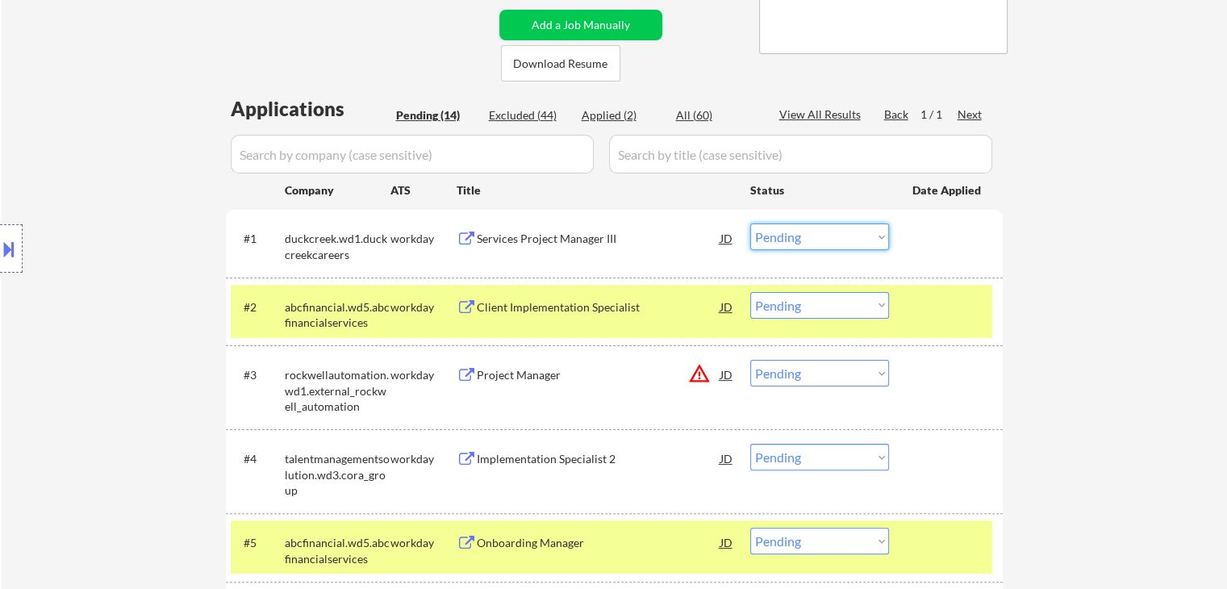
click at [769, 240] on select "Choose an option... Pending Applied Excluded (Questions) Excluded (Expired) Exc…" at bounding box center [819, 236] width 139 height 27
click at [750, 223] on select "Choose an option... Pending Applied Excluded (Questions) Excluded (Expired) Exc…" at bounding box center [819, 236] width 139 height 27
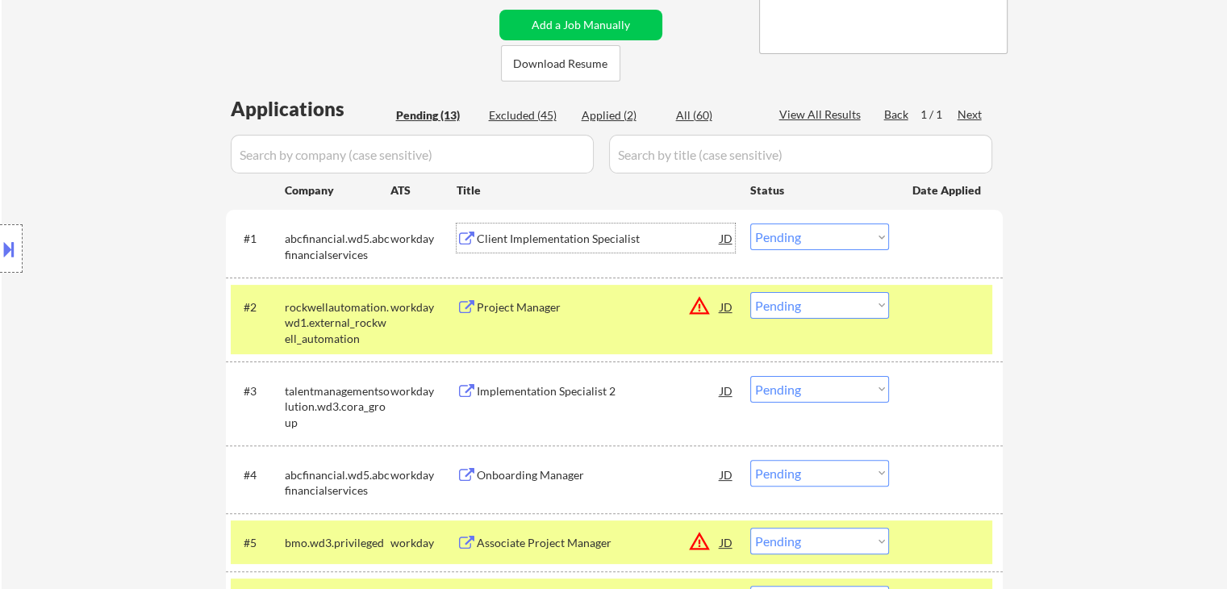
click at [551, 239] on div "Client Implementation Specialist" at bounding box center [599, 239] width 244 height 16
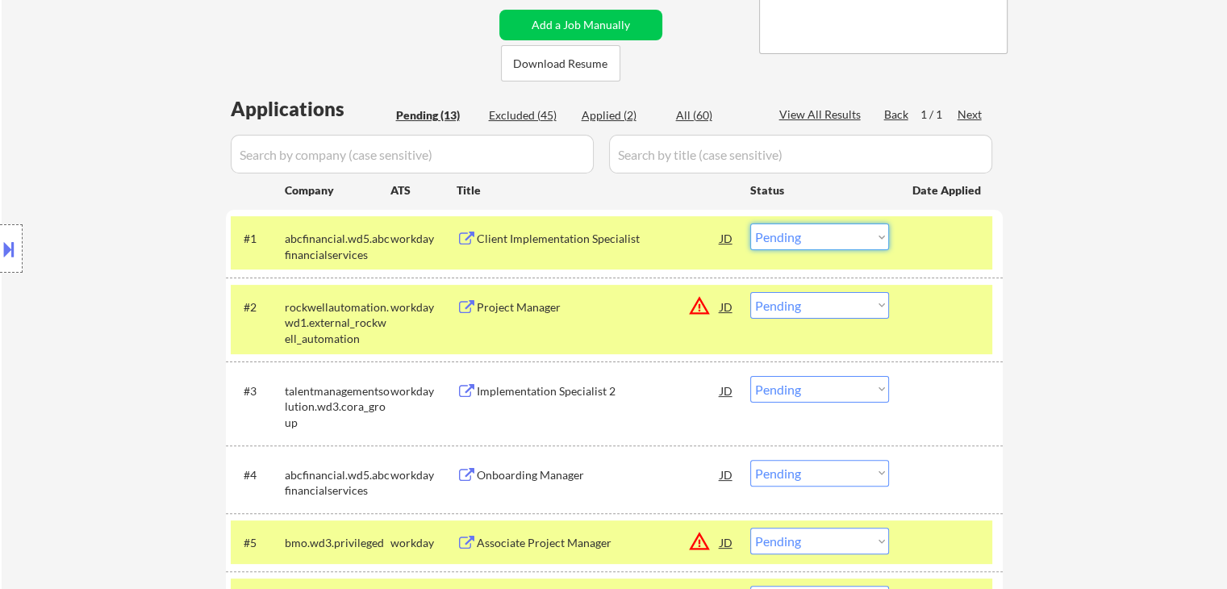
click at [809, 230] on select "Choose an option... Pending Applied Excluded (Questions) Excluded (Expired) Exc…" at bounding box center [819, 236] width 139 height 27
click at [750, 223] on select "Choose an option... Pending Applied Excluded (Questions) Excluded (Expired) Exc…" at bounding box center [819, 236] width 139 height 27
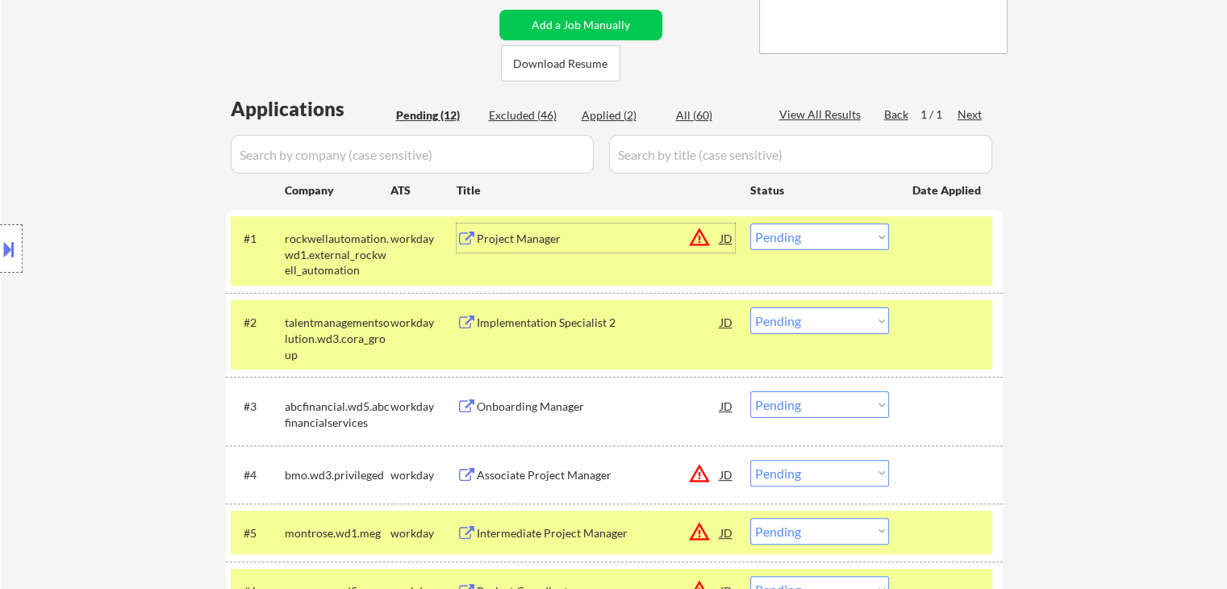
click at [543, 246] on div "Project Manager" at bounding box center [599, 237] width 244 height 29
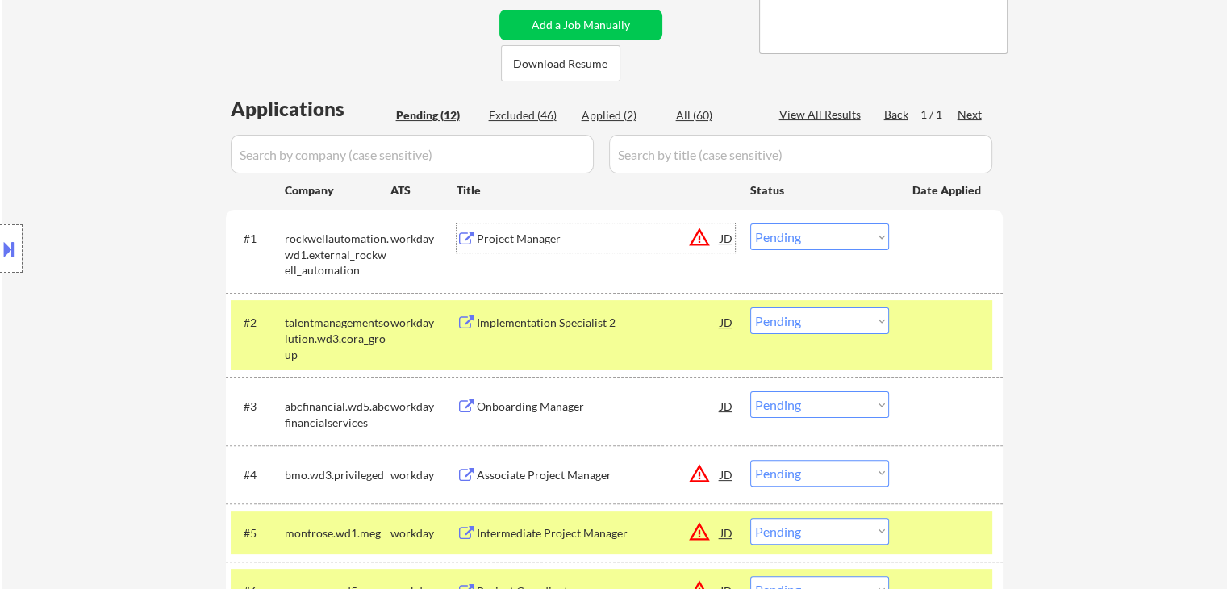
click at [782, 236] on select "Choose an option... Pending Applied Excluded (Questions) Excluded (Expired) Exc…" at bounding box center [819, 236] width 139 height 27
click at [750, 223] on select "Choose an option... Pending Applied Excluded (Questions) Excluded (Expired) Exc…" at bounding box center [819, 236] width 139 height 27
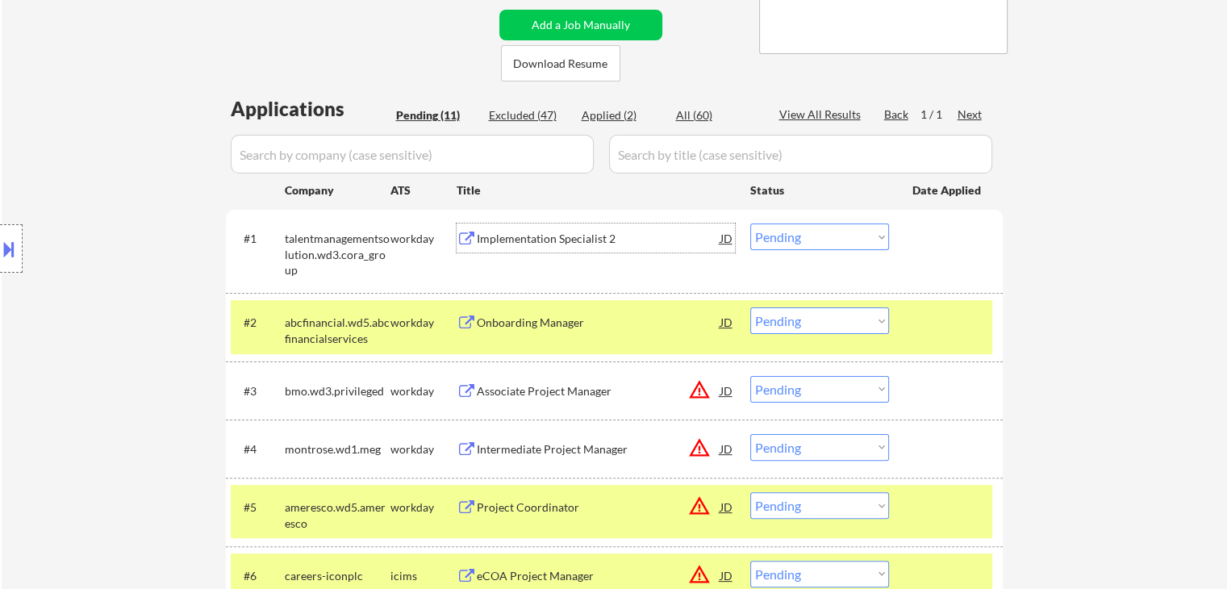
click at [547, 238] on div "Implementation Specialist 2" at bounding box center [599, 239] width 244 height 16
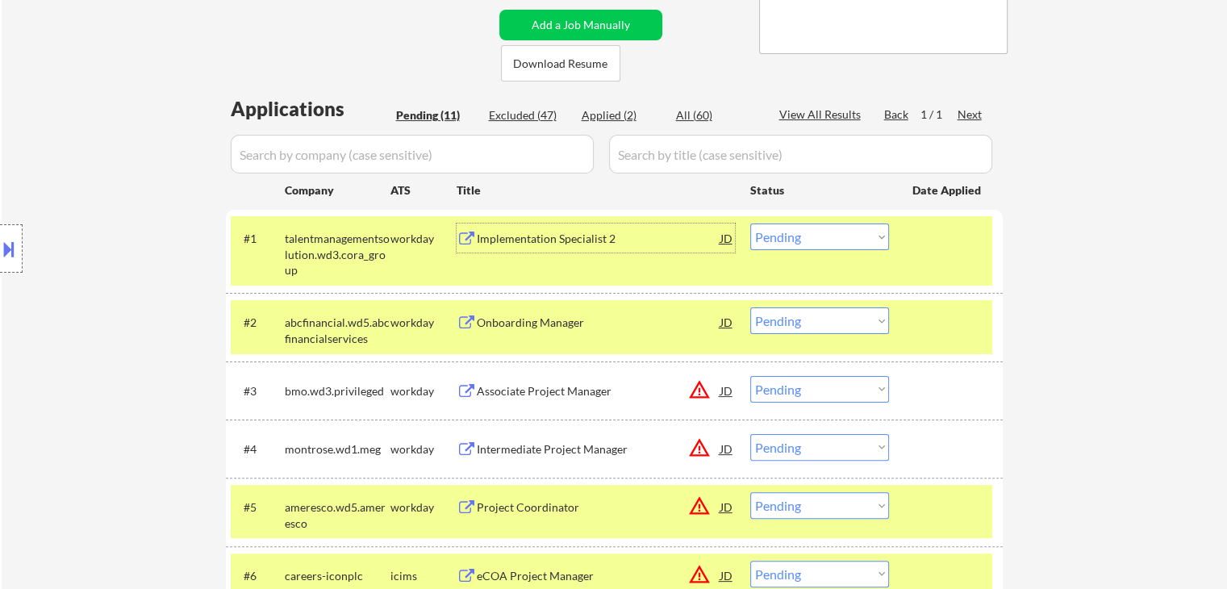
click at [818, 235] on select "Choose an option... Pending Applied Excluded (Questions) Excluded (Expired) Exc…" at bounding box center [819, 236] width 139 height 27
click at [750, 223] on select "Choose an option... Pending Applied Excluded (Questions) Excluded (Expired) Exc…" at bounding box center [819, 236] width 139 height 27
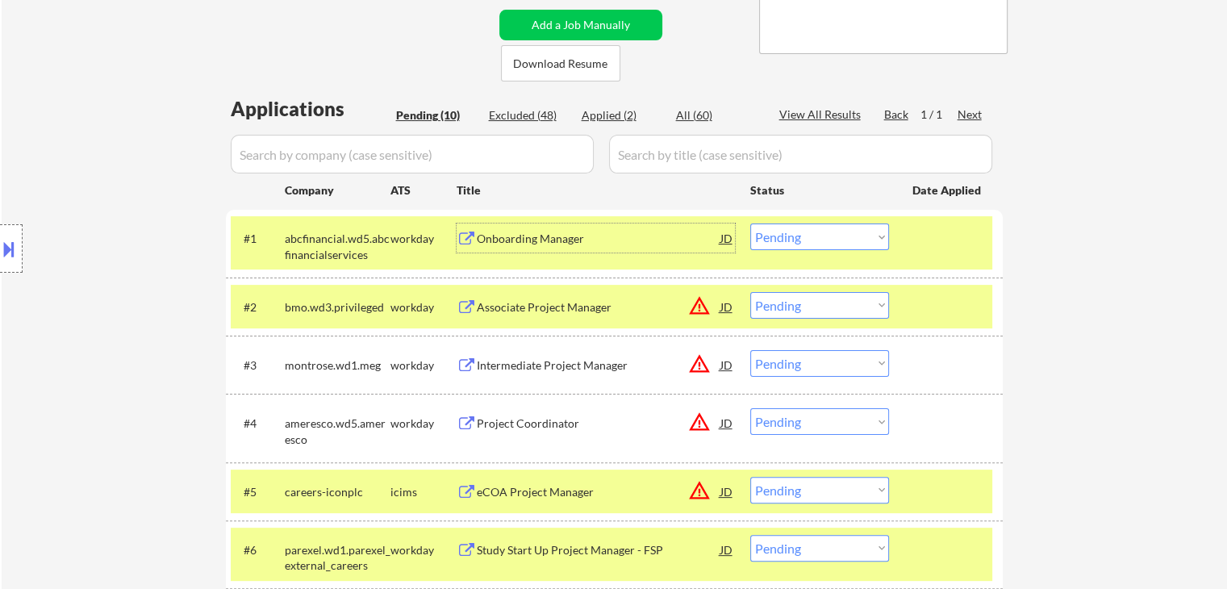
click at [552, 237] on div "Onboarding Manager" at bounding box center [599, 239] width 244 height 16
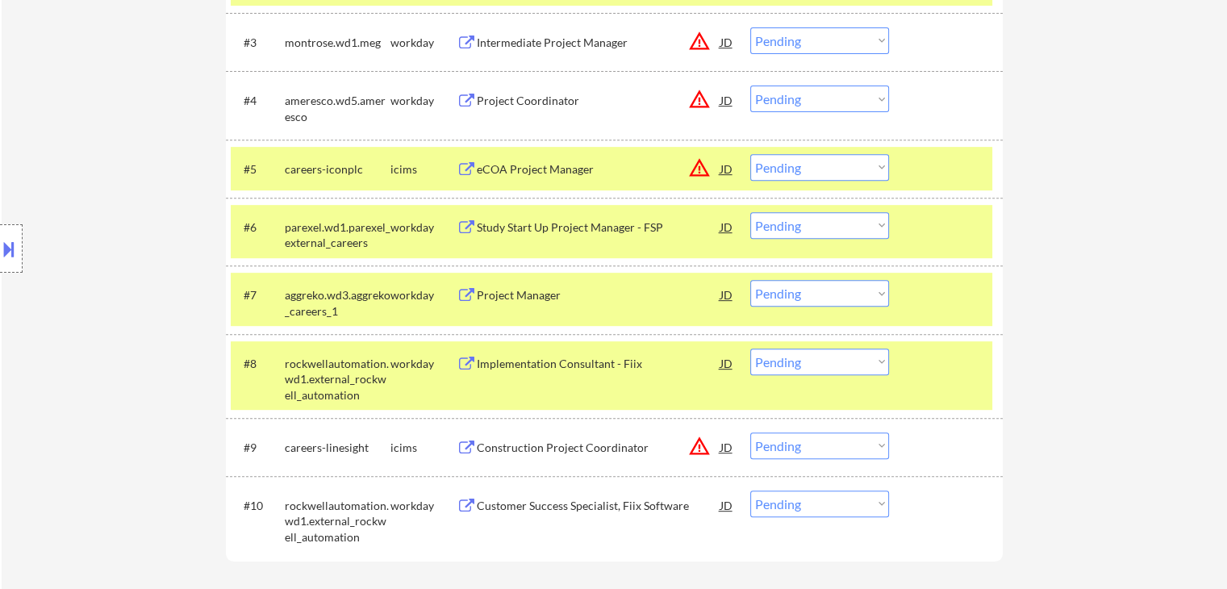
scroll to position [403, 0]
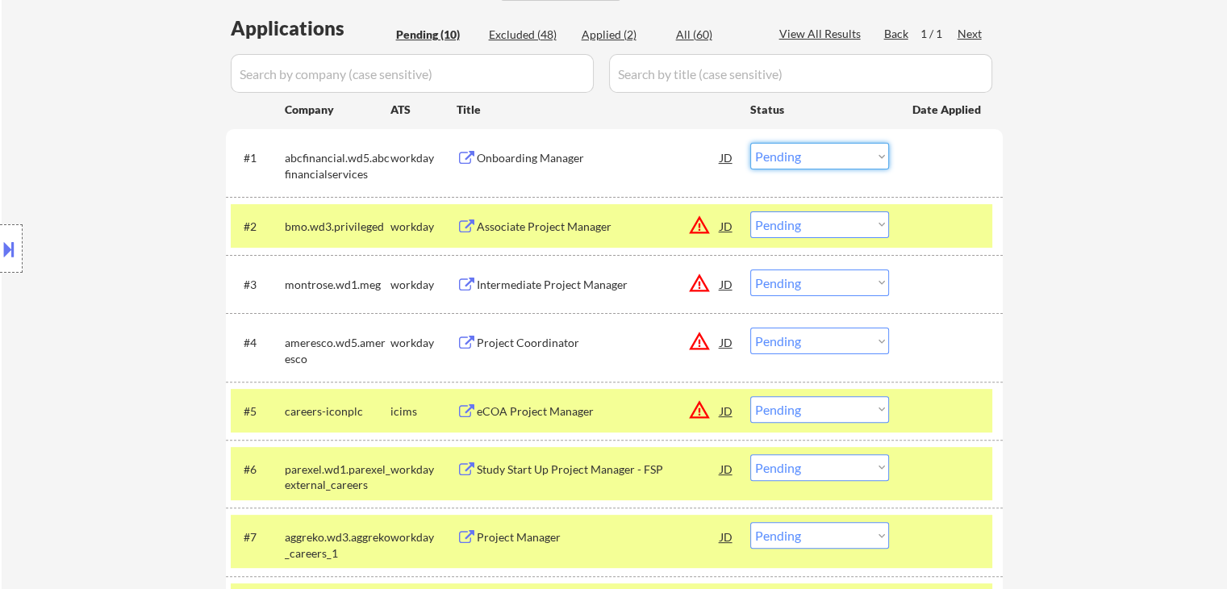
click at [799, 160] on select "Choose an option... Pending Applied Excluded (Questions) Excluded (Expired) Exc…" at bounding box center [819, 156] width 139 height 27
select select ""excluded__expired_""
click at [750, 143] on select "Choose an option... Pending Applied Excluded (Questions) Excluded (Expired) Exc…" at bounding box center [819, 156] width 139 height 27
click at [524, 226] on div "Associate Project Manager" at bounding box center [599, 227] width 244 height 16
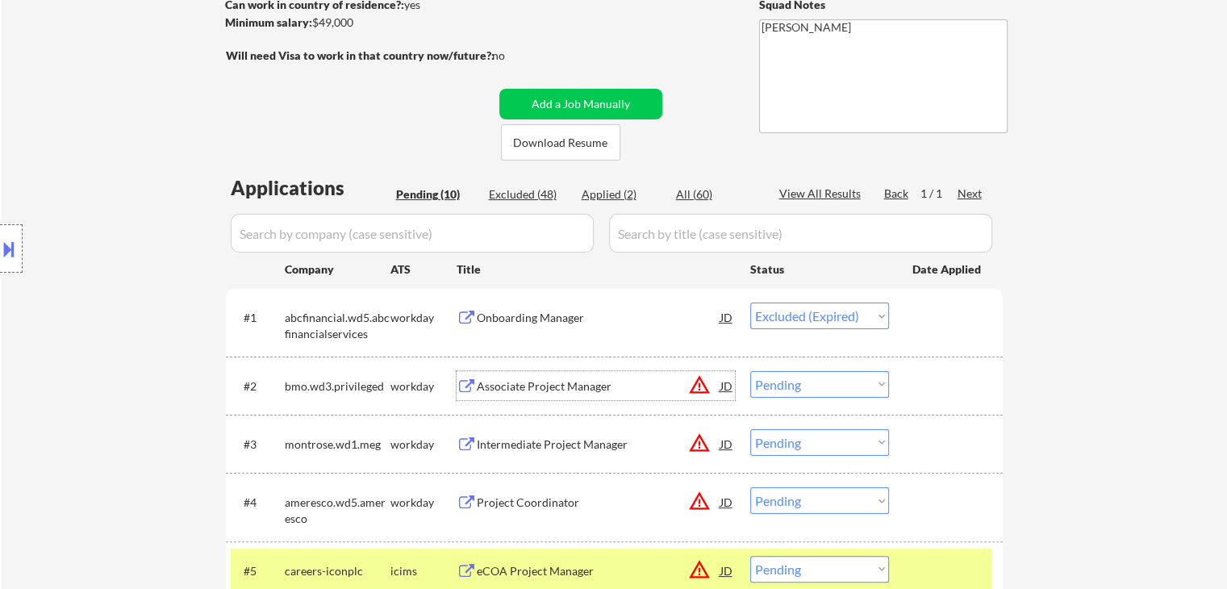
scroll to position [242, 0]
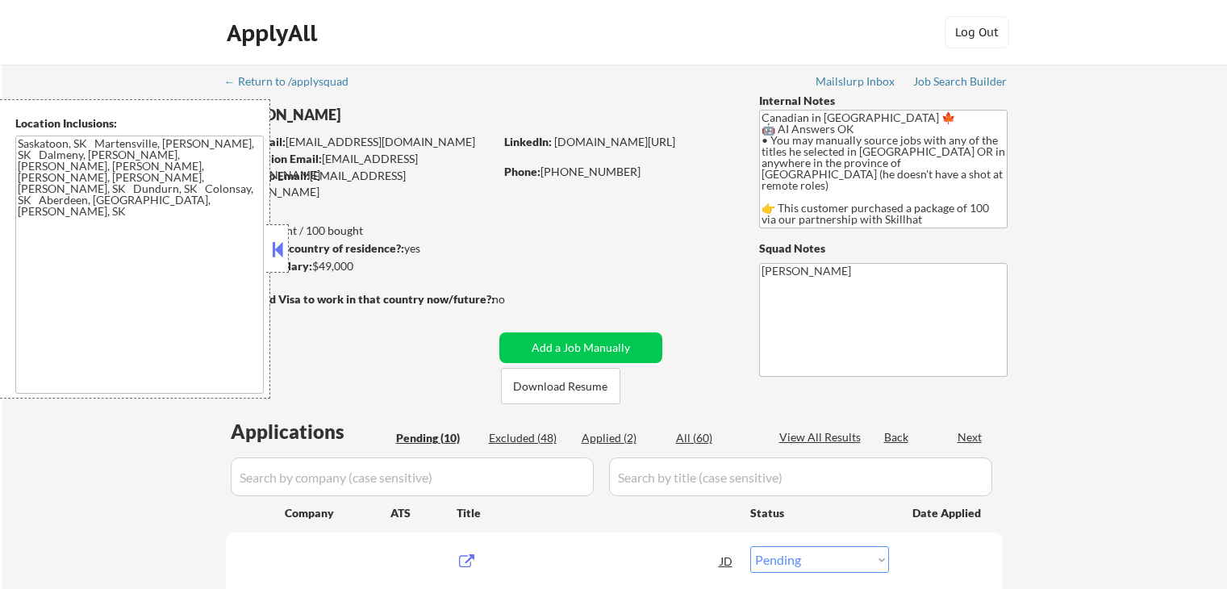
select select ""pending""
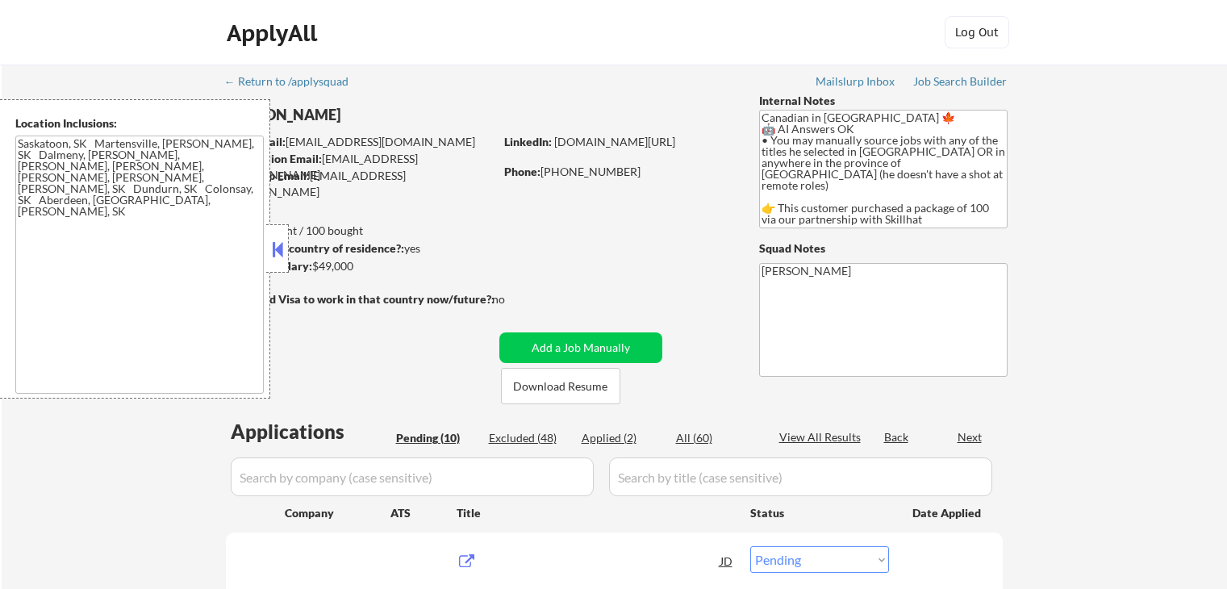
select select ""pending""
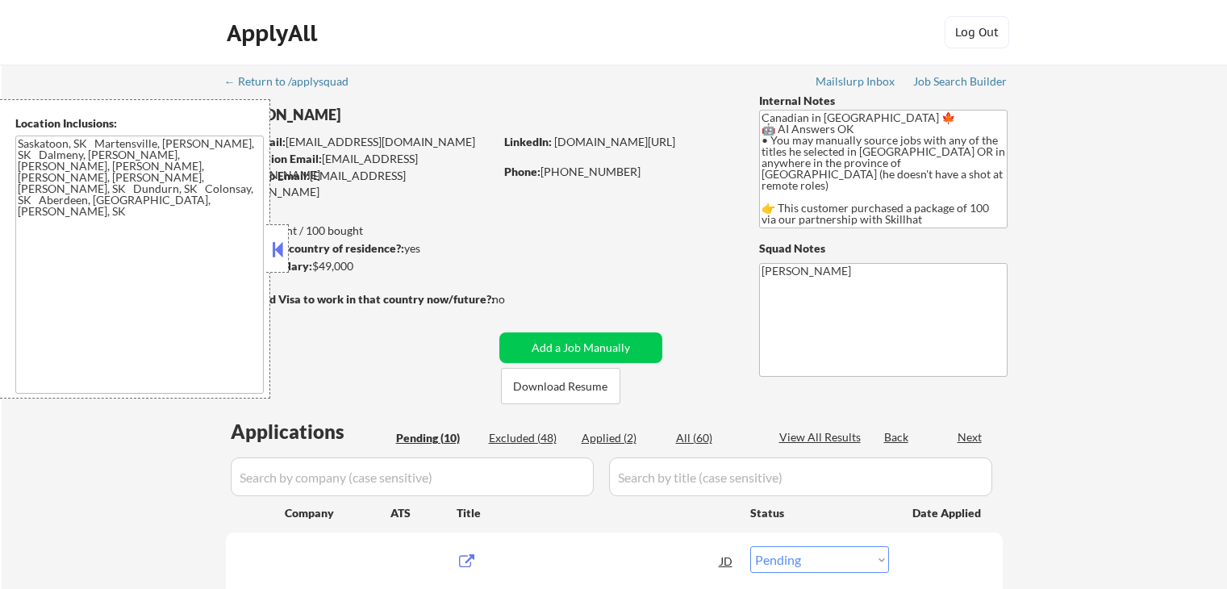
scroll to position [236, 0]
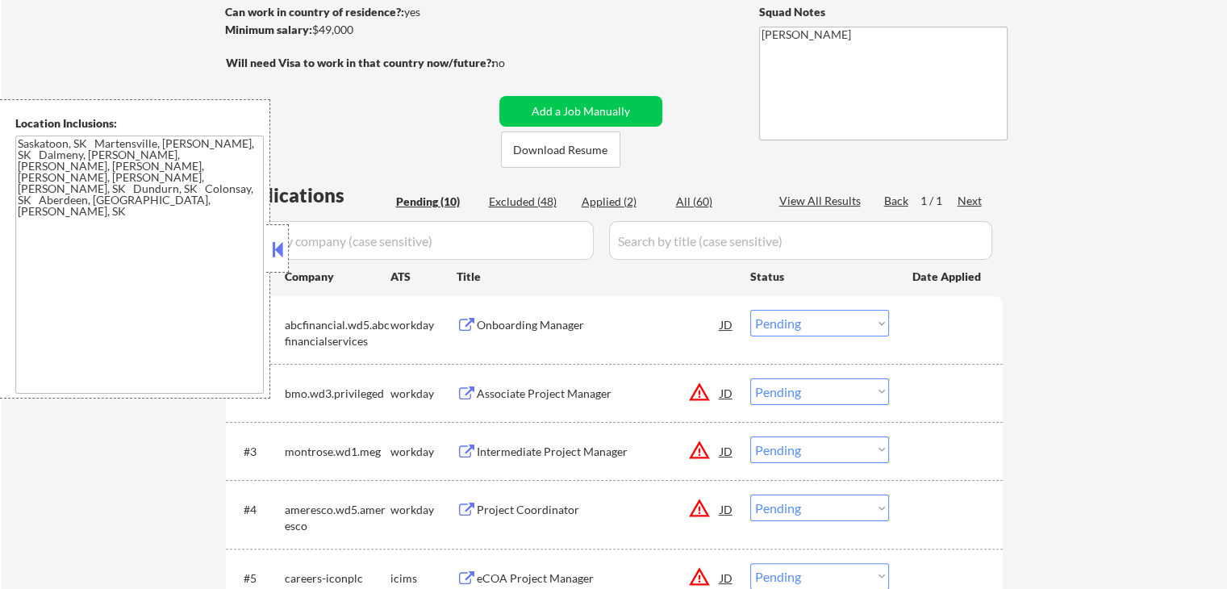
click at [275, 243] on button at bounding box center [278, 249] width 18 height 24
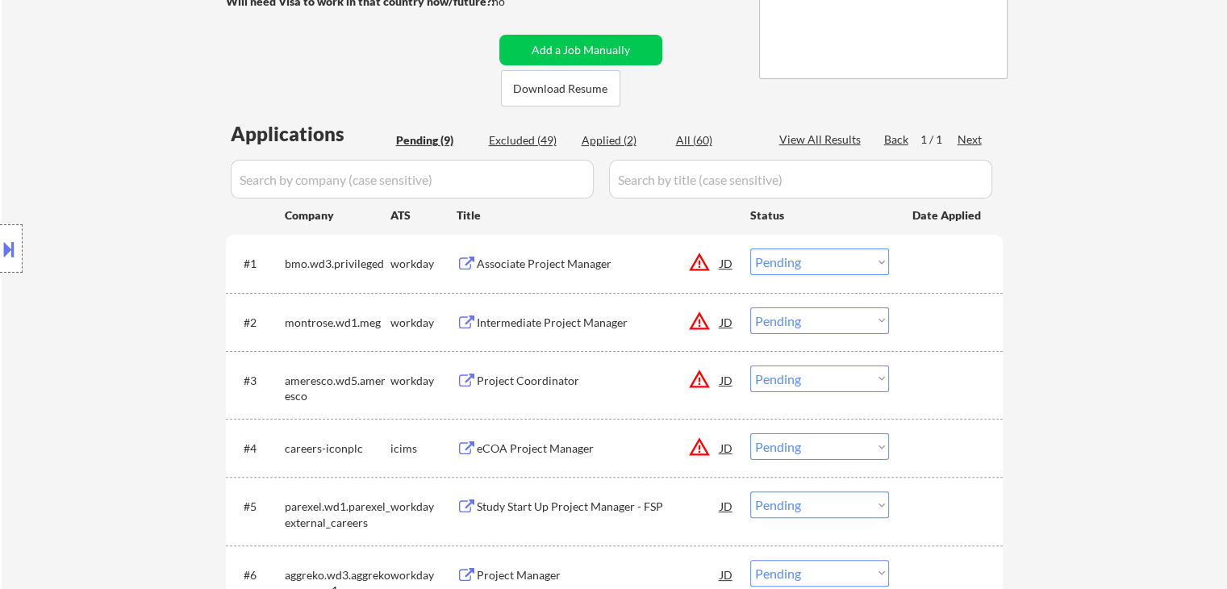
scroll to position [323, 0]
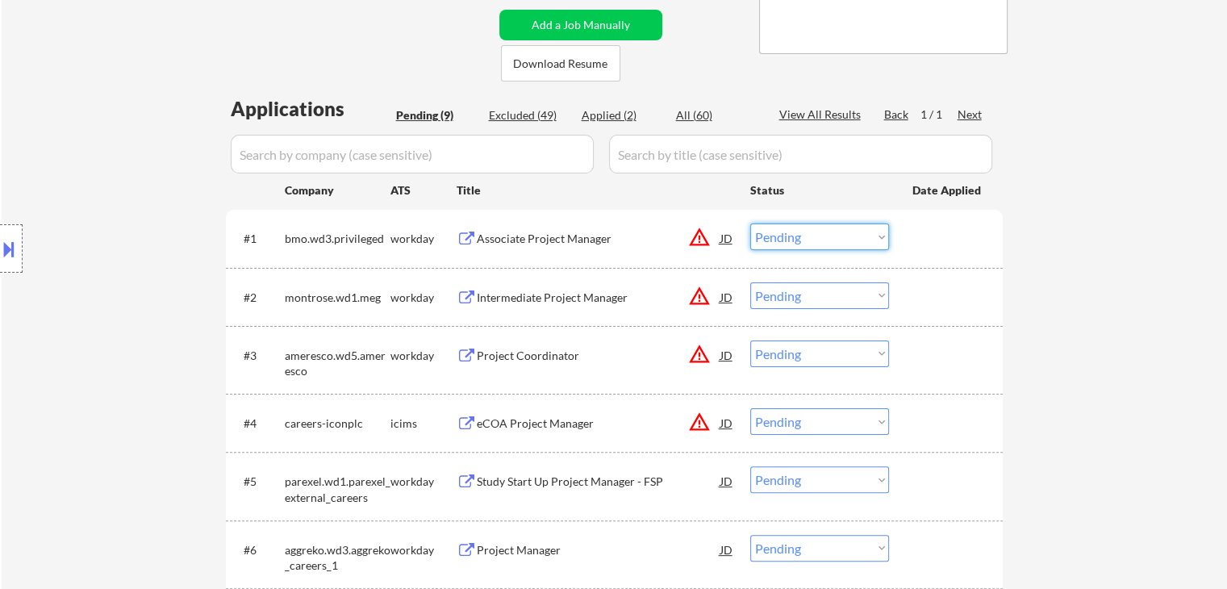
drag, startPoint x: 781, startPoint y: 236, endPoint x: 787, endPoint y: 248, distance: 13.0
click at [781, 236] on select "Choose an option... Pending Applied Excluded (Questions) Excluded (Expired) Exc…" at bounding box center [819, 236] width 139 height 27
click at [750, 223] on select "Choose an option... Pending Applied Excluded (Questions) Excluded (Expired) Exc…" at bounding box center [819, 236] width 139 height 27
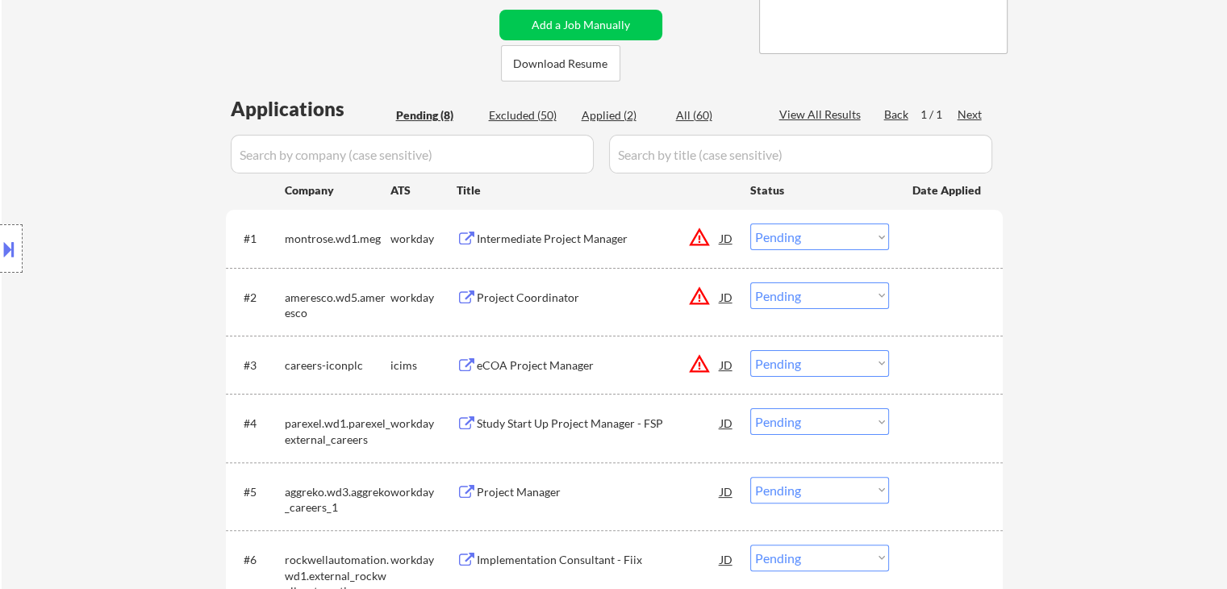
click at [546, 238] on div "Intermediate Project Manager" at bounding box center [599, 239] width 244 height 16
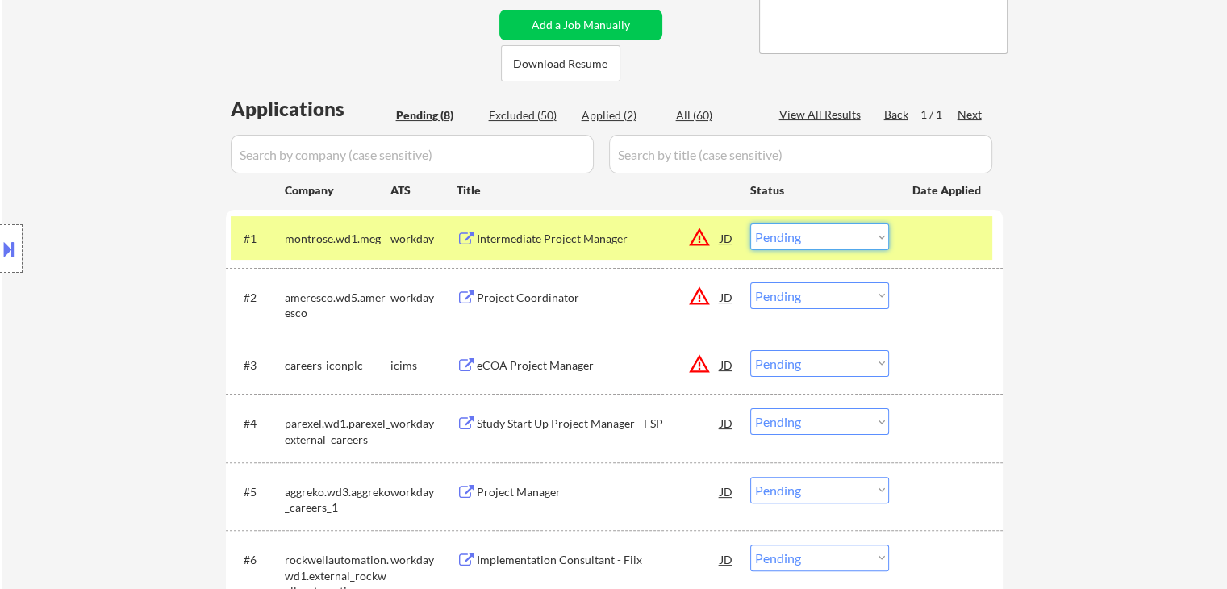
click at [826, 240] on select "Choose an option... Pending Applied Excluded (Questions) Excluded (Expired) Exc…" at bounding box center [819, 236] width 139 height 27
click at [750, 223] on select "Choose an option... Pending Applied Excluded (Questions) Excluded (Expired) Exc…" at bounding box center [819, 236] width 139 height 27
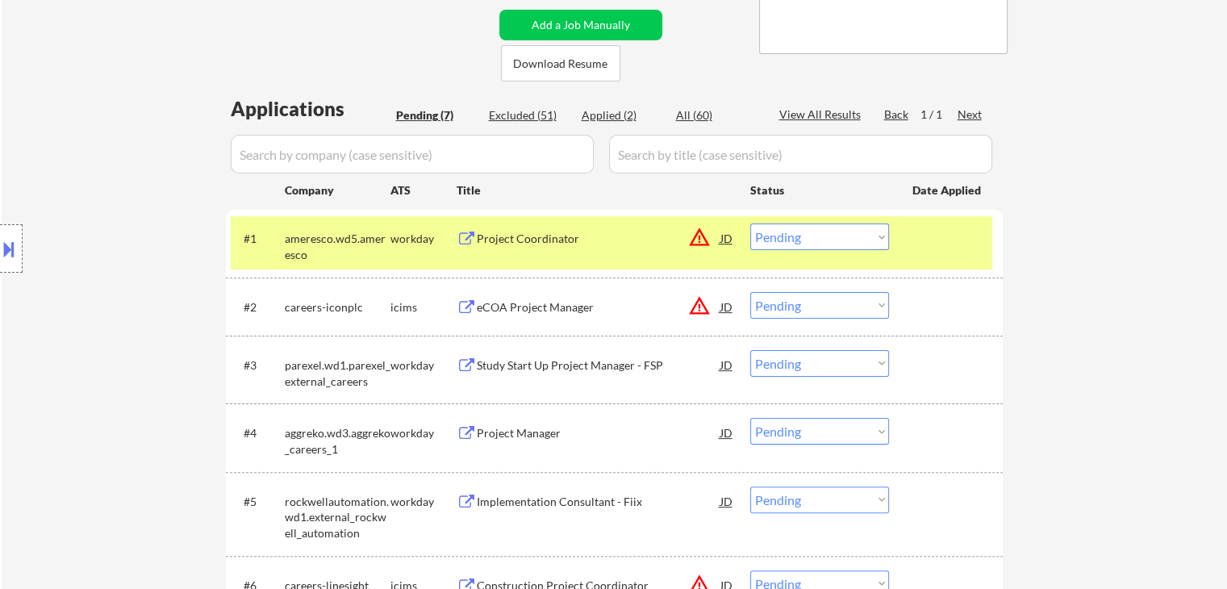
click at [555, 244] on div "Project Coordinator" at bounding box center [599, 239] width 244 height 16
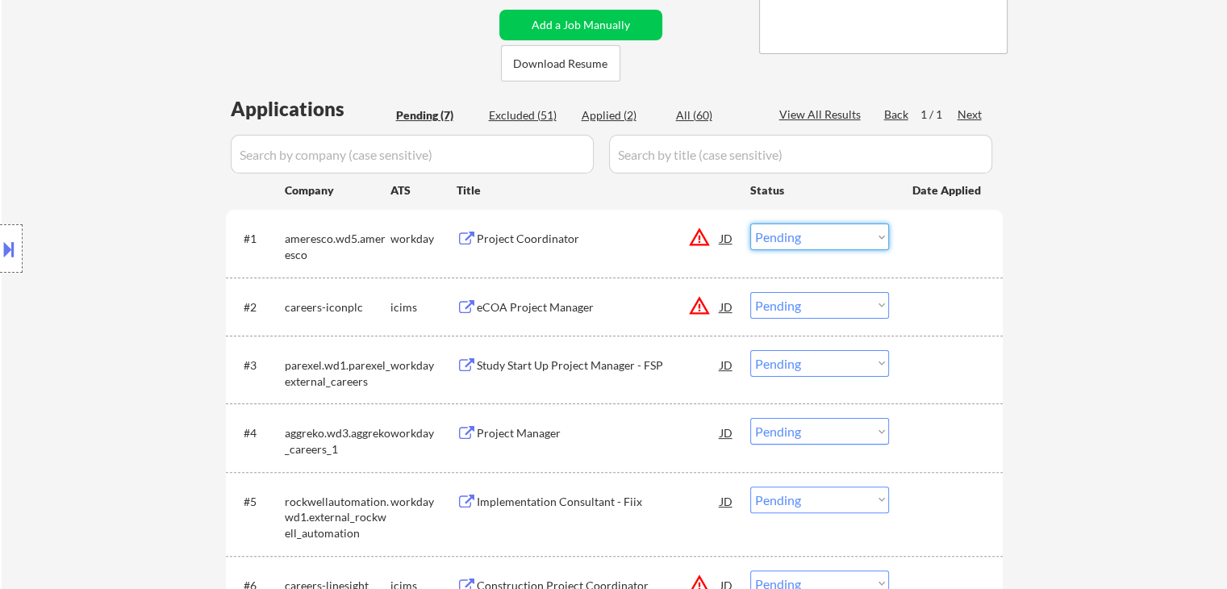
click at [784, 232] on select "Choose an option... Pending Applied Excluded (Questions) Excluded (Expired) Exc…" at bounding box center [819, 236] width 139 height 27
click at [750, 223] on select "Choose an option... Pending Applied Excluded (Questions) Excluded (Expired) Exc…" at bounding box center [819, 236] width 139 height 27
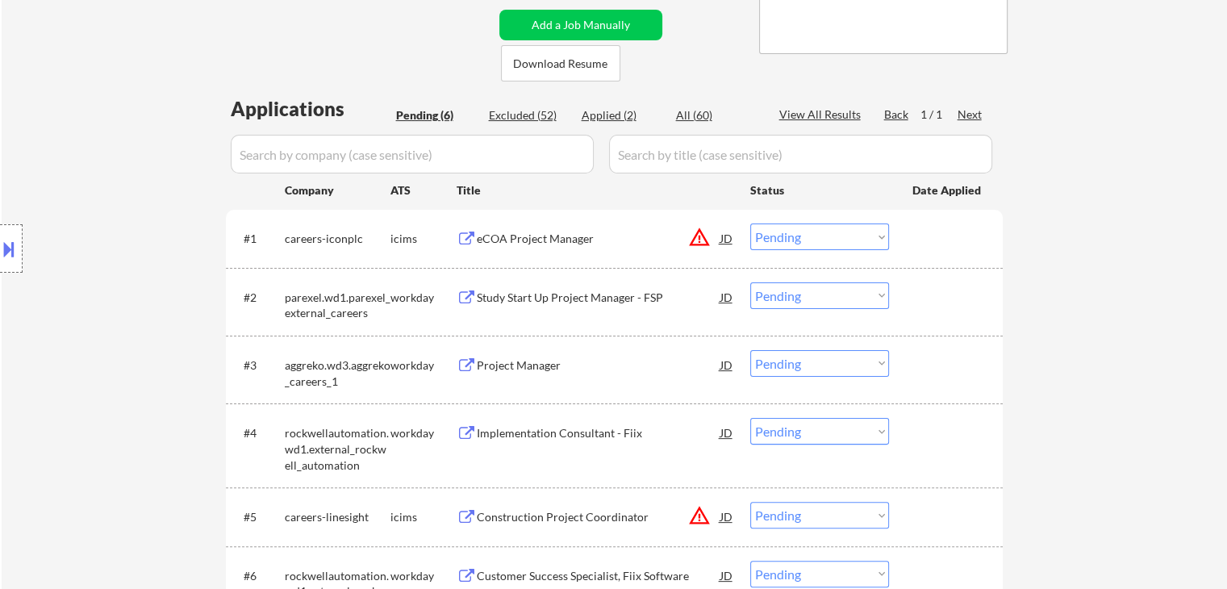
click at [575, 233] on div "eCOA Project Manager" at bounding box center [599, 239] width 244 height 16
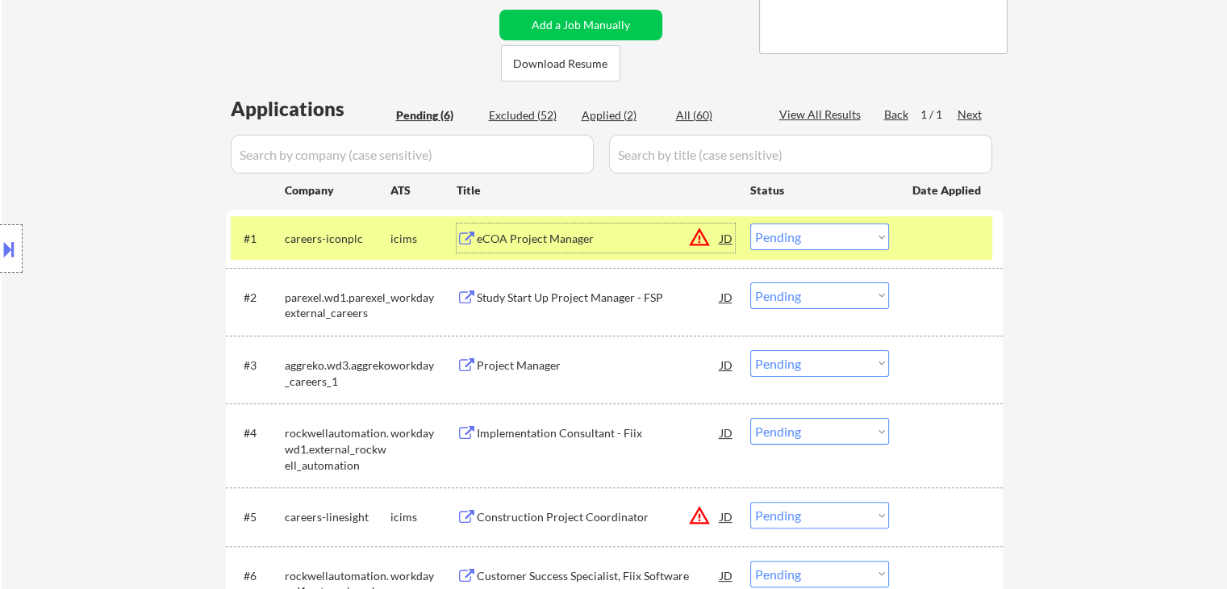
scroll to position [403, 0]
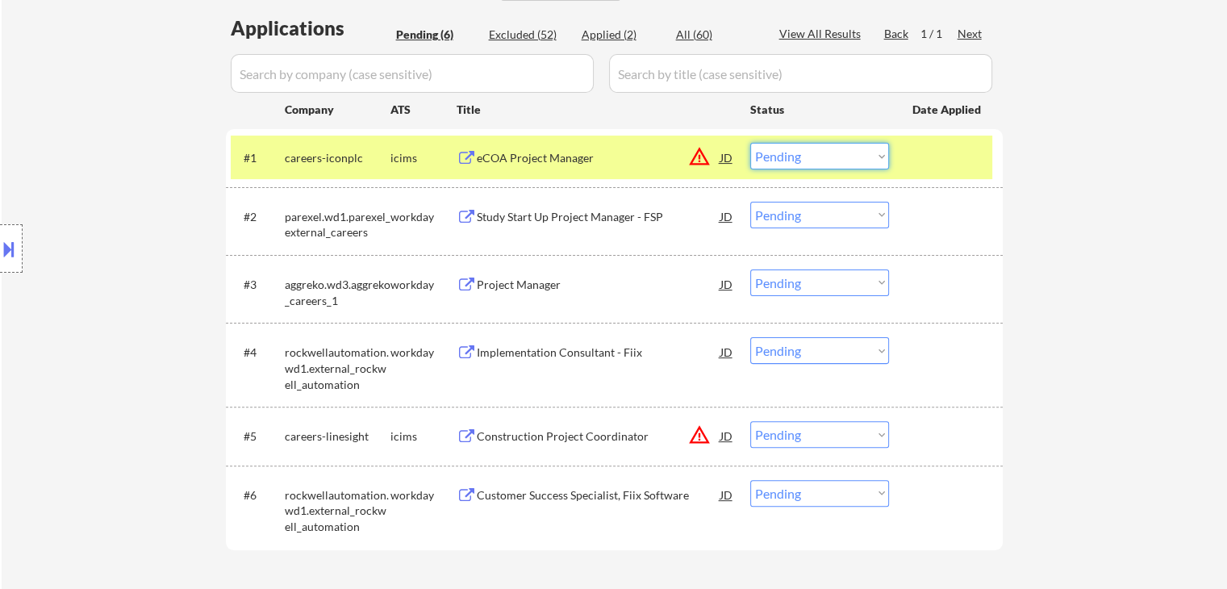
click at [778, 154] on select "Choose an option... Pending Applied Excluded (Questions) Excluded (Expired) Exc…" at bounding box center [819, 156] width 139 height 27
click at [750, 143] on select "Choose an option... Pending Applied Excluded (Questions) Excluded (Expired) Exc…" at bounding box center [819, 156] width 139 height 27
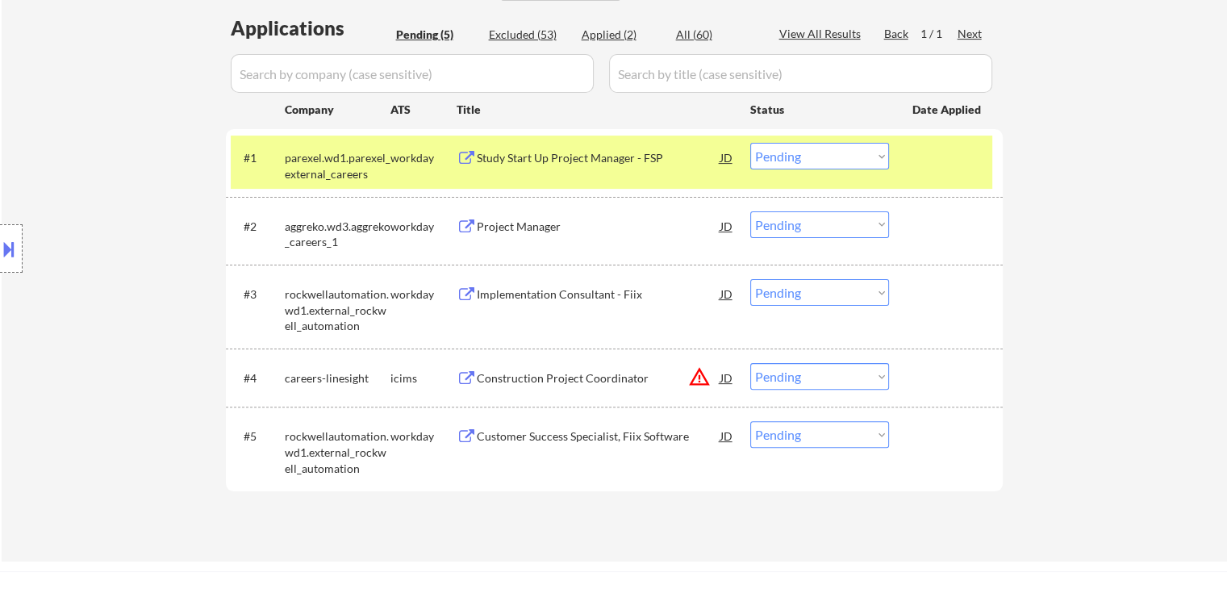
click at [577, 150] on div "Study Start Up Project Manager - FSP" at bounding box center [599, 158] width 244 height 16
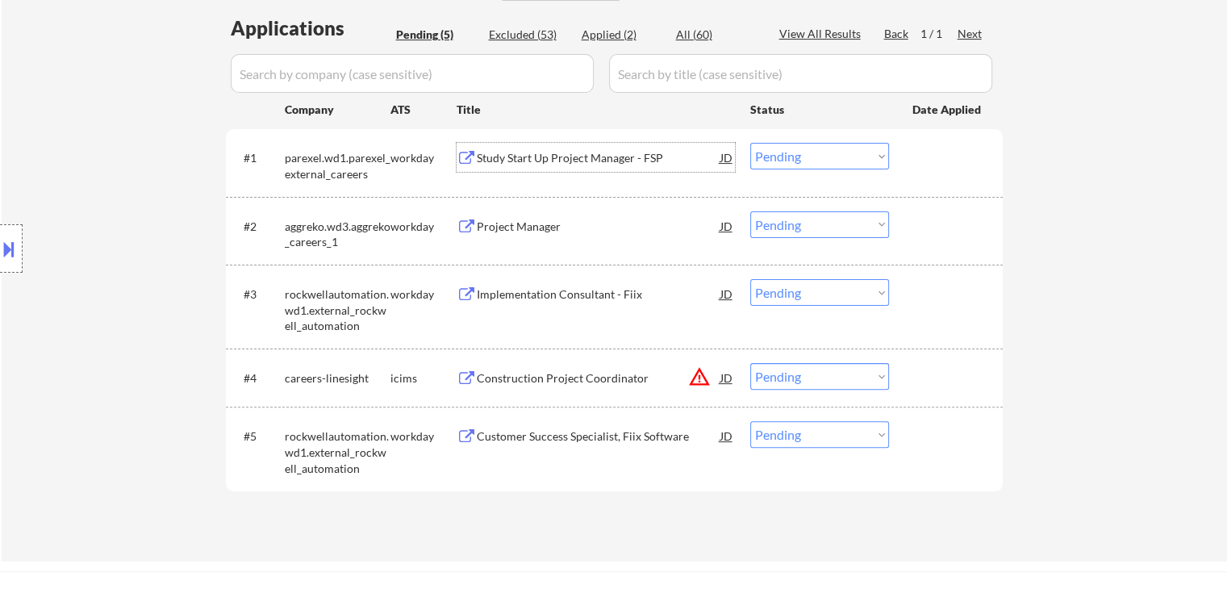
click at [790, 159] on select "Choose an option... Pending Applied Excluded (Questions) Excluded (Expired) Exc…" at bounding box center [819, 156] width 139 height 27
click at [750, 143] on select "Choose an option... Pending Applied Excluded (Questions) Excluded (Expired) Exc…" at bounding box center [819, 156] width 139 height 27
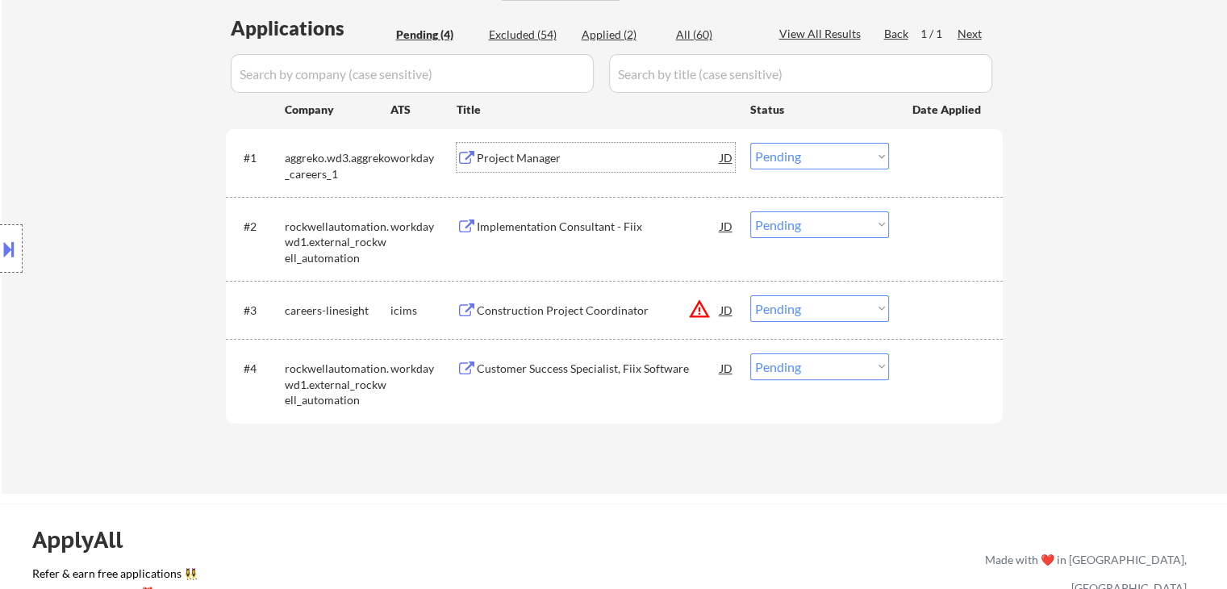
click at [537, 158] on div "Project Manager" at bounding box center [599, 158] width 244 height 16
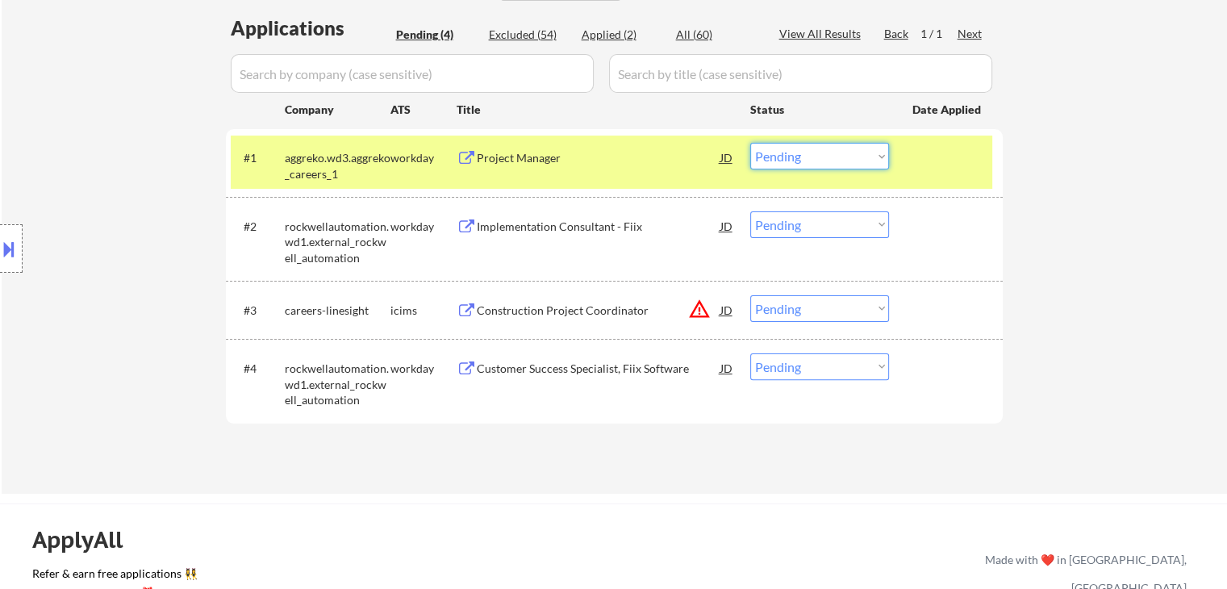
click at [775, 148] on select "Choose an option... Pending Applied Excluded (Questions) Excluded (Expired) Exc…" at bounding box center [819, 156] width 139 height 27
click at [750, 143] on select "Choose an option... Pending Applied Excluded (Questions) Excluded (Expired) Exc…" at bounding box center [819, 156] width 139 height 27
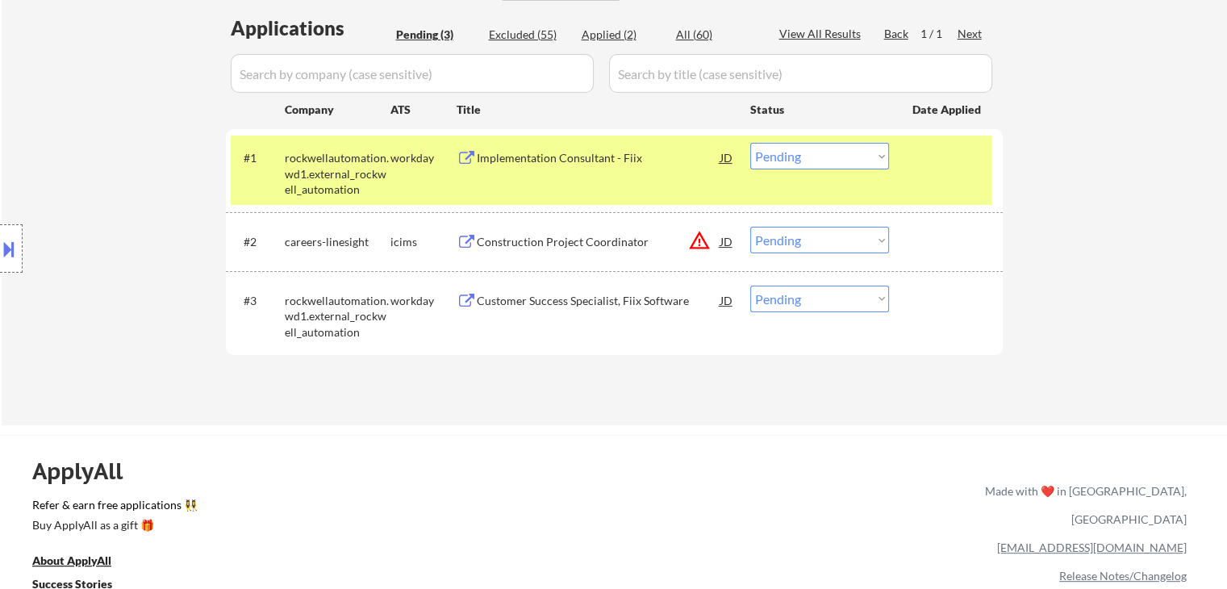
click at [569, 161] on div "Implementation Consultant - Fiix" at bounding box center [599, 158] width 244 height 16
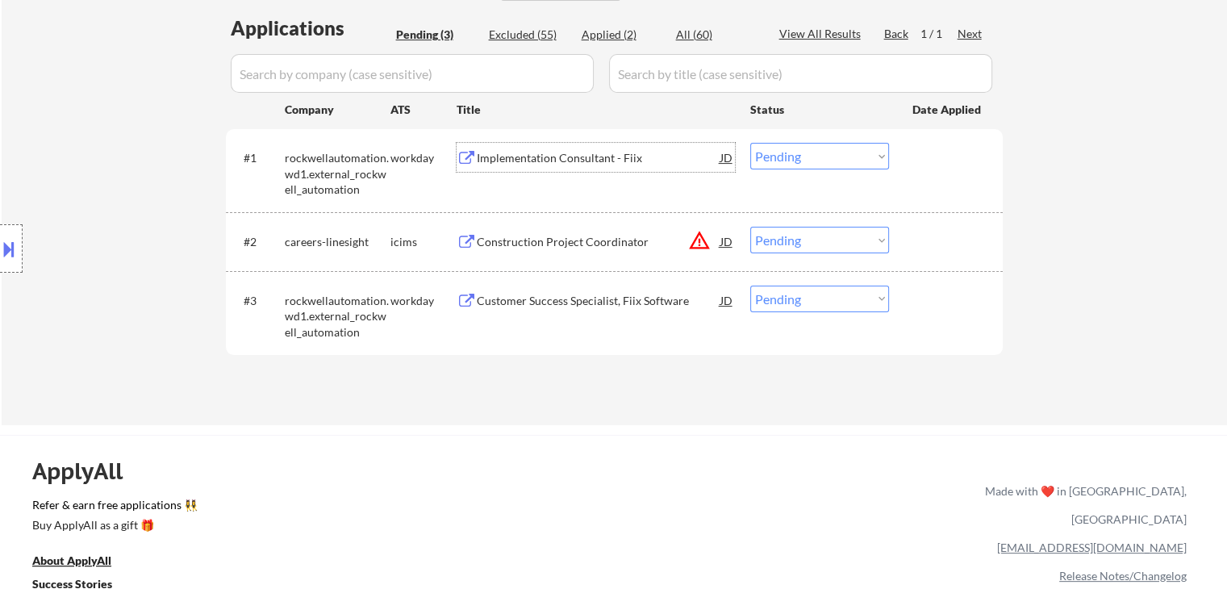
click at [787, 146] on select "Choose an option... Pending Applied Excluded (Questions) Excluded (Expired) Exc…" at bounding box center [819, 156] width 139 height 27
click at [750, 143] on select "Choose an option... Pending Applied Excluded (Questions) Excluded (Expired) Exc…" at bounding box center [819, 156] width 139 height 27
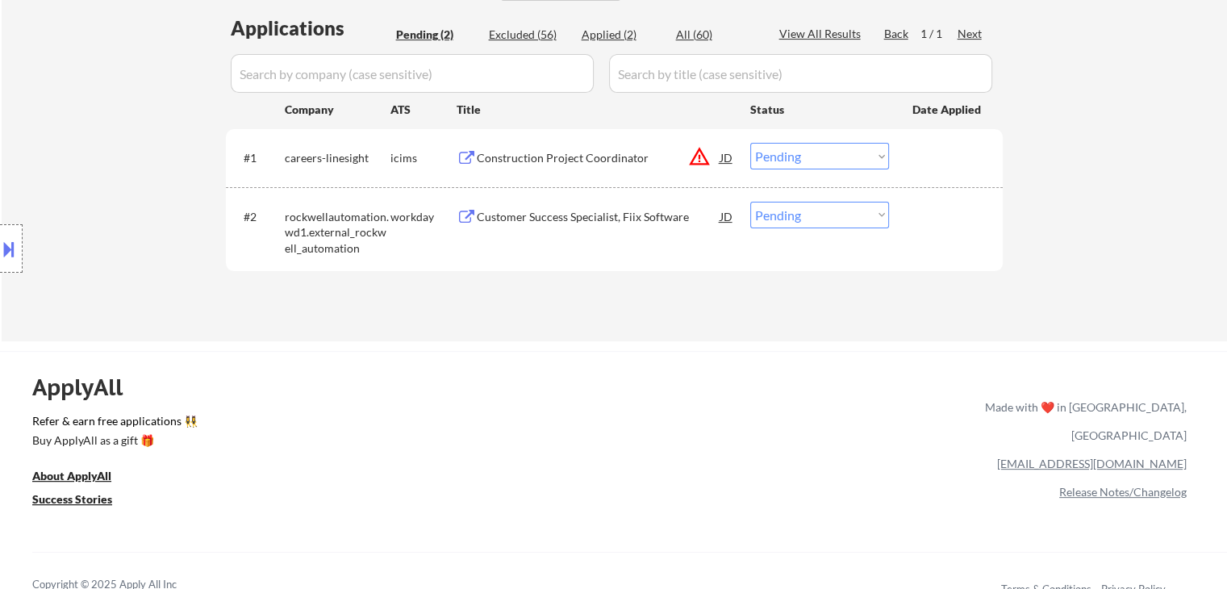
click at [606, 163] on div "Construction Project Coordinator" at bounding box center [599, 158] width 244 height 16
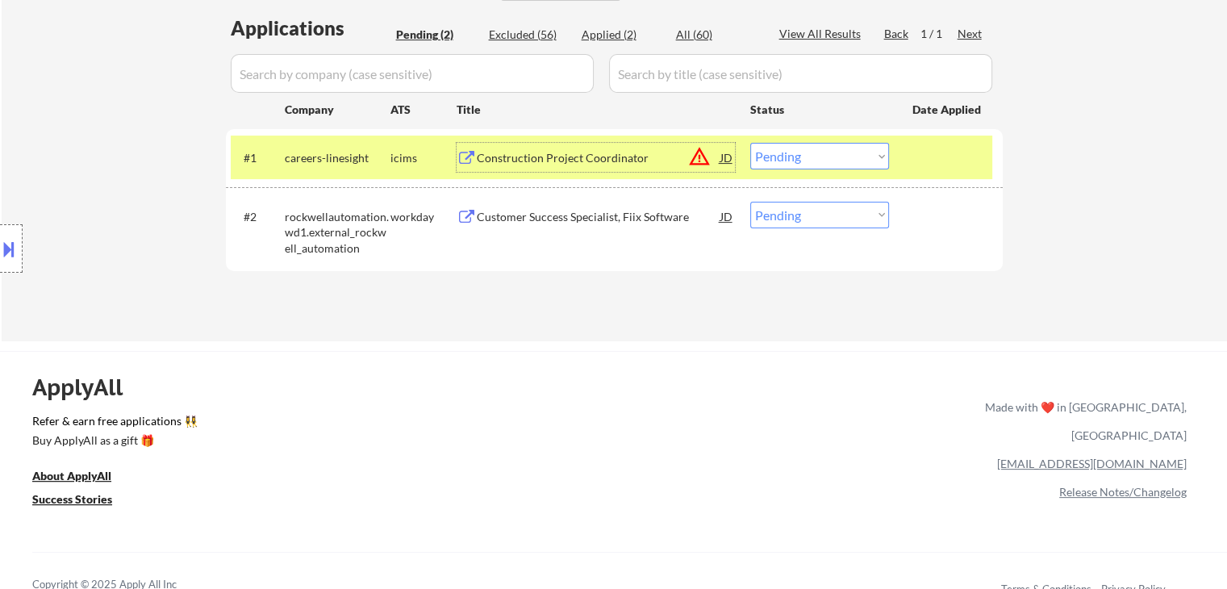
click at [813, 157] on select "Choose an option... Pending Applied Excluded (Questions) Excluded (Expired) Exc…" at bounding box center [819, 156] width 139 height 27
click at [750, 143] on select "Choose an option... Pending Applied Excluded (Questions) Excluded (Expired) Exc…" at bounding box center [819, 156] width 139 height 27
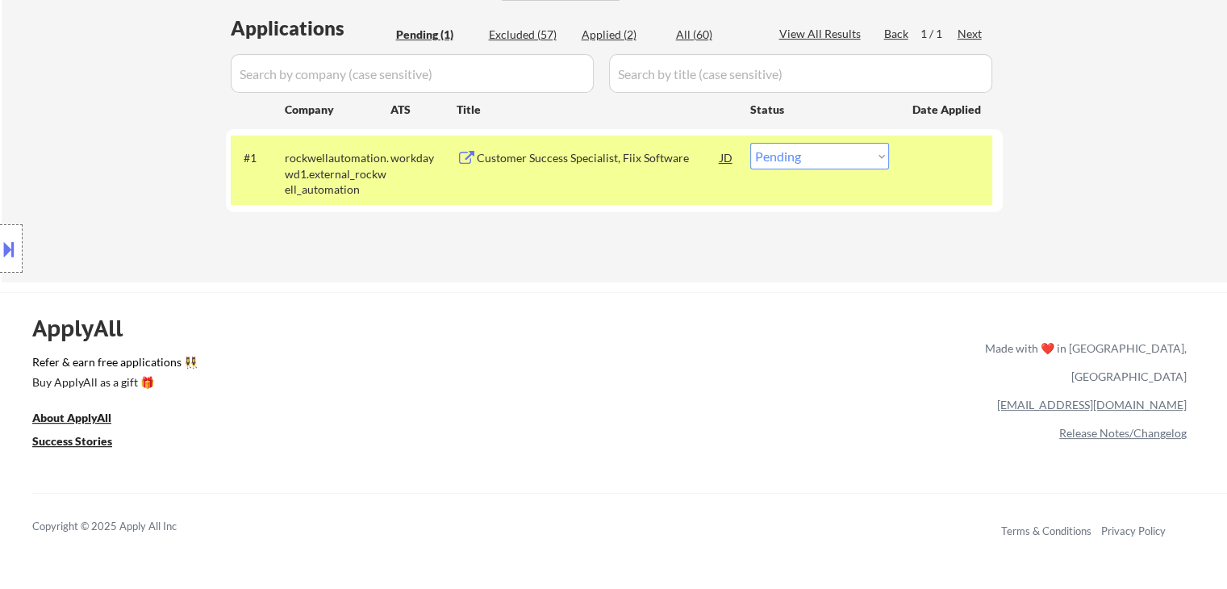
click at [594, 156] on div "Customer Success Specialist, Fiix Software" at bounding box center [599, 158] width 244 height 16
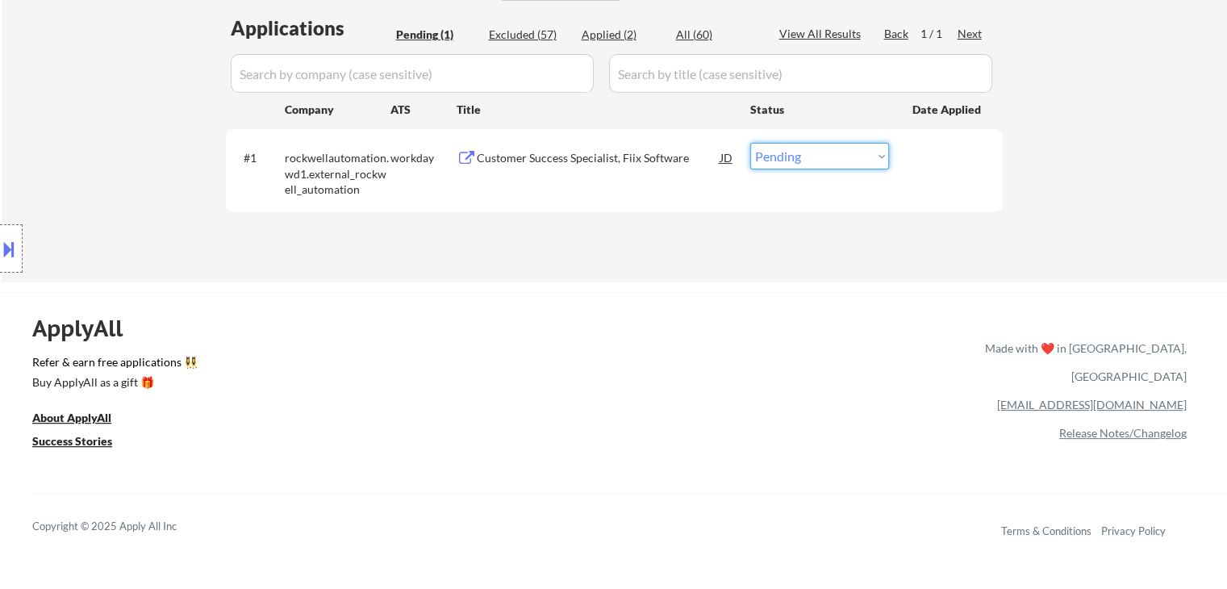
click at [796, 162] on select "Choose an option... Pending Applied Excluded (Questions) Excluded (Expired) Exc…" at bounding box center [819, 156] width 139 height 27
select select ""excluded__expired_""
click at [750, 143] on select "Choose an option... Pending Applied Excluded (Questions) Excluded (Expired) Exc…" at bounding box center [819, 156] width 139 height 27
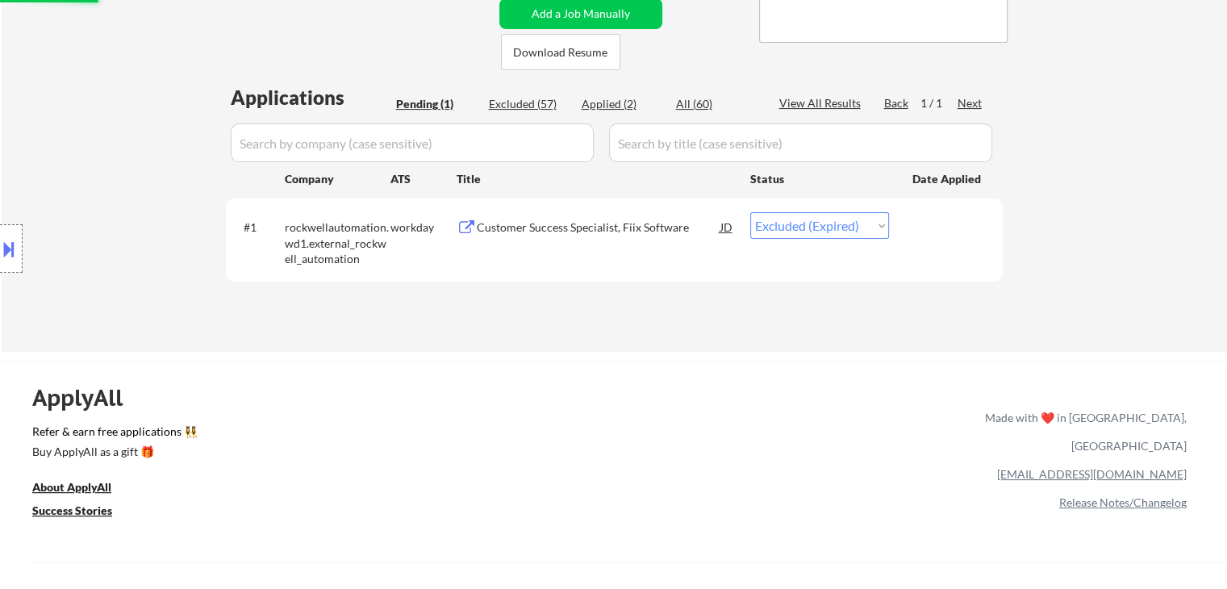
scroll to position [242, 0]
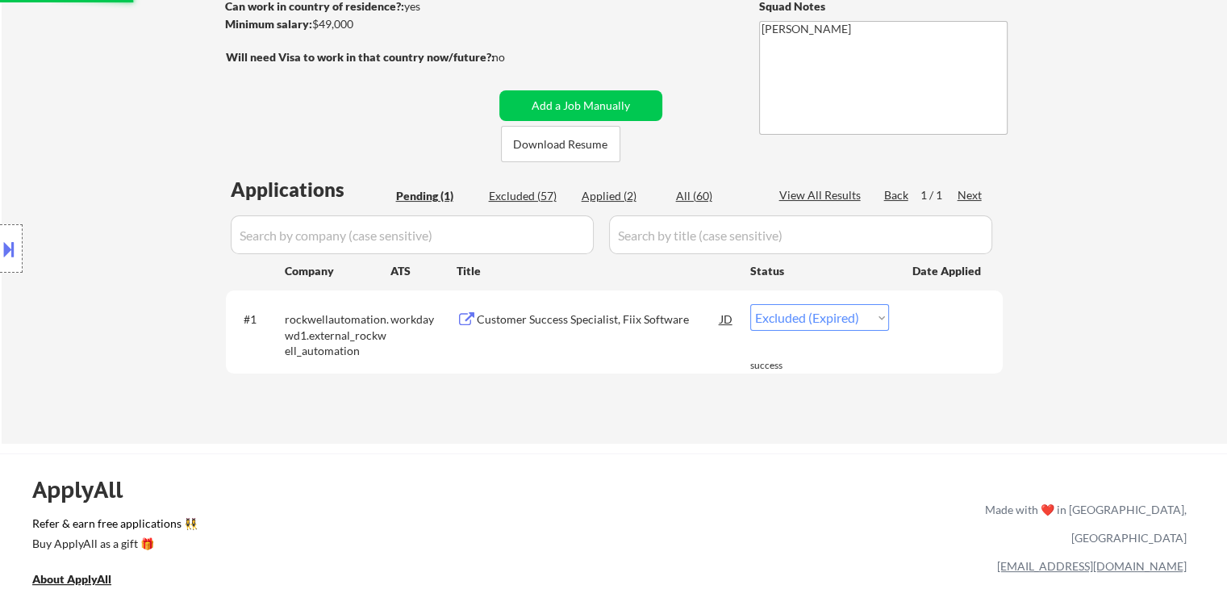
select select ""excluded__expired_""
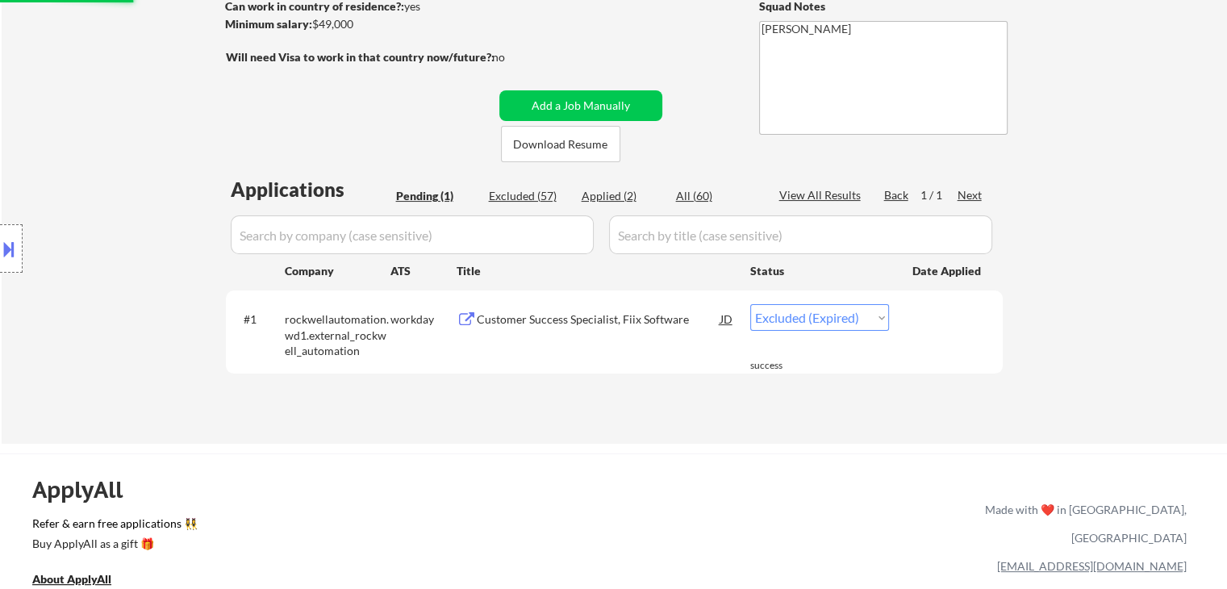
select select ""excluded__expired_""
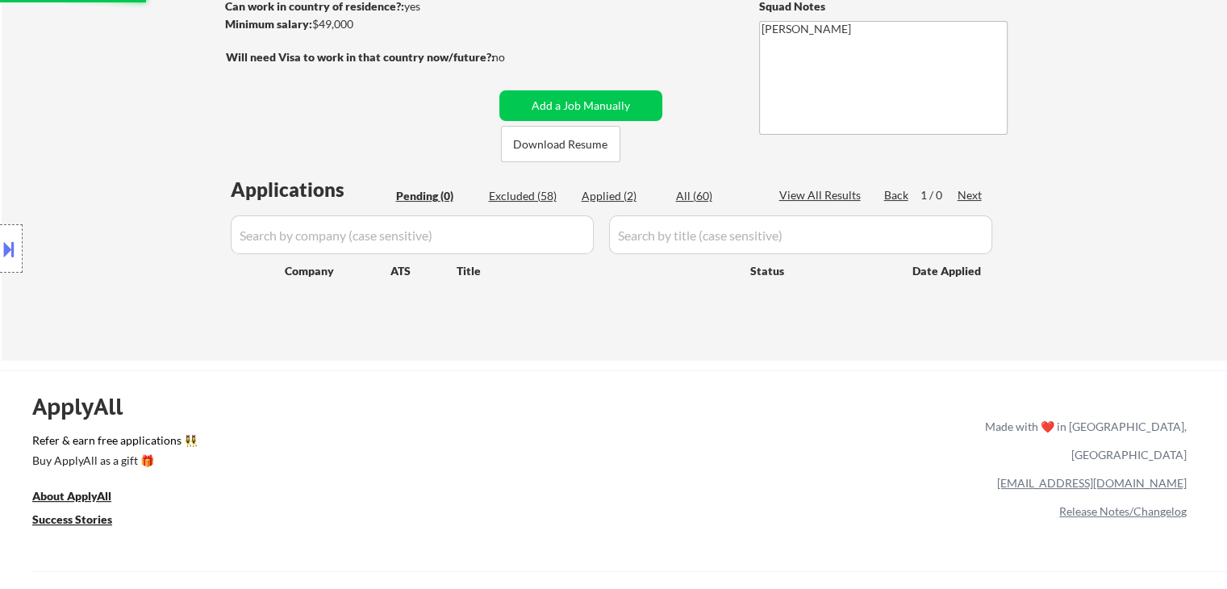
click at [519, 192] on div "Excluded (58)" at bounding box center [529, 196] width 81 height 16
select select ""excluded__bad_match_""
select select ""excluded__location_""
select select ""excluded__expired_""
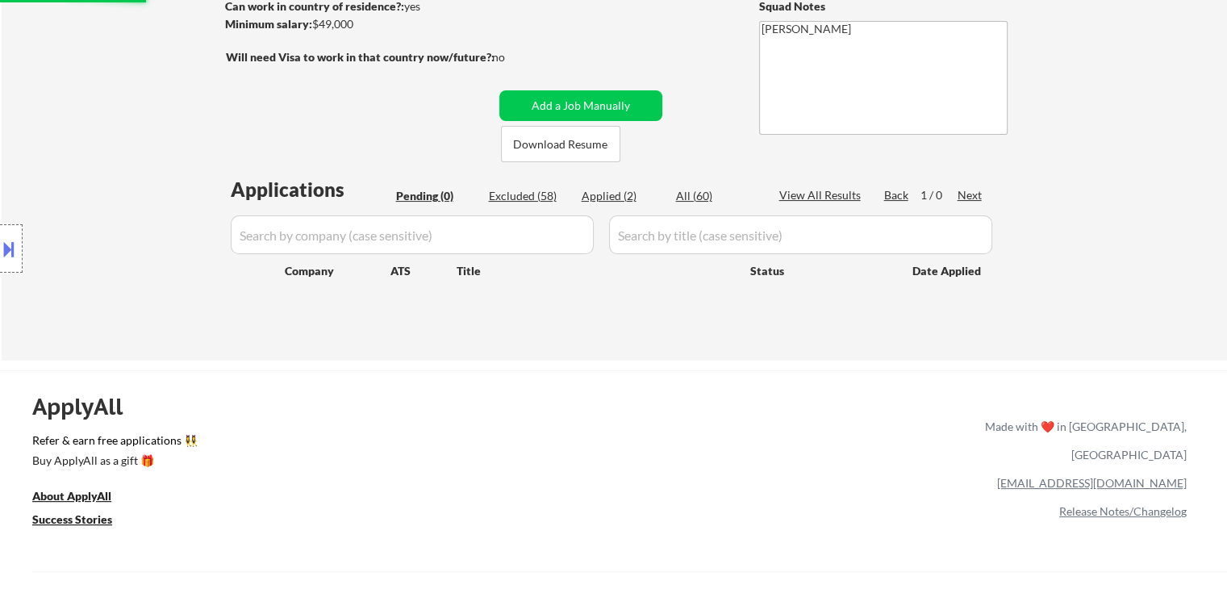
select select ""excluded__location_""
select select ""excluded__expired_""
select select ""excluded__location_""
select select ""excluded__expired_""
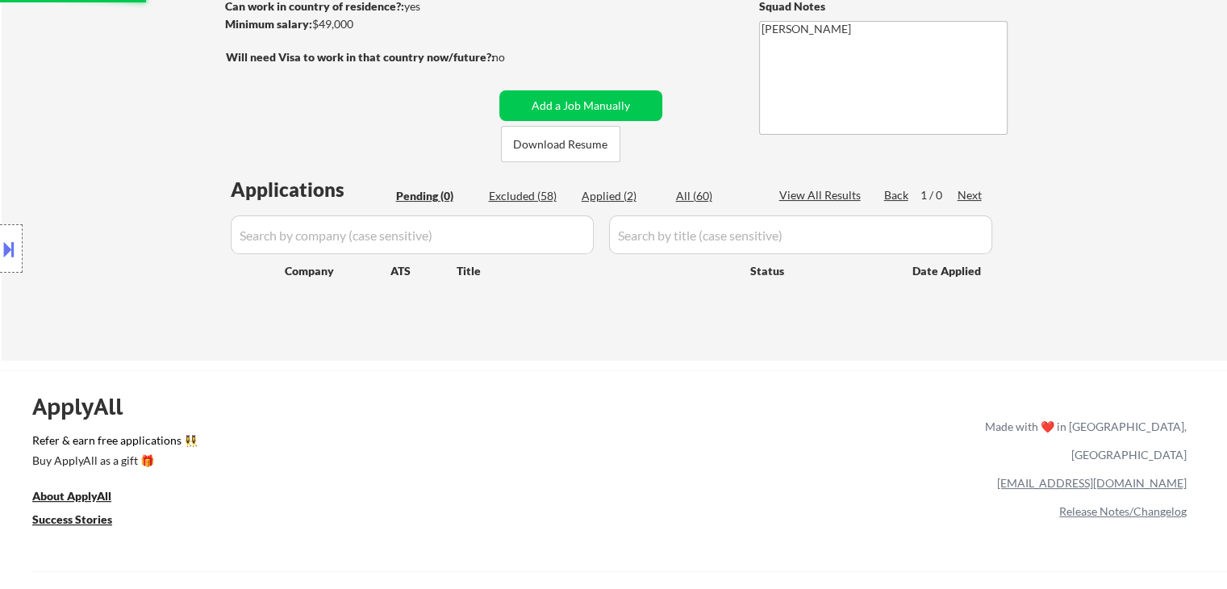
select select ""excluded__expired_""
select select ""excluded__location_""
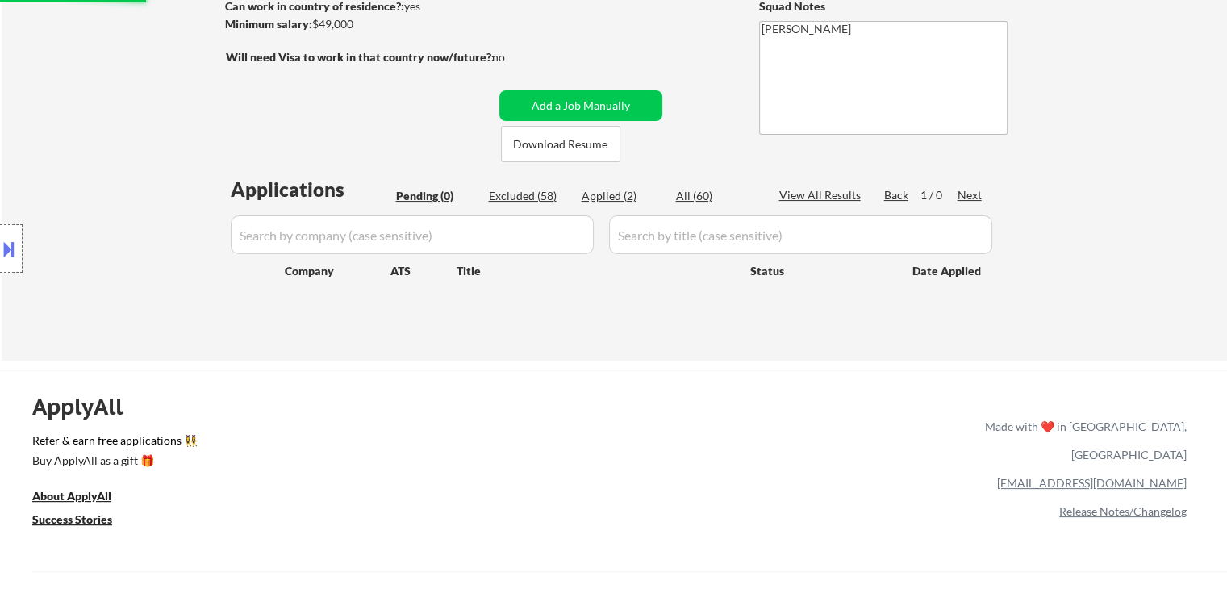
select select ""excluded__location_""
select select ""excluded__expired_""
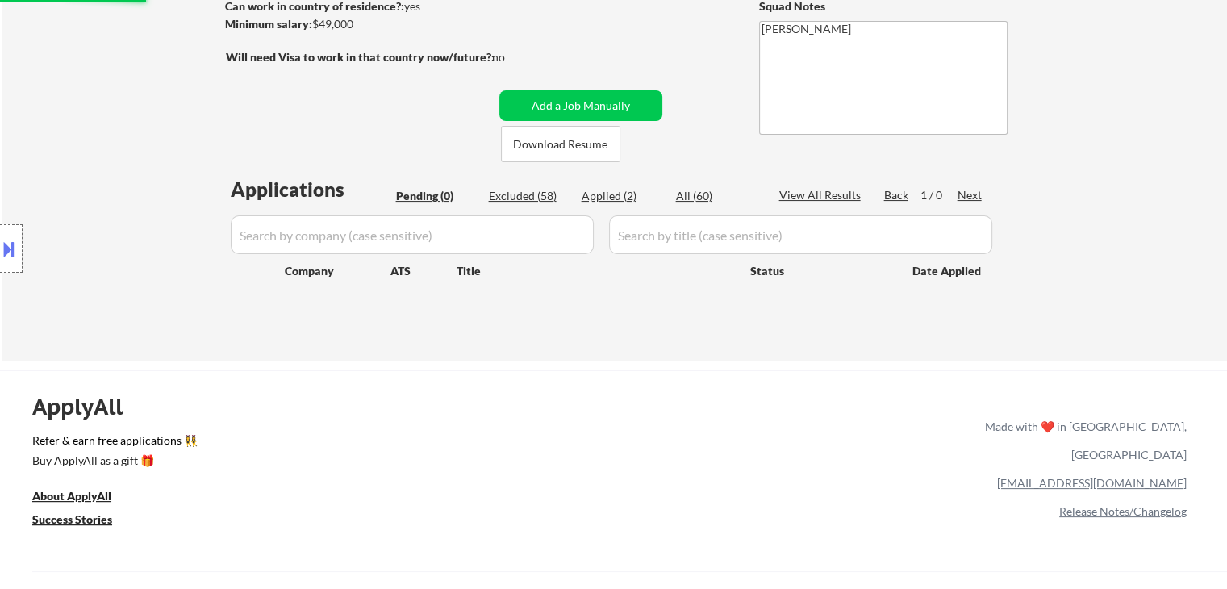
select select ""excluded__location_""
select select ""excluded__expired_""
select select ""excluded__location_""
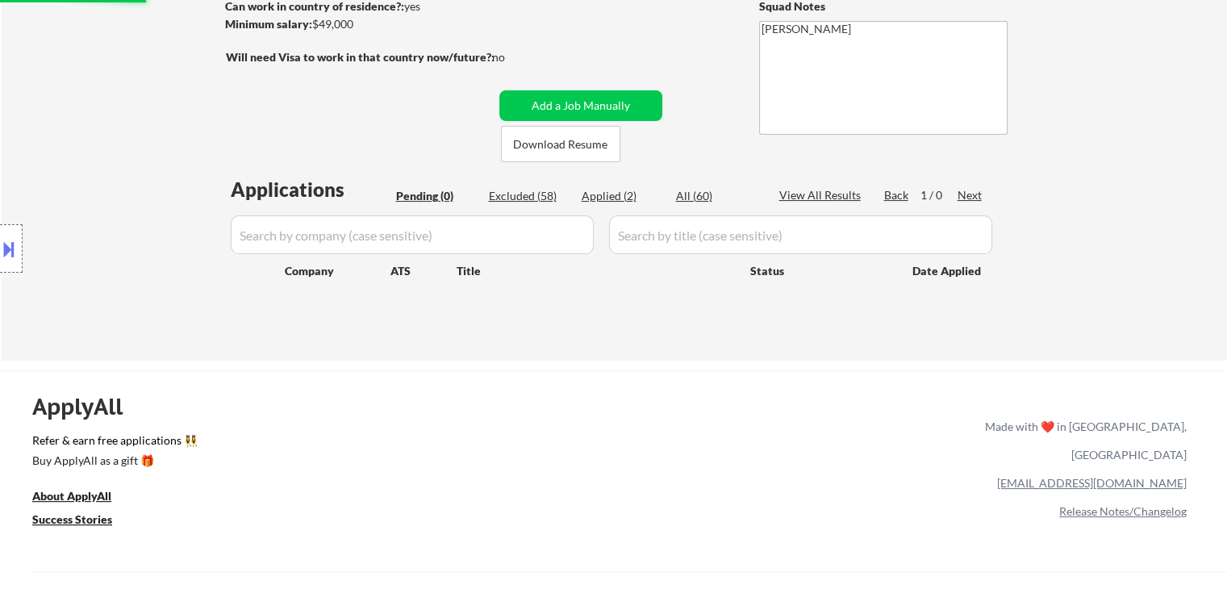
select select ""excluded__expired_""
select select ""excluded__location_""
select select ""excluded__expired_""
select select ""excluded__location_""
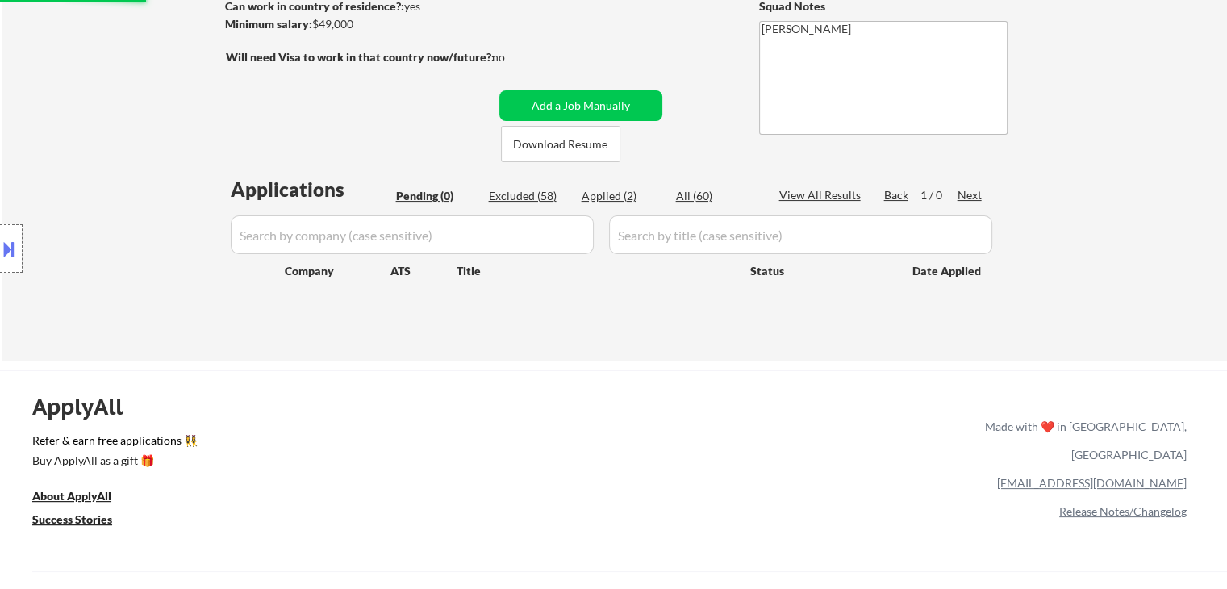
select select ""excluded__location_""
select select ""excluded__expired_""
select select ""excluded__location_""
select select ""excluded__expired_""
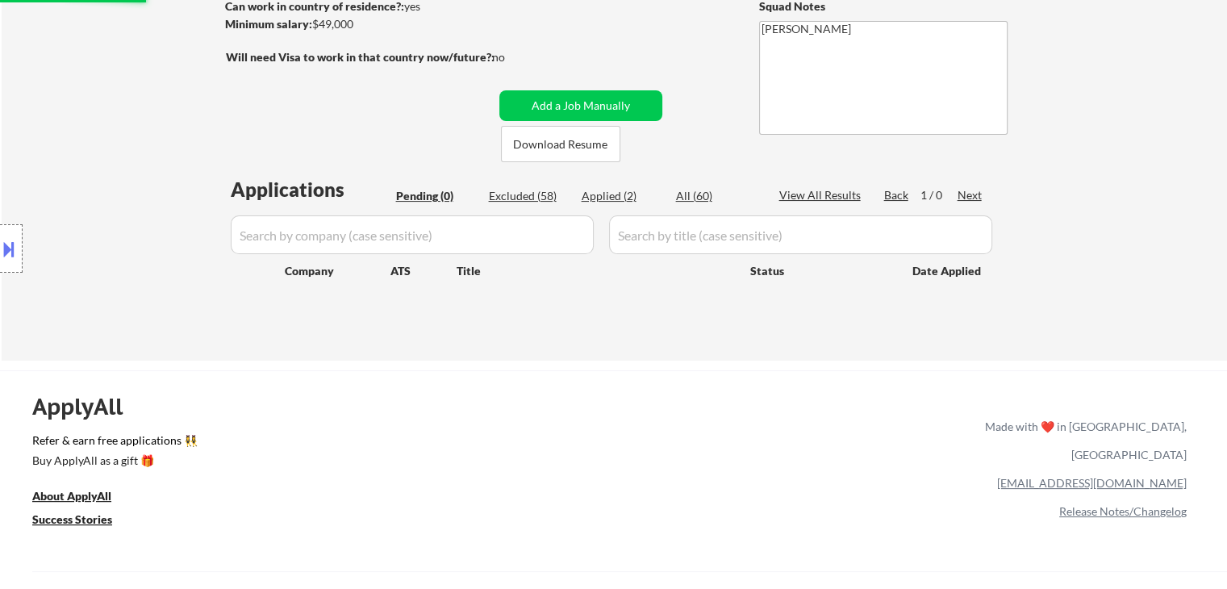
select select ""excluded__location_""
select select ""excluded__expired_""
select select ""excluded__location_""
select select ""excluded__expired_""
select select ""excluded__location_""
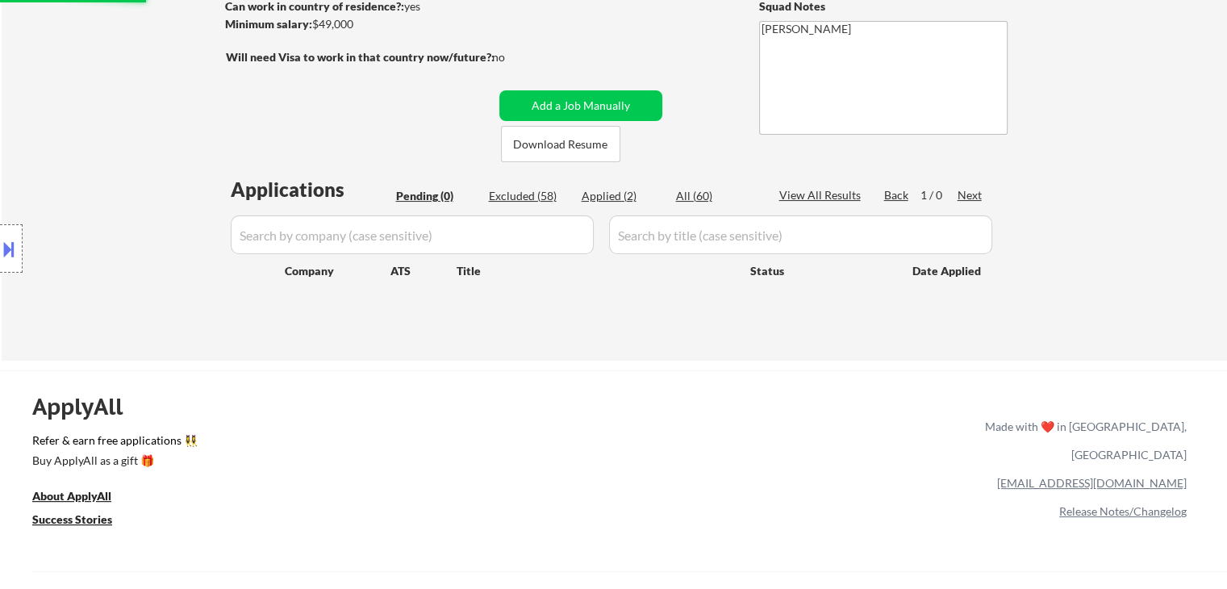
select select ""excluded__location_""
select select ""excluded__expired_""
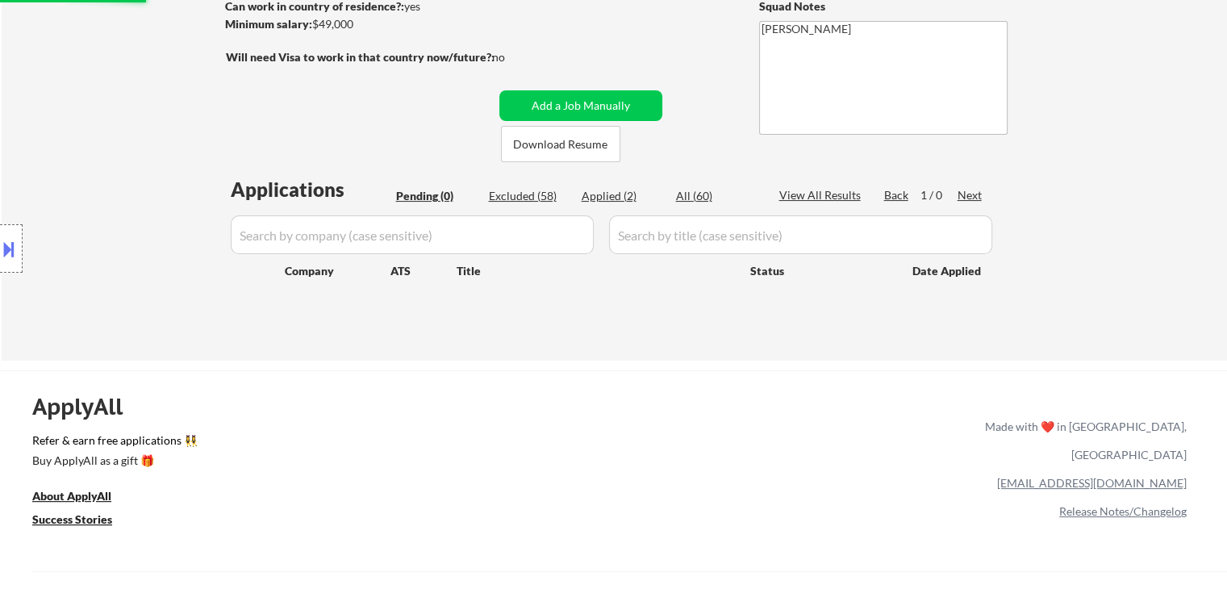
select select ""excluded__location_""
select select ""excluded__expired_""
select select ""excluded__location_""
select select ""excluded__expired_""
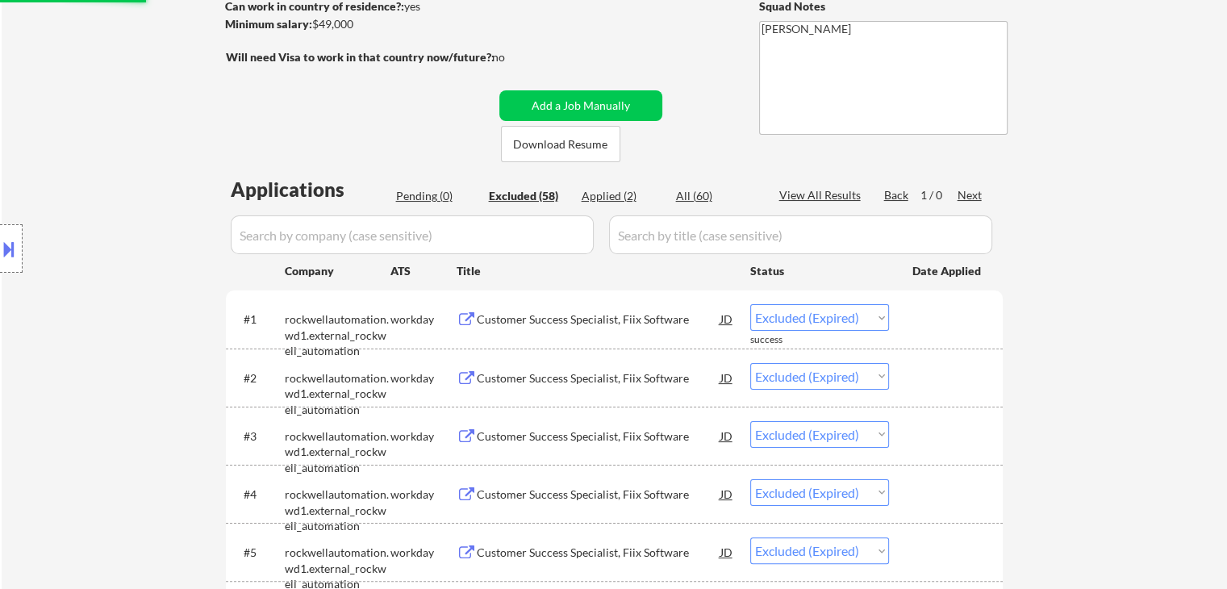
select select ""excluded__location_""
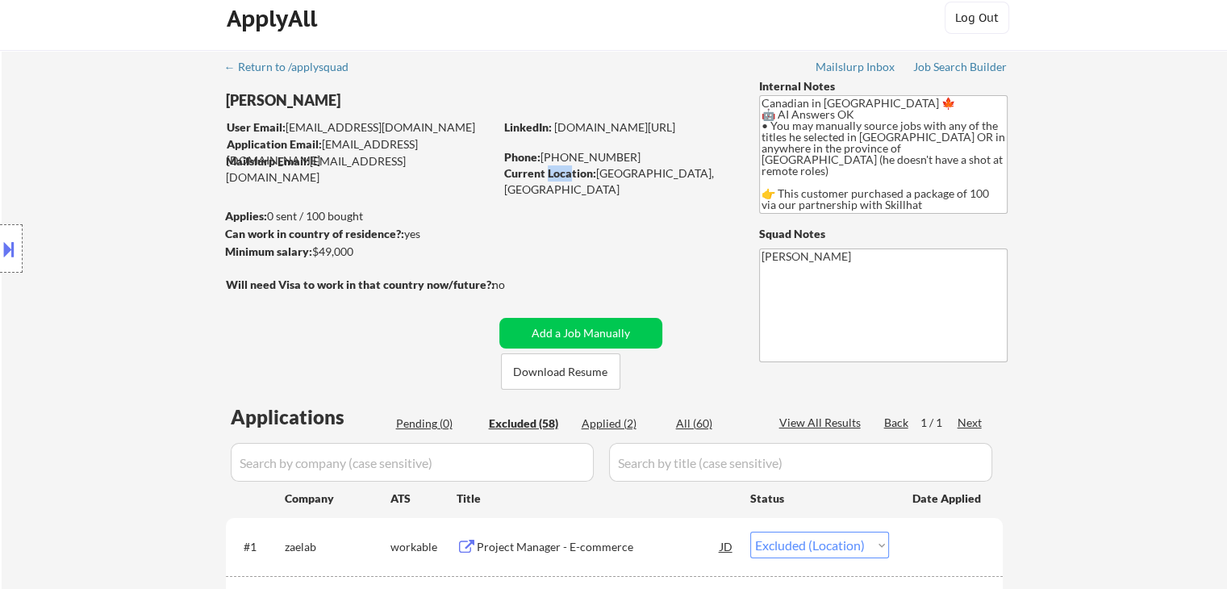
scroll to position [0, 0]
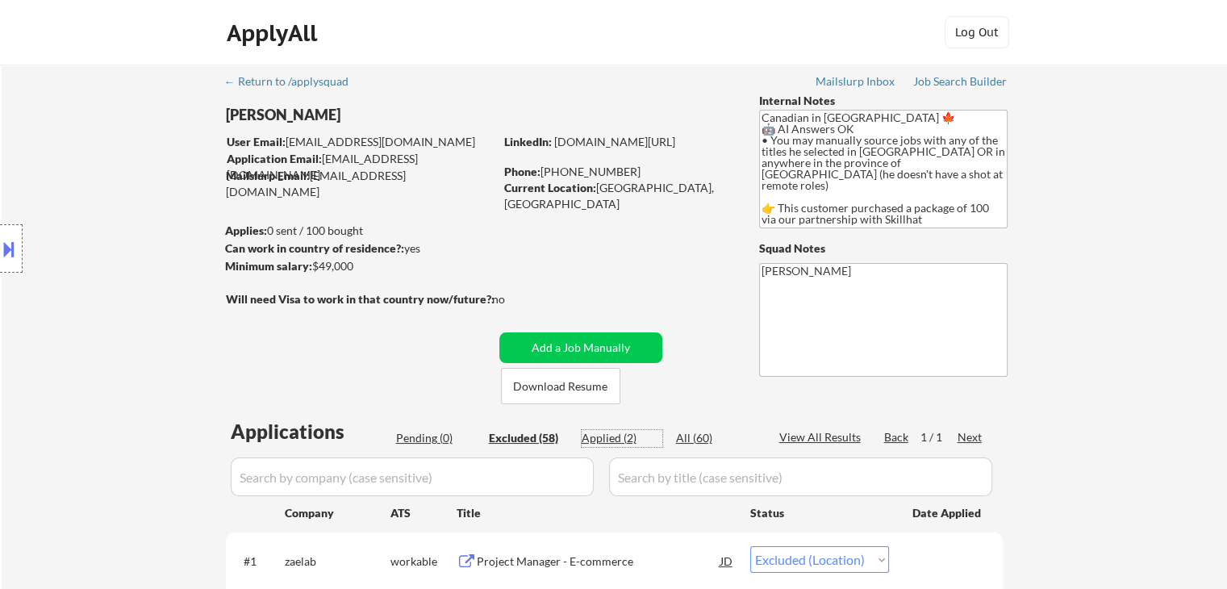
click at [610, 439] on div "Applied (2)" at bounding box center [621, 438] width 81 height 16
select select ""applied""
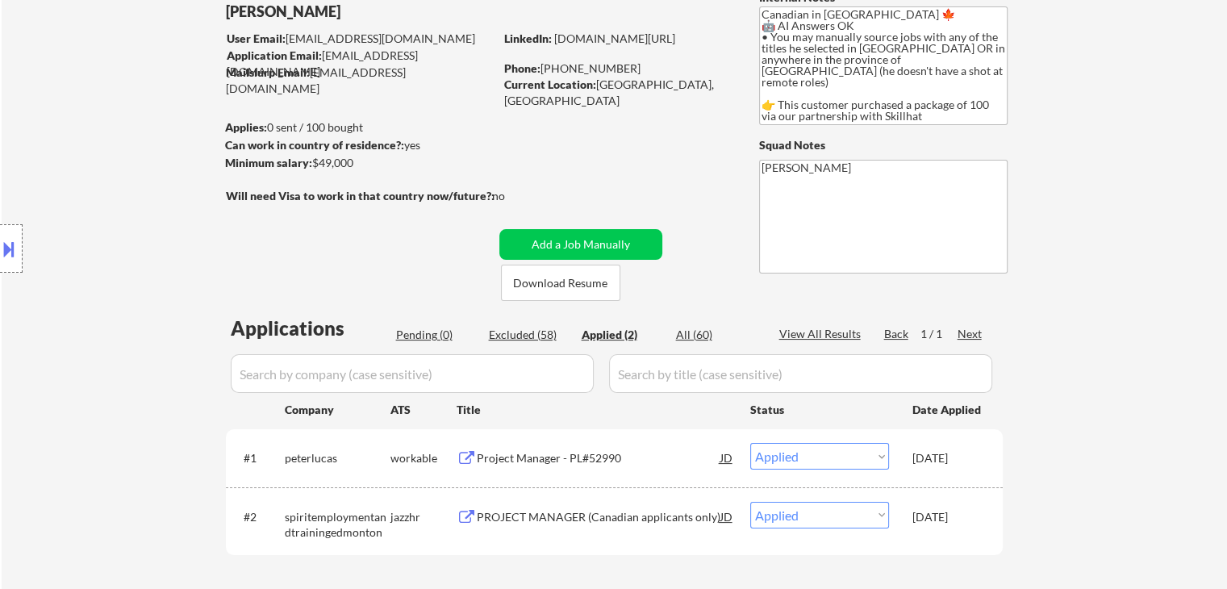
scroll to position [242, 0]
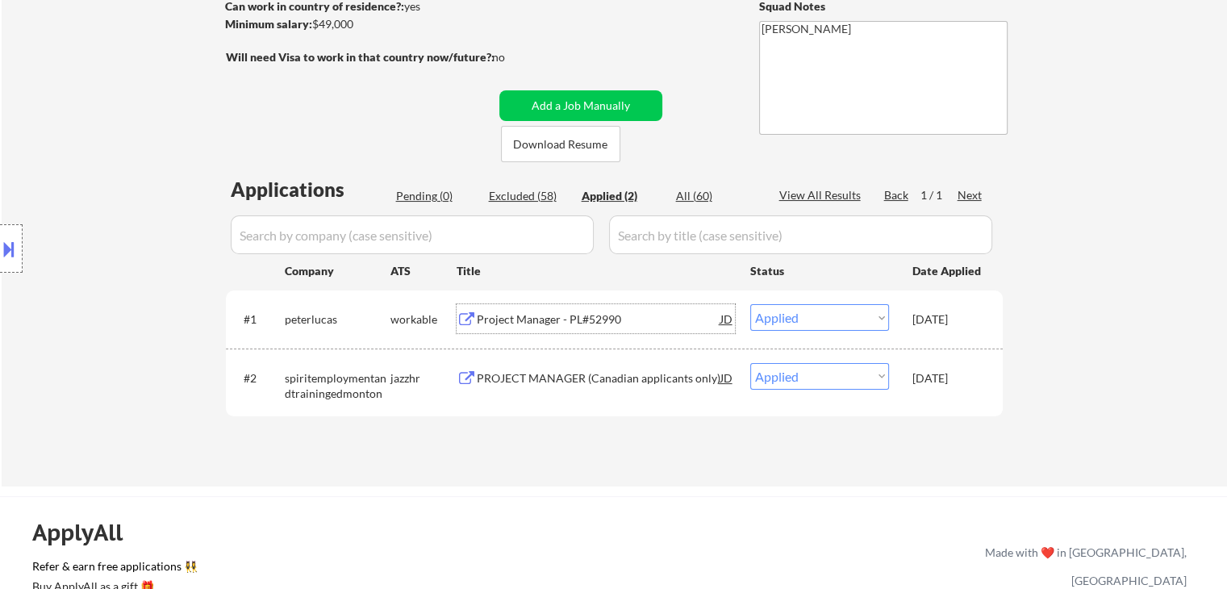
click at [571, 318] on div "Project Manager - PL#52990" at bounding box center [599, 319] width 244 height 16
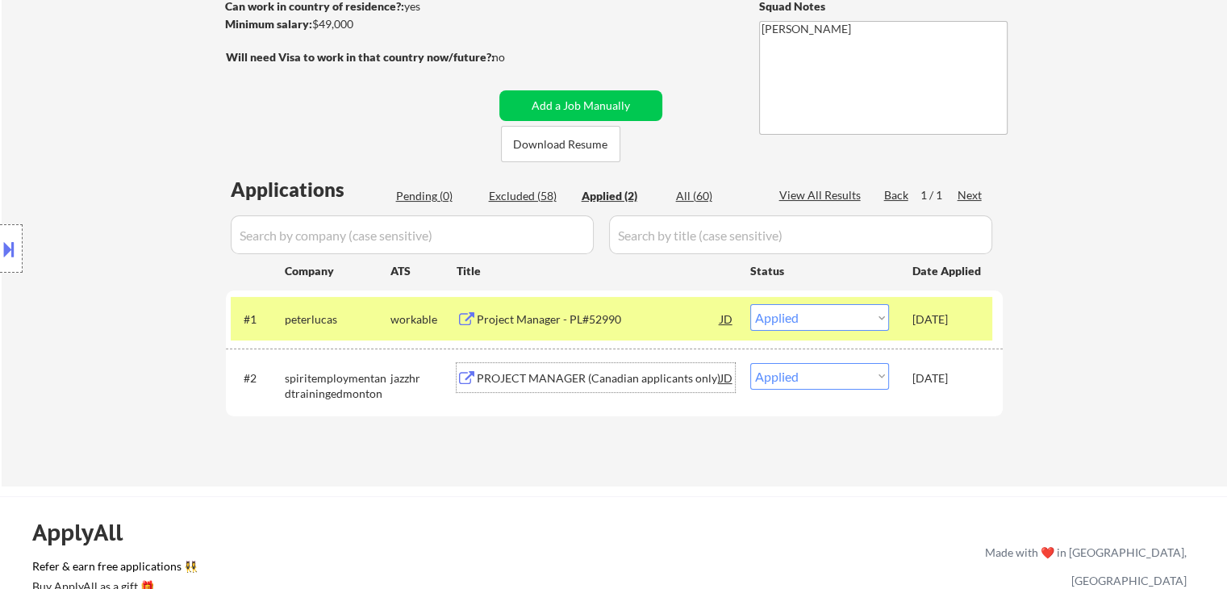
click at [594, 386] on div "PROJECT MANAGER (Canadian applicants only)" at bounding box center [599, 377] width 244 height 29
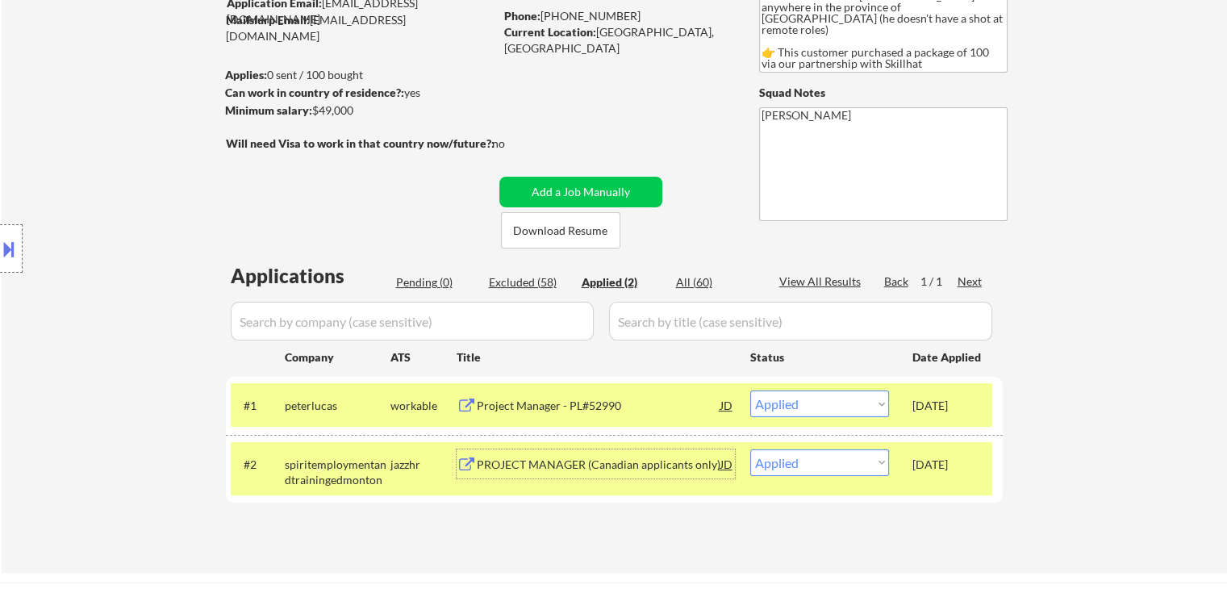
scroll to position [323, 0]
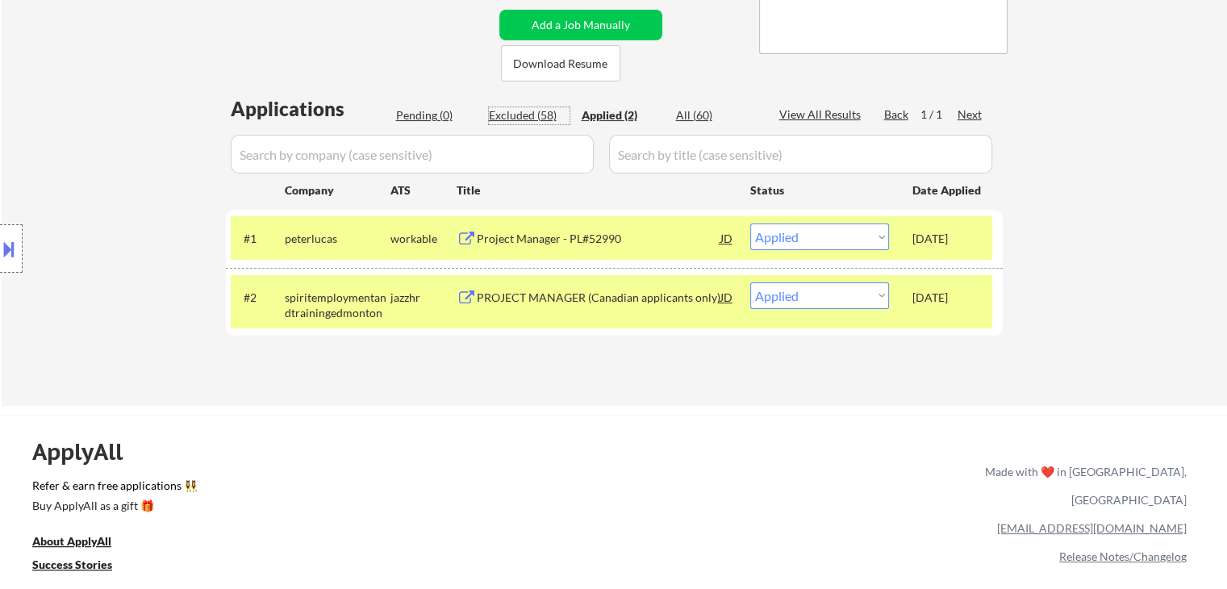
click at [532, 110] on div "Excluded (58)" at bounding box center [529, 115] width 81 height 16
select select ""excluded__location_""
select select ""excluded__expired_""
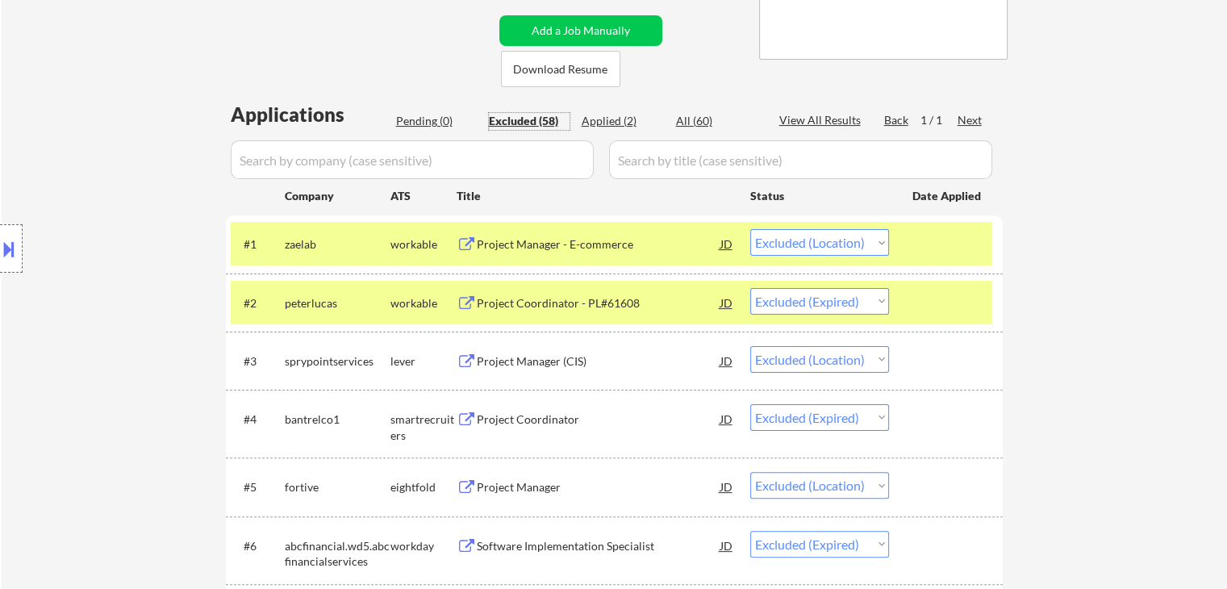
scroll to position [0, 0]
